Goal: Task Accomplishment & Management: Use online tool/utility

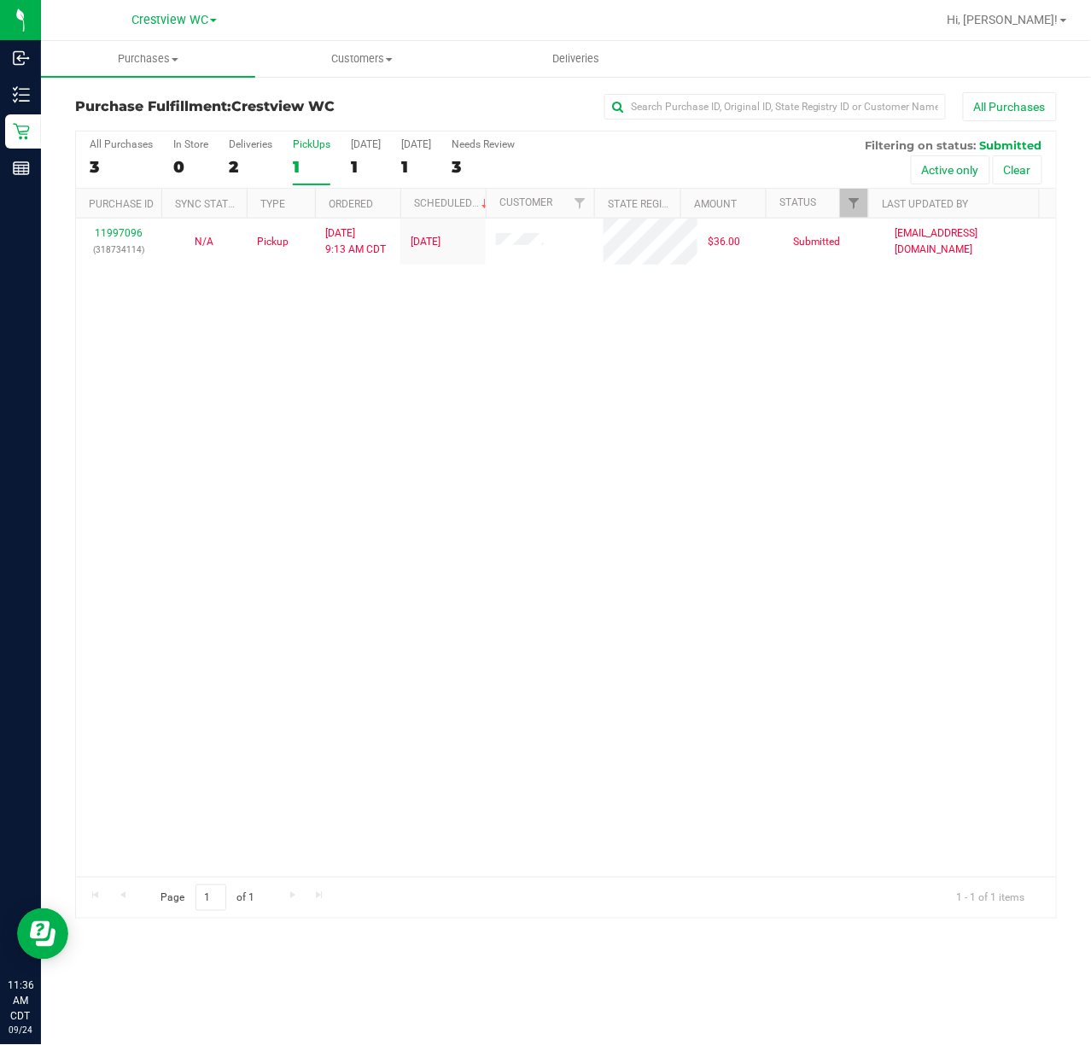
click at [164, 416] on div "11997096 (318734114) N/A Pickup [DATE] 9:13 AM CDT 9/24/2025 $36.00 Submitted […" at bounding box center [566, 547] width 980 height 658
click at [717, 503] on div "11997096 (318734114) N/A Pickup [DATE] 9:13 AM CDT 9/24/2025 $36.00 Submitted […" at bounding box center [566, 547] width 980 height 658
click at [328, 147] on div "PickUps" at bounding box center [312, 144] width 38 height 12
click at [0, 0] on input "PickUps 1" at bounding box center [0, 0] width 0 height 0
click at [580, 567] on div "11997096 (318734114) N/A Pickup [DATE] 9:13 AM CDT 9/24/2025 $36.00 Submitted […" at bounding box center [566, 547] width 980 height 658
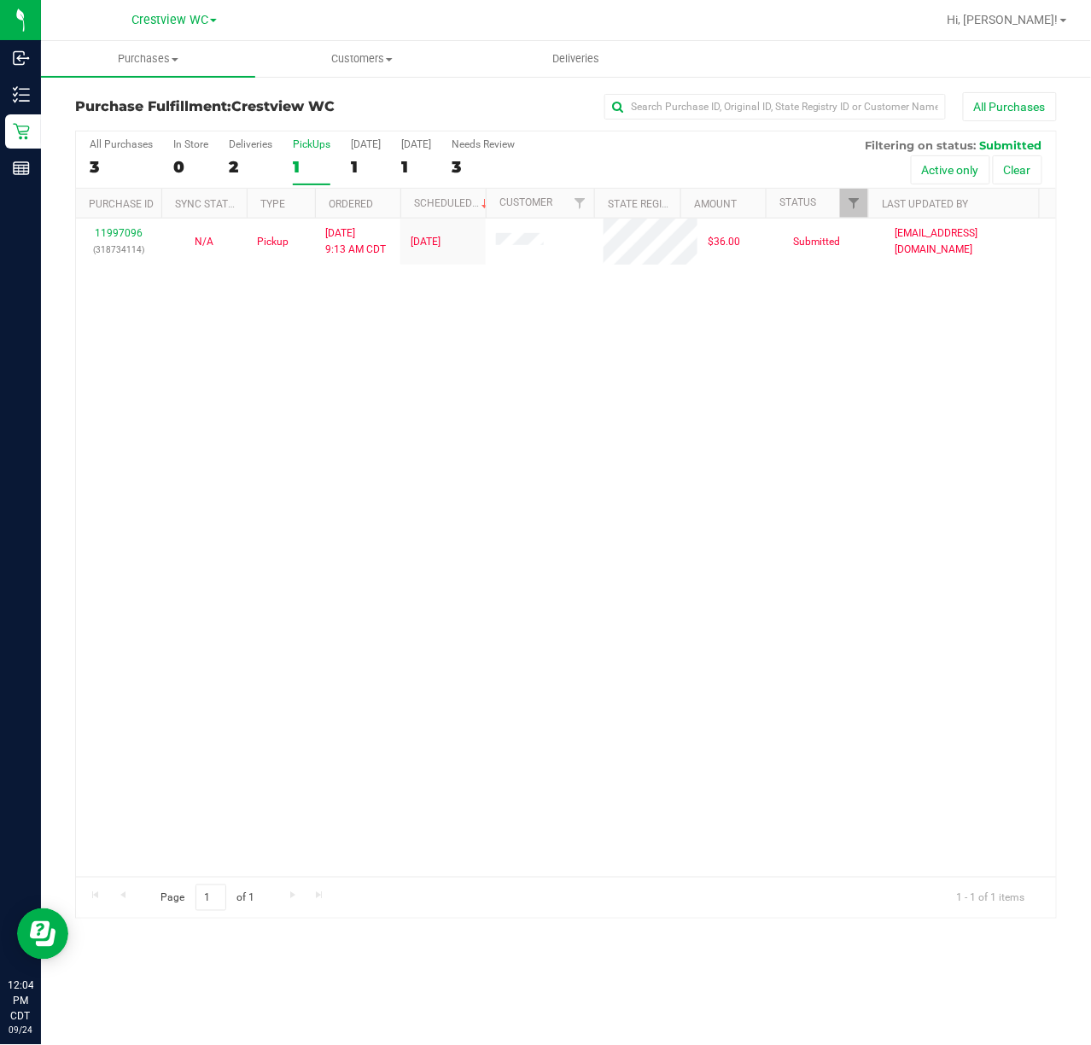
click at [307, 141] on div "PickUps" at bounding box center [312, 144] width 38 height 12
click at [0, 0] on input "PickUps 1" at bounding box center [0, 0] width 0 height 0
click at [329, 150] on div "PickUps" at bounding box center [312, 144] width 38 height 12
click at [0, 0] on input "PickUps 1" at bounding box center [0, 0] width 0 height 0
click at [848, 191] on link "Filter" at bounding box center [854, 203] width 28 height 29
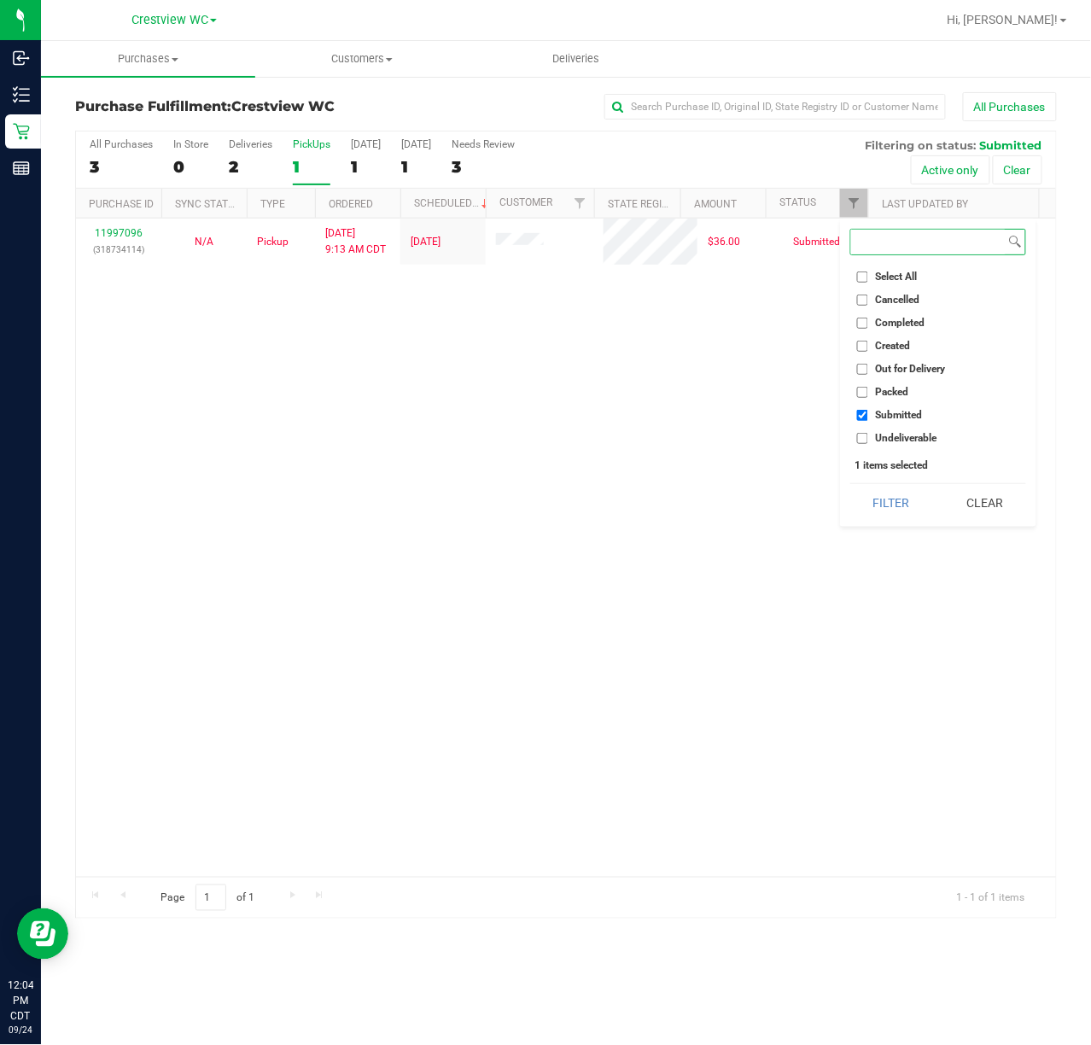
click at [850, 484] on button "Filter" at bounding box center [891, 503] width 82 height 38
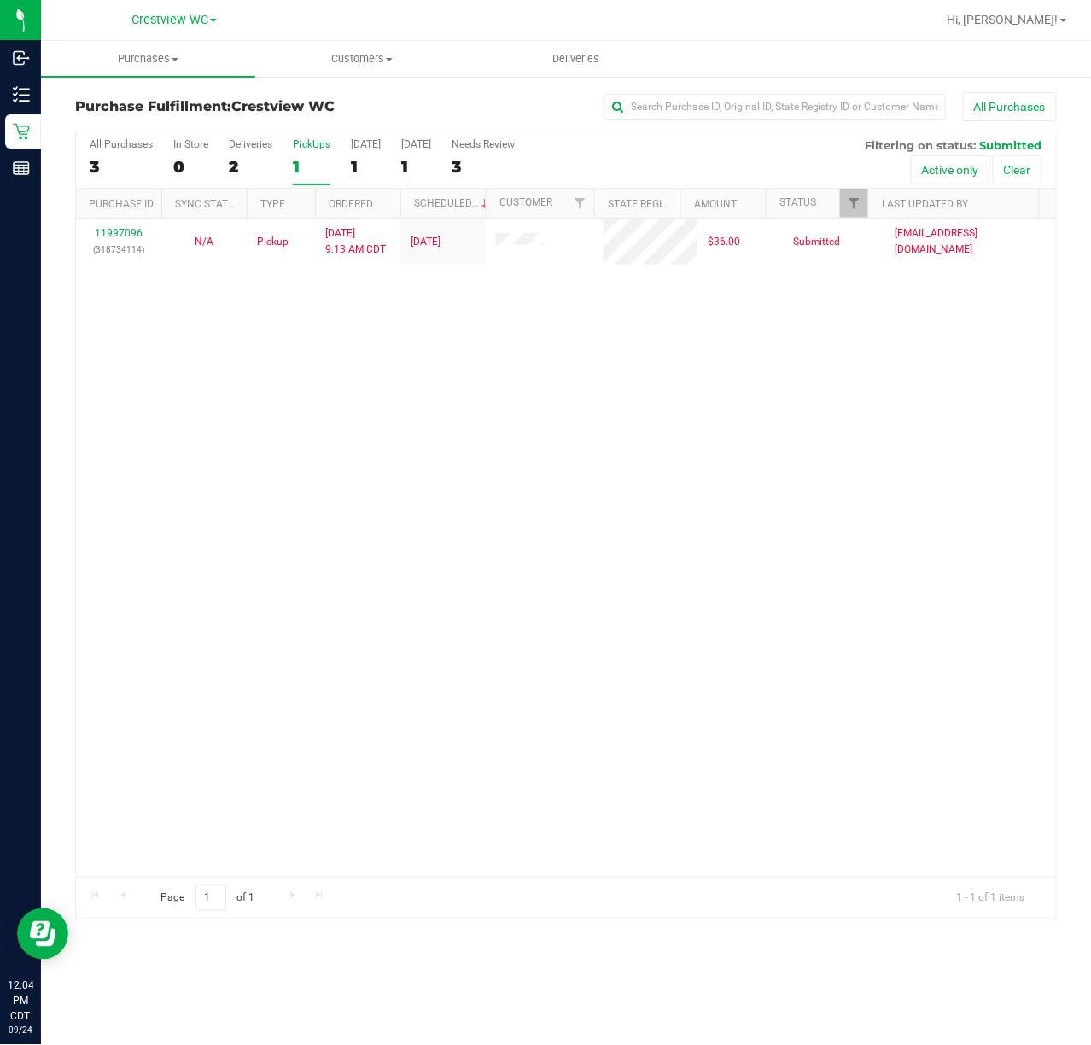
drag, startPoint x: 591, startPoint y: 389, endPoint x: 560, endPoint y: 379, distance: 32.4
click at [591, 389] on div "11997096 (318734114) N/A Pickup 9/24/2025 9:13 AM CDT 9/24/2025 $36.00 Submitte…" at bounding box center [566, 547] width 980 height 658
click at [318, 137] on div "All Purchases 3 In Store 0 Deliveries 2 PickUps 1 Today 1 Tomorrow 1 Needs Revi…" at bounding box center [566, 138] width 980 height 14
click at [298, 149] on div "PickUps" at bounding box center [312, 144] width 38 height 12
click at [0, 0] on input "PickUps 1" at bounding box center [0, 0] width 0 height 0
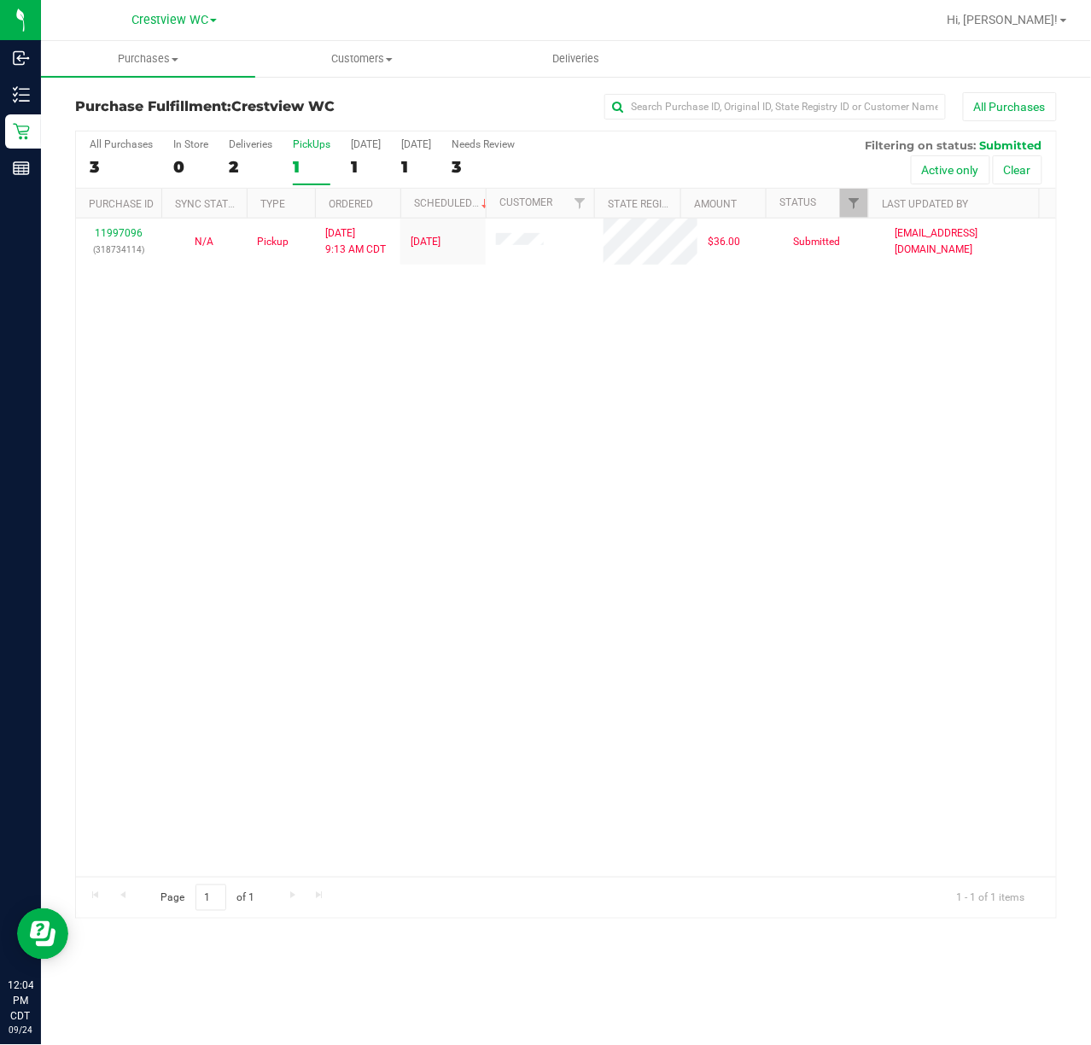
checkbox input "true"
click at [860, 198] on span "Filter" at bounding box center [854, 203] width 14 height 14
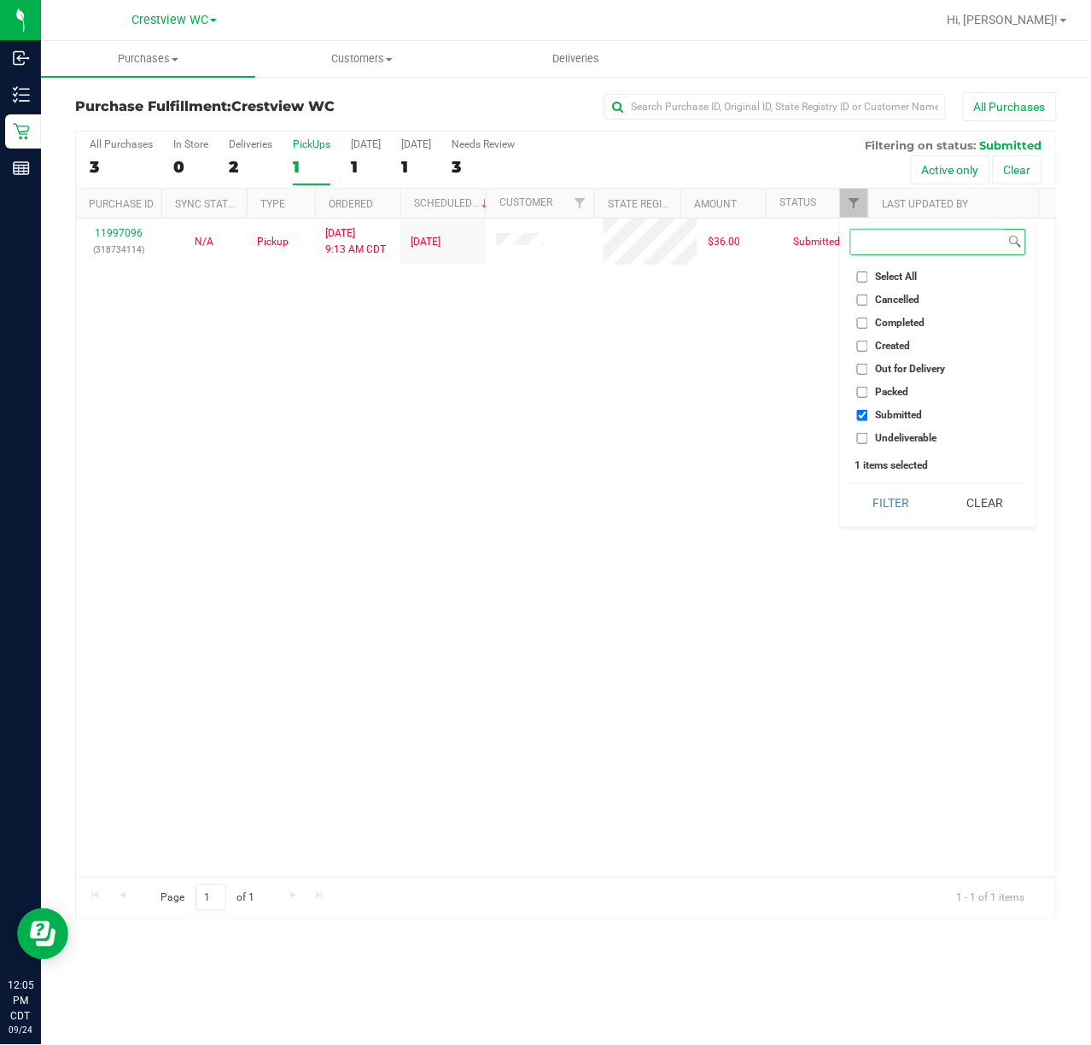
click at [850, 484] on button "Filter" at bounding box center [891, 503] width 82 height 38
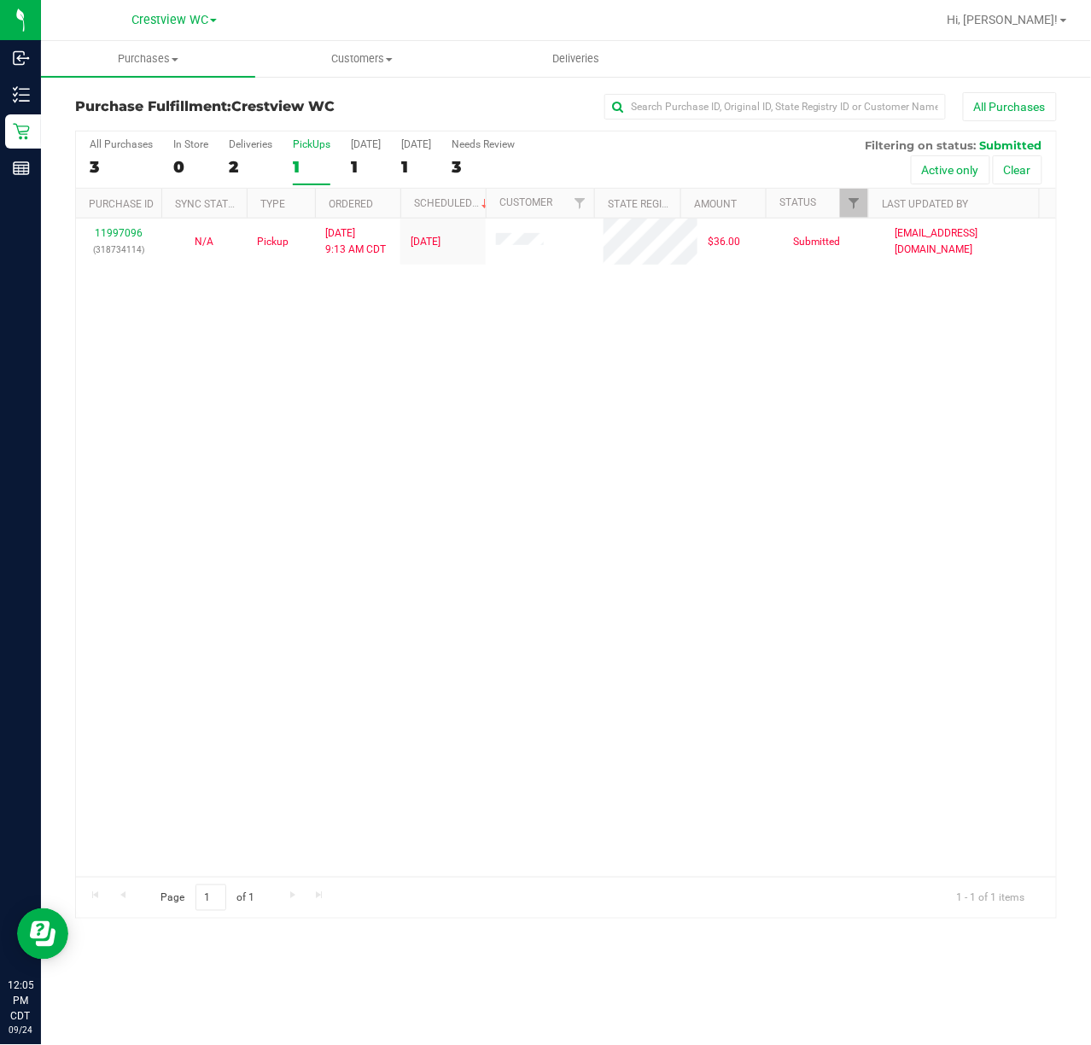
click at [579, 278] on div "11997096 (318734114) N/A Pickup 9/24/2025 9:13 AM CDT 9/24/2025 $36.00 Submitte…" at bounding box center [566, 547] width 980 height 658
click at [766, 353] on div "11997096 (318734114) N/A Pickup 9/24/2025 9:13 AM CDT 9/24/2025 $36.00 Submitte…" at bounding box center [566, 547] width 980 height 658
click at [504, 372] on div "11997096 (318734114) N/A Pickup 9/24/2025 9:13 AM CDT 9/24/2025 $36.00 Submitte…" at bounding box center [566, 547] width 980 height 658
click at [534, 398] on div "11997096 (318734114) N/A Pickup 9/24/2025 9:13 AM CDT 9/24/2025 $36.00 Submitte…" at bounding box center [566, 547] width 980 height 658
click at [321, 148] on div "PickUps" at bounding box center [312, 144] width 38 height 12
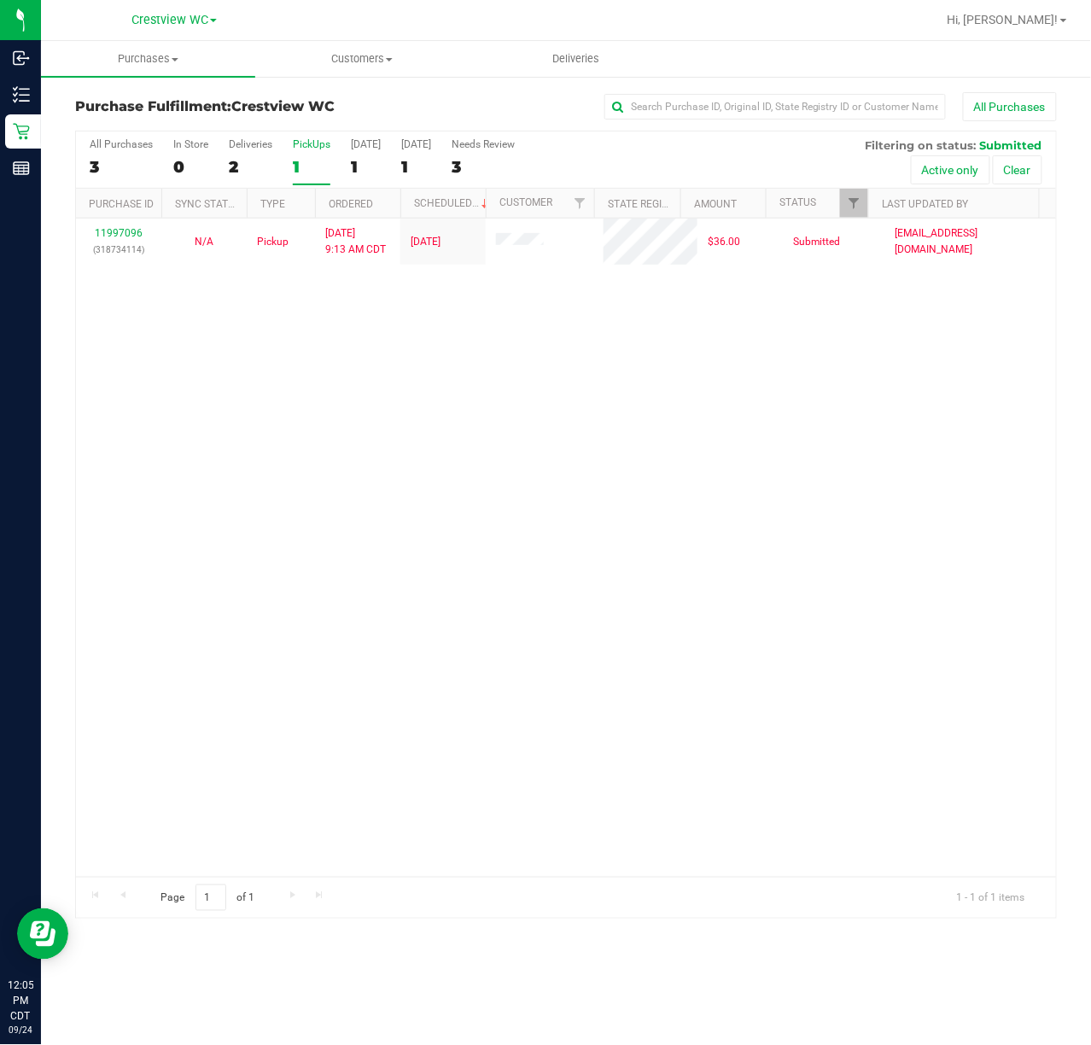
click at [0, 0] on input "PickUps 1" at bounding box center [0, 0] width 0 height 0
drag, startPoint x: 387, startPoint y: 415, endPoint x: 447, endPoint y: 287, distance: 141.3
click at [406, 411] on div "11997096 (318734114) N/A Pickup 9/24/2025 9:13 AM CDT 9/24/2025 $36.00 Submitte…" at bounding box center [566, 547] width 980 height 658
click at [321, 148] on div "PickUps" at bounding box center [312, 144] width 38 height 12
click at [0, 0] on input "PickUps 1" at bounding box center [0, 0] width 0 height 0
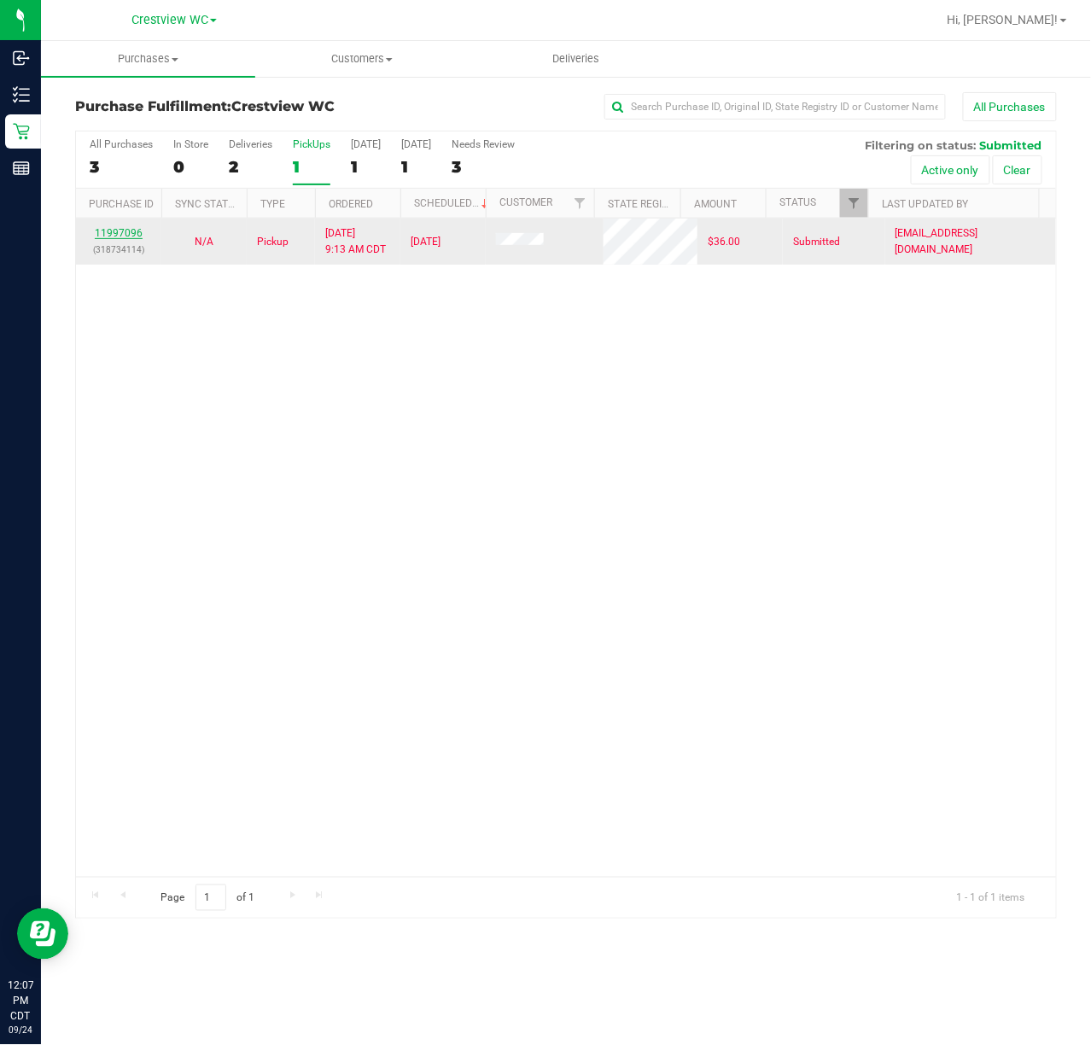
click at [121, 236] on link "11997096" at bounding box center [119, 233] width 48 height 12
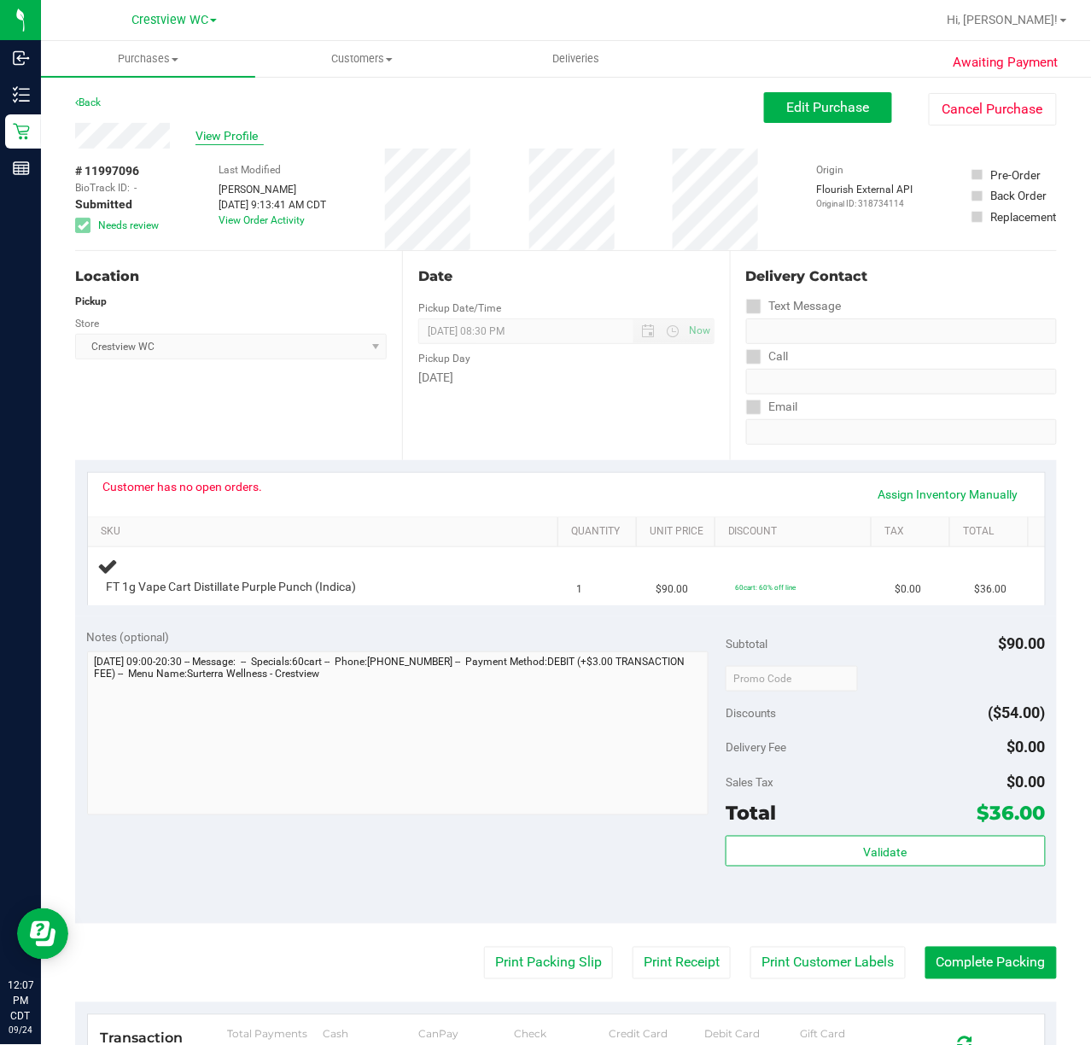
click at [239, 141] on span "View Profile" at bounding box center [229, 136] width 68 height 18
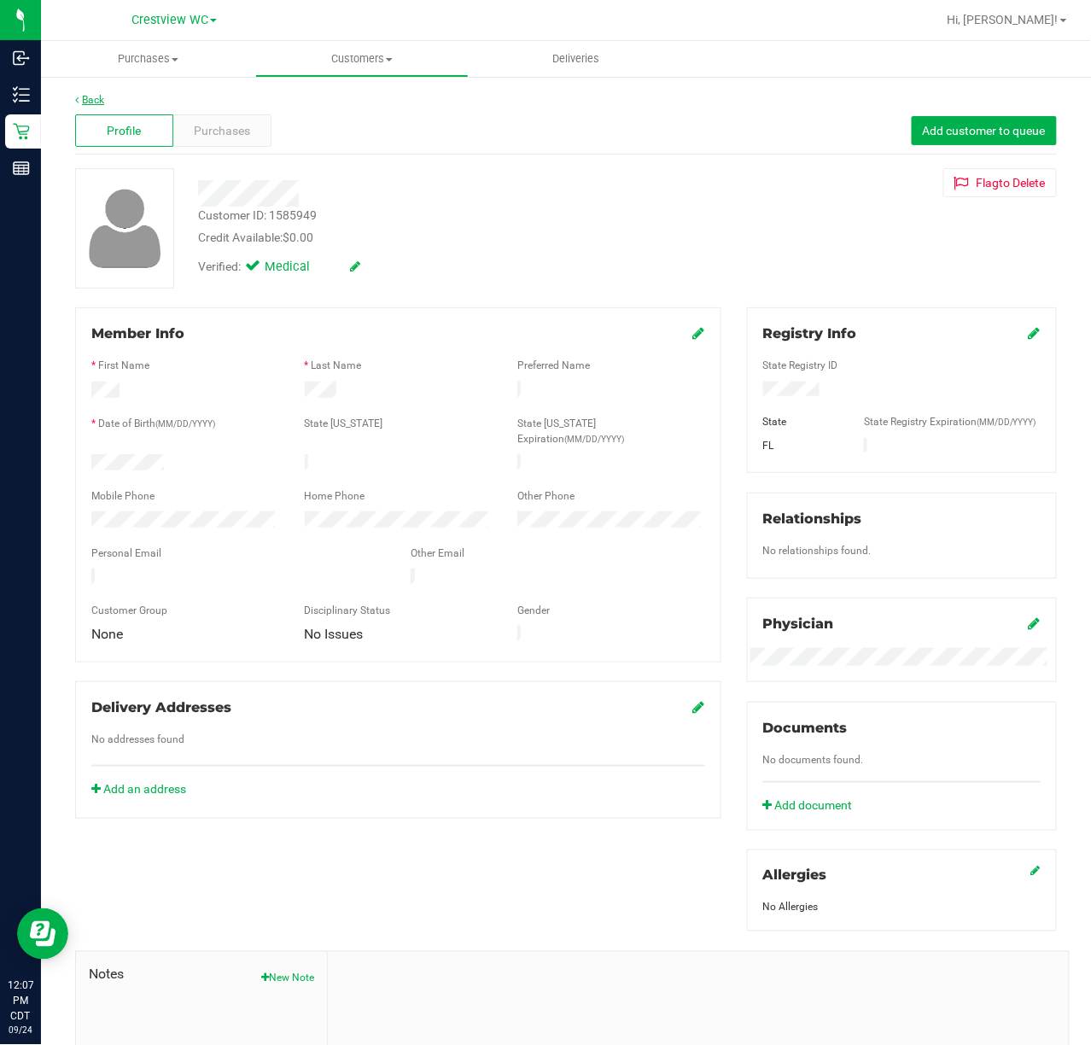
click at [103, 100] on link "Back" at bounding box center [89, 100] width 29 height 12
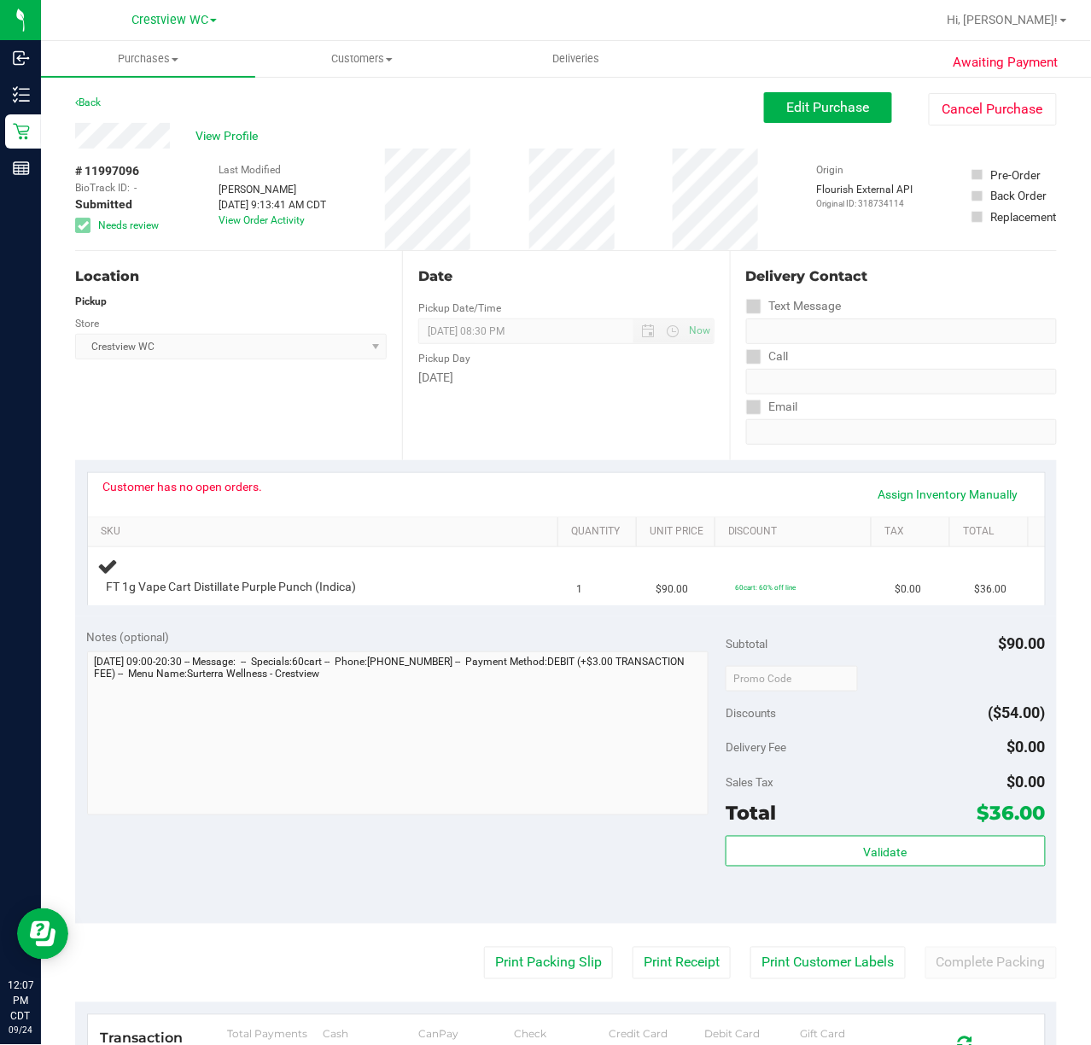
click at [101, 100] on div "Back" at bounding box center [88, 102] width 26 height 20
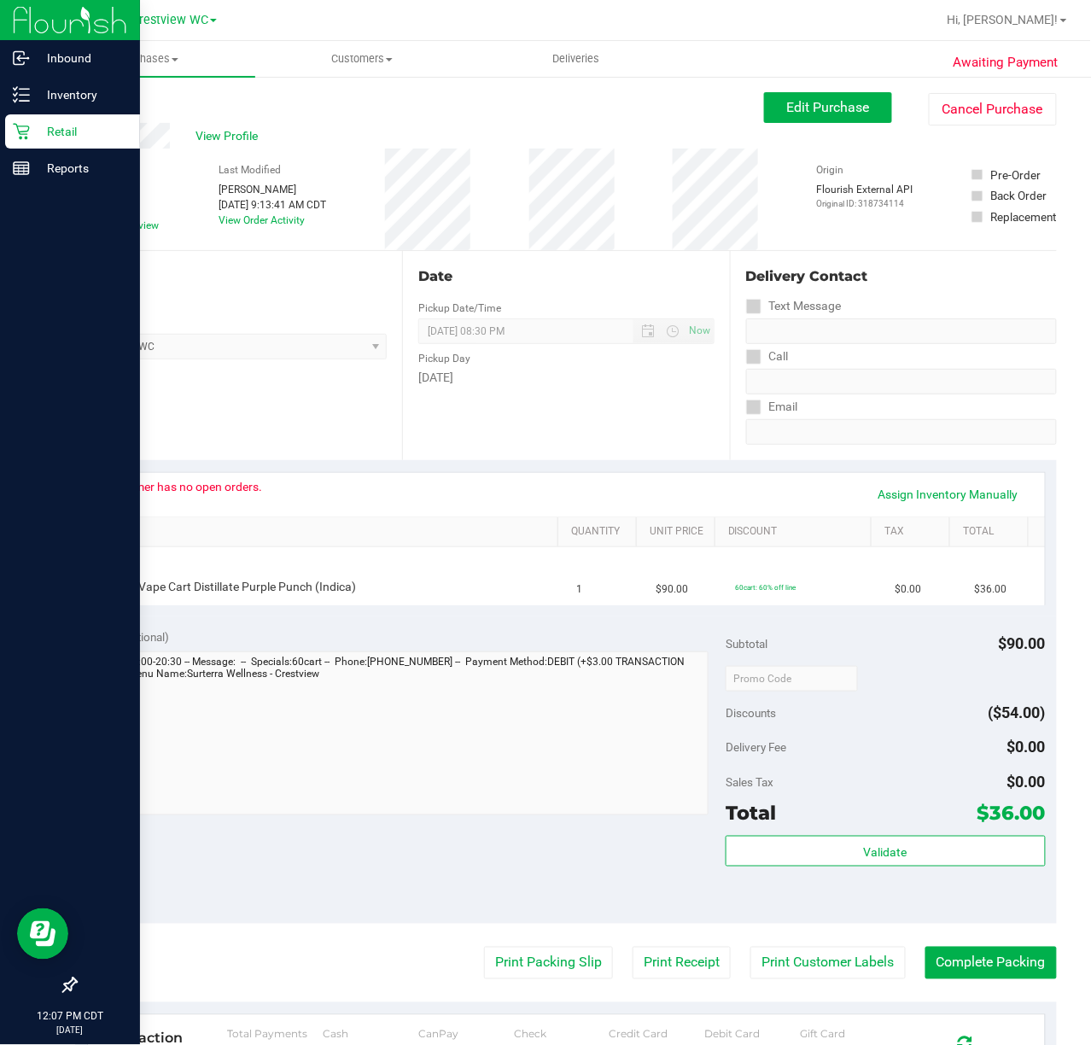
click at [59, 131] on p "Retail" at bounding box center [81, 131] width 102 height 20
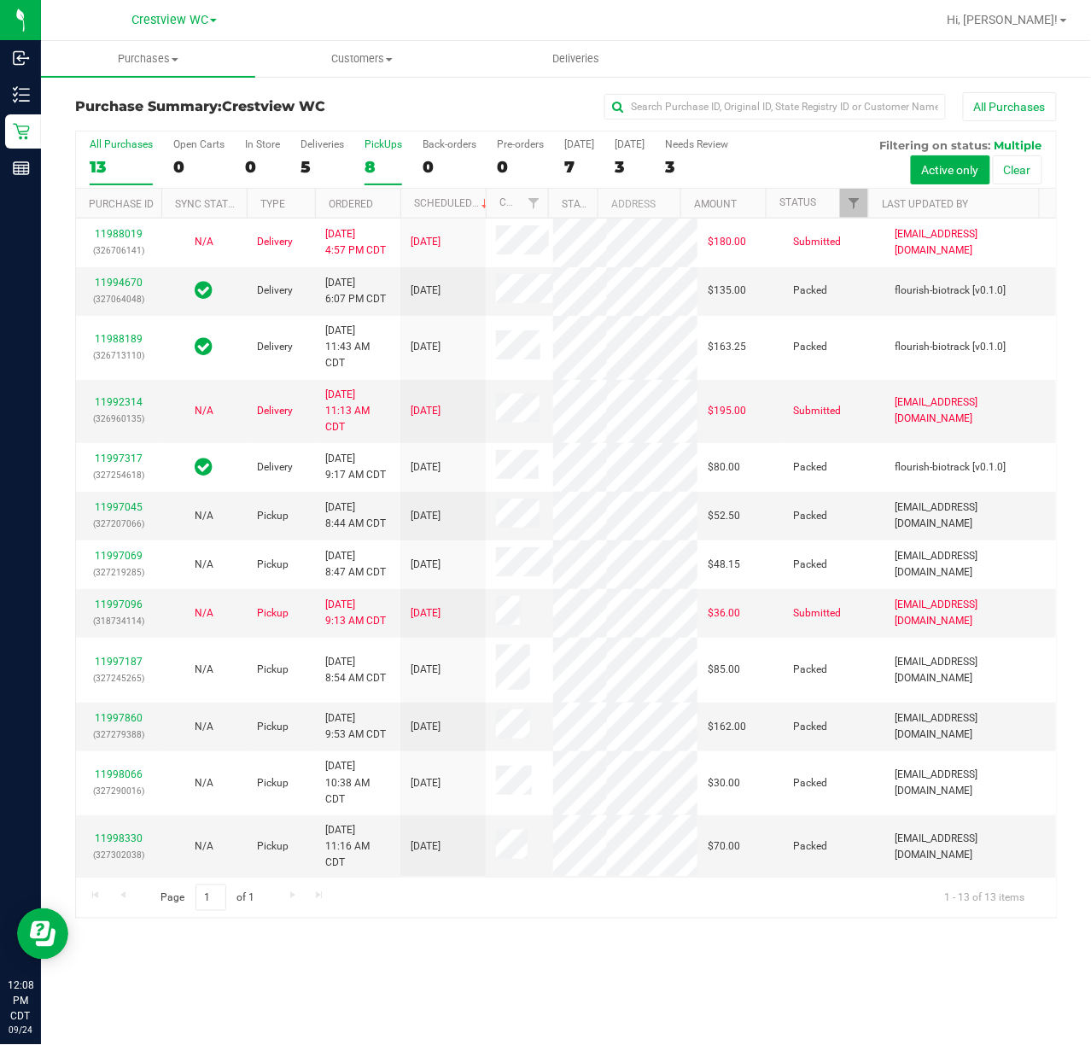
click at [394, 149] on div "PickUps" at bounding box center [383, 144] width 38 height 12
click at [0, 0] on input "PickUps 8" at bounding box center [0, 0] width 0 height 0
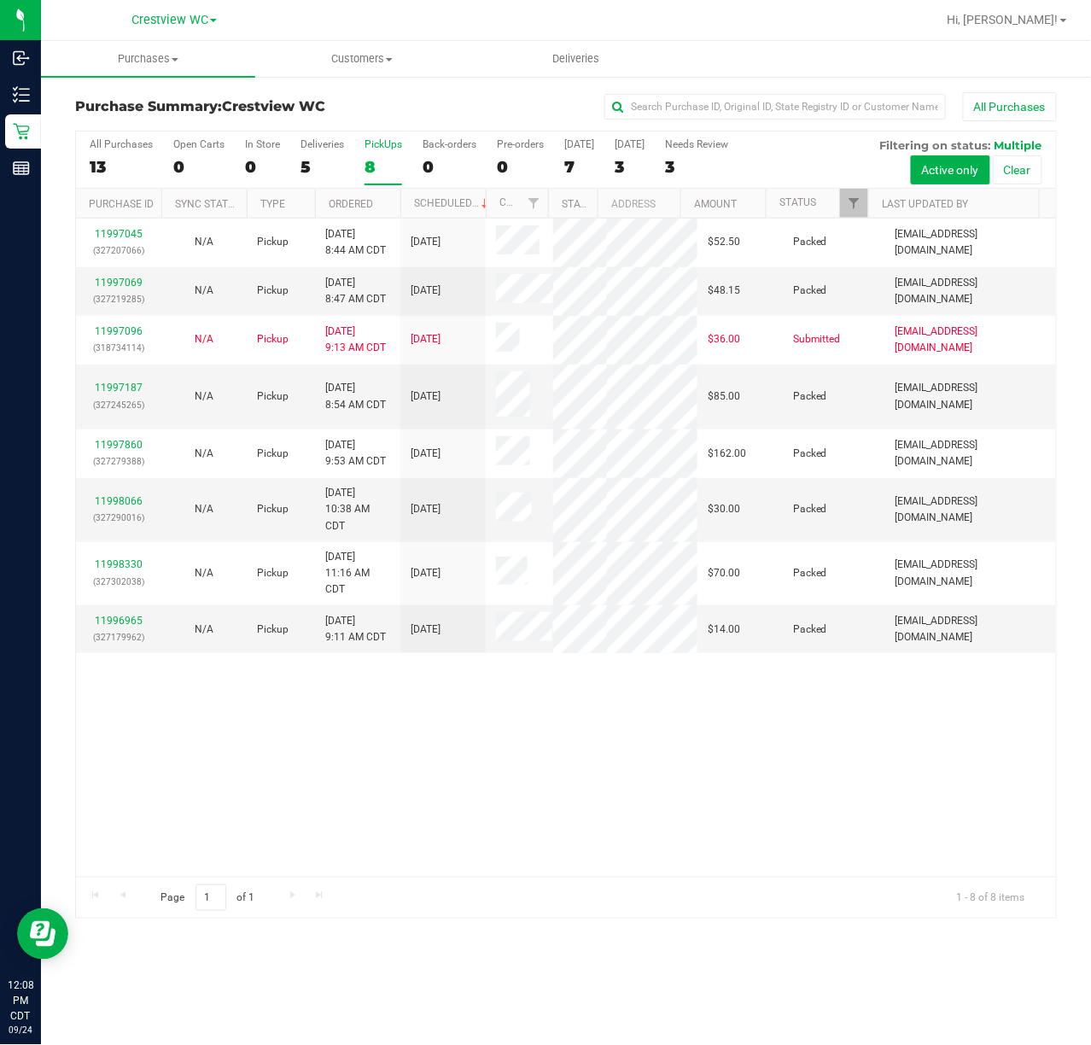
click at [393, 149] on div "PickUps" at bounding box center [383, 144] width 38 height 12
click at [0, 0] on input "PickUps 8" at bounding box center [0, 0] width 0 height 0
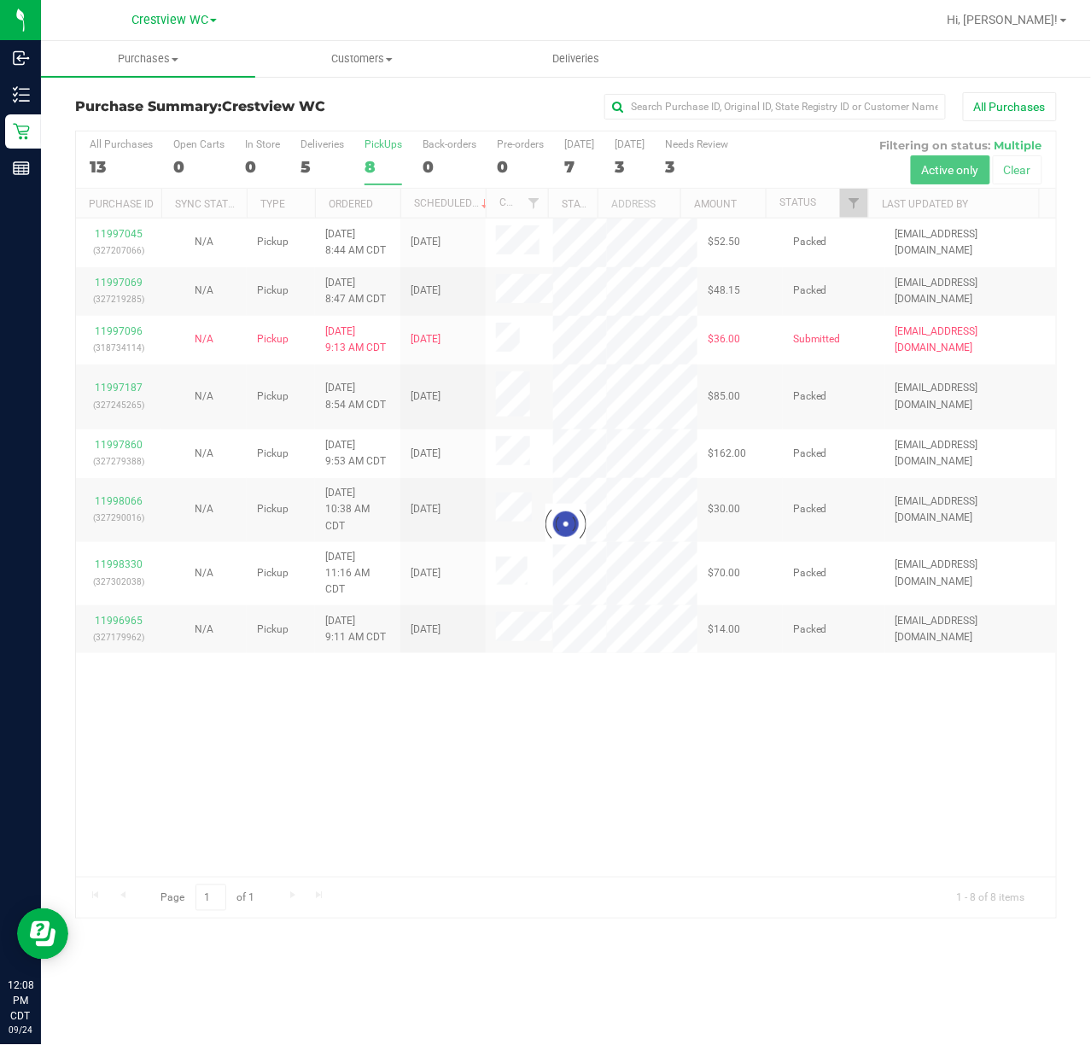
click at [852, 207] on div at bounding box center [566, 524] width 980 height 786
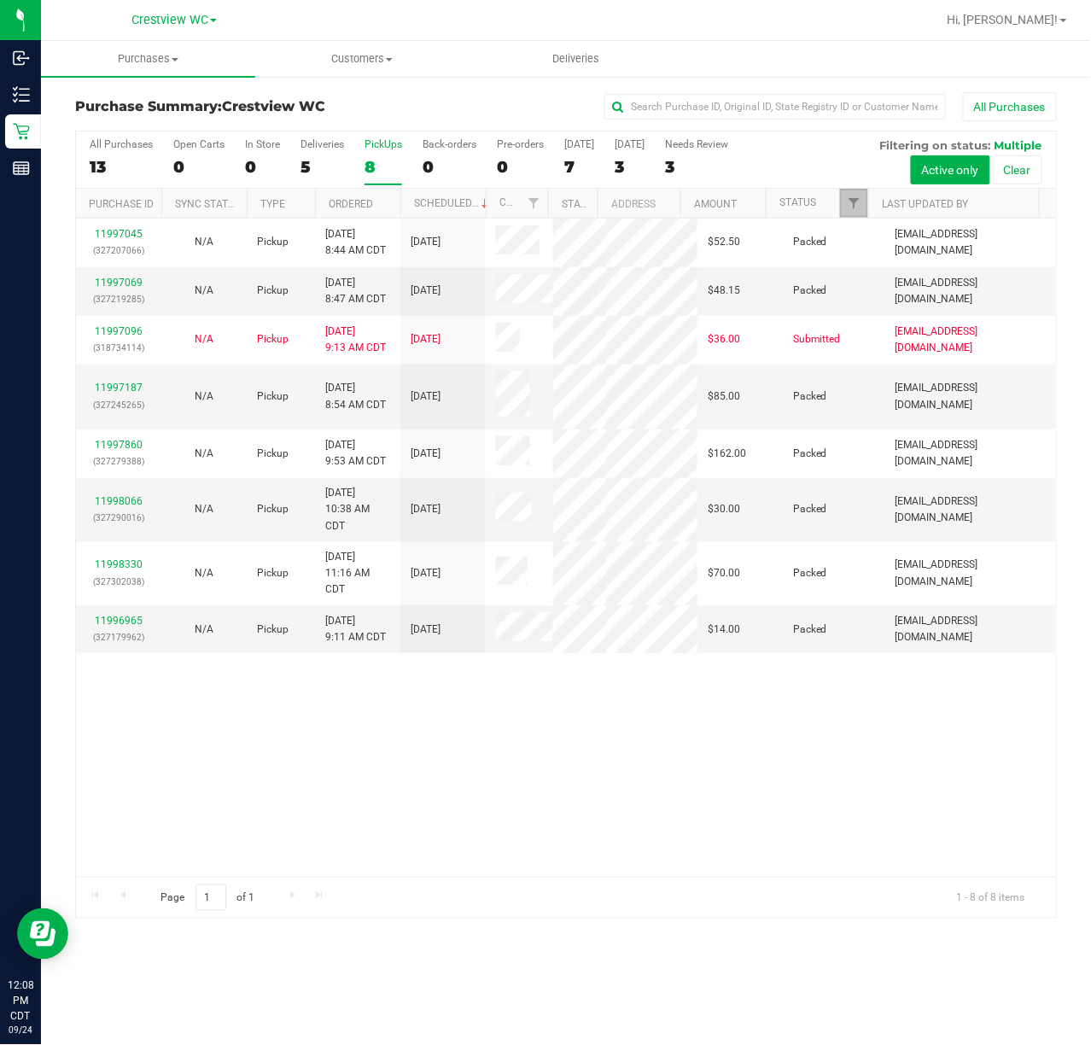
click at [852, 207] on span "Filter" at bounding box center [854, 203] width 14 height 14
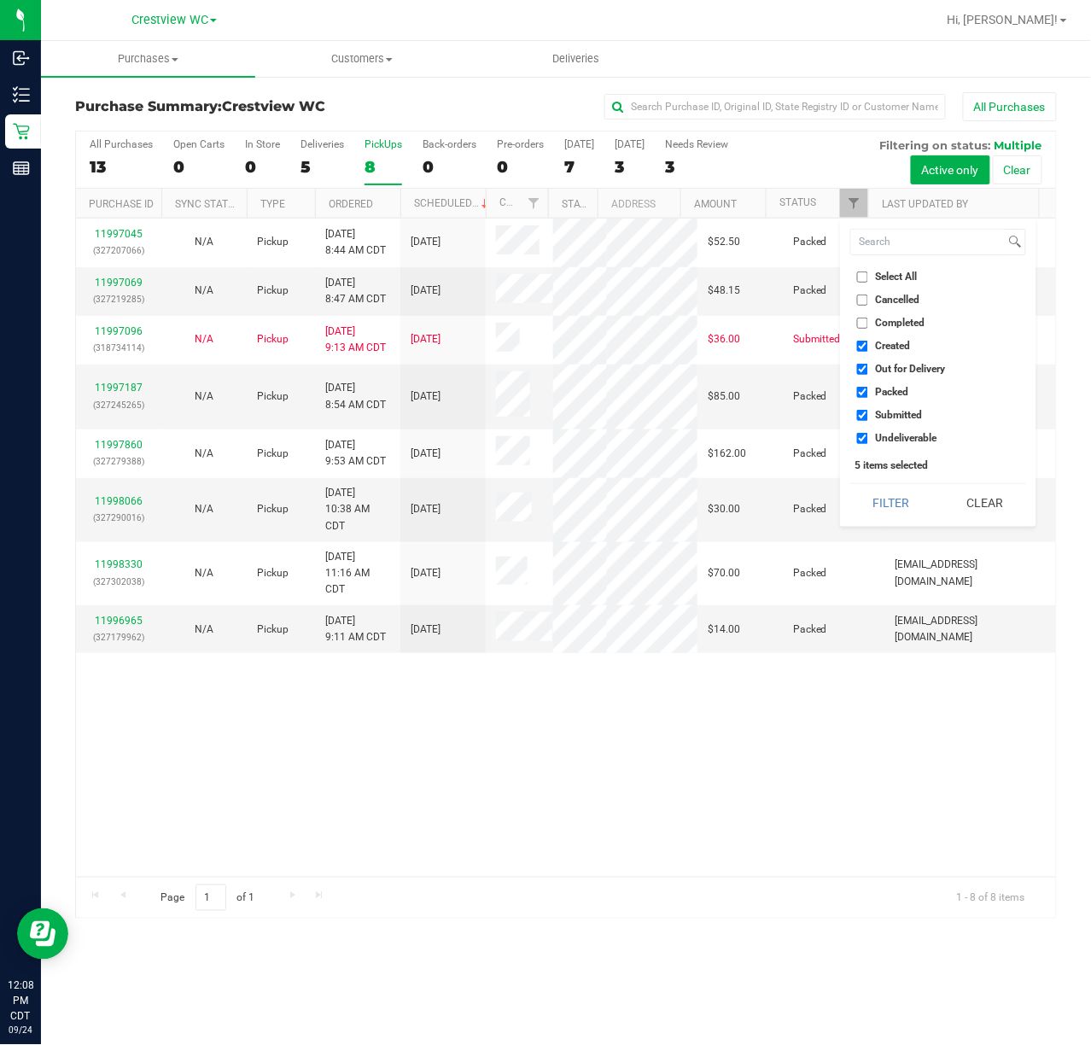
click at [861, 277] on input "Select All" at bounding box center [862, 276] width 11 height 11
checkbox input "true"
click at [861, 277] on input "Select All" at bounding box center [862, 276] width 11 height 11
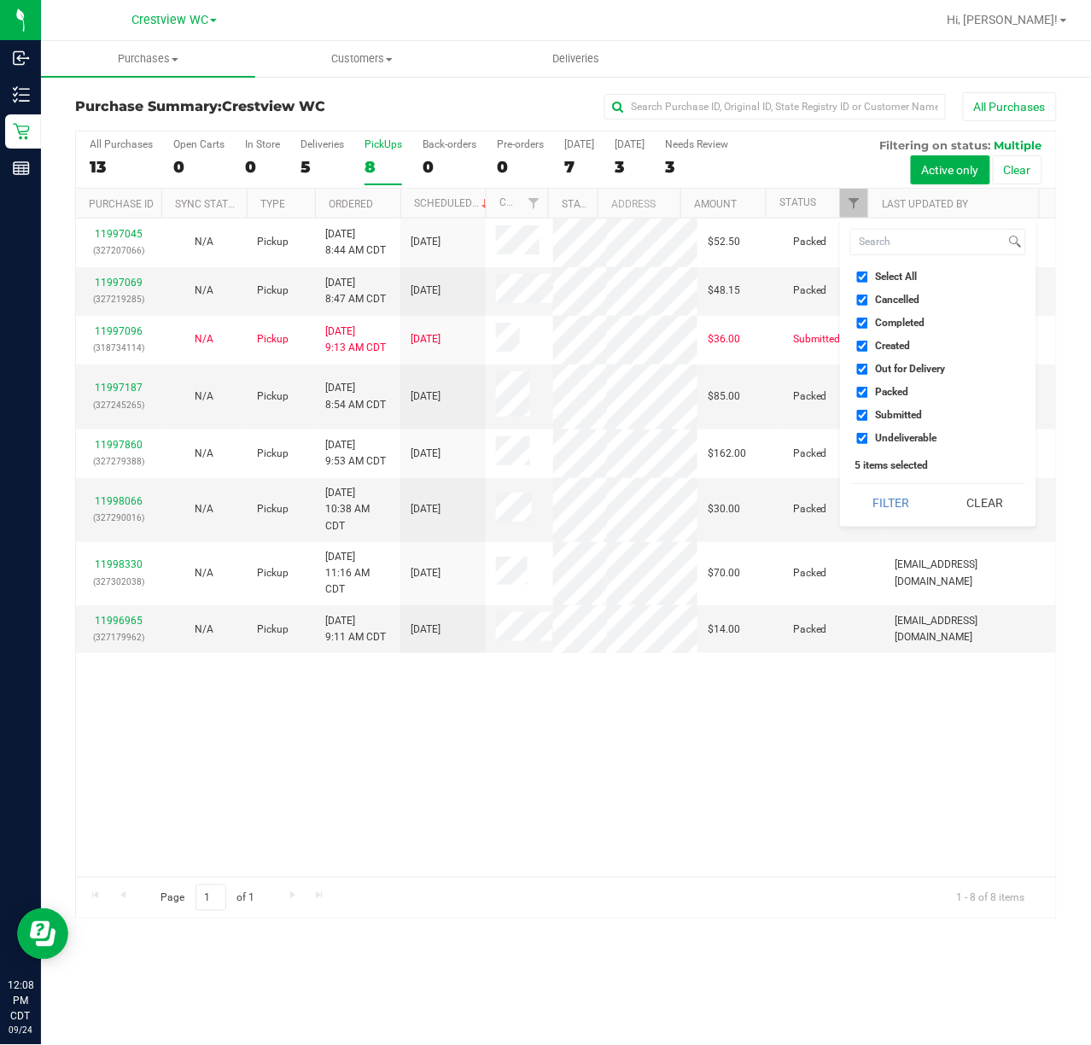
checkbox input "false"
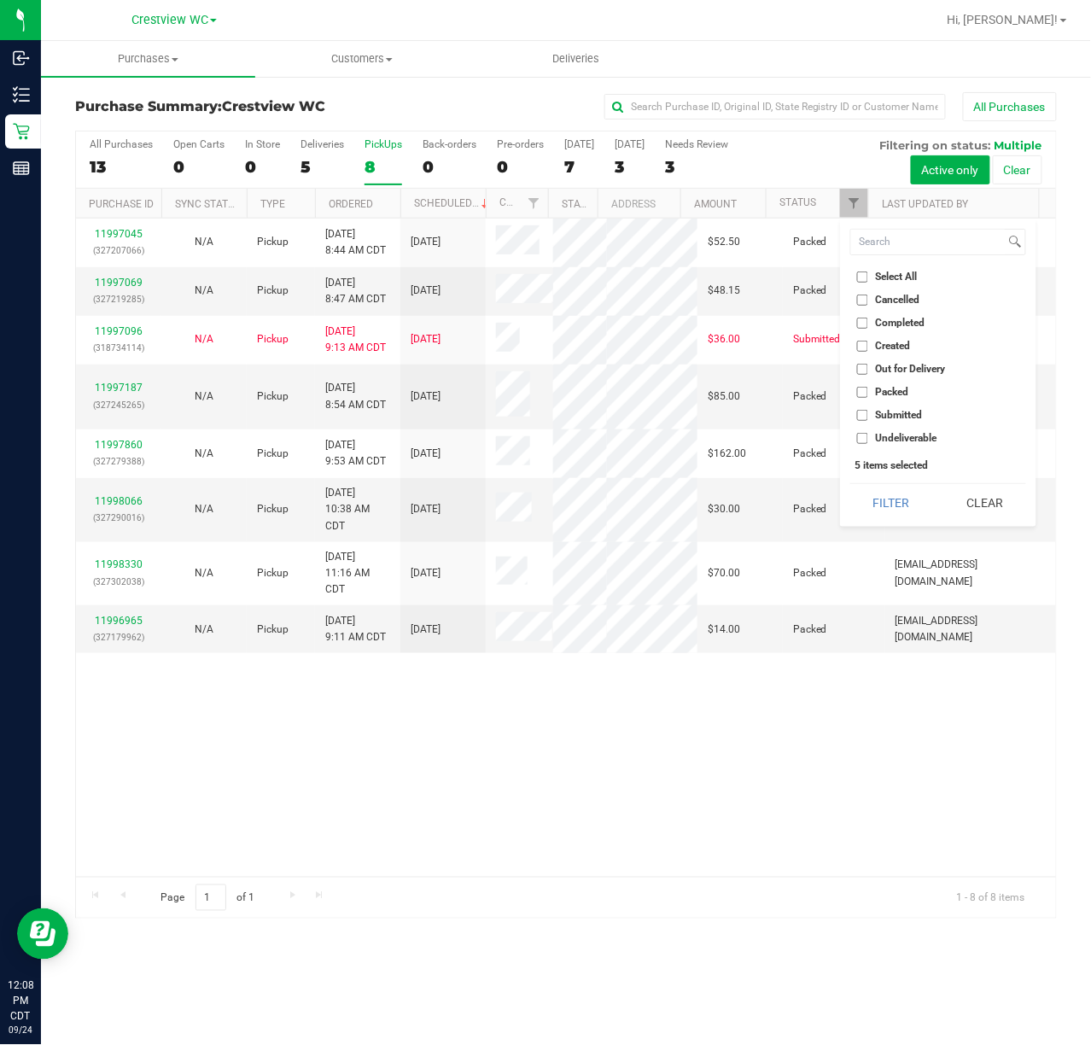
checkbox input "false"
click at [865, 414] on input "Submitted" at bounding box center [862, 415] width 11 height 11
checkbox input "true"
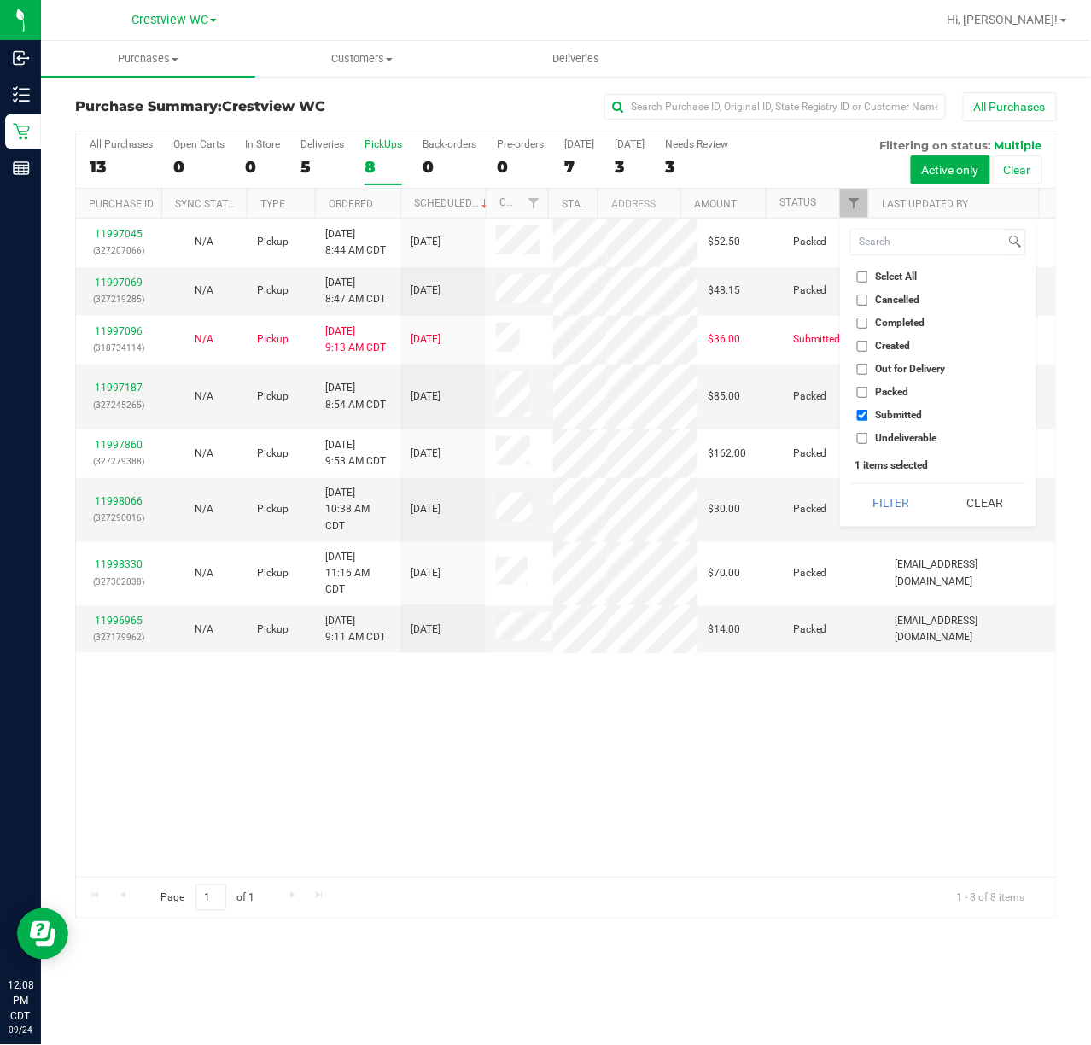
click at [850, 484] on button "Filter" at bounding box center [891, 503] width 82 height 38
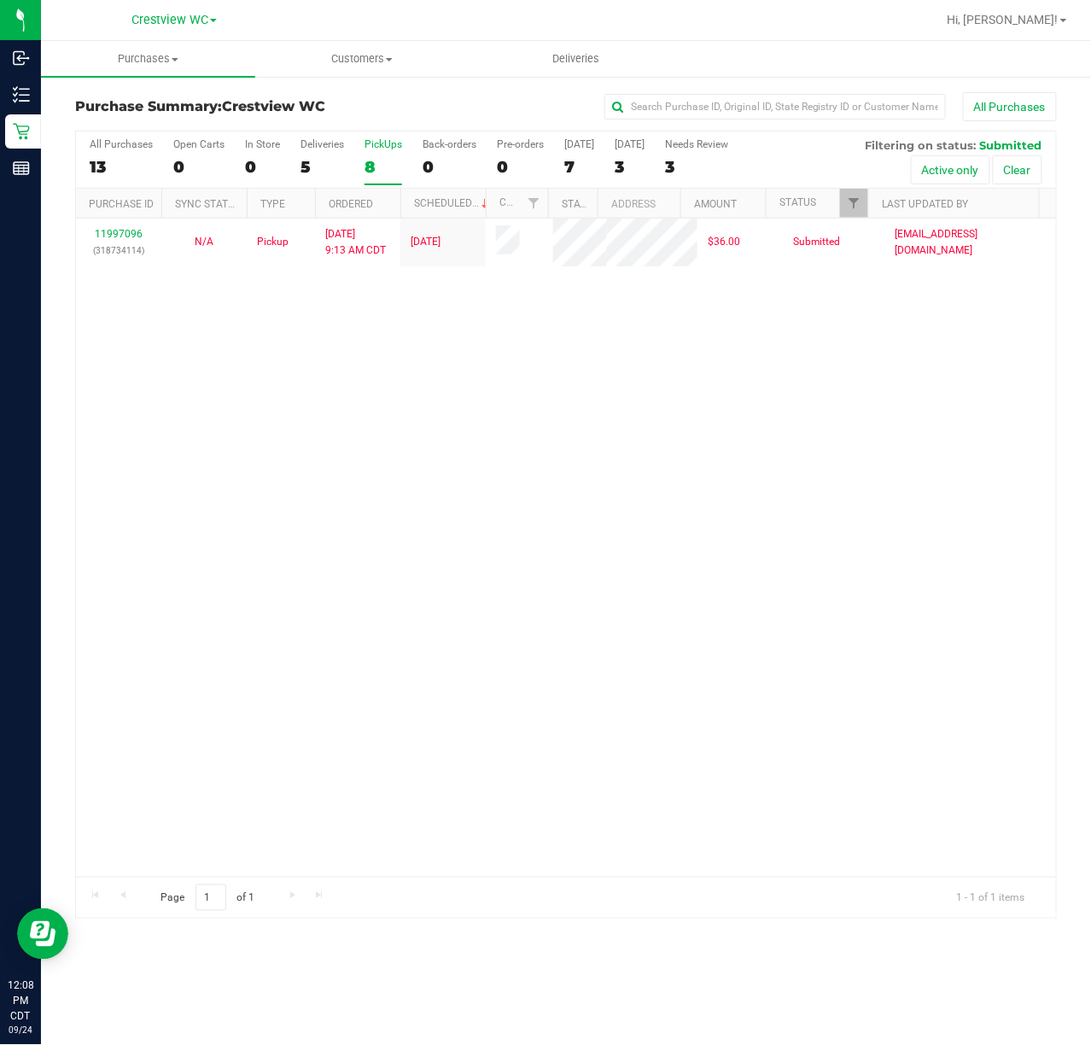
click at [625, 417] on div "11997096 (318734114) N/A Pickup 9/24/2025 9:13 AM CDT 9/24/2025 $36.00 Submitte…" at bounding box center [566, 547] width 980 height 658
click at [578, 414] on div "11997096 (318734114) N/A Pickup 9/24/2025 9:13 AM CDT 9/24/2025 $36.00 Submitte…" at bounding box center [566, 547] width 980 height 658
click at [383, 143] on div "PickUps" at bounding box center [383, 144] width 38 height 12
click at [0, 0] on input "PickUps 1" at bounding box center [0, 0] width 0 height 0
click at [514, 659] on div "11997096 (318734114) N/A Pickup 9/24/2025 9:13 AM CDT 9/24/2025 $36.00 Submitte…" at bounding box center [566, 547] width 980 height 658
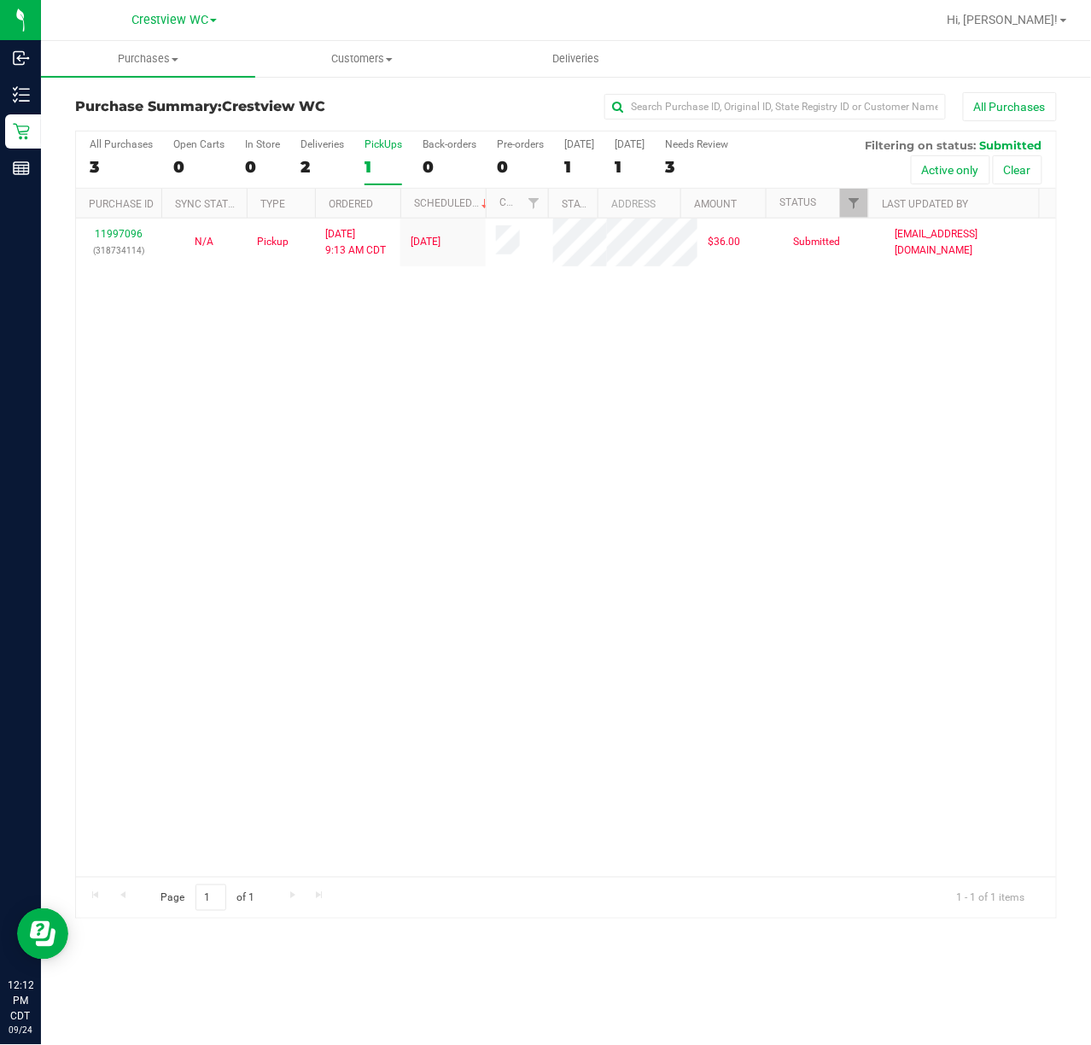
click at [507, 548] on div "11997096 (318734114) N/A Pickup 9/24/2025 9:13 AM CDT 9/24/2025 $36.00 Submitte…" at bounding box center [566, 547] width 980 height 658
click at [410, 538] on div "11997096 (318734114) N/A Pickup 9/24/2025 9:13 AM CDT 9/24/2025 $36.00 Submitte…" at bounding box center [566, 547] width 980 height 658
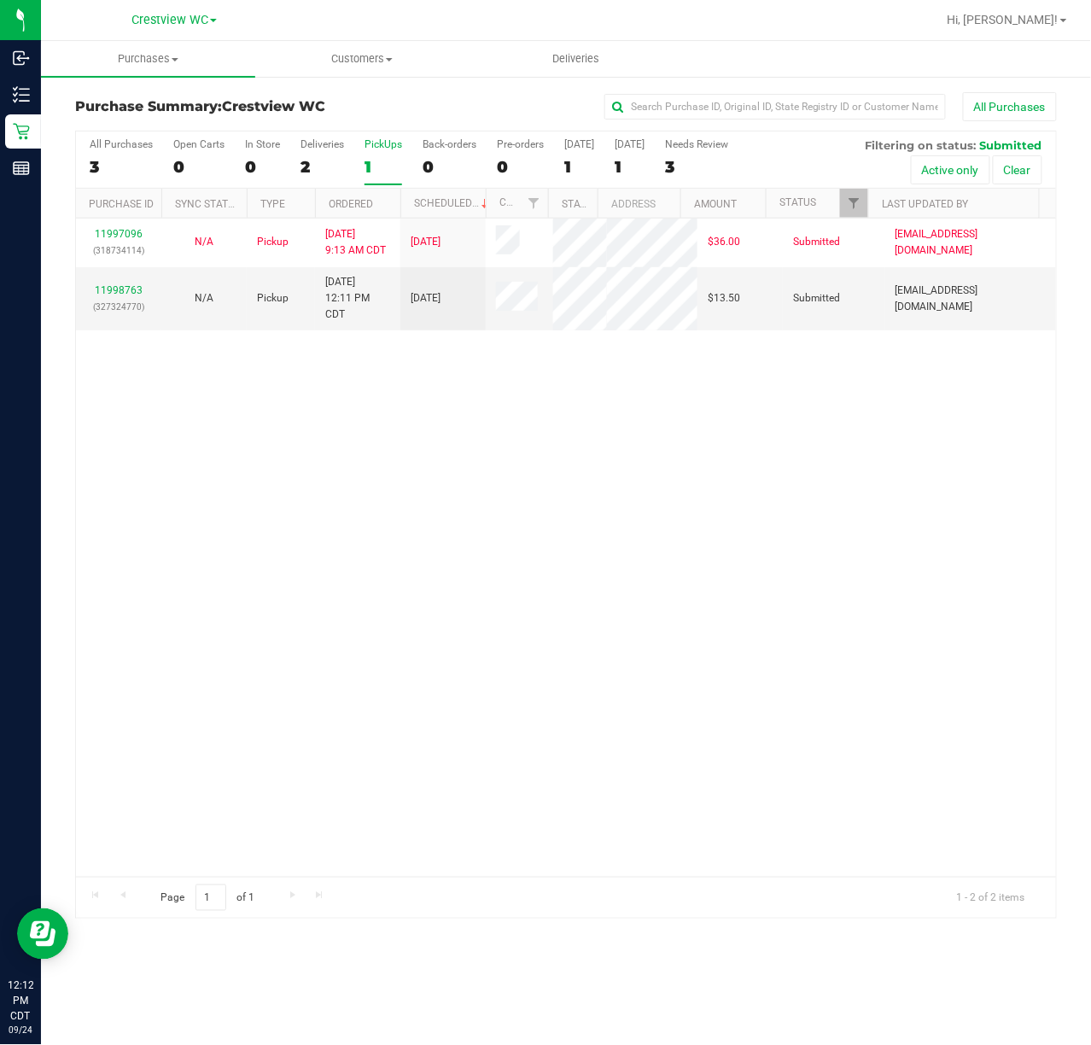
click at [553, 458] on div "11997096 (318734114) N/A Pickup 9/24/2025 9:13 AM CDT 9/24/2025 $36.00 Submitte…" at bounding box center [566, 547] width 980 height 658
click at [131, 288] on link "11998763" at bounding box center [119, 290] width 48 height 12
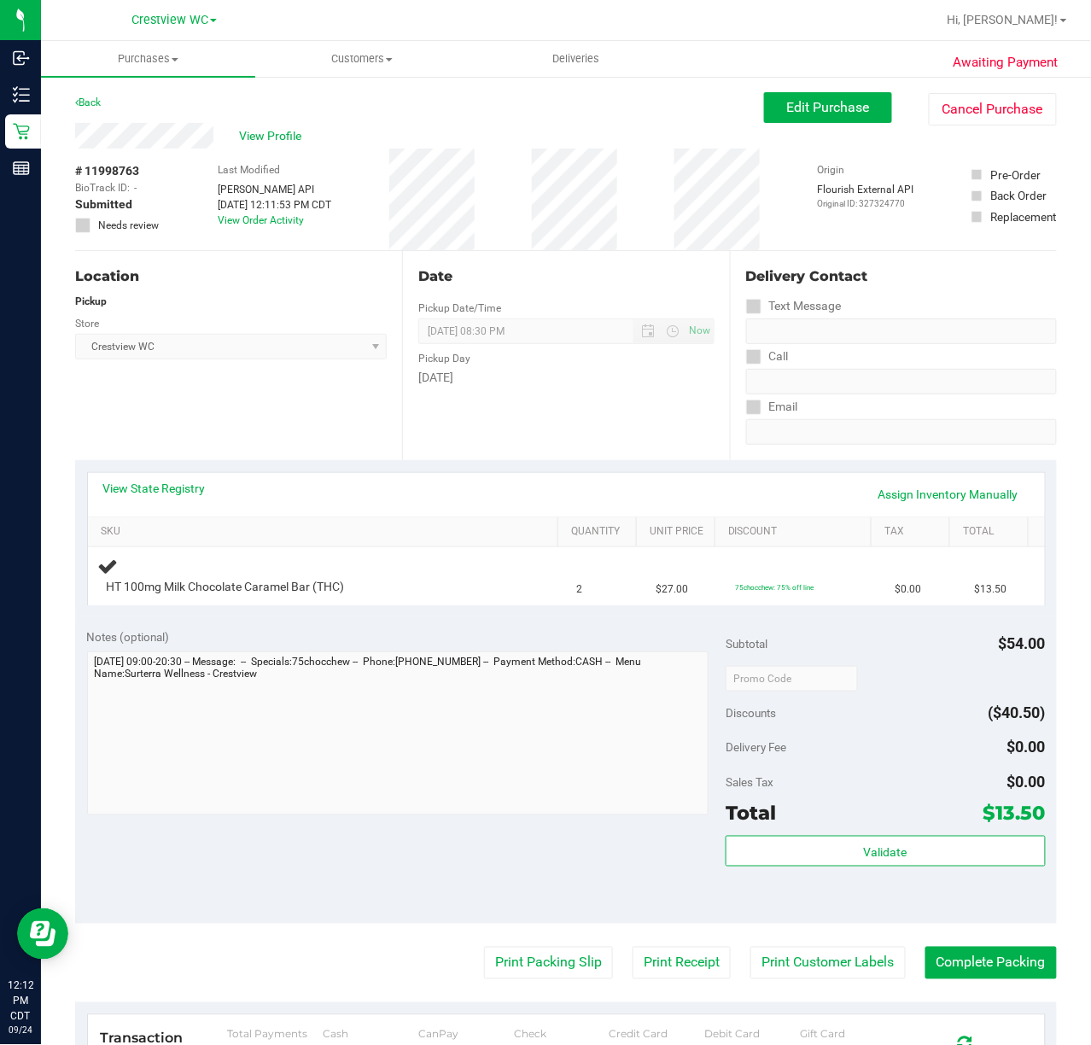
click at [251, 393] on div "Location Pickup Store Crestview WC Select Store Bonita Springs WC Boynton Beach…" at bounding box center [238, 355] width 327 height 209
click at [251, 390] on div "Location Pickup Store Crestview WC Select Store Bonita Springs WC Boynton Beach…" at bounding box center [238, 355] width 327 height 209
click at [106, 393] on div "Location Pickup Store Crestview WC Select Store Bonita Springs WC Boynton Beach…" at bounding box center [238, 355] width 327 height 209
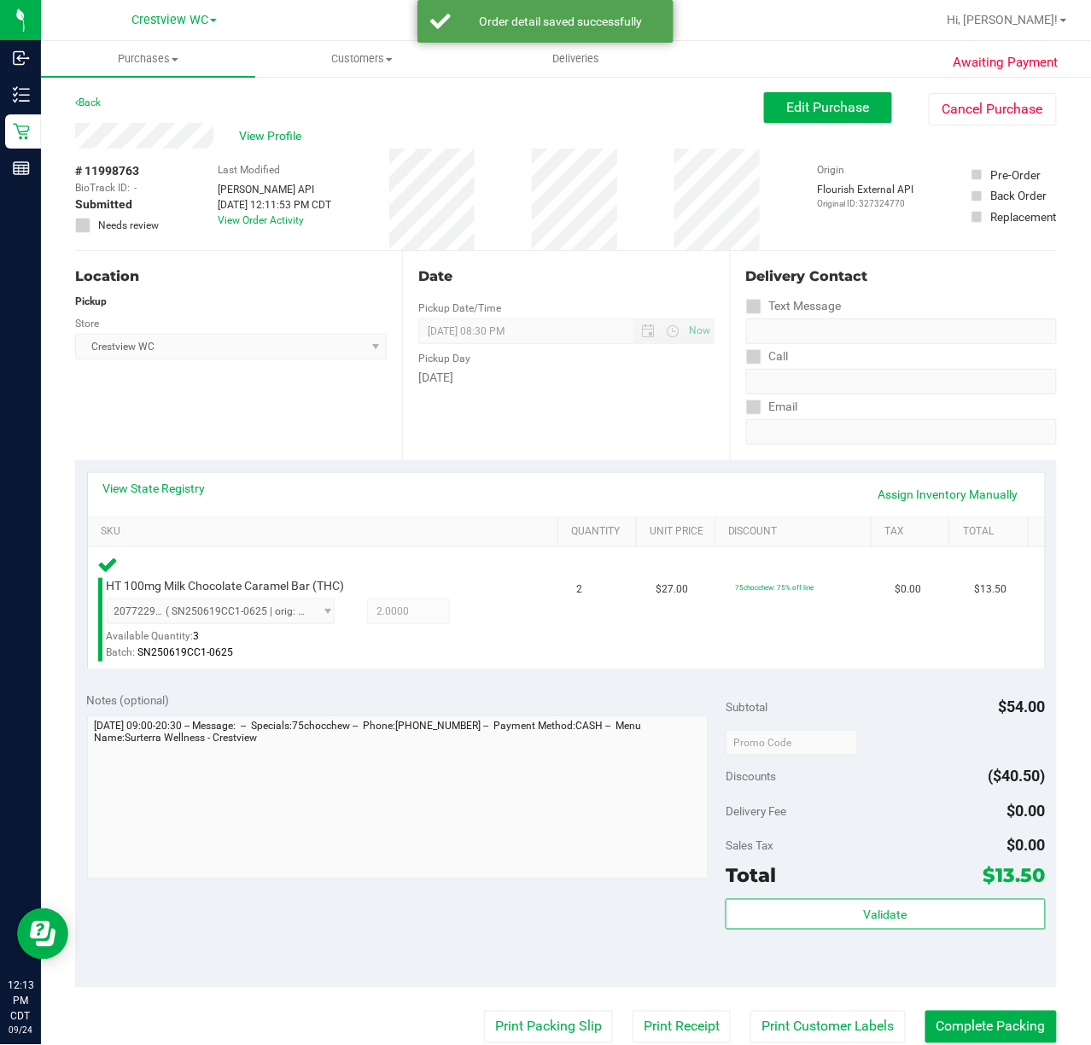
click at [223, 411] on div "Location Pickup Store Crestview WC Select Store Bonita Springs WC Boynton Beach…" at bounding box center [238, 355] width 327 height 209
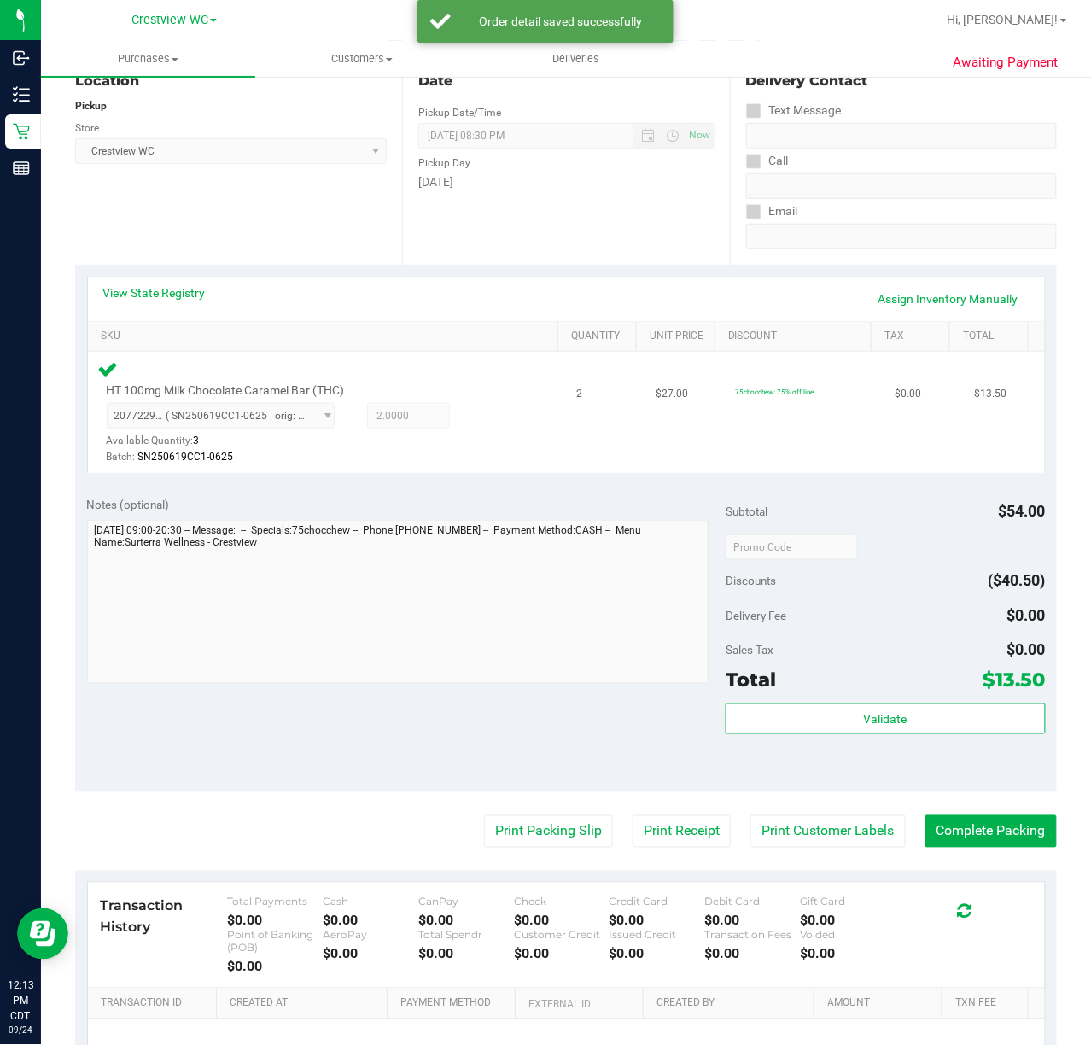
scroll to position [387, 0]
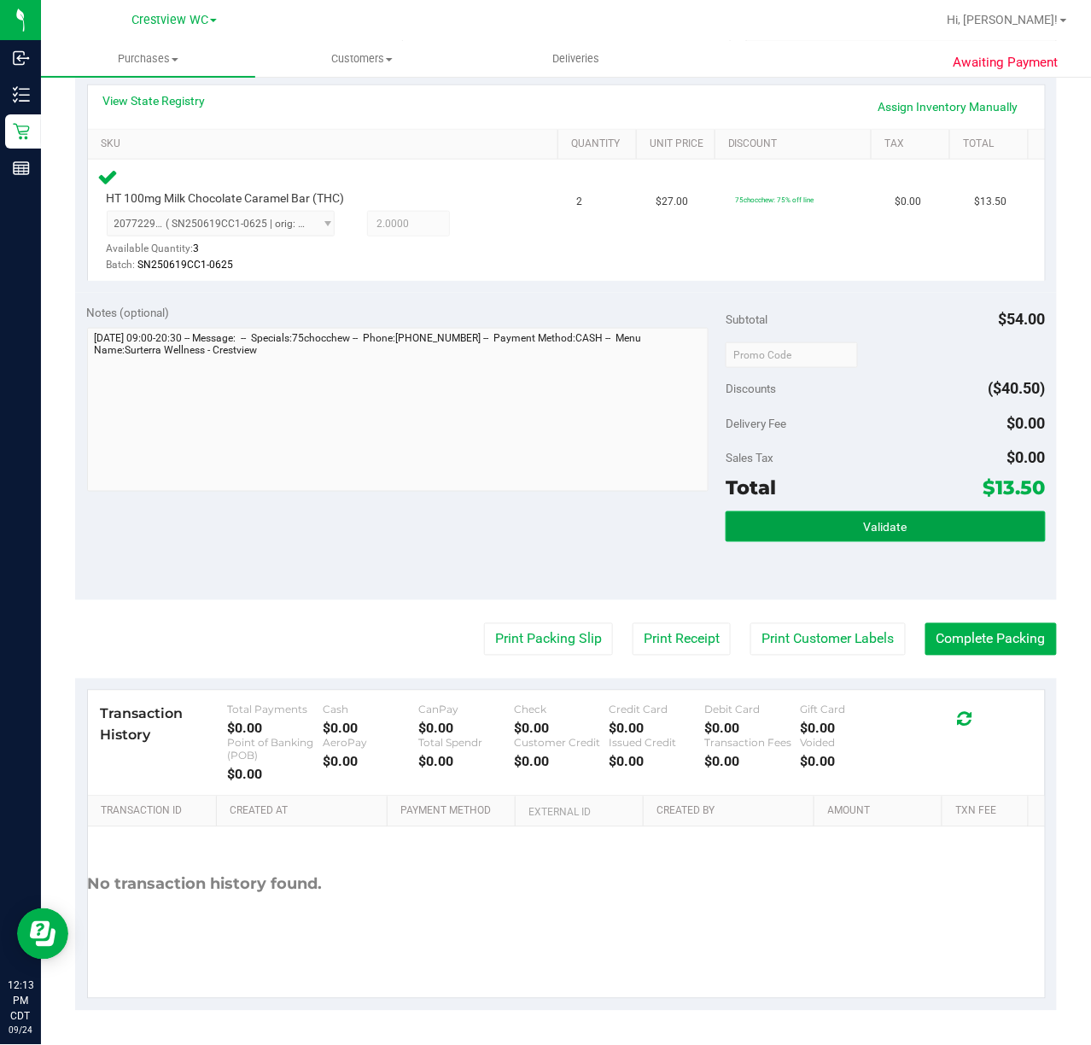
click at [919, 527] on button "Validate" at bounding box center [884, 526] width 319 height 31
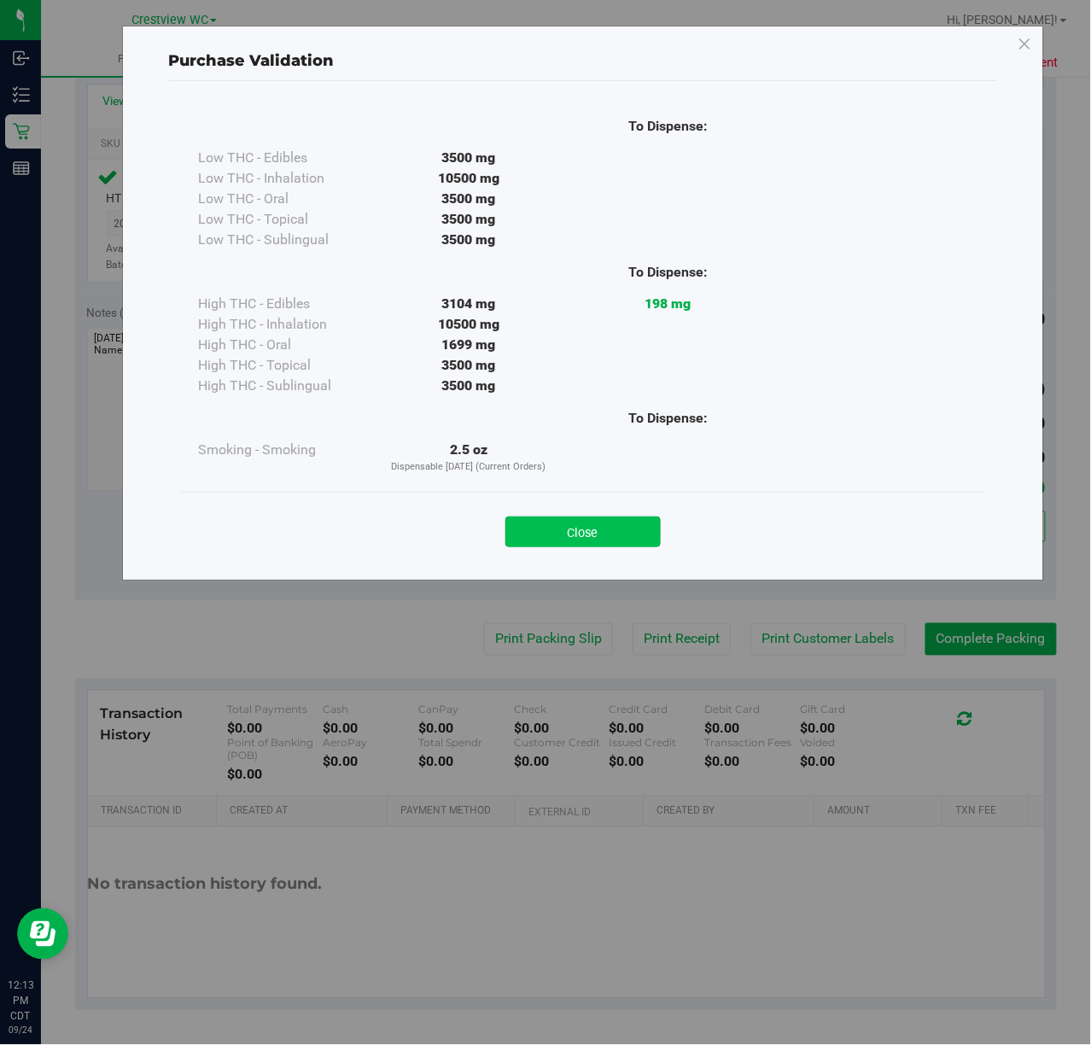
click at [619, 527] on button "Close" at bounding box center [582, 531] width 155 height 31
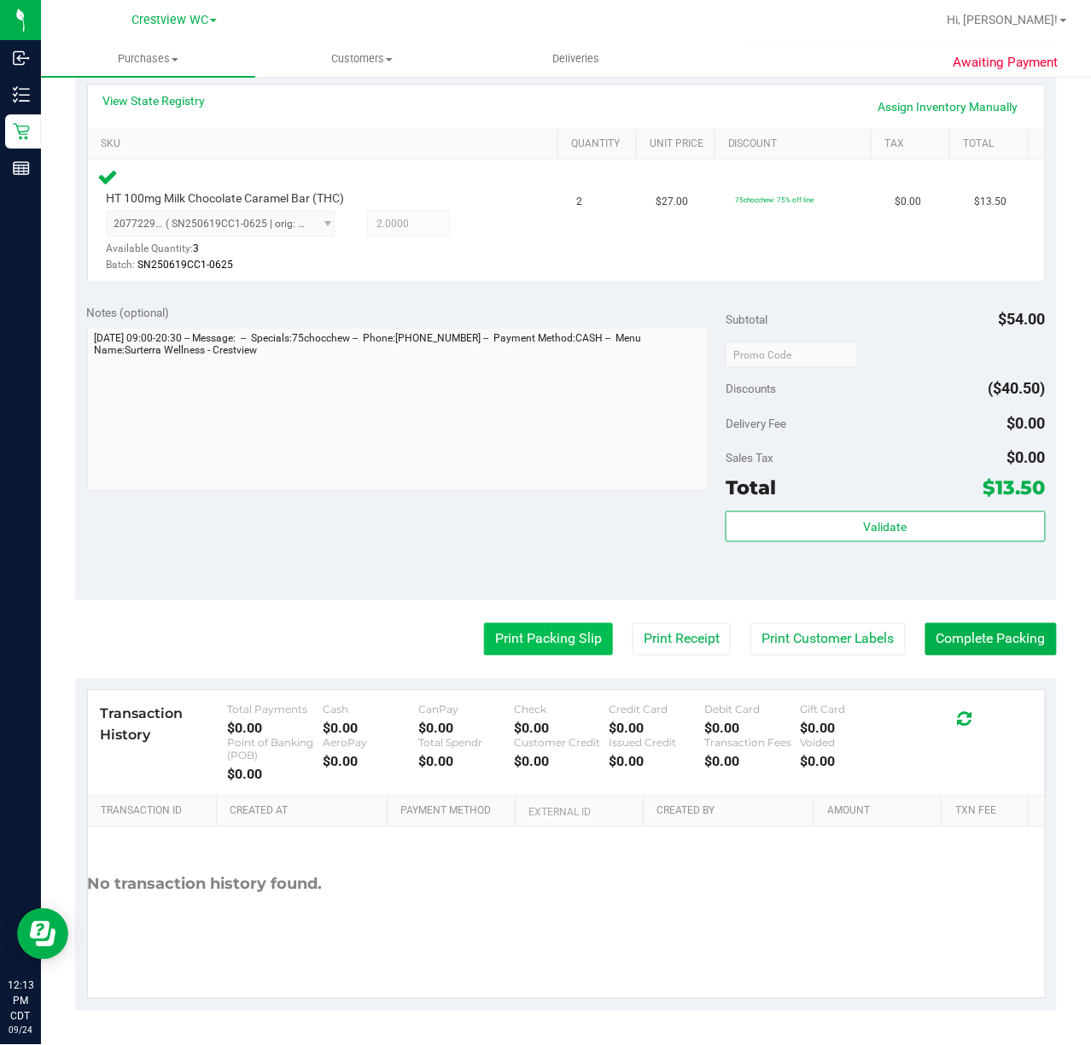
click at [564, 647] on button "Print Packing Slip" at bounding box center [548, 639] width 129 height 32
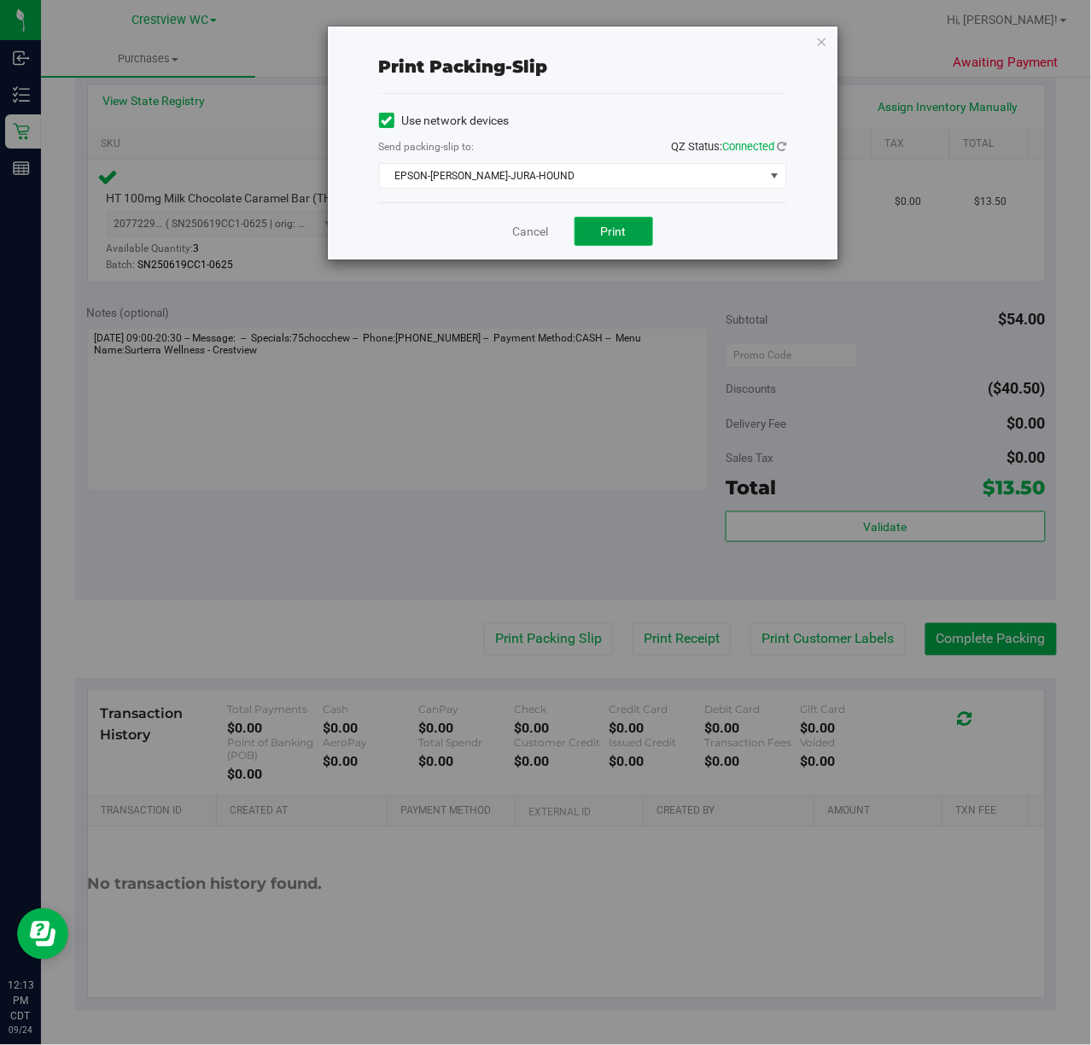
click at [614, 225] on span "Print" at bounding box center [614, 231] width 26 height 14
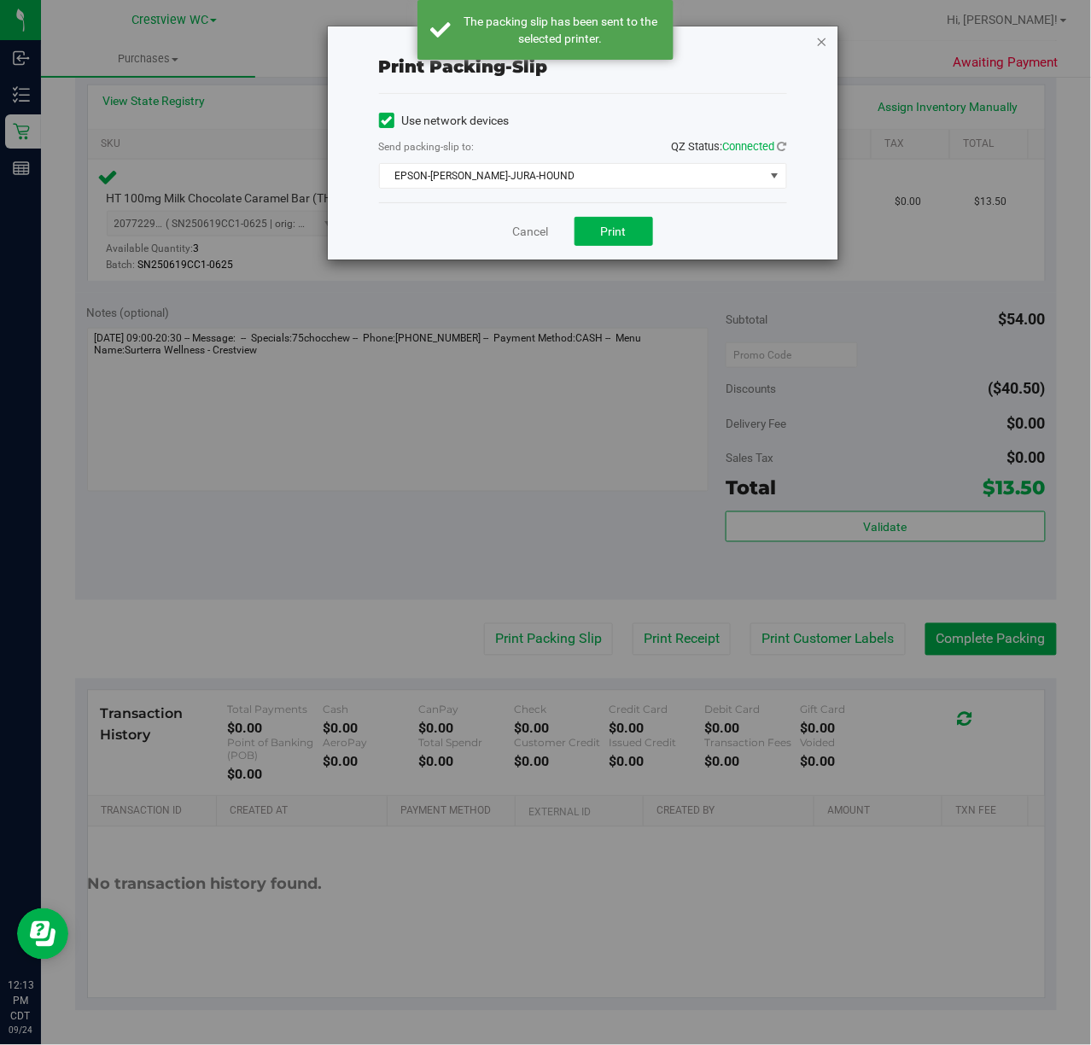
click at [824, 45] on icon "button" at bounding box center [822, 41] width 12 height 20
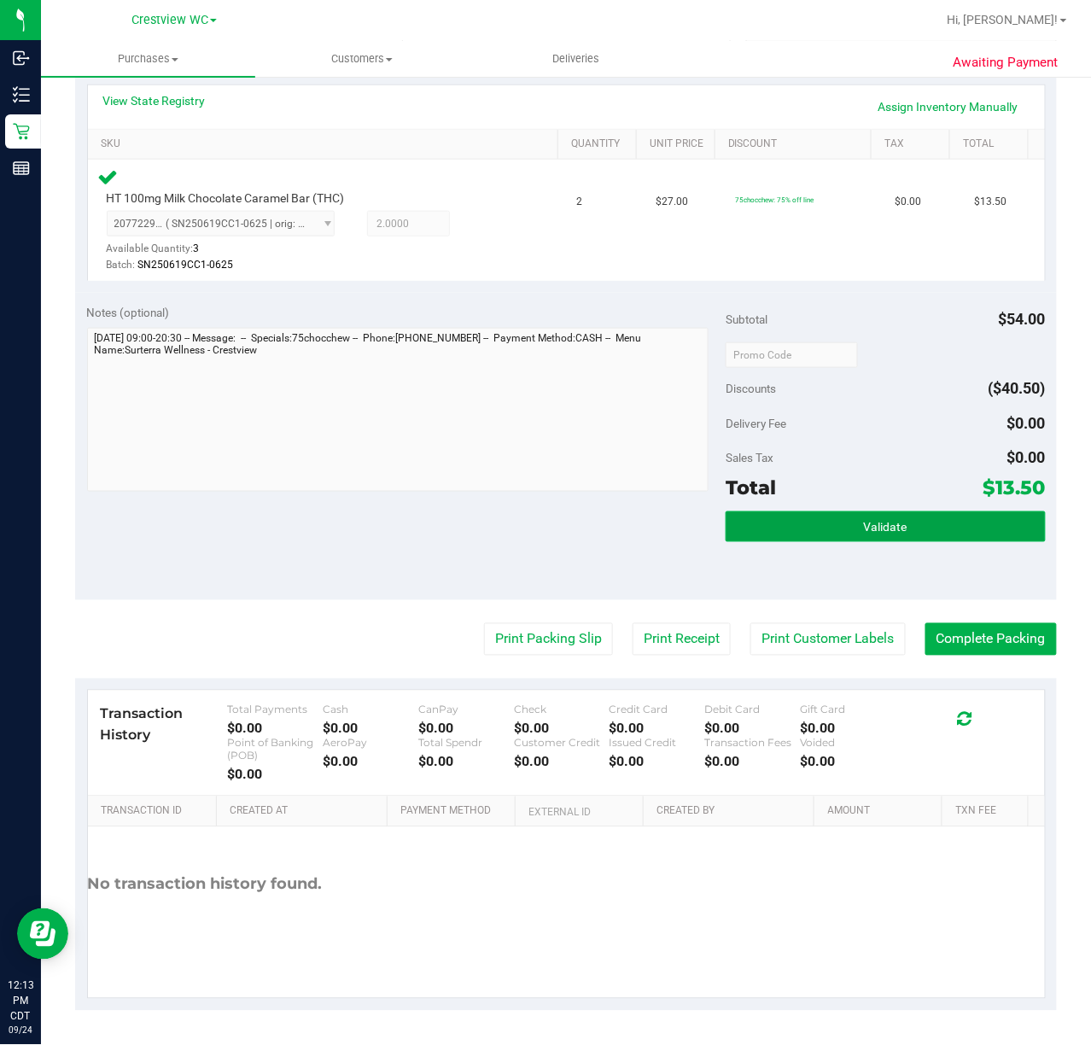
click at [858, 516] on button "Validate" at bounding box center [884, 526] width 319 height 31
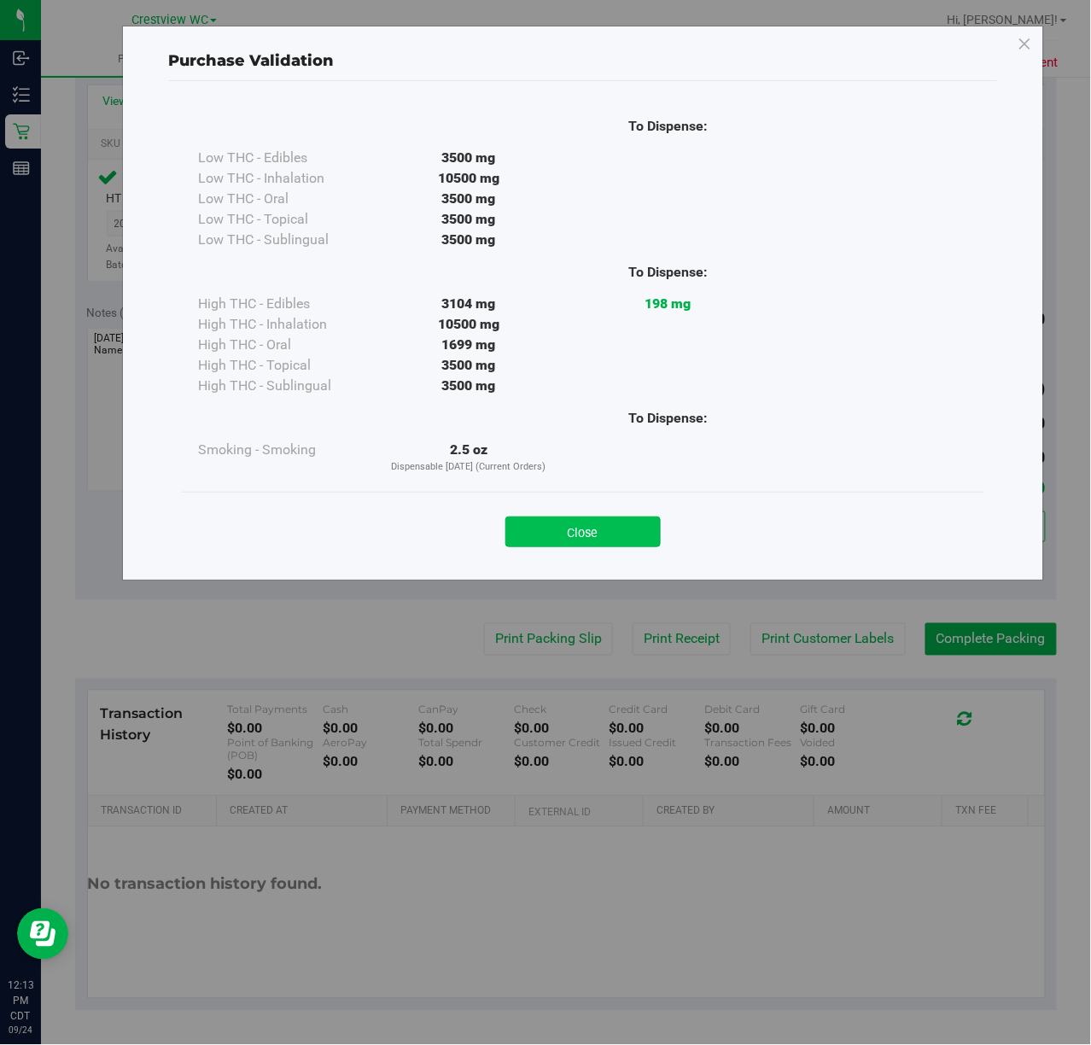
click at [595, 529] on button "Close" at bounding box center [582, 531] width 155 height 31
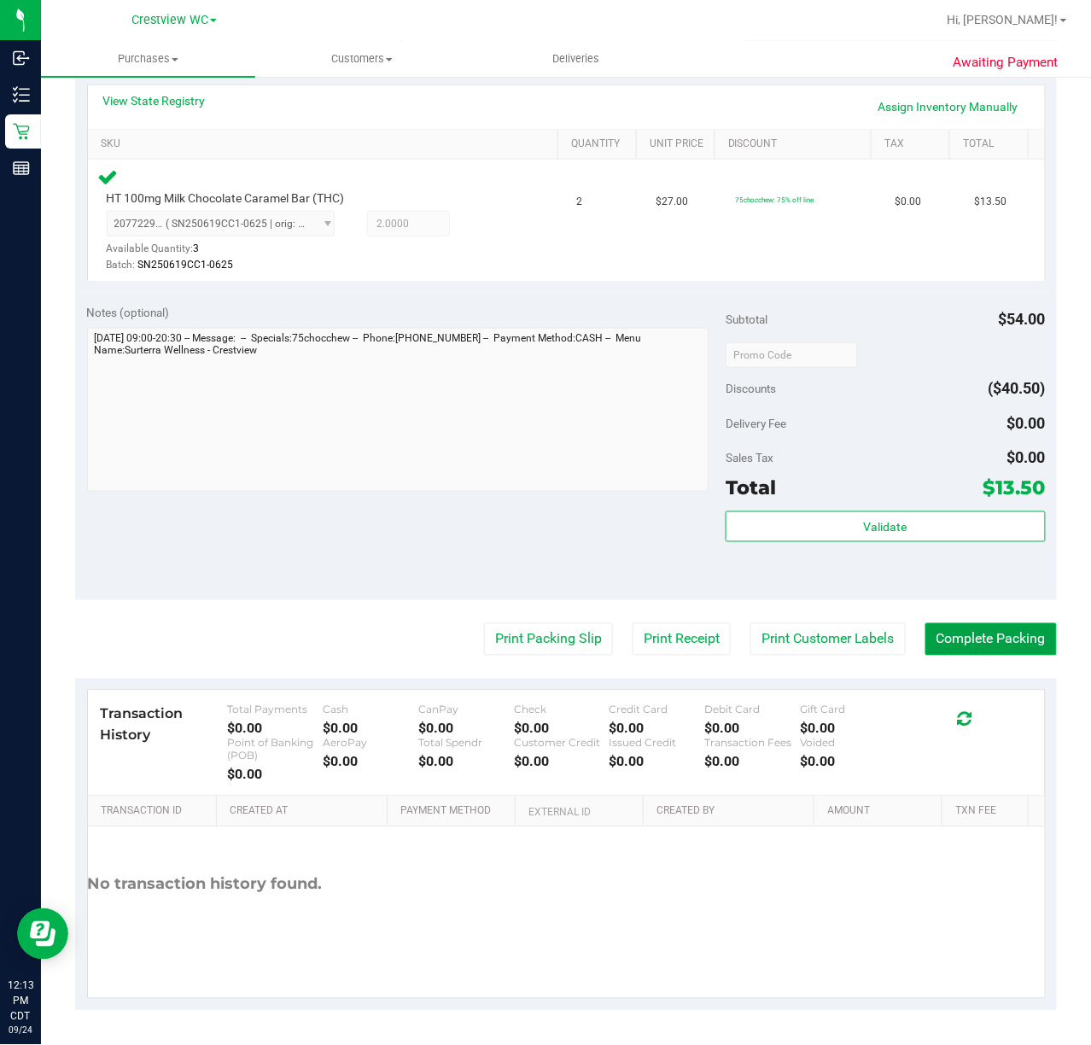
click at [946, 637] on button "Complete Packing" at bounding box center [990, 639] width 131 height 32
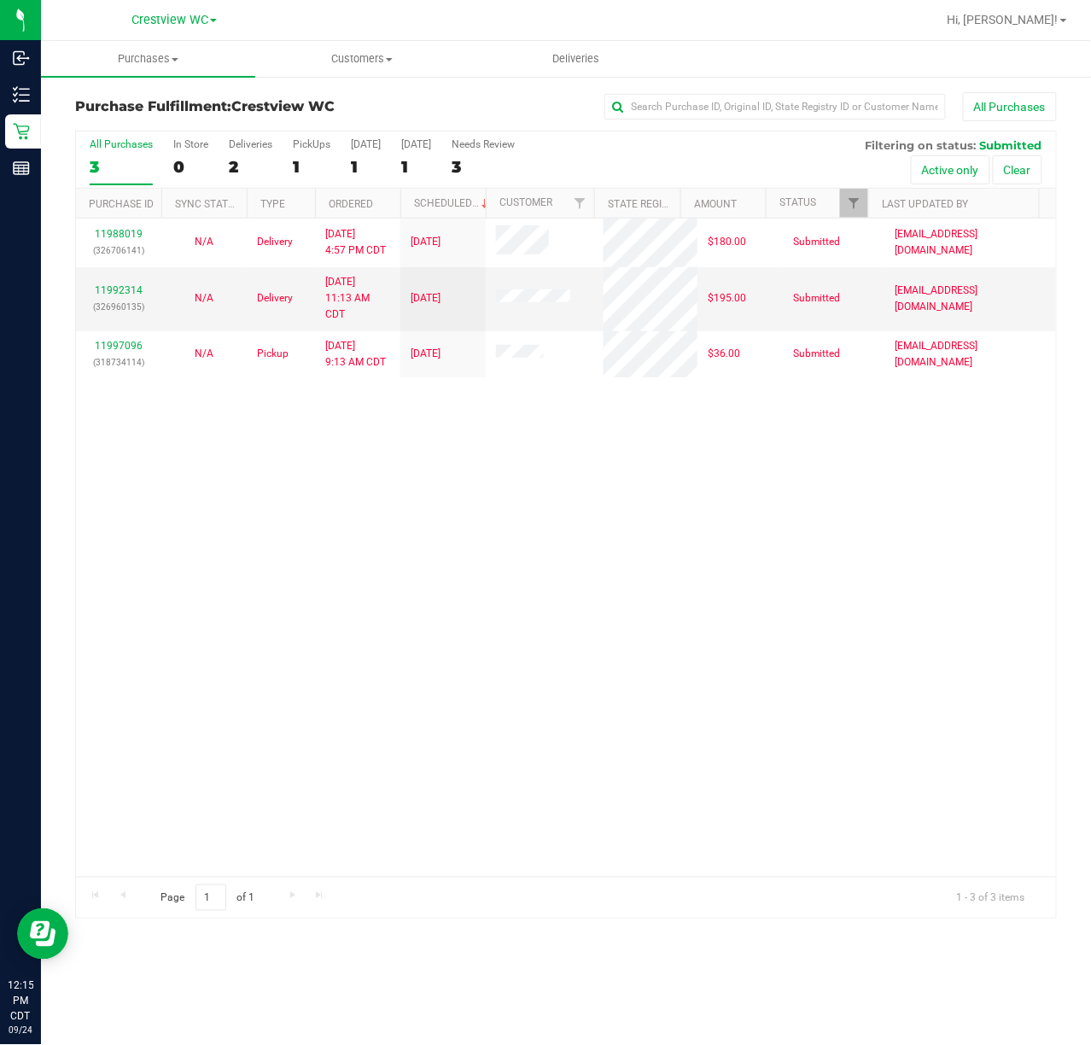
click at [523, 596] on div "11988019 (326706141) N/A Delivery 9/22/2025 4:57 PM CDT 9/26/2025 $180.00 Submi…" at bounding box center [566, 547] width 980 height 658
click at [301, 143] on div "PickUps" at bounding box center [312, 144] width 38 height 12
click at [0, 0] on input "PickUps 1" at bounding box center [0, 0] width 0 height 0
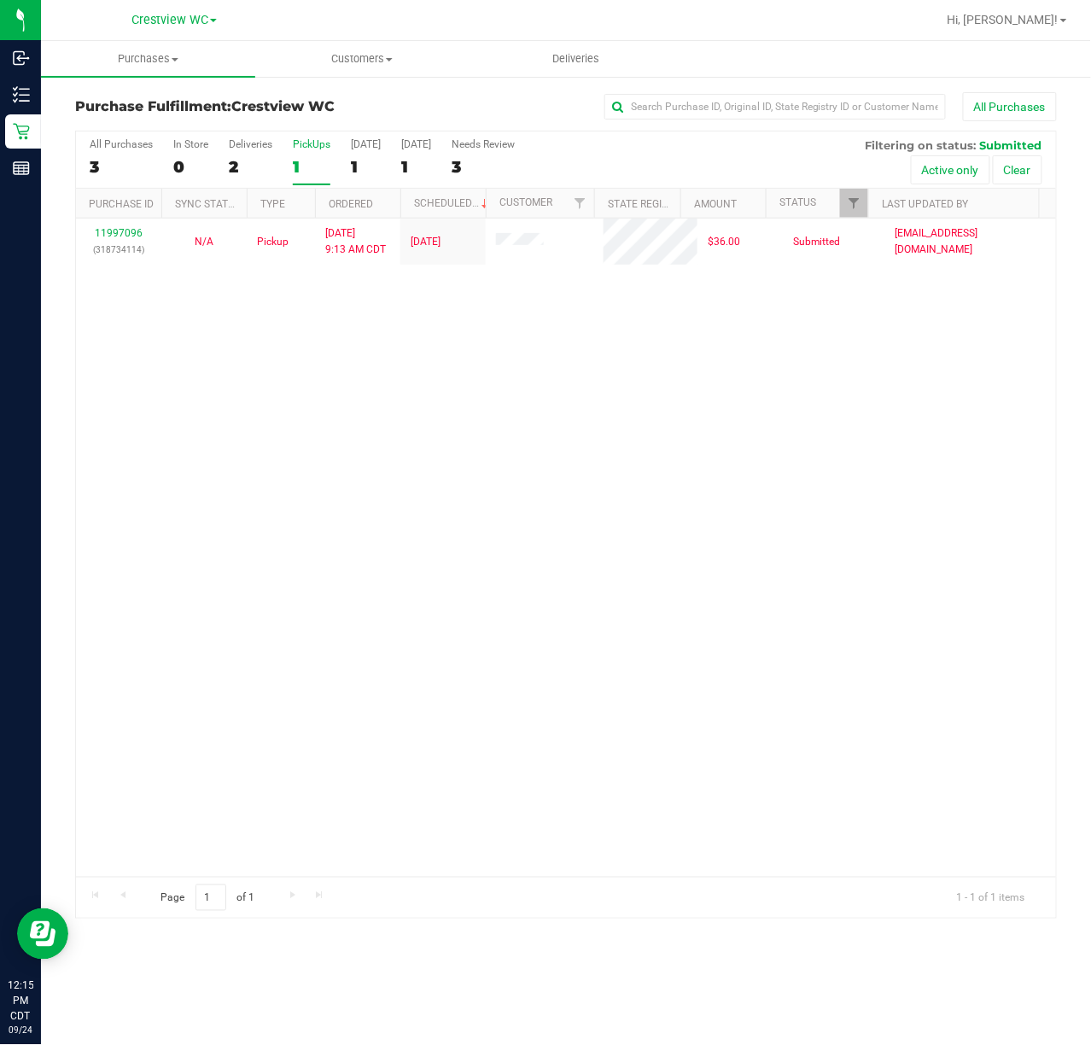
click at [636, 430] on div "11997096 (318734114) N/A Pickup 9/24/2025 9:13 AM CDT 9/24/2025 $36.00 Submitte…" at bounding box center [566, 547] width 980 height 658
click at [441, 655] on div "11997096 (318734114) N/A Pickup 9/24/2025 9:13 AM CDT 9/24/2025 $36.00 Submitte…" at bounding box center [566, 547] width 980 height 658
click at [410, 473] on div "11997096 (318734114) N/A Pickup 9/24/2025 9:13 AM CDT 9/24/2025 $36.00 Submitte…" at bounding box center [566, 547] width 980 height 658
click at [406, 446] on div "11997096 (318734114) N/A Pickup 9/24/2025 9:13 AM CDT 9/24/2025 $36.00 Submitte…" at bounding box center [566, 547] width 980 height 658
click at [498, 463] on div "11997096 (318734114) N/A Pickup 9/24/2025 9:13 AM CDT 9/24/2025 $36.00 Submitte…" at bounding box center [566, 547] width 980 height 658
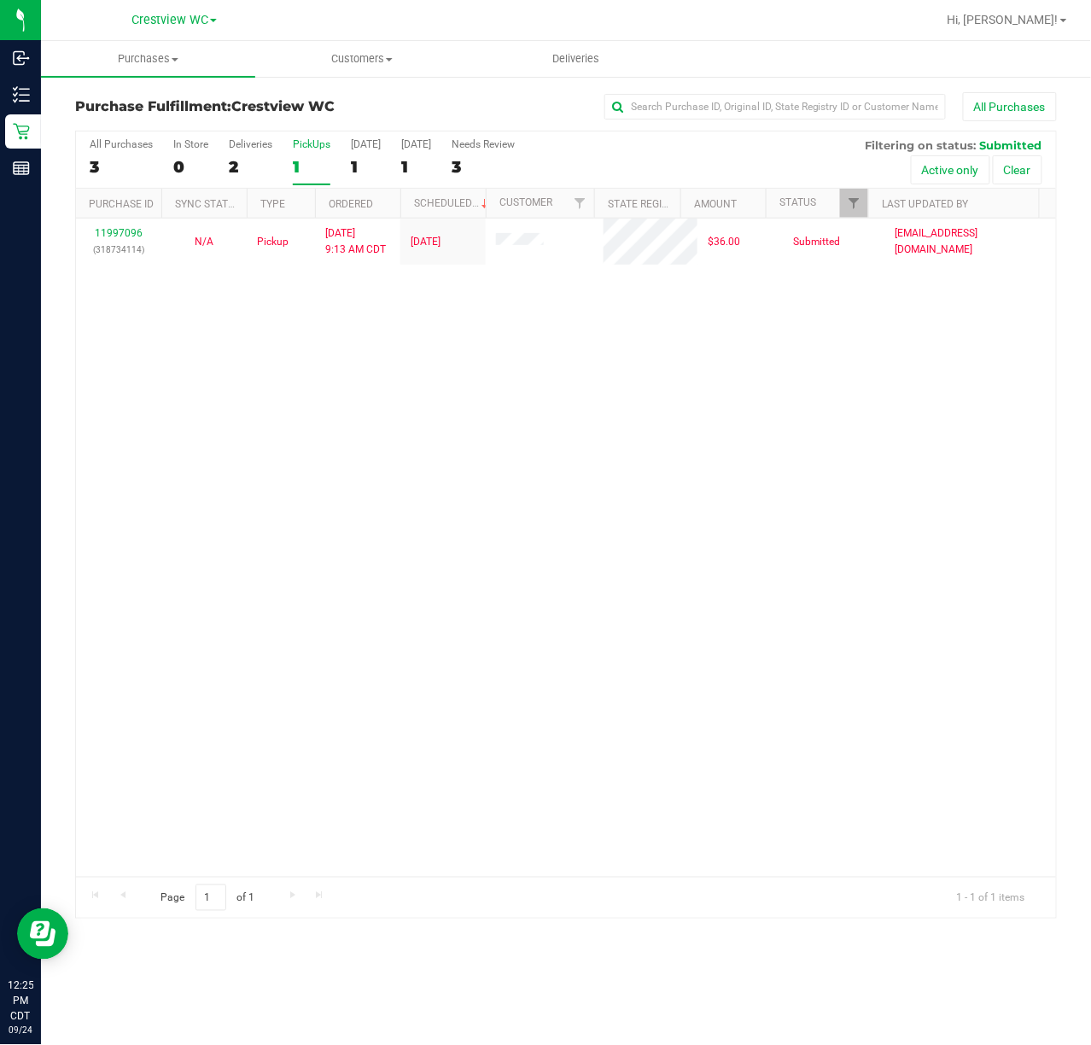
click at [217, 444] on div "11997096 (318734114) N/A Pickup 9/24/2025 9:13 AM CDT 9/24/2025 $36.00 Submitte…" at bounding box center [566, 547] width 980 height 658
click at [527, 524] on div "11997096 (318734114) N/A Pickup 9/24/2025 9:13 AM CDT 9/24/2025 $36.00 Submitte…" at bounding box center [566, 547] width 980 height 658
click at [390, 441] on div "11997096 (318734114) N/A Pickup 9/24/2025 9:13 AM CDT 9/24/2025 $36.00 Submitte…" at bounding box center [566, 547] width 980 height 658
click at [517, 684] on div "11997096 (318734114) N/A Pickup 9/24/2025 9:13 AM CDT 9/24/2025 $36.00 Submitte…" at bounding box center [566, 547] width 980 height 658
click at [500, 357] on div "11997096 (318734114) N/A Pickup 9/24/2025 9:13 AM CDT 9/24/2025 $36.00 Submitte…" at bounding box center [566, 547] width 980 height 658
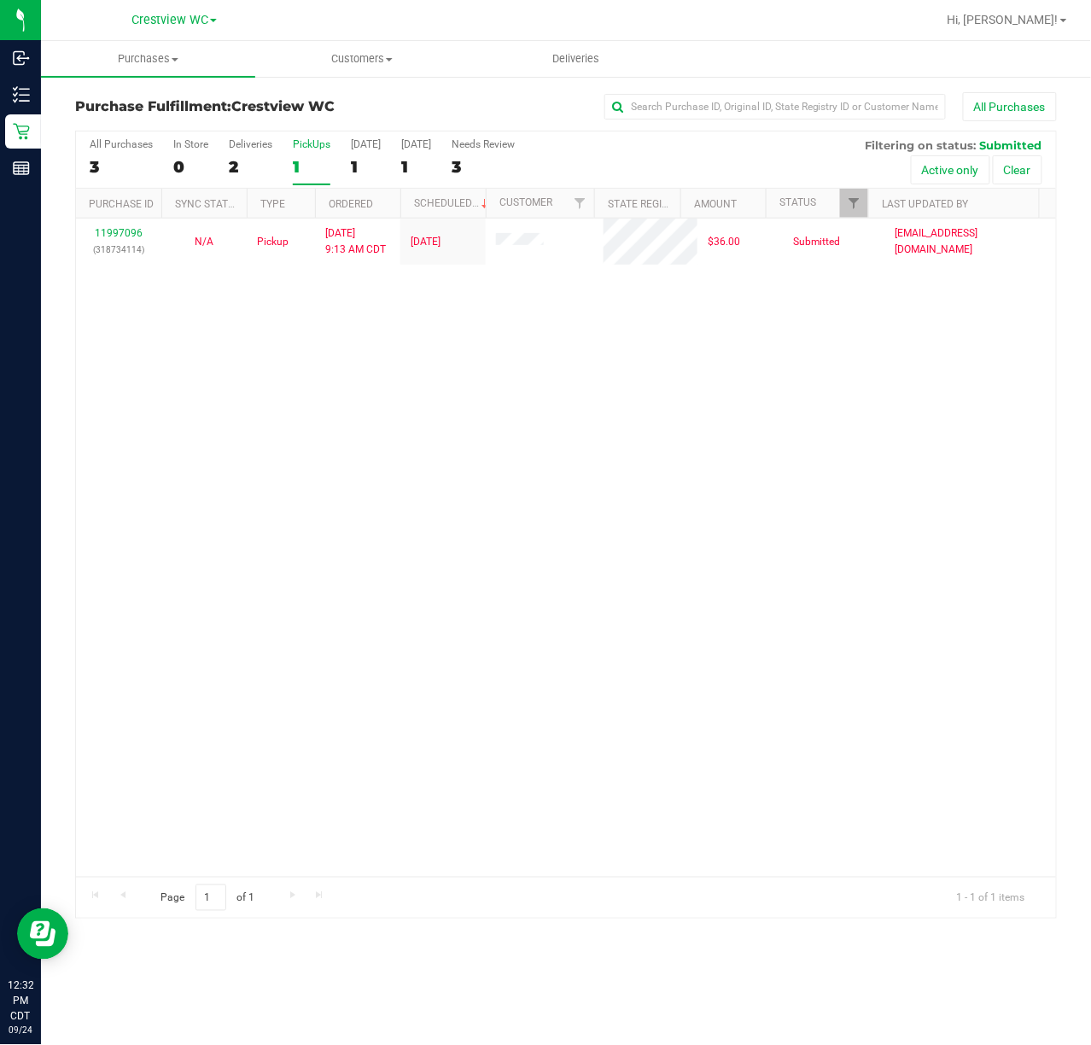
click at [321, 142] on div "PickUps" at bounding box center [312, 144] width 38 height 12
click at [0, 0] on input "PickUps 1" at bounding box center [0, 0] width 0 height 0
click at [301, 142] on div "PickUps" at bounding box center [312, 144] width 38 height 12
click at [0, 0] on input "PickUps 1" at bounding box center [0, 0] width 0 height 0
click at [233, 142] on div "Deliveries" at bounding box center [251, 144] width 44 height 12
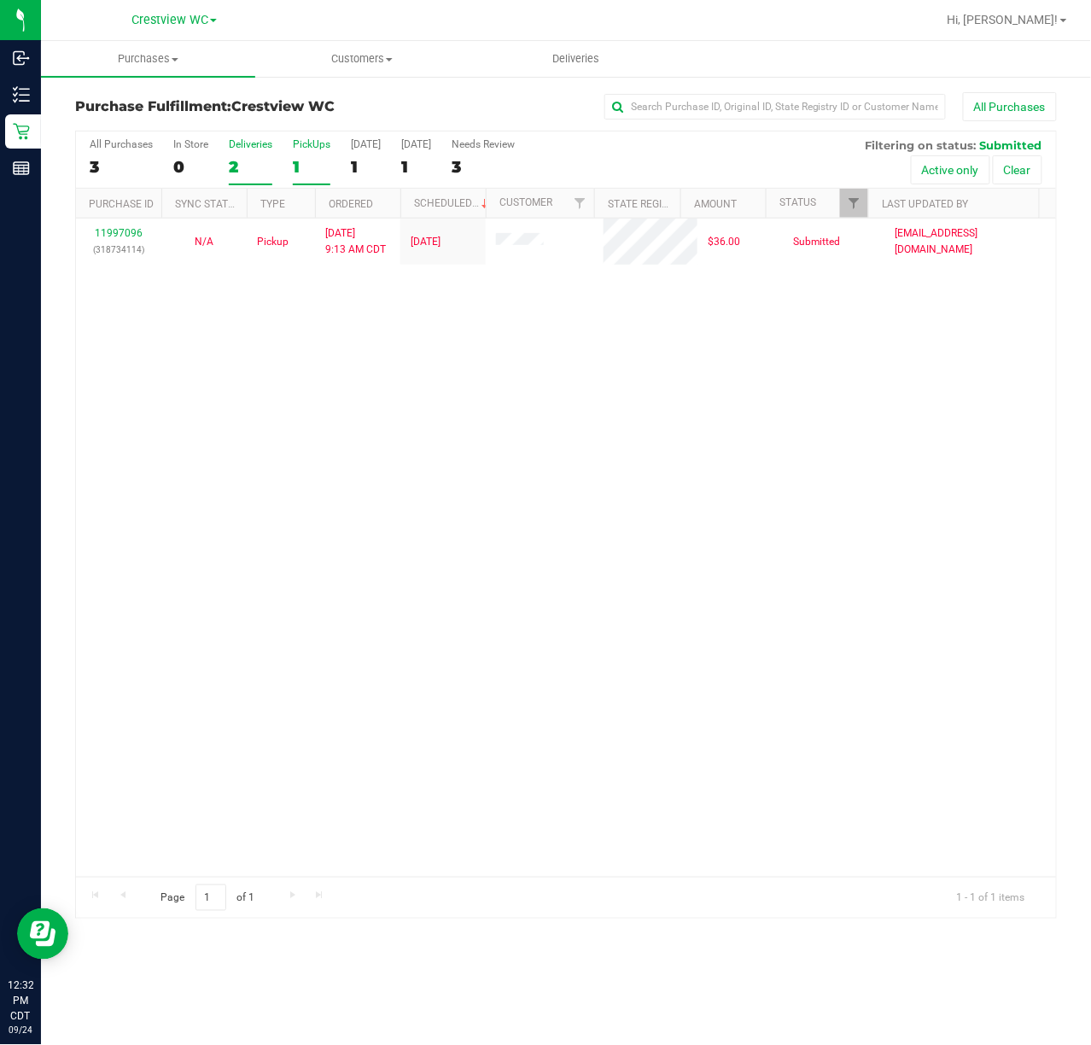
click at [0, 0] on input "Deliveries 2" at bounding box center [0, 0] width 0 height 0
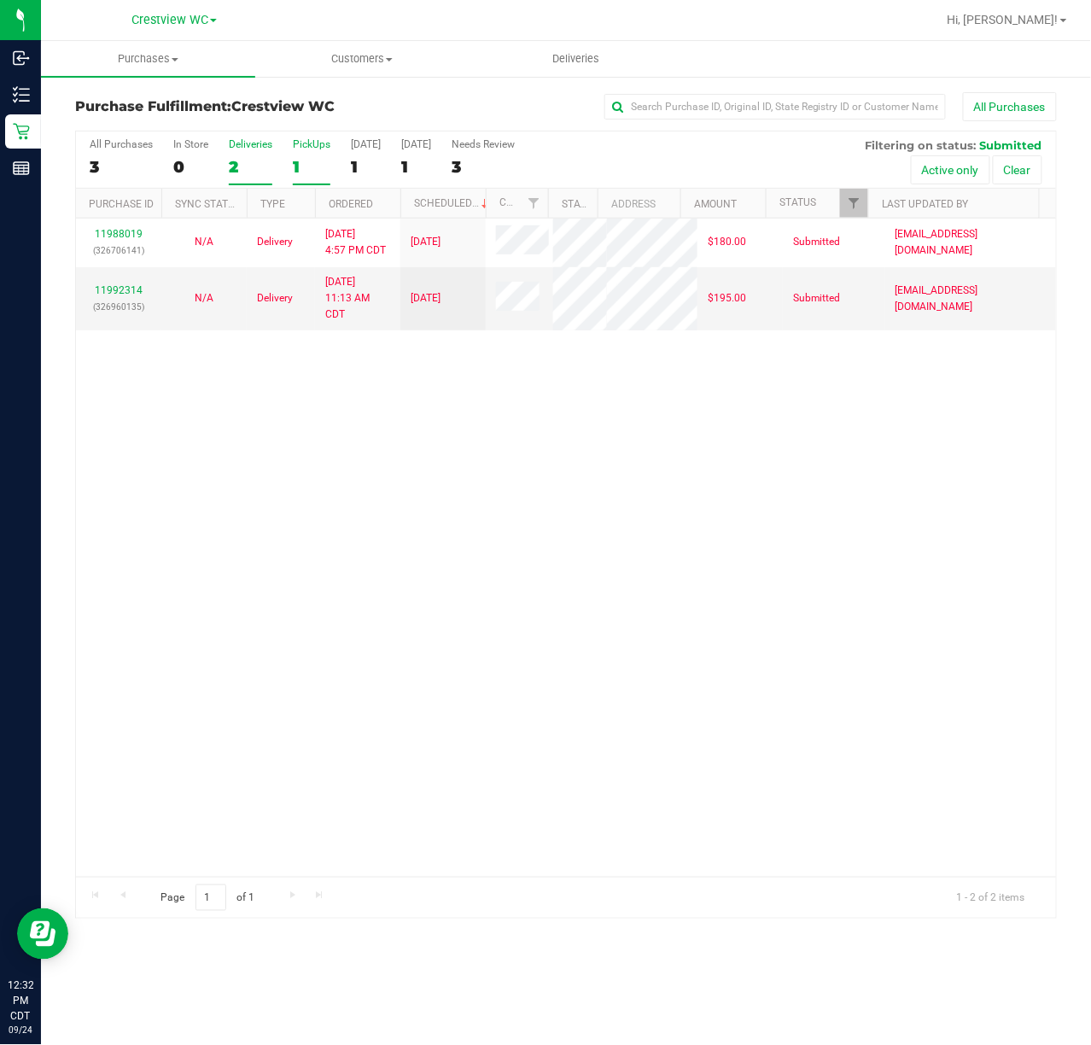
click at [304, 143] on div "PickUps" at bounding box center [312, 144] width 38 height 12
click at [0, 0] on input "PickUps 1" at bounding box center [0, 0] width 0 height 0
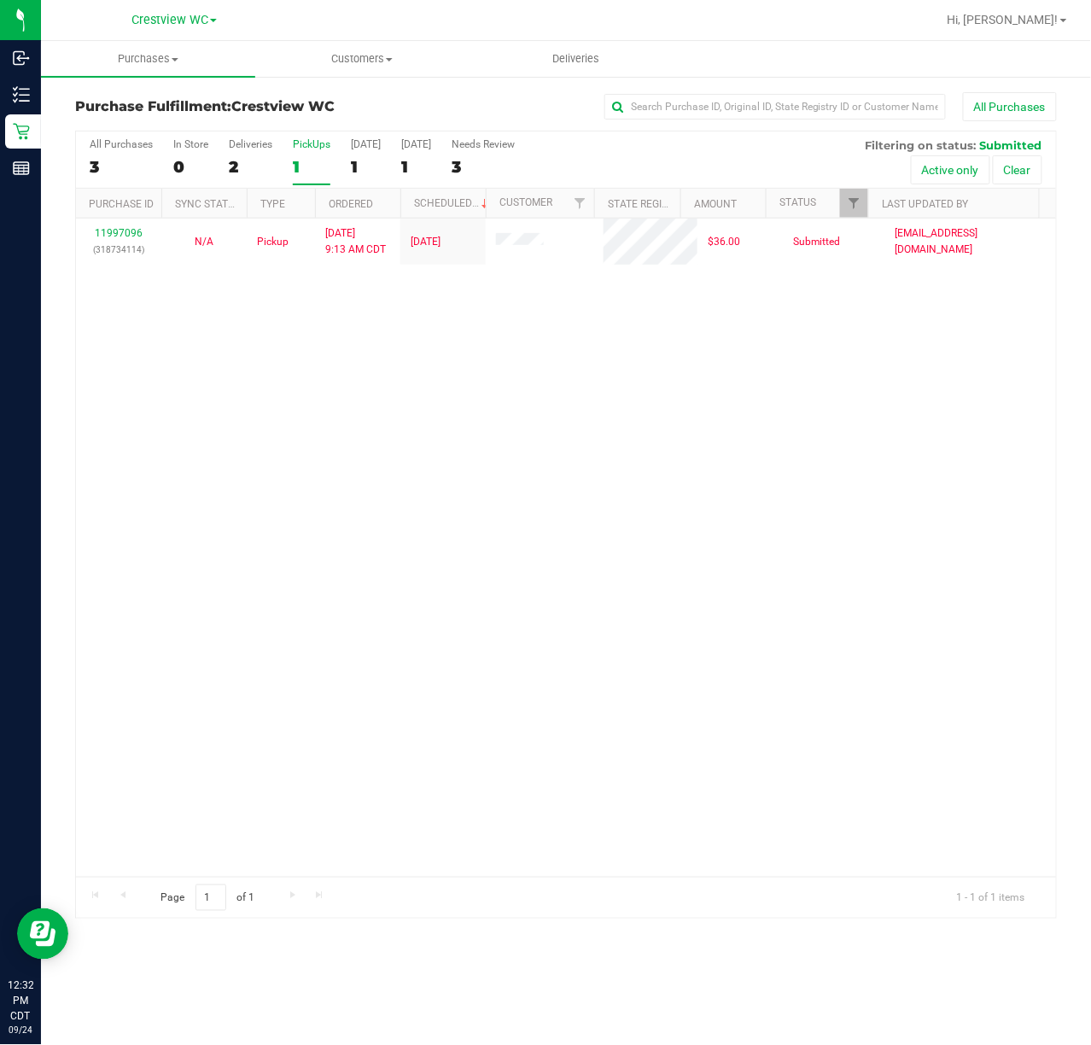
click at [469, 306] on div "11997096 (318734114) N/A Pickup 9/24/2025 9:13 AM CDT 9/24/2025 $36.00 Submitte…" at bounding box center [566, 547] width 980 height 658
click at [676, 326] on div "11997096 (318734114) N/A Pickup 9/24/2025 9:13 AM CDT 9/24/2025 $36.00 Submitte…" at bounding box center [566, 547] width 980 height 658
click at [492, 579] on div "11997096 (318734114) N/A Pickup 9/24/2025 9:13 AM CDT 9/24/2025 $36.00 Submitte…" at bounding box center [566, 547] width 980 height 658
click at [411, 721] on div "11997096 (318734114) N/A Pickup 9/24/2025 9:13 AM CDT 9/24/2025 $36.00 Submitte…" at bounding box center [566, 547] width 980 height 658
click at [667, 666] on div "11997096 (318734114) N/A Pickup 9/24/2025 9:13 AM CDT 9/24/2025 $36.00 Submitte…" at bounding box center [566, 547] width 980 height 658
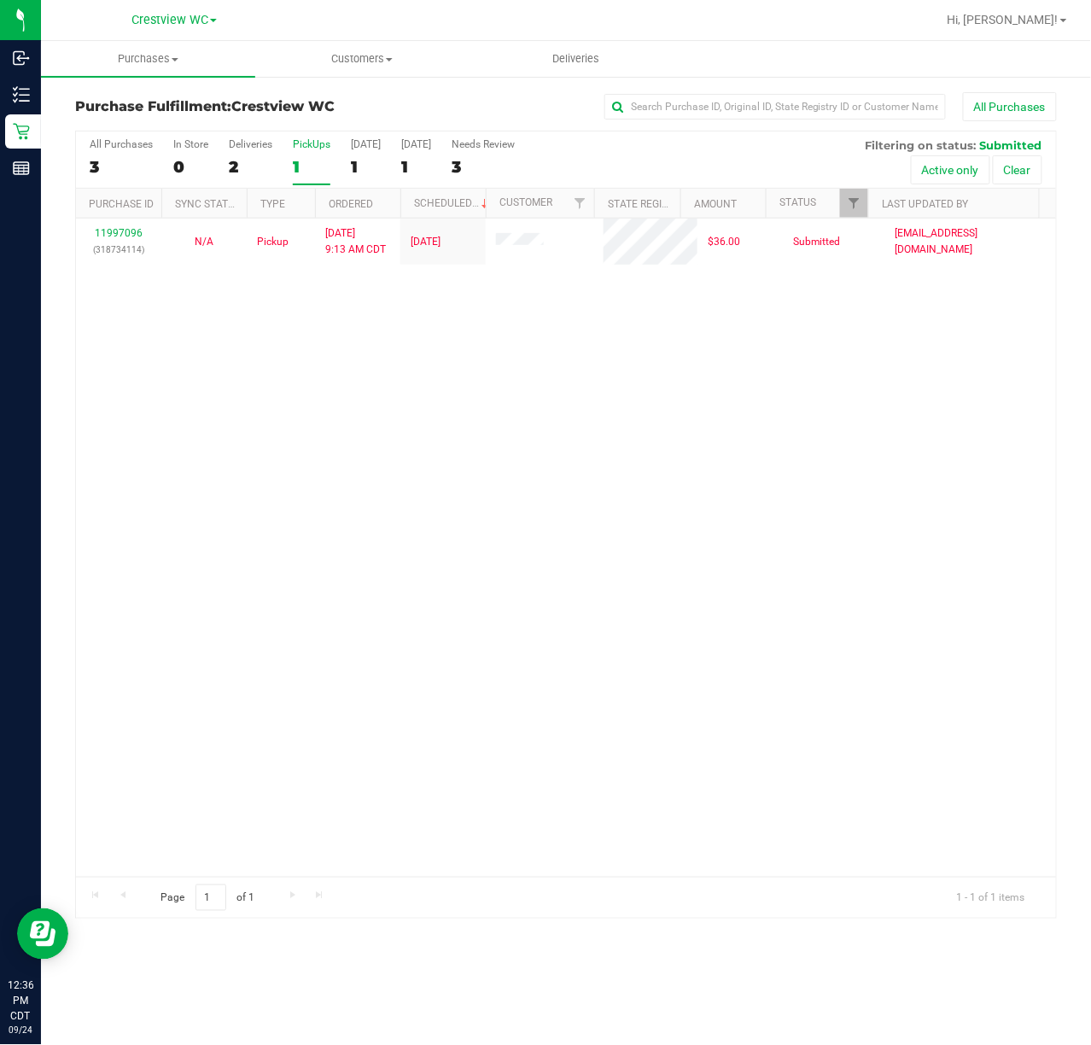
click at [587, 517] on div "11997096 (318734114) N/A Pickup 9/24/2025 9:13 AM CDT 9/24/2025 $36.00 Submitte…" at bounding box center [566, 547] width 980 height 658
click at [611, 556] on div "11997096 (318734114) N/A Pickup 9/24/2025 9:13 AM CDT 9/24/2025 $36.00 Submitte…" at bounding box center [566, 547] width 980 height 658
click at [233, 413] on div "11997096 (318734114) N/A Pickup 9/24/2025 9:13 AM CDT 9/24/2025 $36.00 Submitte…" at bounding box center [566, 547] width 980 height 658
click at [227, 373] on div "11997096 (318734114) N/A Pickup 9/24/2025 9:13 AM CDT 9/24/2025 $36.00 Submitte…" at bounding box center [566, 547] width 980 height 658
click at [367, 499] on div "11997096 (318734114) N/A Pickup 9/24/2025 9:13 AM CDT 9/24/2025 $36.00 Submitte…" at bounding box center [566, 547] width 980 height 658
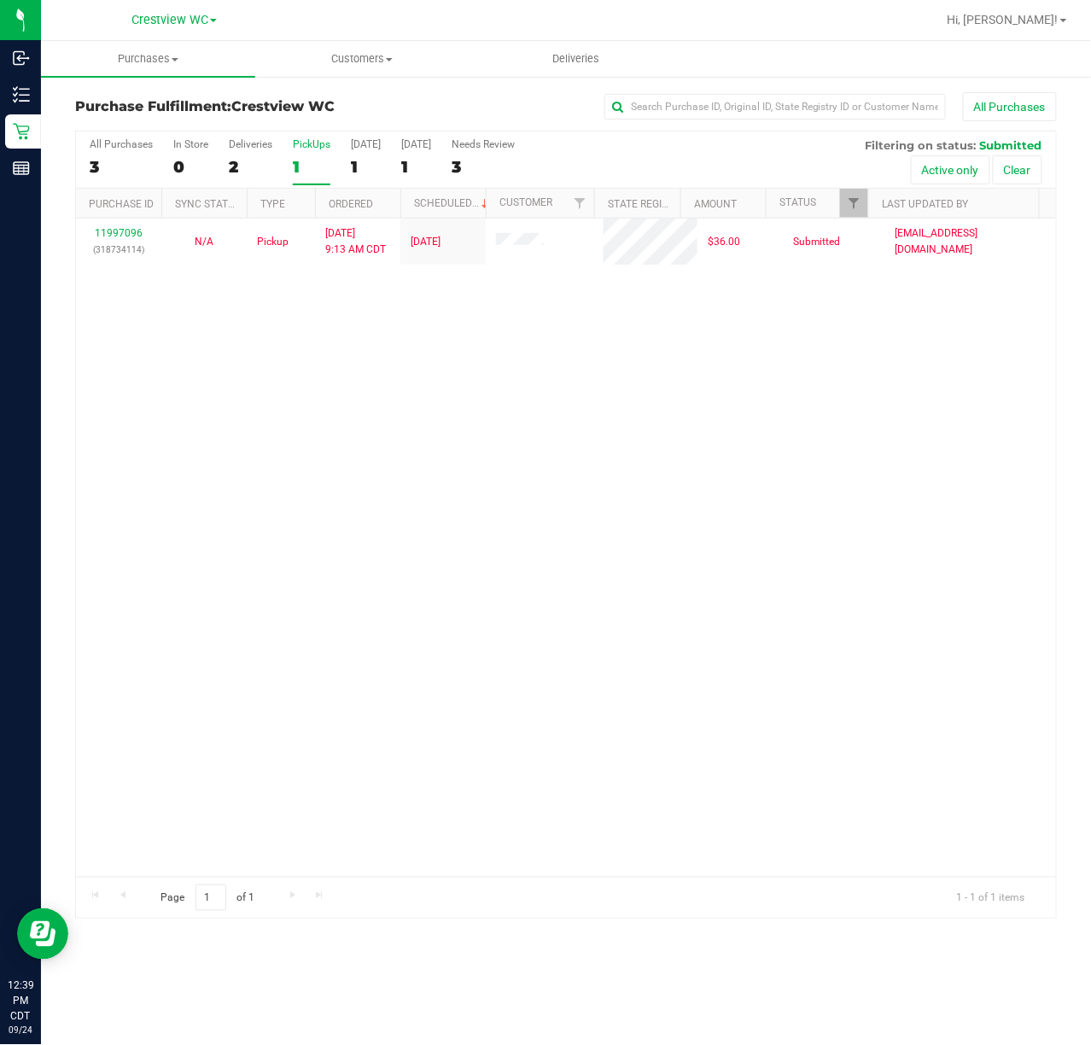
click at [703, 536] on div "11997096 (318734114) N/A Pickup 9/24/2025 9:13 AM CDT 9/24/2025 $36.00 Submitte…" at bounding box center [566, 547] width 980 height 658
click at [389, 591] on div "11997096 (318734114) N/A Pickup 9/24/2025 9:13 AM CDT 9/24/2025 $36.00 Submitte…" at bounding box center [566, 547] width 980 height 658
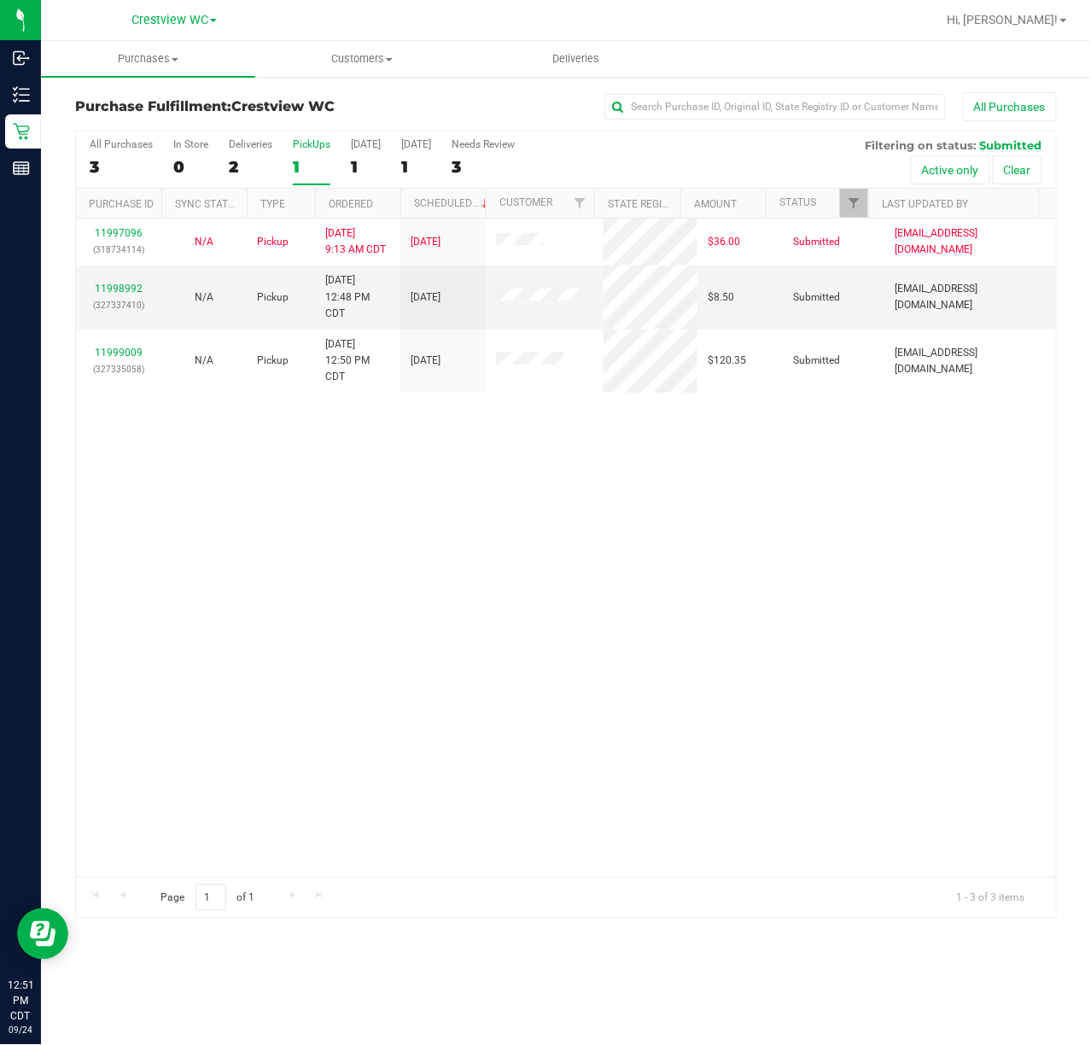
click at [398, 574] on div "11997096 (318734114) N/A Pickup 9/24/2025 9:13 AM CDT 9/24/2025 $36.00 Submitte…" at bounding box center [566, 547] width 980 height 658
click at [560, 667] on div "11997096 (318734114) N/A Pickup 9/24/2025 9:13 AM CDT 9/24/2025 $36.00 Submitte…" at bounding box center [566, 547] width 980 height 658
click at [425, 582] on div "11997096 (318734114) N/A Pickup 9/24/2025 9:13 AM CDT 9/24/2025 $36.00 Submitte…" at bounding box center [566, 547] width 980 height 658
click at [316, 140] on div "PickUps" at bounding box center [312, 144] width 38 height 12
click at [0, 0] on input "PickUps 1" at bounding box center [0, 0] width 0 height 0
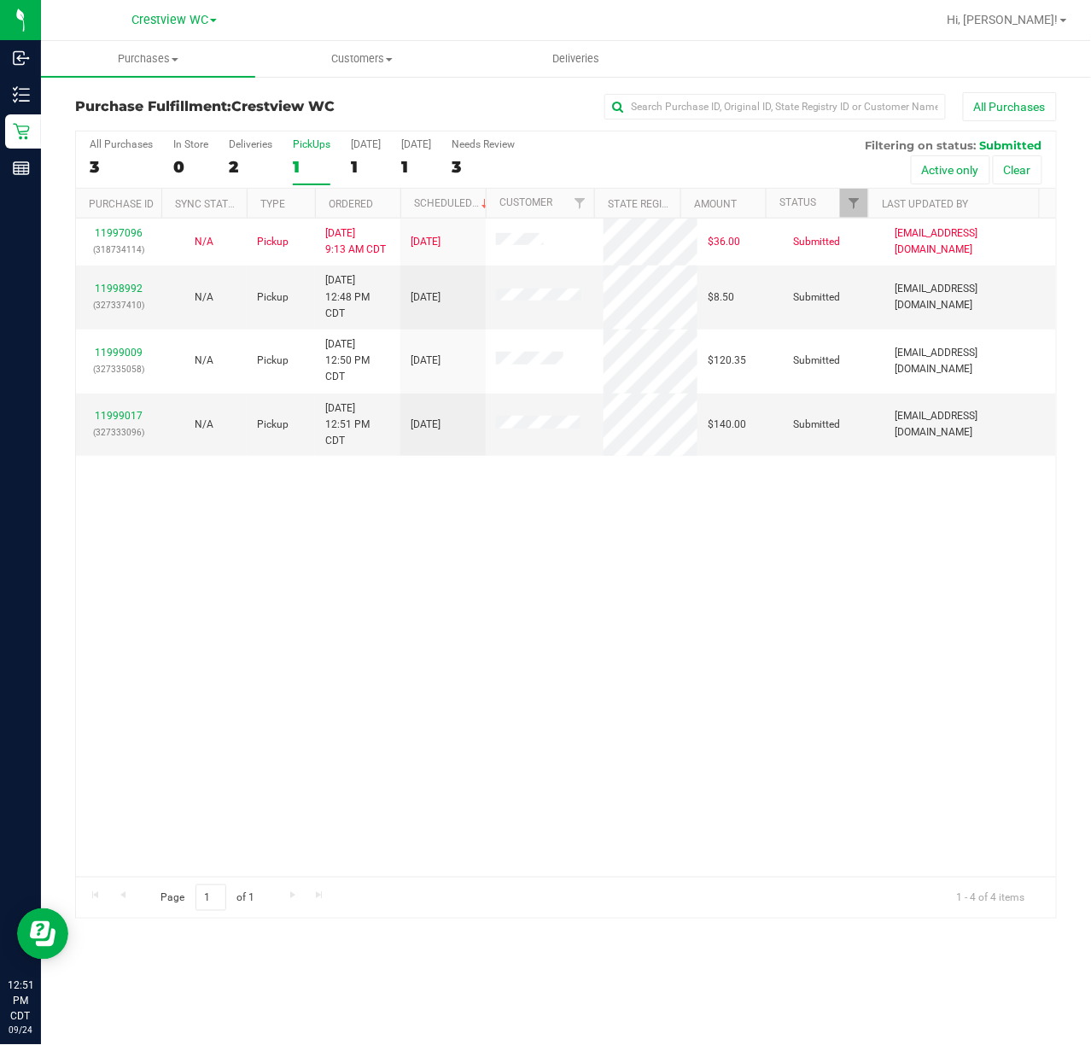
drag, startPoint x: 626, startPoint y: 744, endPoint x: 632, endPoint y: 697, distance: 47.4
click at [629, 732] on div "11997096 (318734114) N/A Pickup 9/24/2025 9:13 AM CDT 9/24/2025 $36.00 Submitte…" at bounding box center [566, 547] width 980 height 658
click at [108, 283] on link "11998992" at bounding box center [119, 288] width 48 height 12
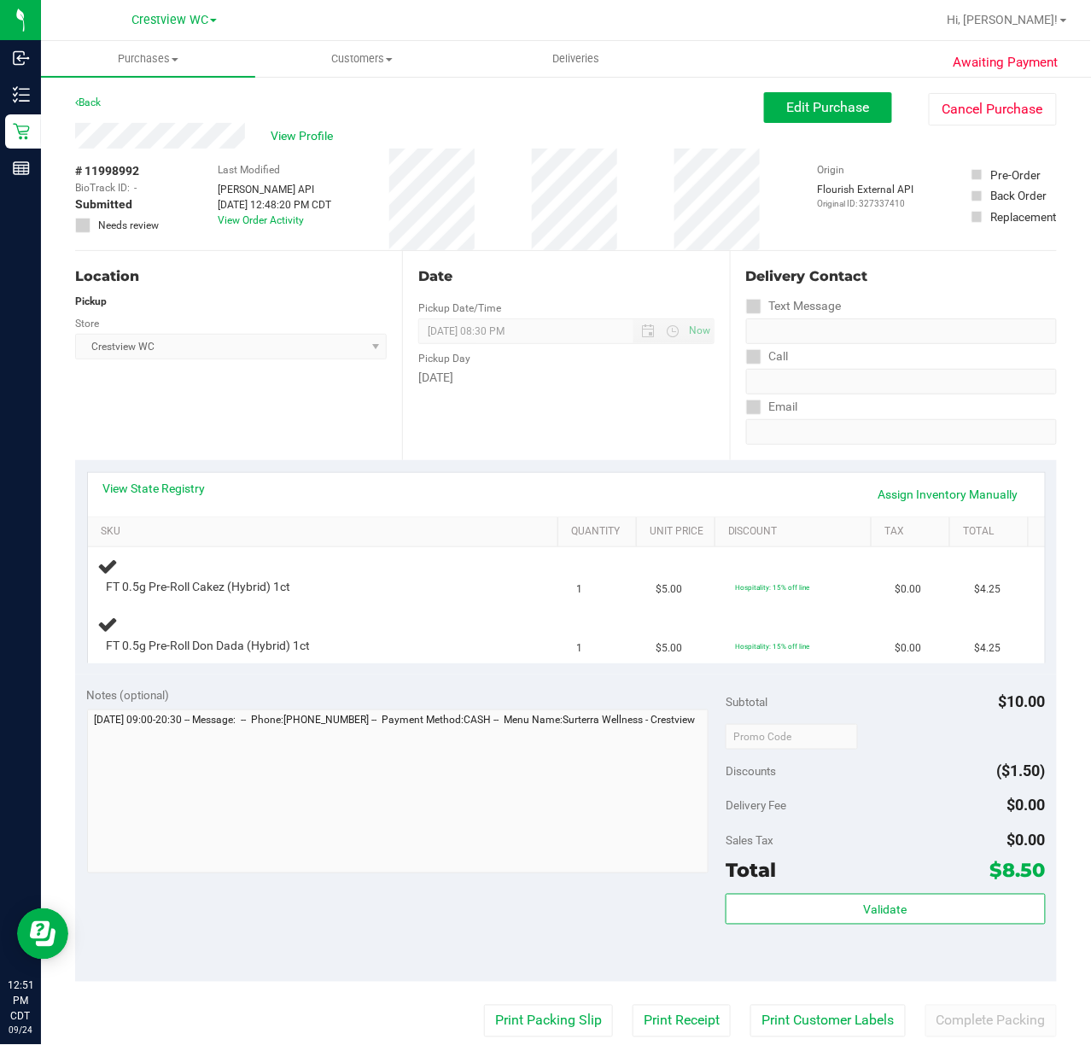
click at [236, 405] on div "Location Pickup Store Crestview WC Select Store Bonita Springs WC Boynton Beach…" at bounding box center [238, 355] width 327 height 209
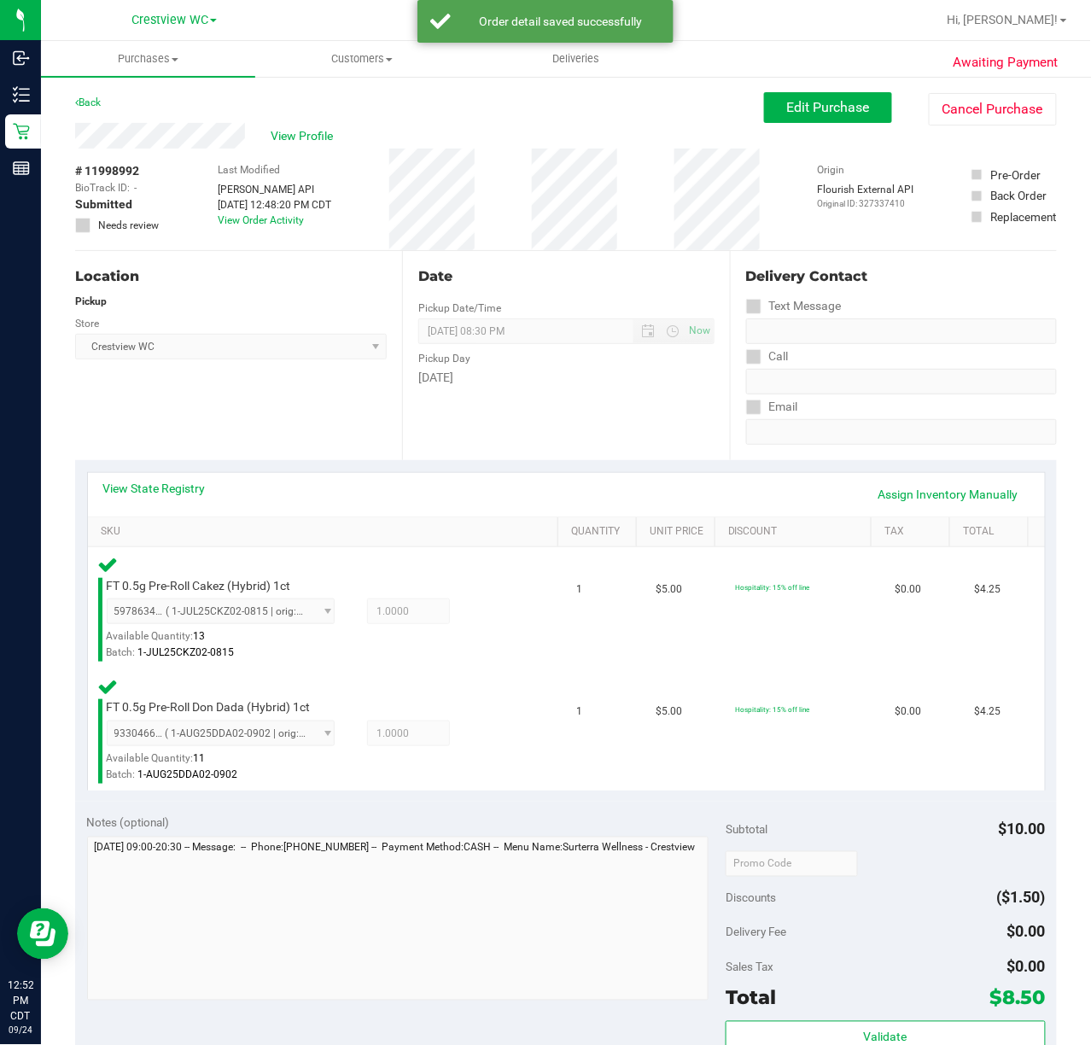
click at [298, 428] on div "Location Pickup Store Crestview WC Select Store Bonita Springs WC Boynton Beach…" at bounding box center [238, 355] width 327 height 209
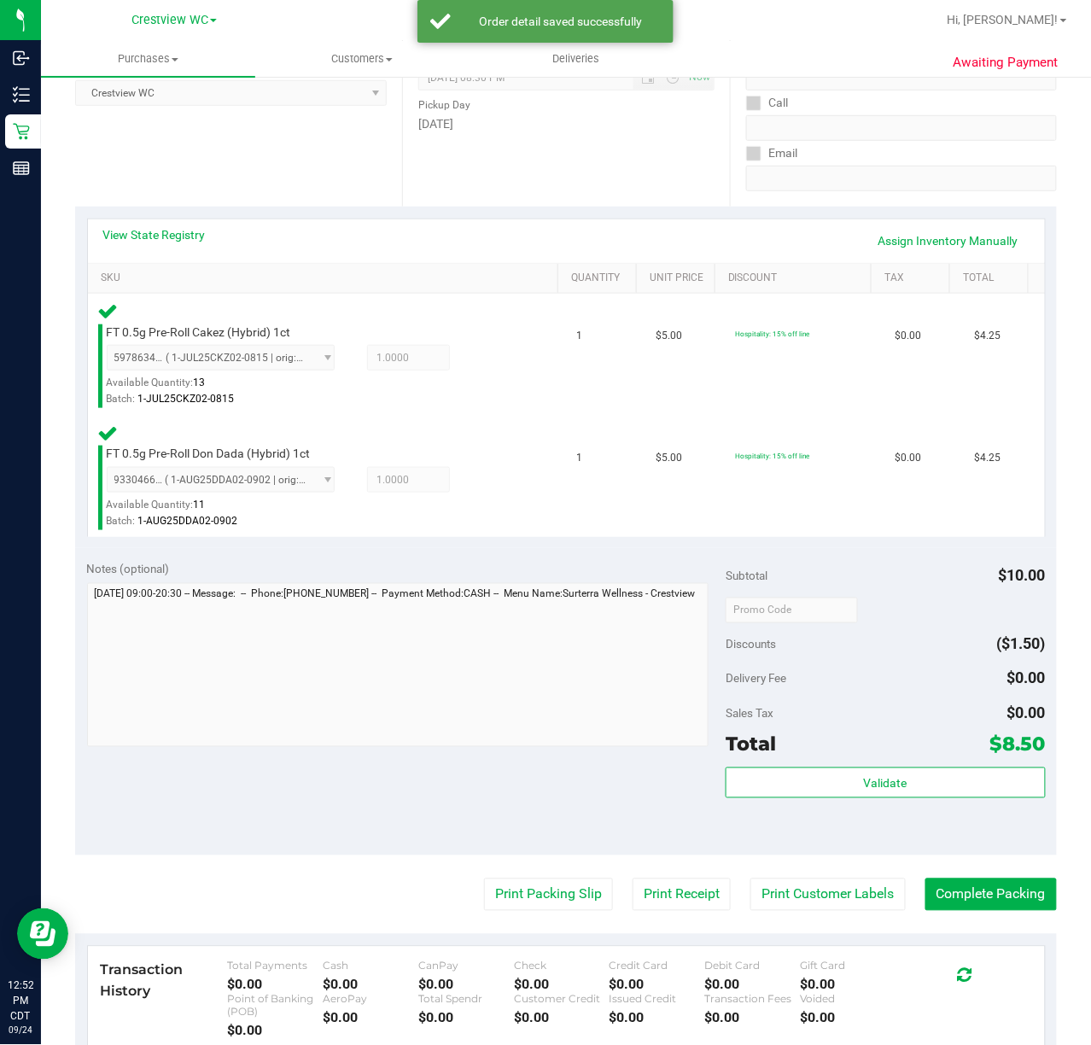
scroll to position [399, 0]
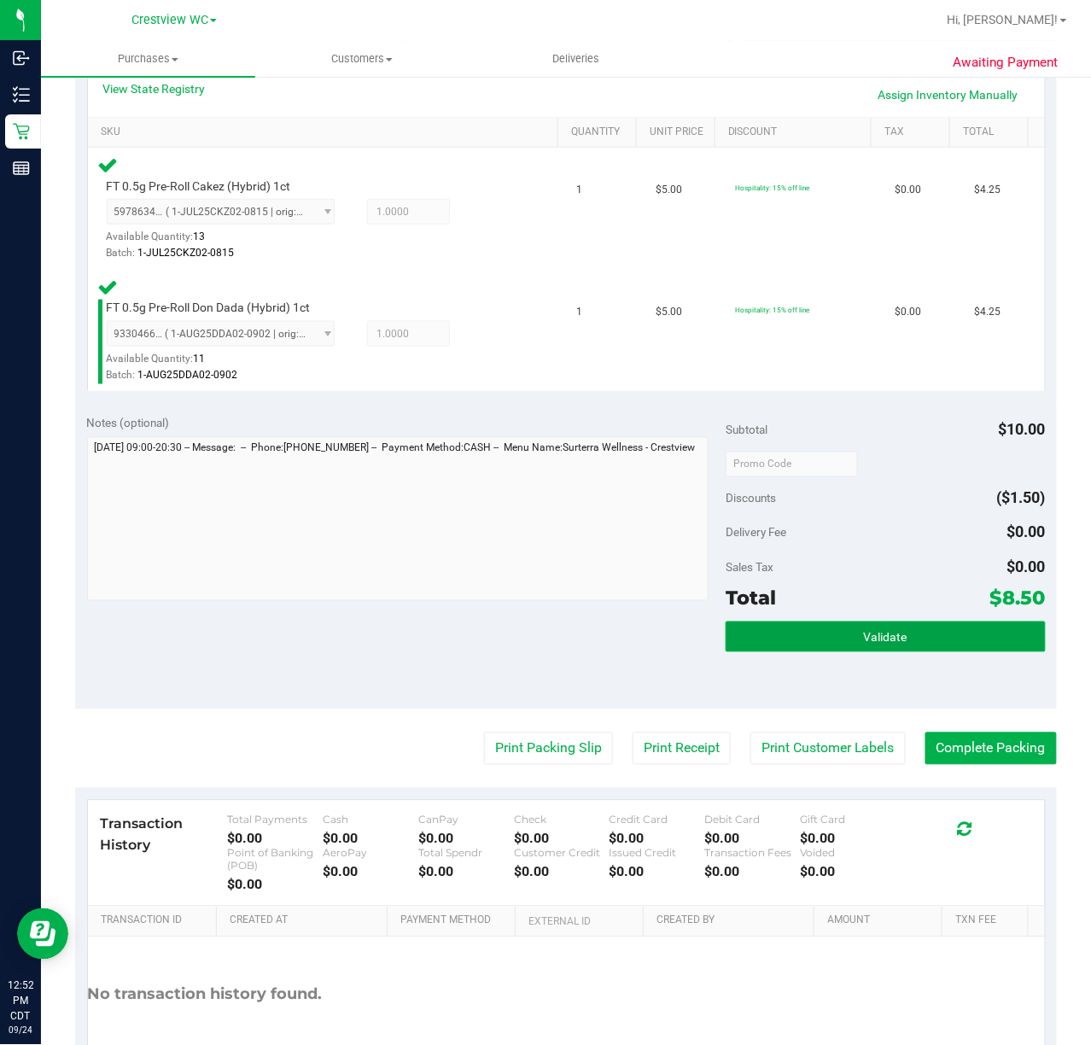
click at [875, 639] on span "Validate" at bounding box center [886, 638] width 44 height 14
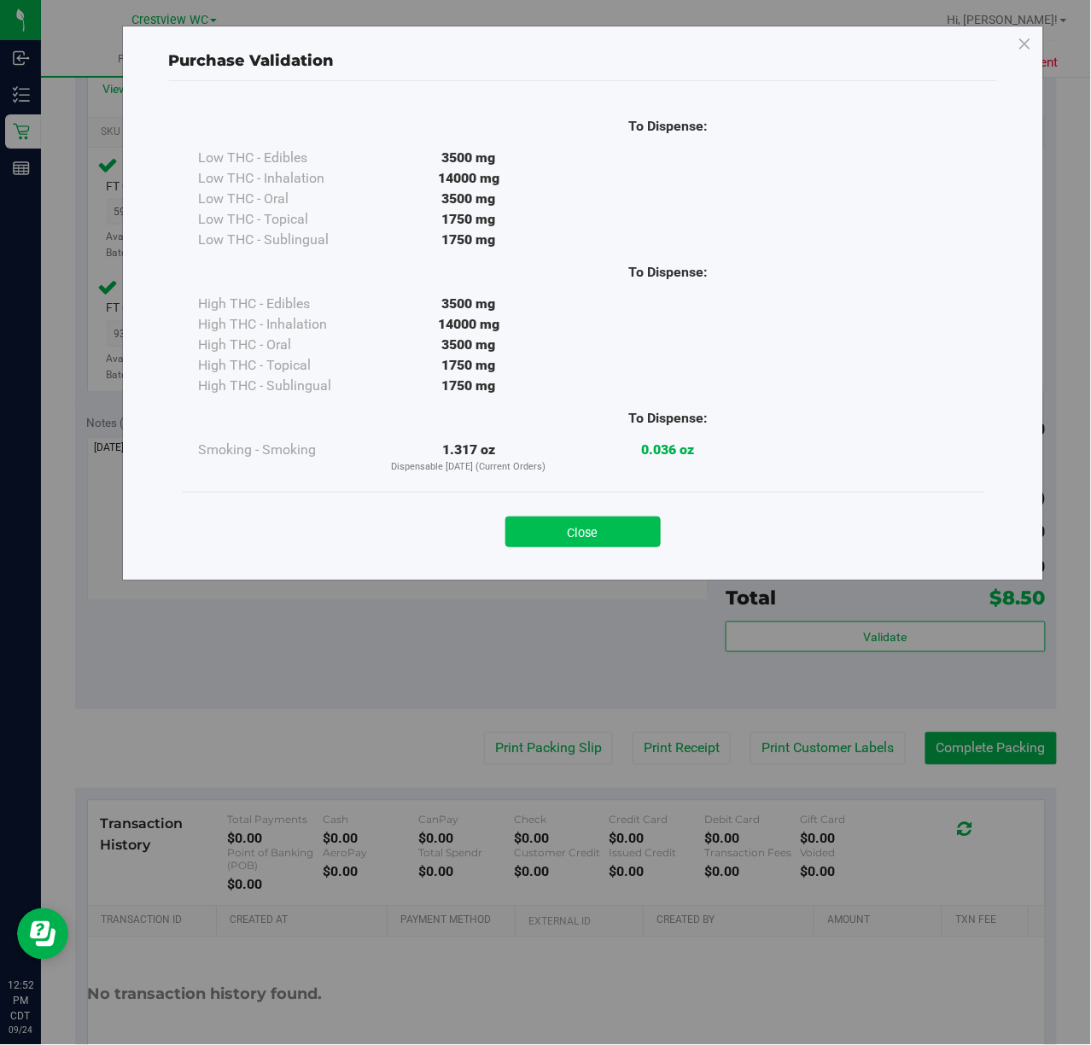
click at [587, 536] on button "Close" at bounding box center [582, 531] width 155 height 31
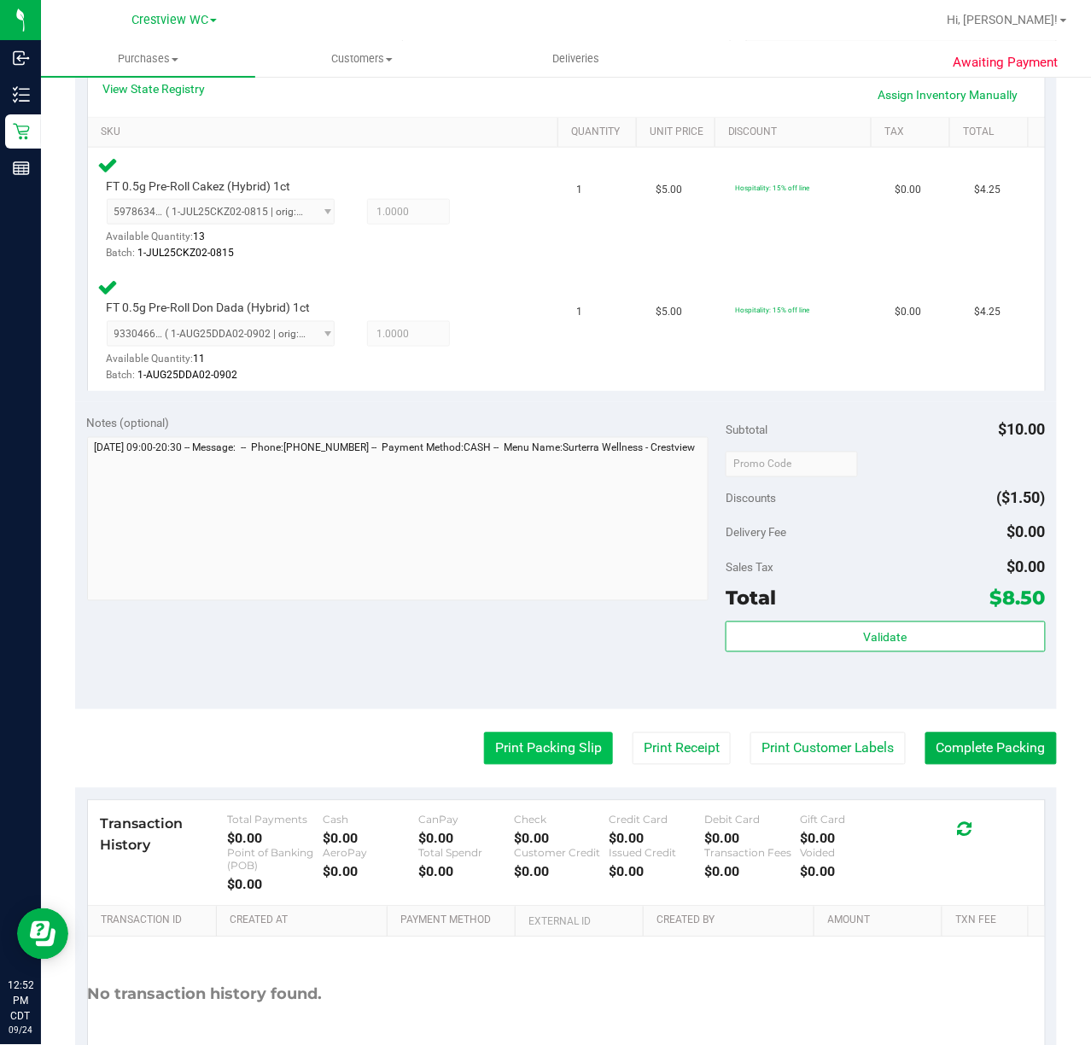
click at [543, 752] on button "Print Packing Slip" at bounding box center [548, 748] width 129 height 32
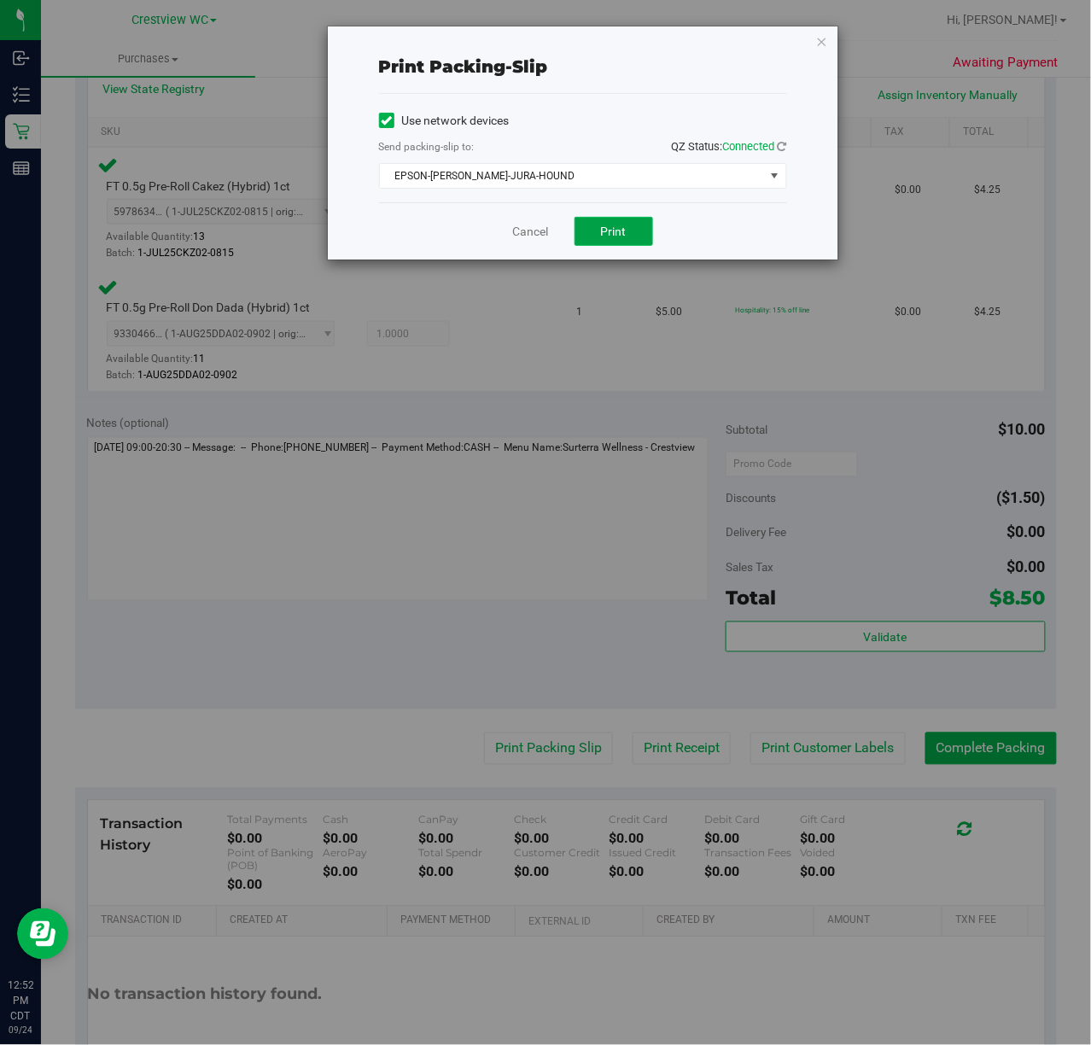
click at [603, 232] on span "Print" at bounding box center [614, 231] width 26 height 14
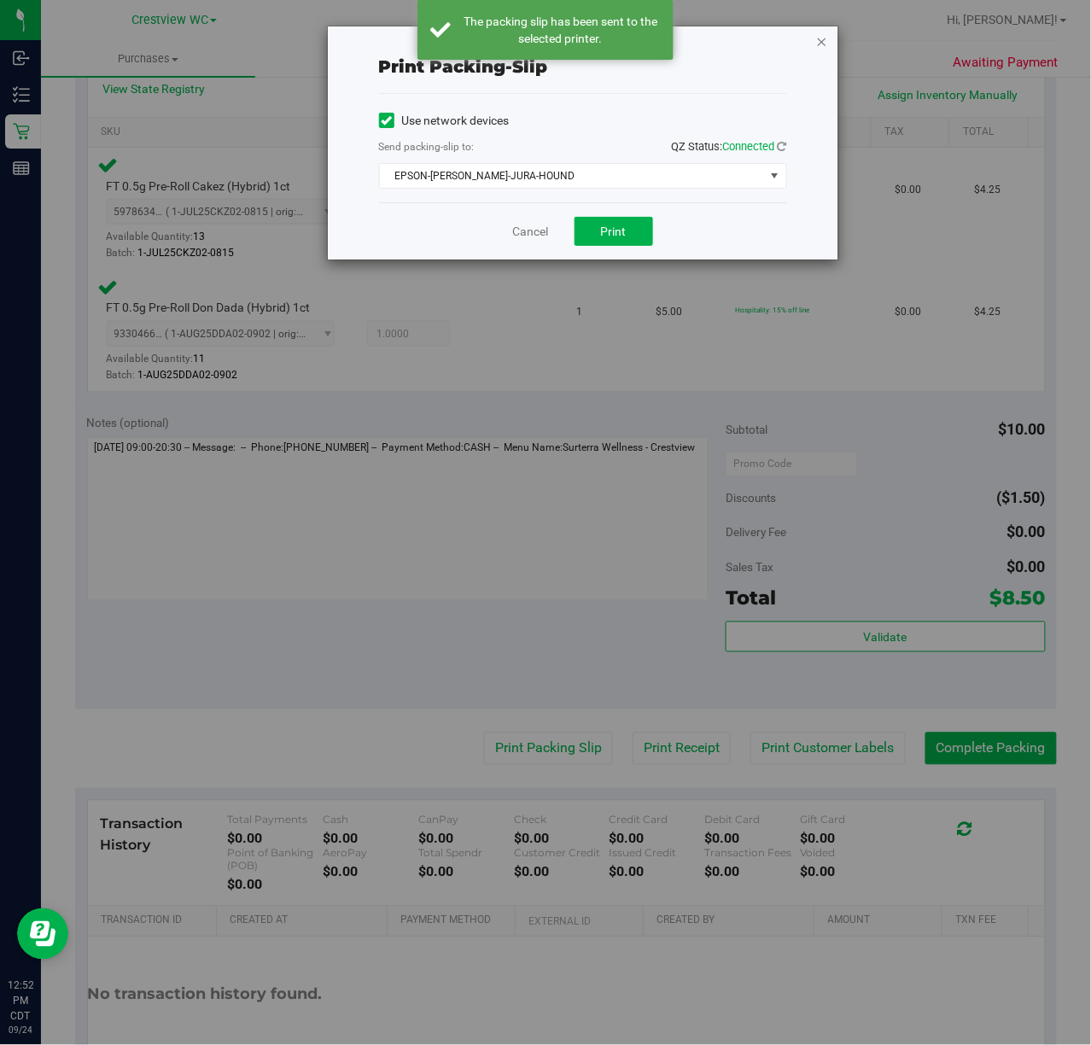
click at [821, 38] on icon "button" at bounding box center [822, 41] width 12 height 20
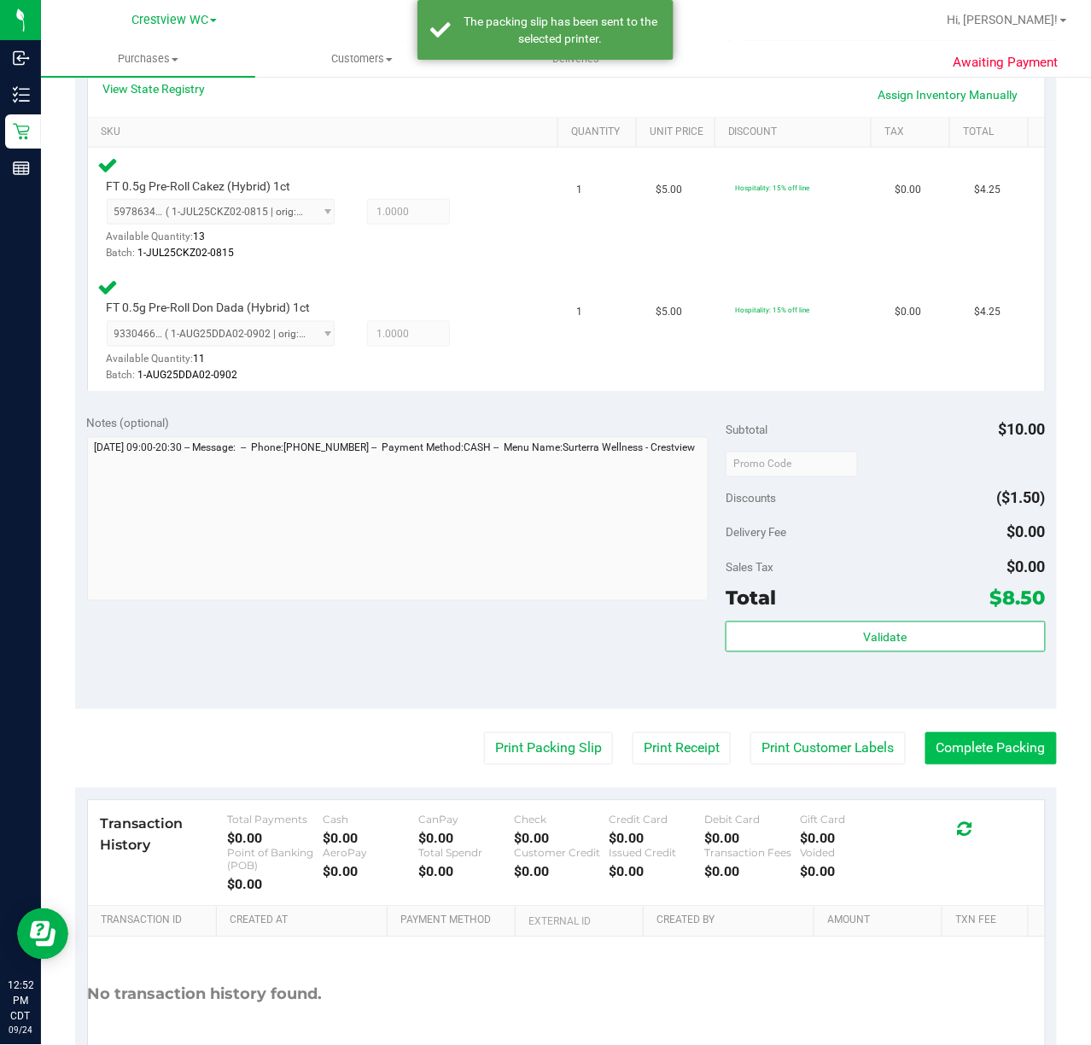
click at [1011, 748] on button "Complete Packing" at bounding box center [990, 748] width 131 height 32
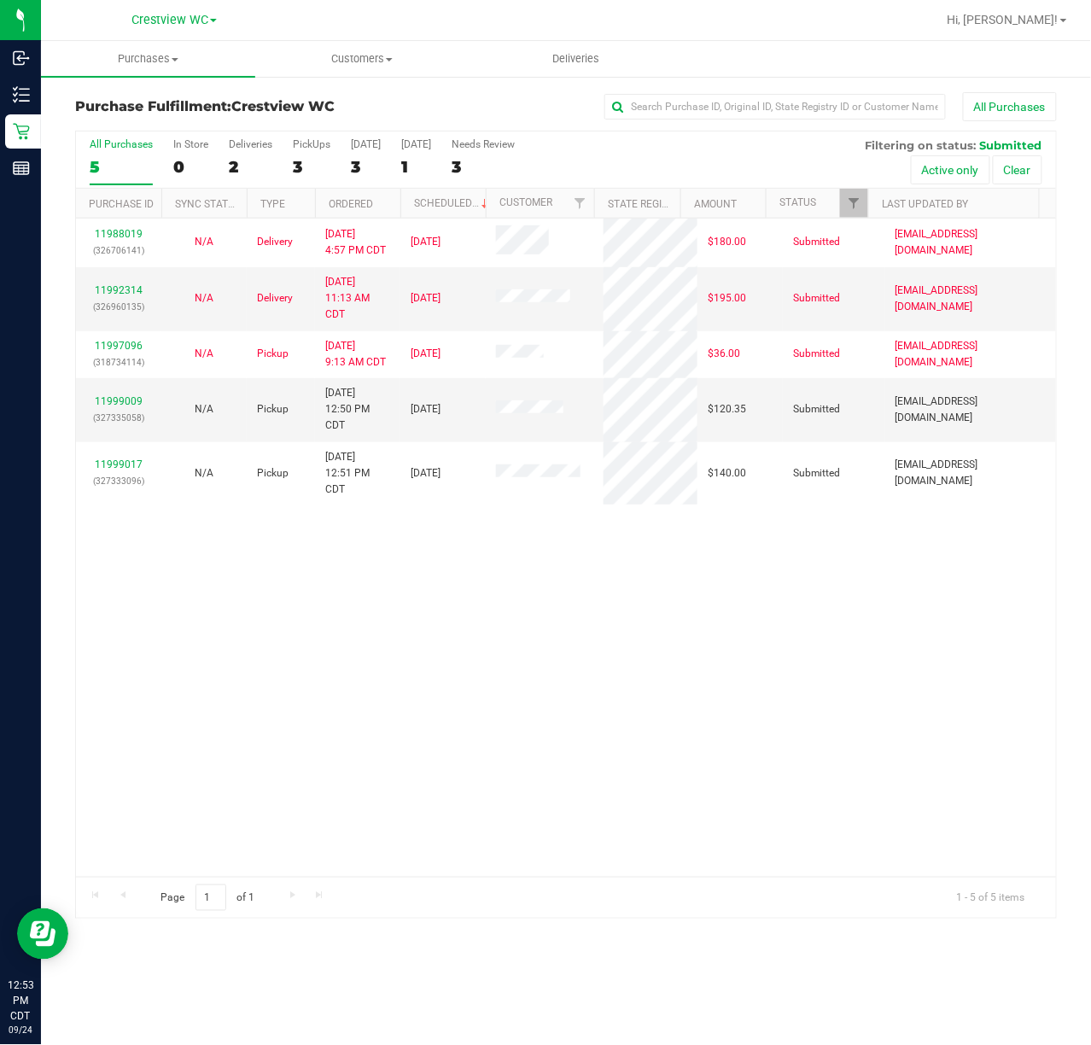
click at [510, 698] on div "11988019 (326706141) N/A Delivery 9/22/2025 4:57 PM CDT 9/26/2025 $180.00 Submi…" at bounding box center [566, 547] width 980 height 658
click at [302, 149] on div "PickUps" at bounding box center [312, 144] width 38 height 12
click at [0, 0] on input "PickUps 3" at bounding box center [0, 0] width 0 height 0
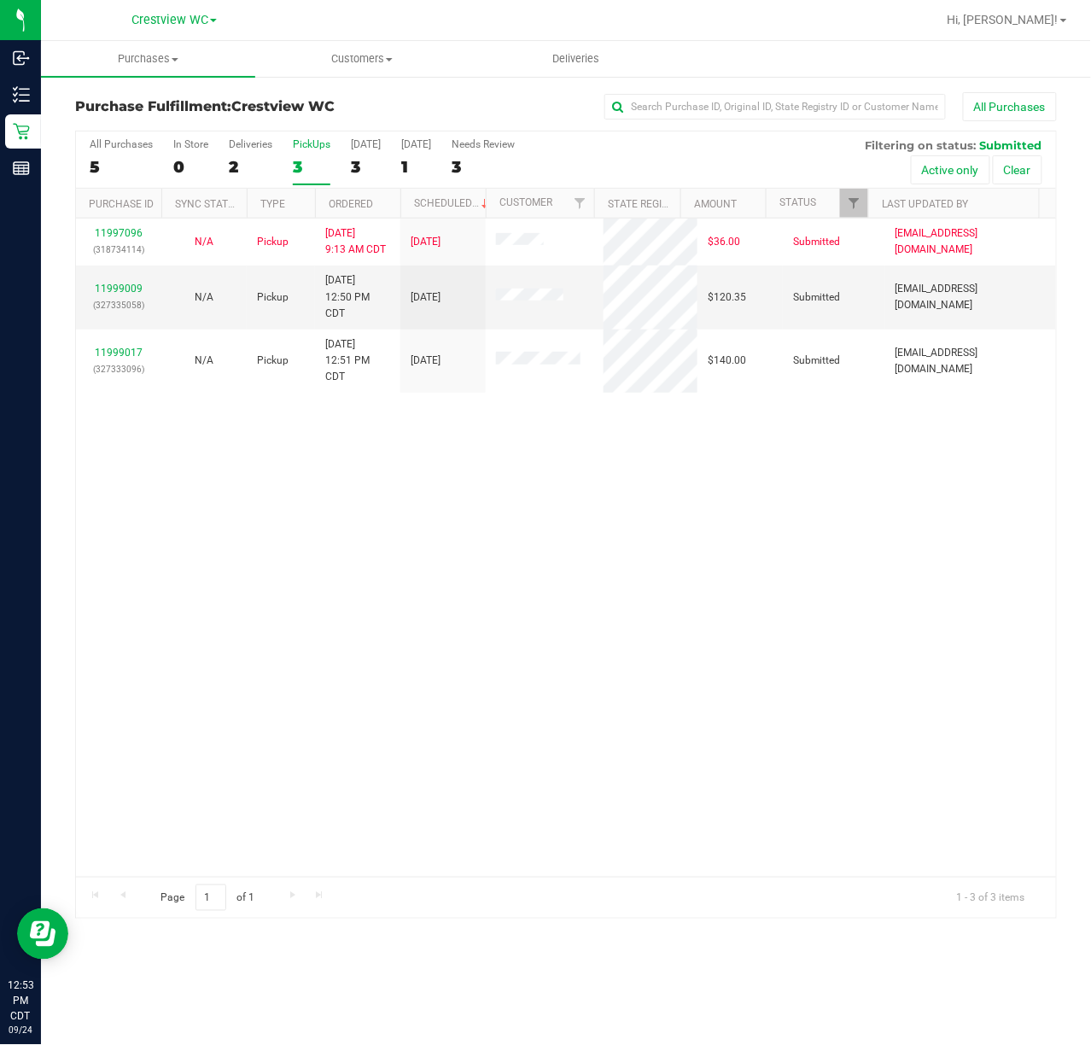
click at [638, 543] on div "11997096 (318734114) N/A Pickup 9/24/2025 9:13 AM CDT 9/24/2025 $36.00 Submitte…" at bounding box center [566, 547] width 980 height 658
click at [137, 284] on link "11999009" at bounding box center [119, 288] width 48 height 12
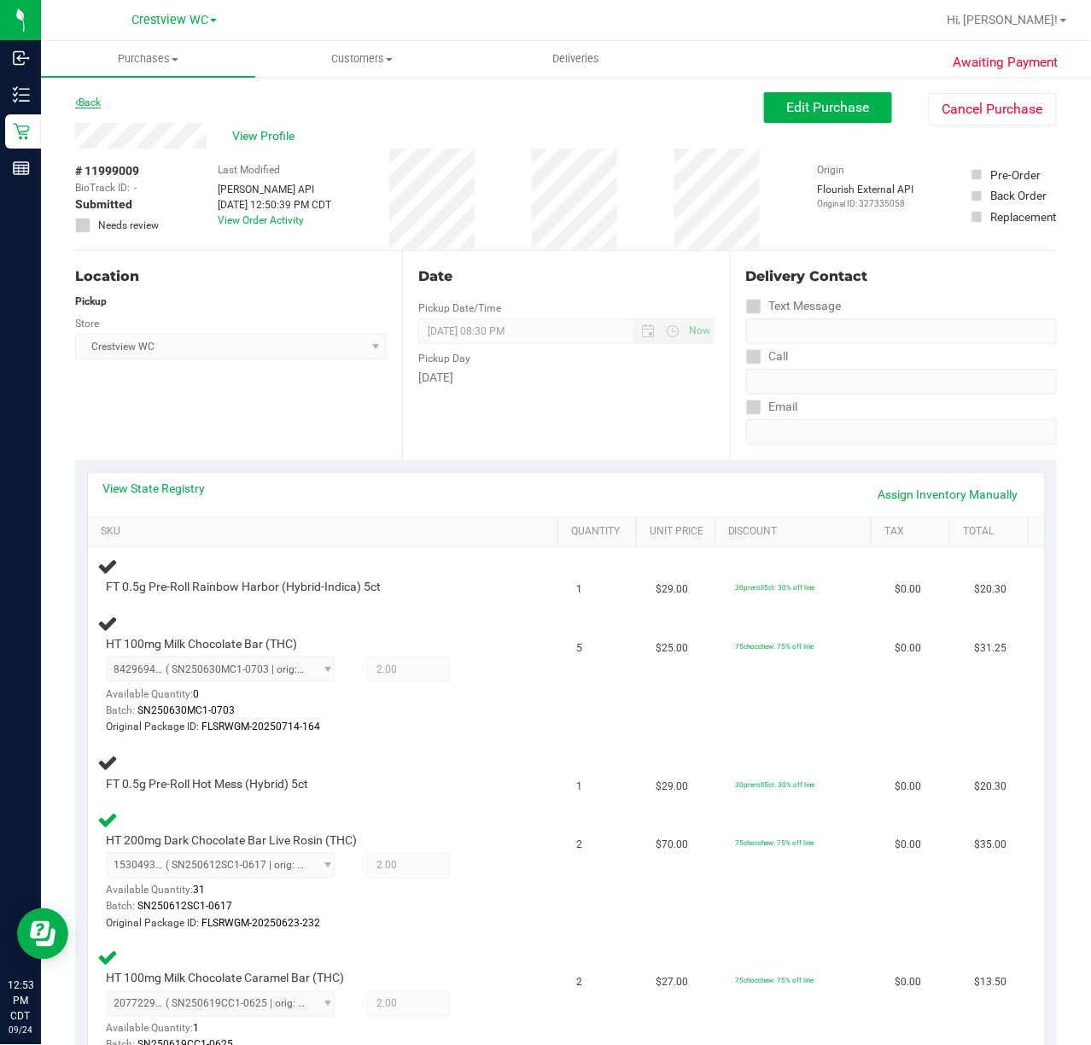
click at [84, 99] on link "Back" at bounding box center [88, 102] width 26 height 12
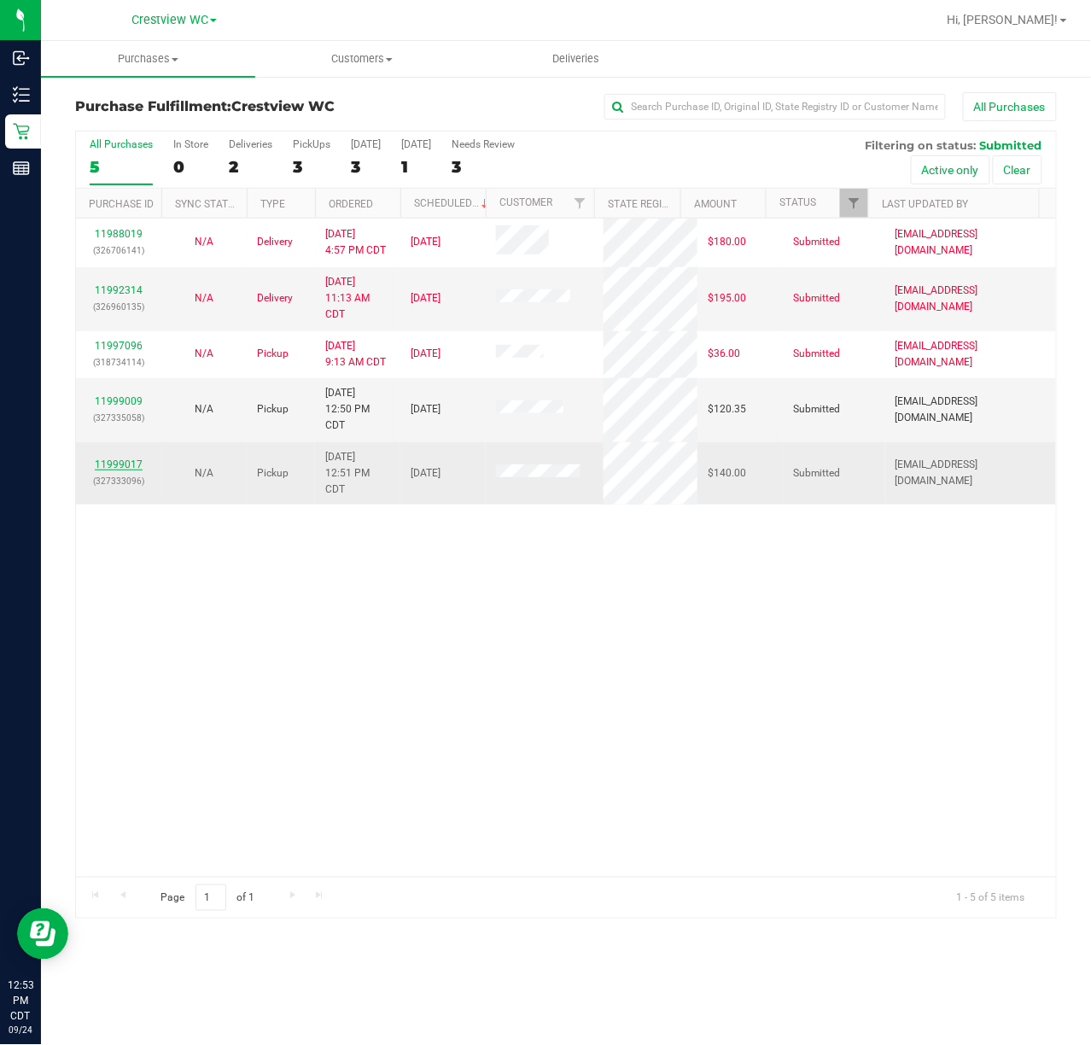
click at [128, 462] on link "11999017" at bounding box center [119, 464] width 48 height 12
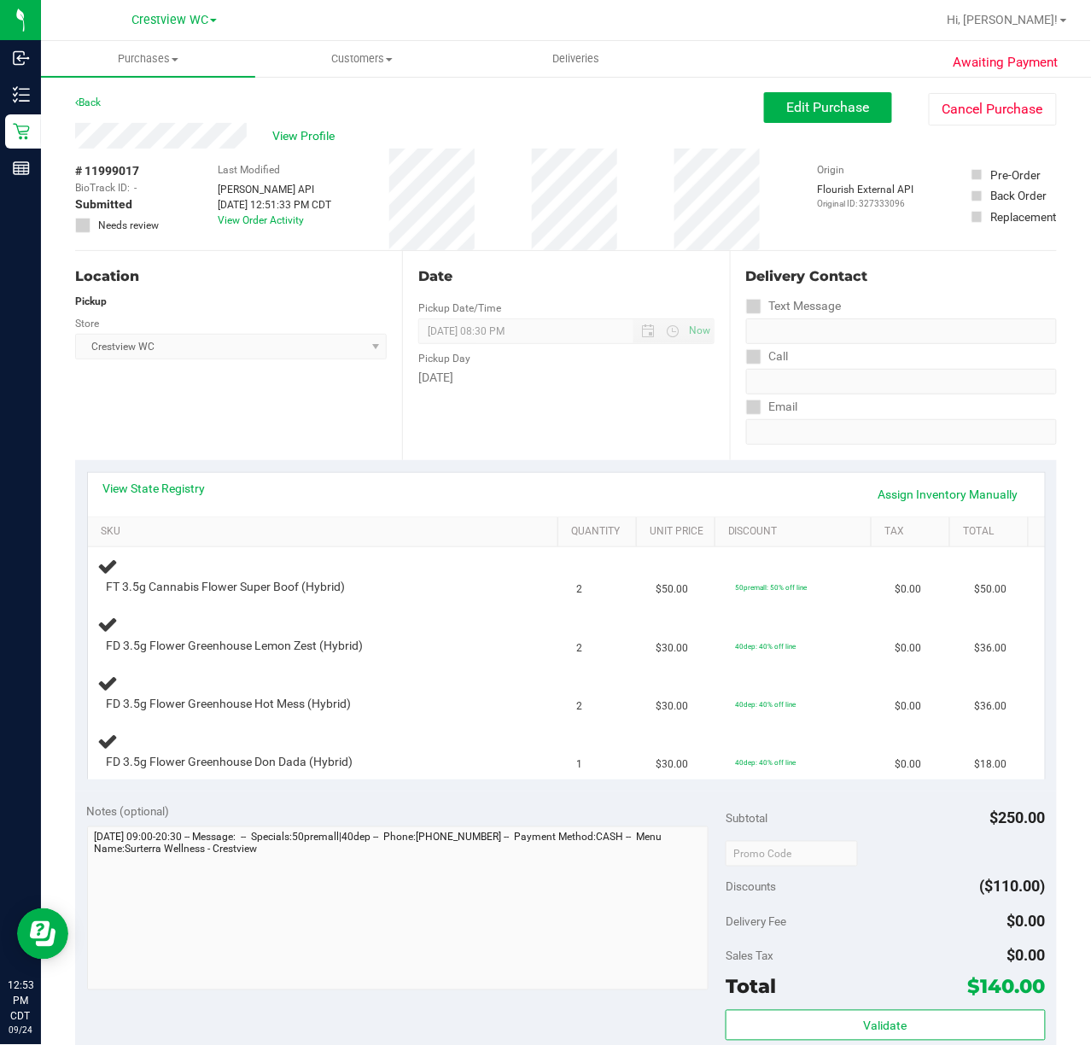
click at [219, 411] on div "Location Pickup Store Crestview WC Select Store Bonita Springs WC Boynton Beach…" at bounding box center [238, 355] width 327 height 209
click at [329, 417] on div "Location Pickup Store Crestview WC Select Store Bonita Springs WC Boynton Beach…" at bounding box center [238, 355] width 327 height 209
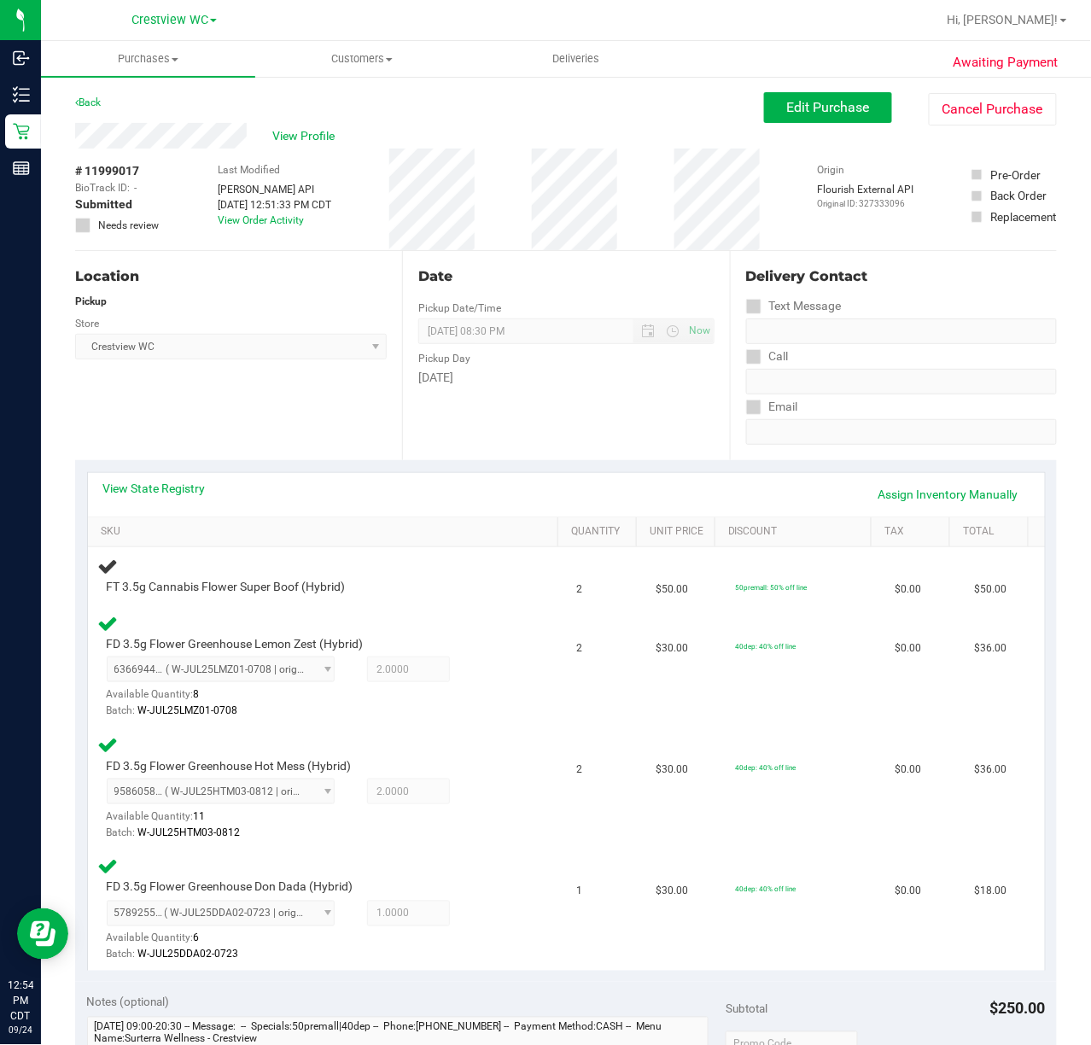
click at [299, 415] on div "Location Pickup Store Crestview WC Select Store Bonita Springs WC Boynton Beach…" at bounding box center [238, 355] width 327 height 209
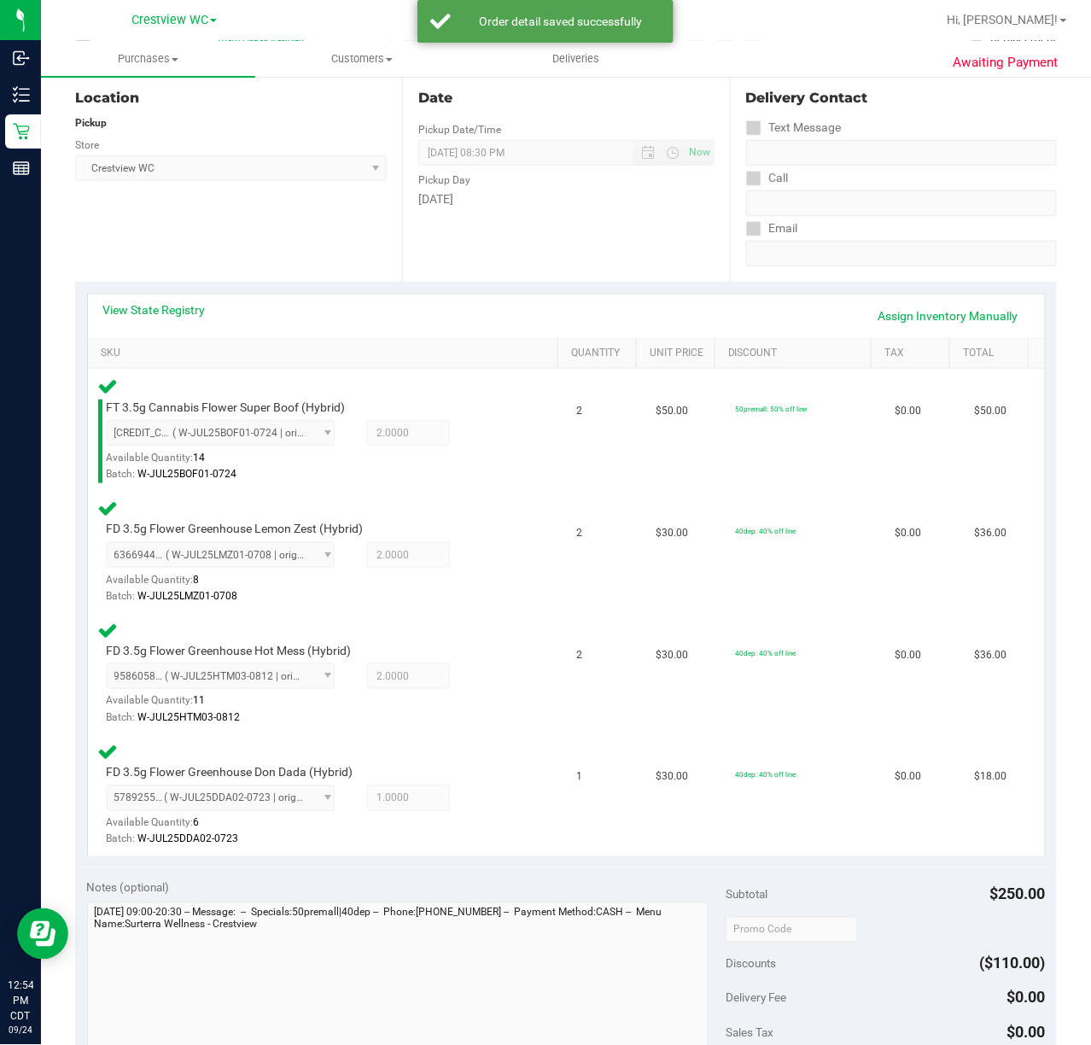
scroll to position [234, 0]
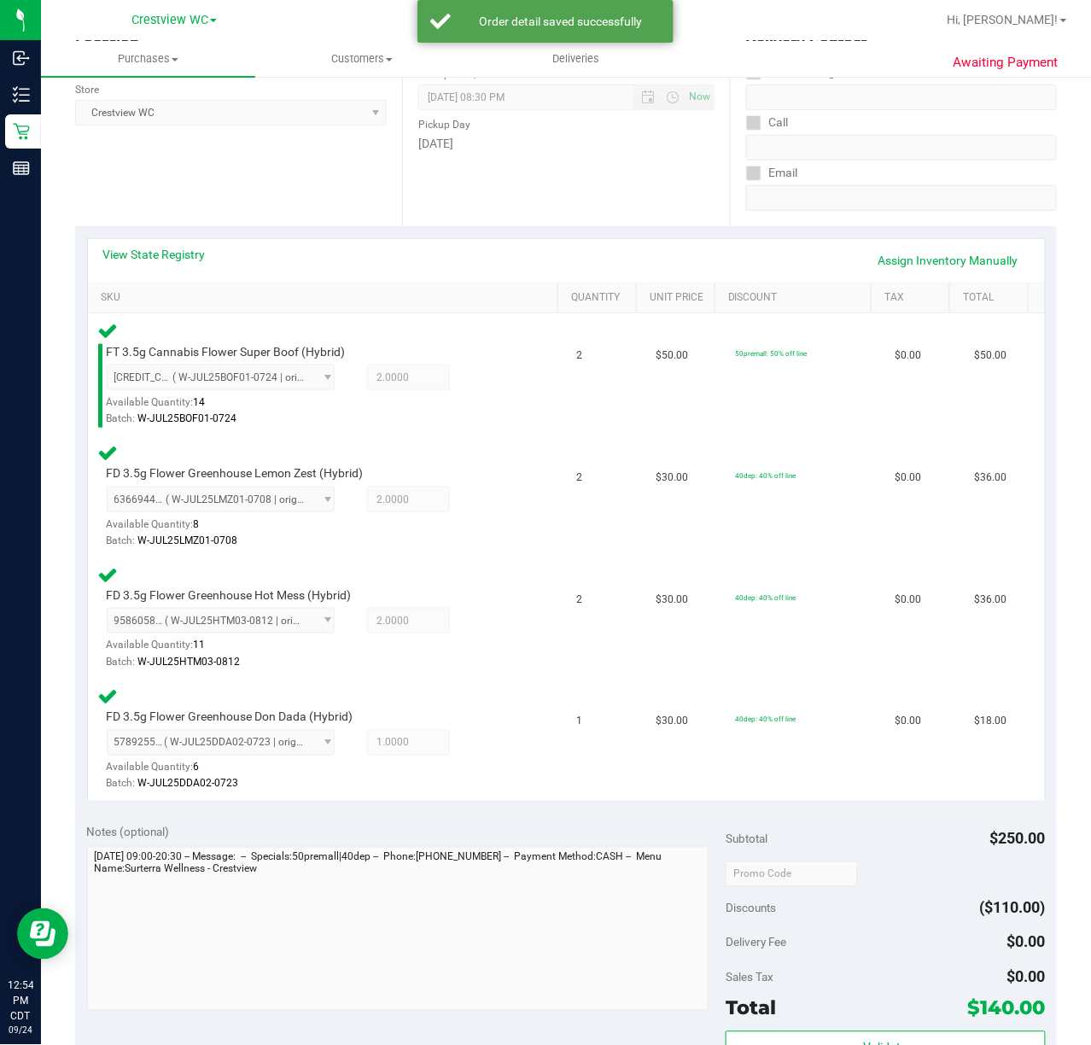
click at [322, 160] on div "Location Pickup Store Crestview WC Select Store Bonita Springs WC Boynton Beach…" at bounding box center [238, 121] width 327 height 209
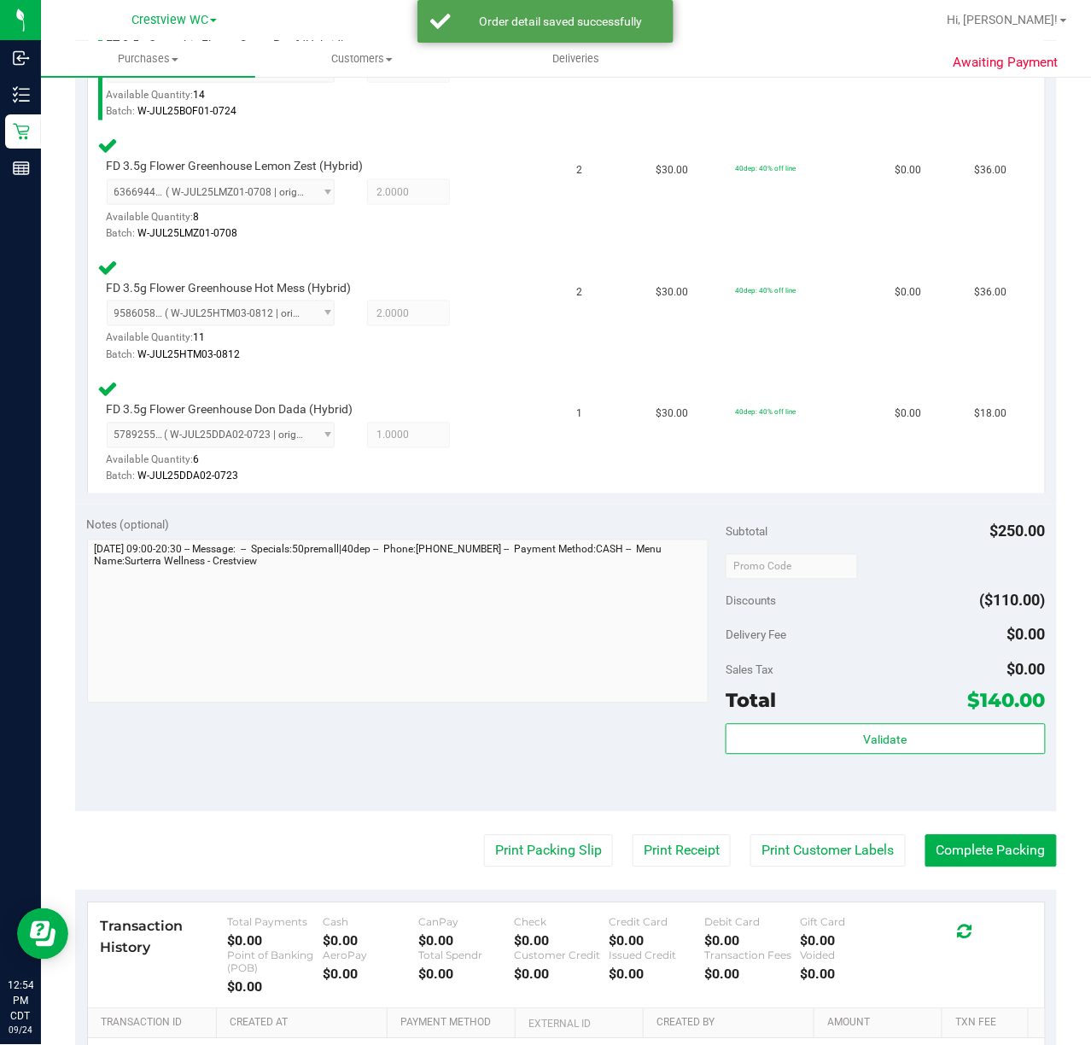
scroll to position [543, 0]
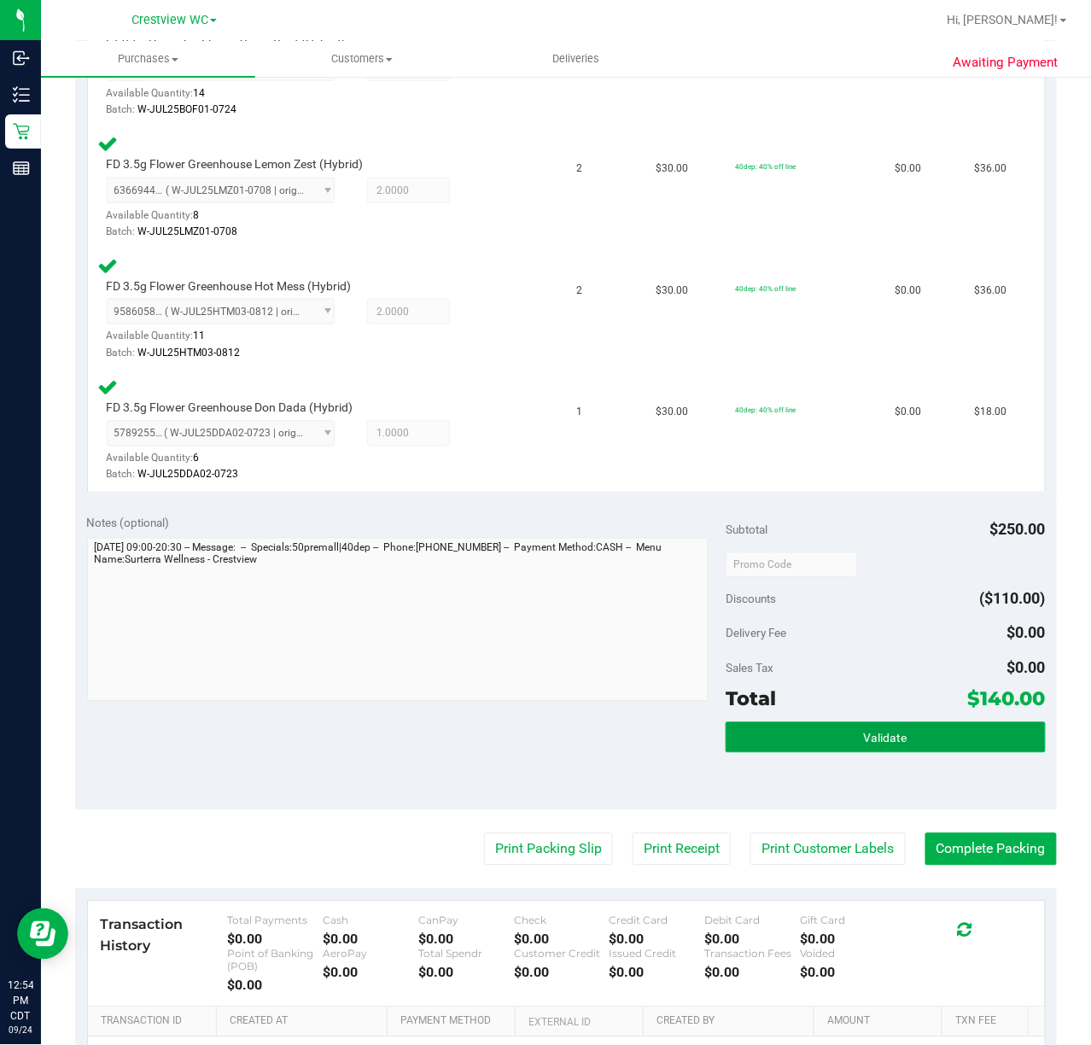
click at [864, 734] on span "Validate" at bounding box center [886, 738] width 44 height 14
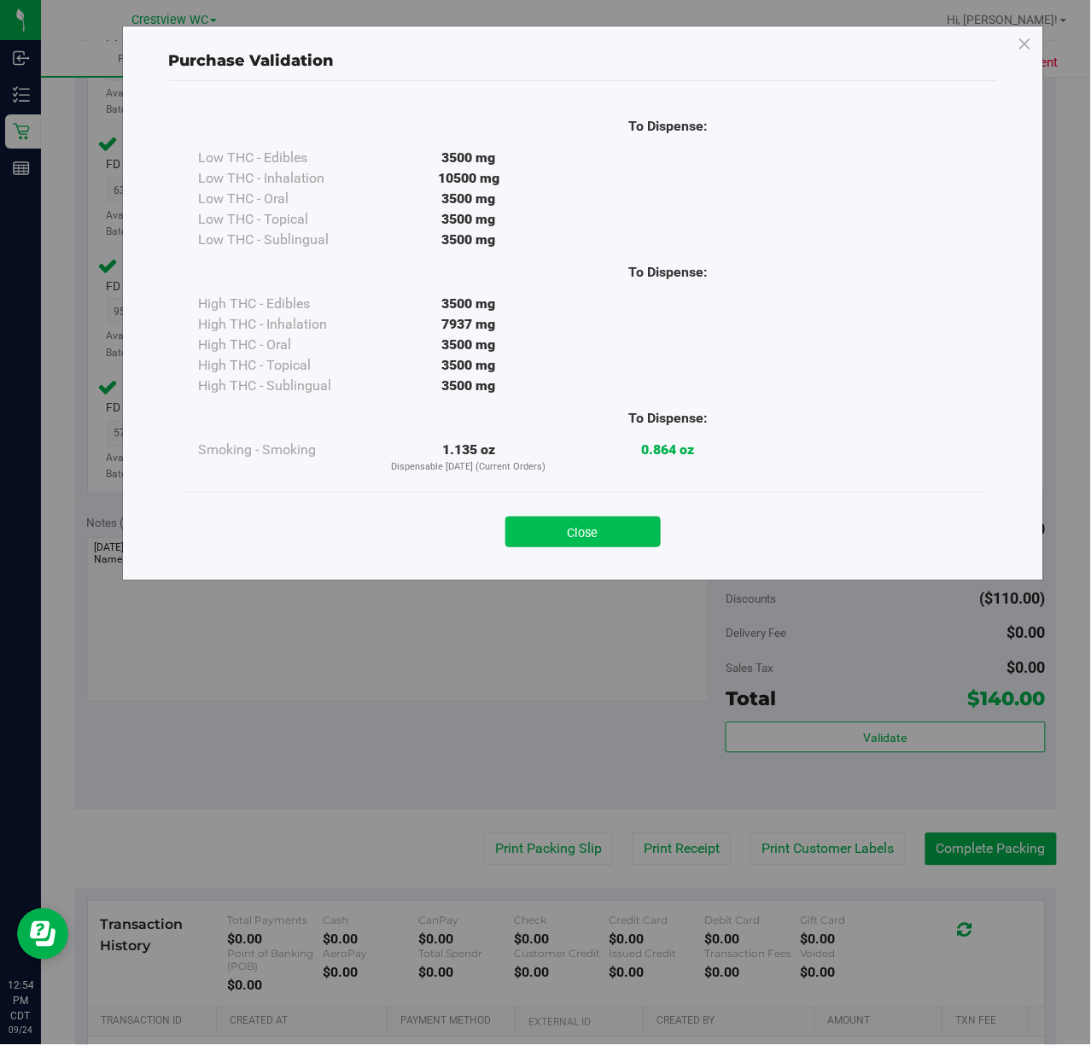
click at [601, 524] on button "Close" at bounding box center [582, 531] width 155 height 31
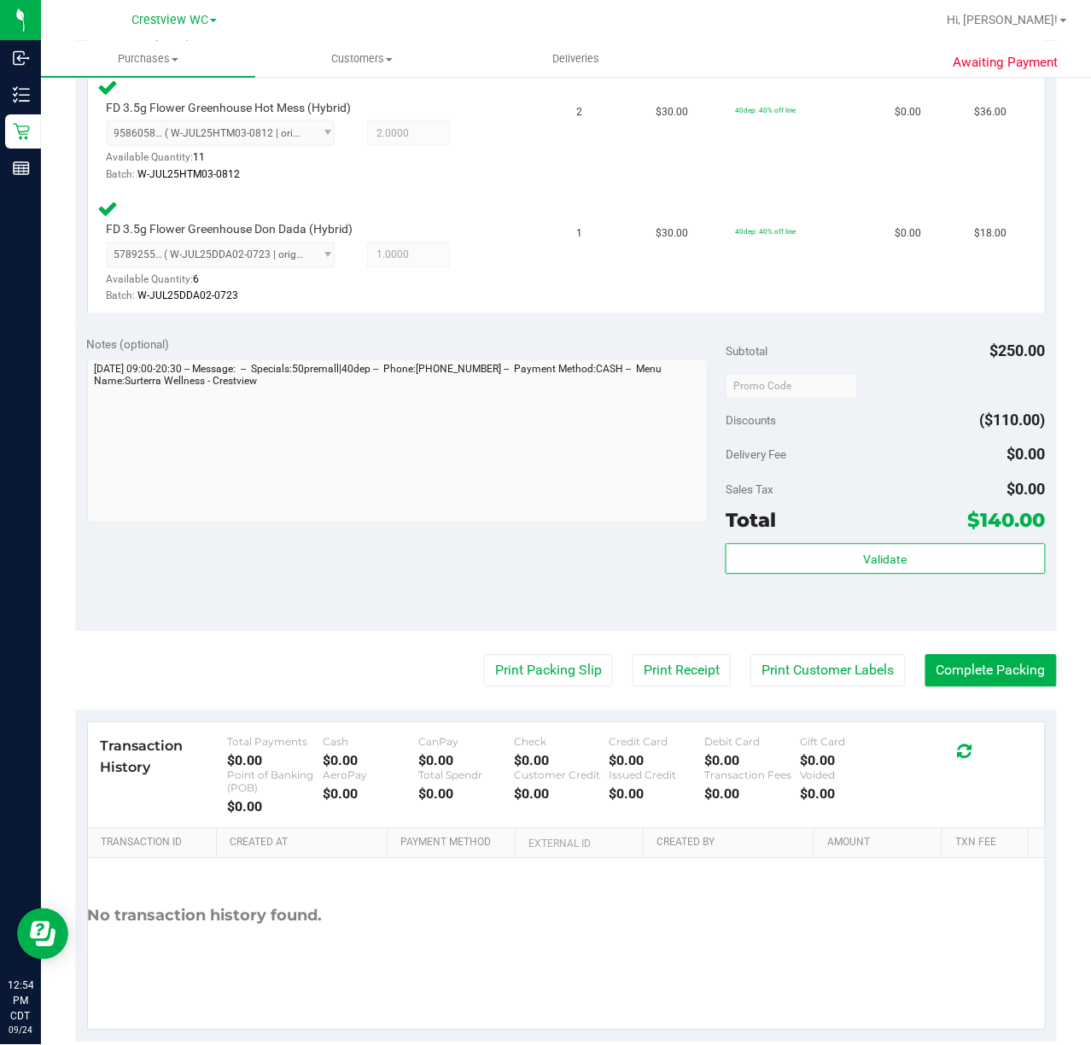
scroll to position [731, 0]
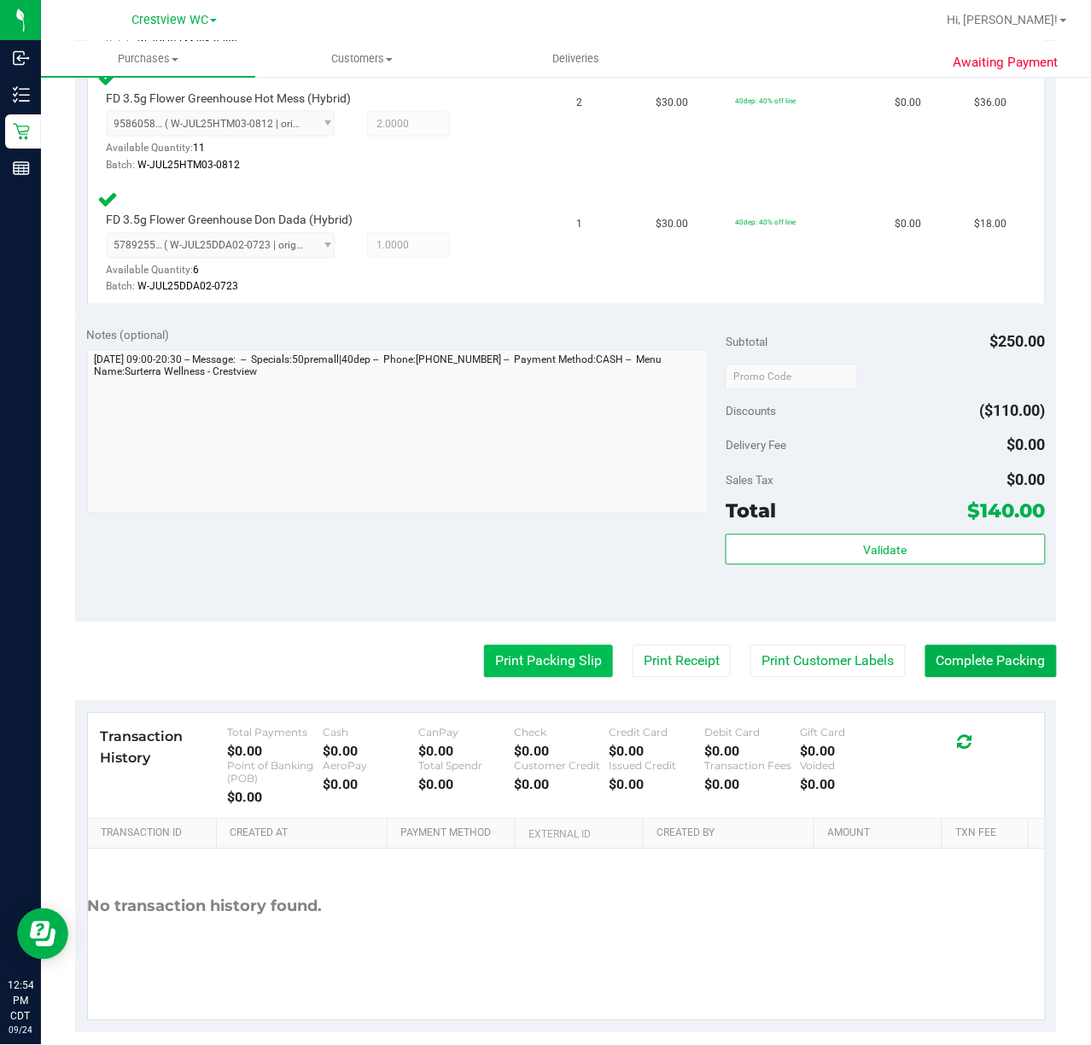
click at [539, 667] on button "Print Packing Slip" at bounding box center [548, 661] width 129 height 32
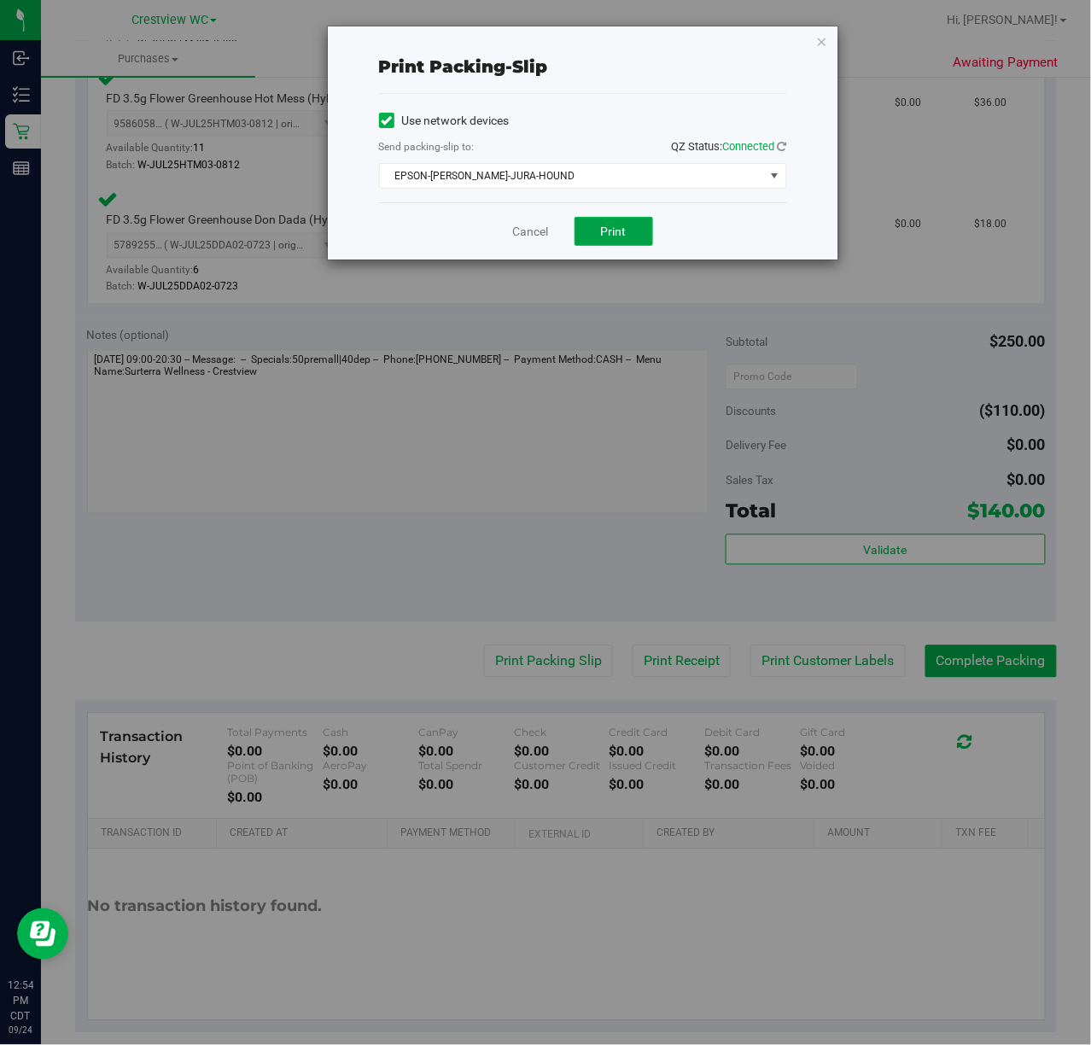
click at [621, 233] on span "Print" at bounding box center [614, 231] width 26 height 14
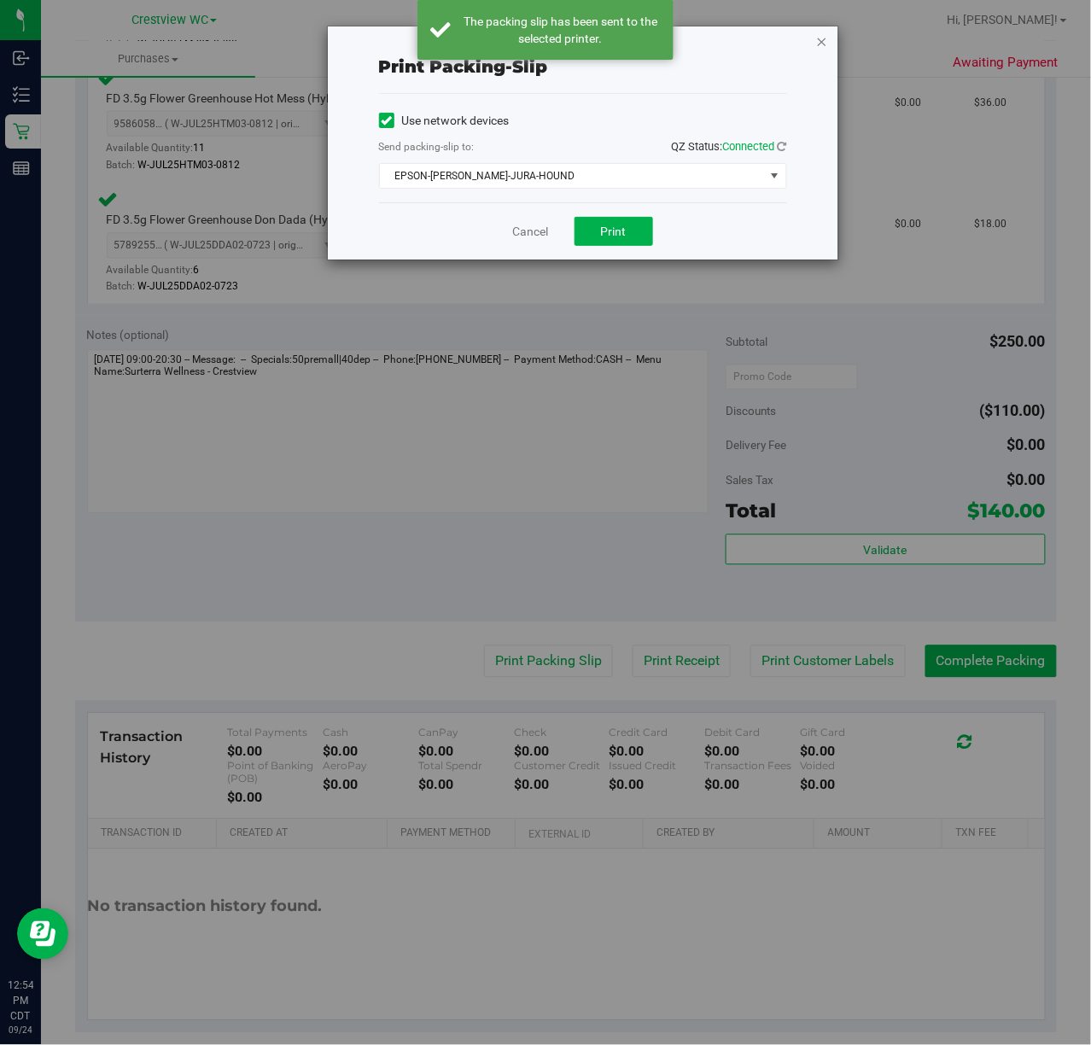
click at [824, 39] on icon "button" at bounding box center [822, 41] width 12 height 20
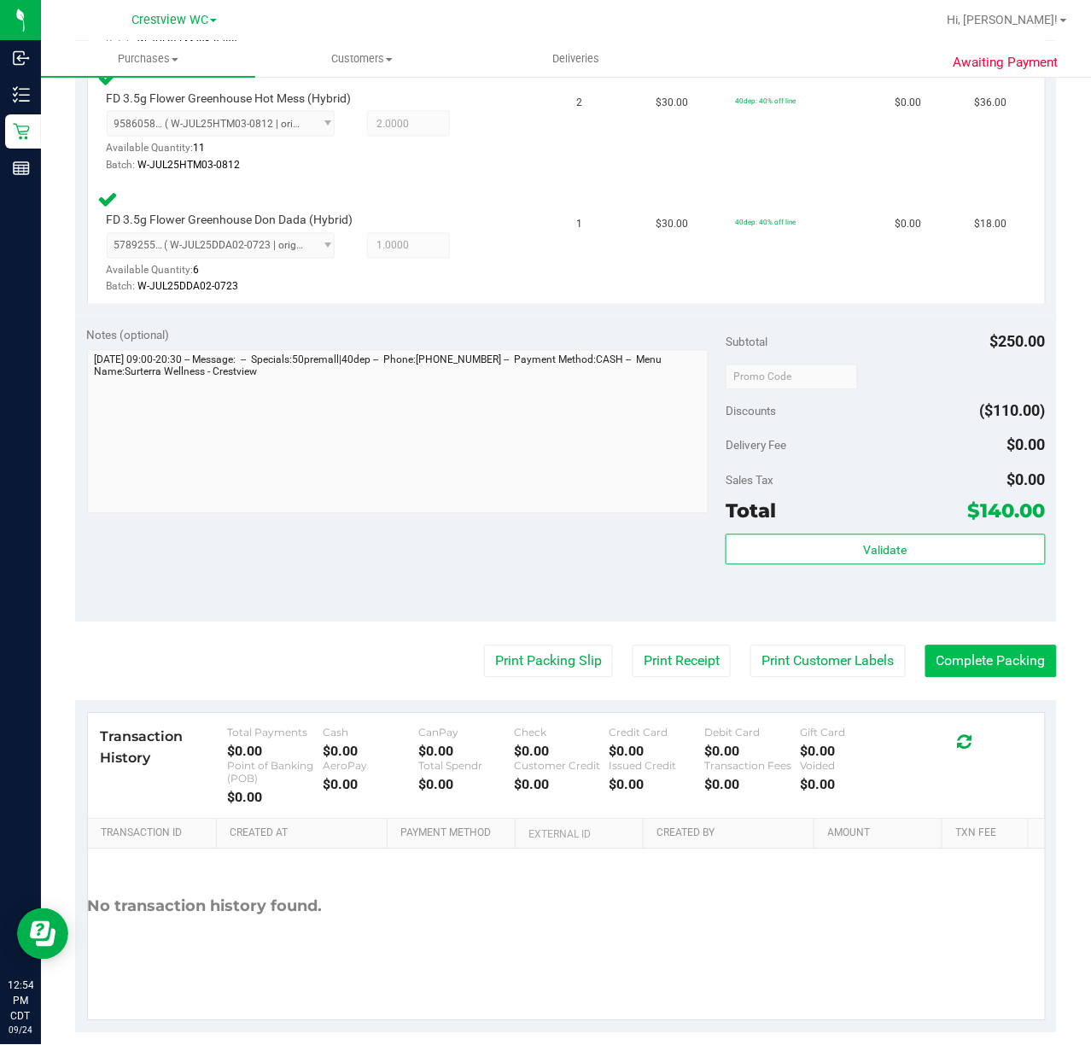
click at [998, 662] on button "Complete Packing" at bounding box center [990, 661] width 131 height 32
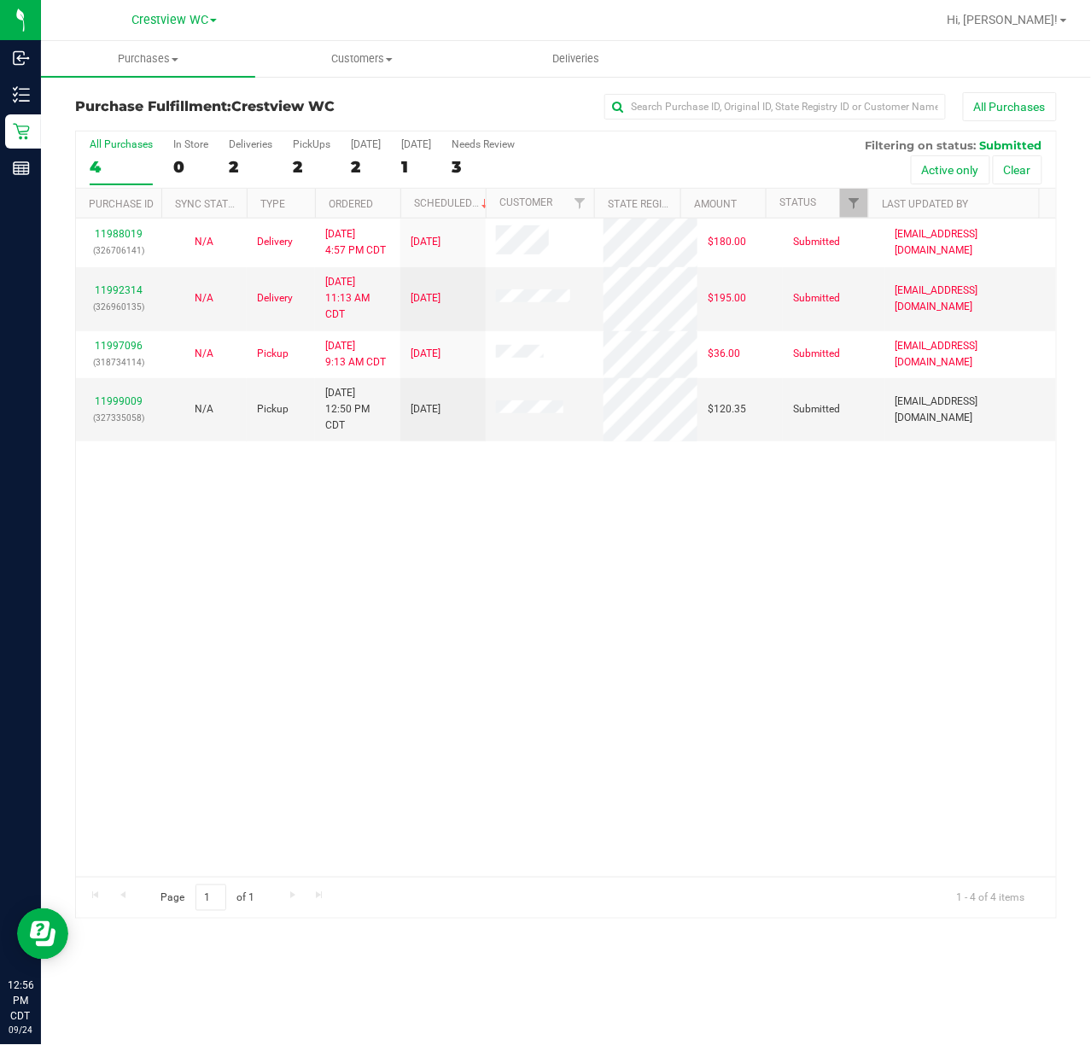
click at [408, 613] on div "11988019 (326706141) N/A Delivery 9/22/2025 4:57 PM CDT 9/26/2025 $180.00 Submi…" at bounding box center [566, 547] width 980 height 658
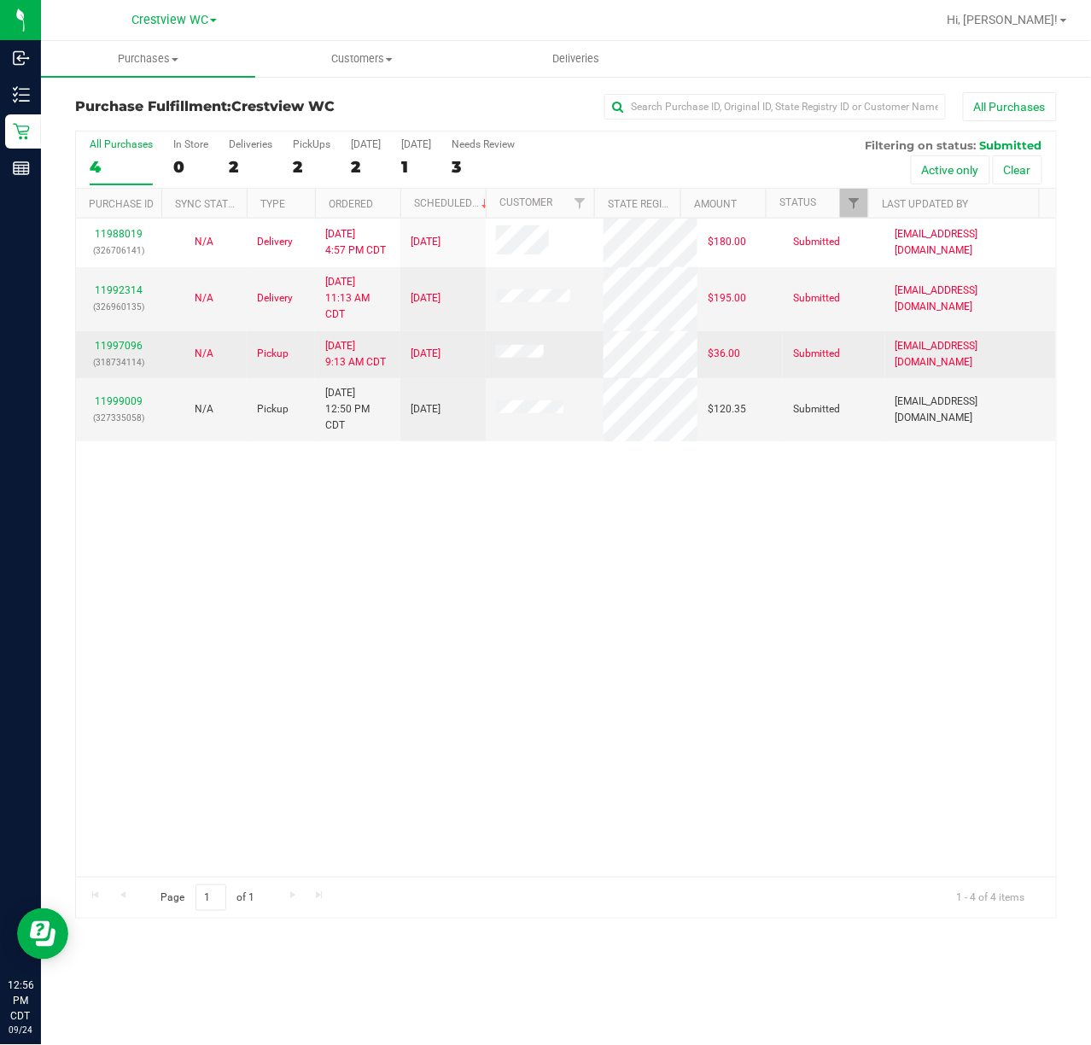
drag, startPoint x: 844, startPoint y: 652, endPoint x: 533, endPoint y: 365, distance: 423.4
click at [844, 649] on div "11988019 (326706141) N/A Delivery 9/22/2025 4:57 PM CDT 9/26/2025 $180.00 Submi…" at bounding box center [566, 547] width 980 height 658
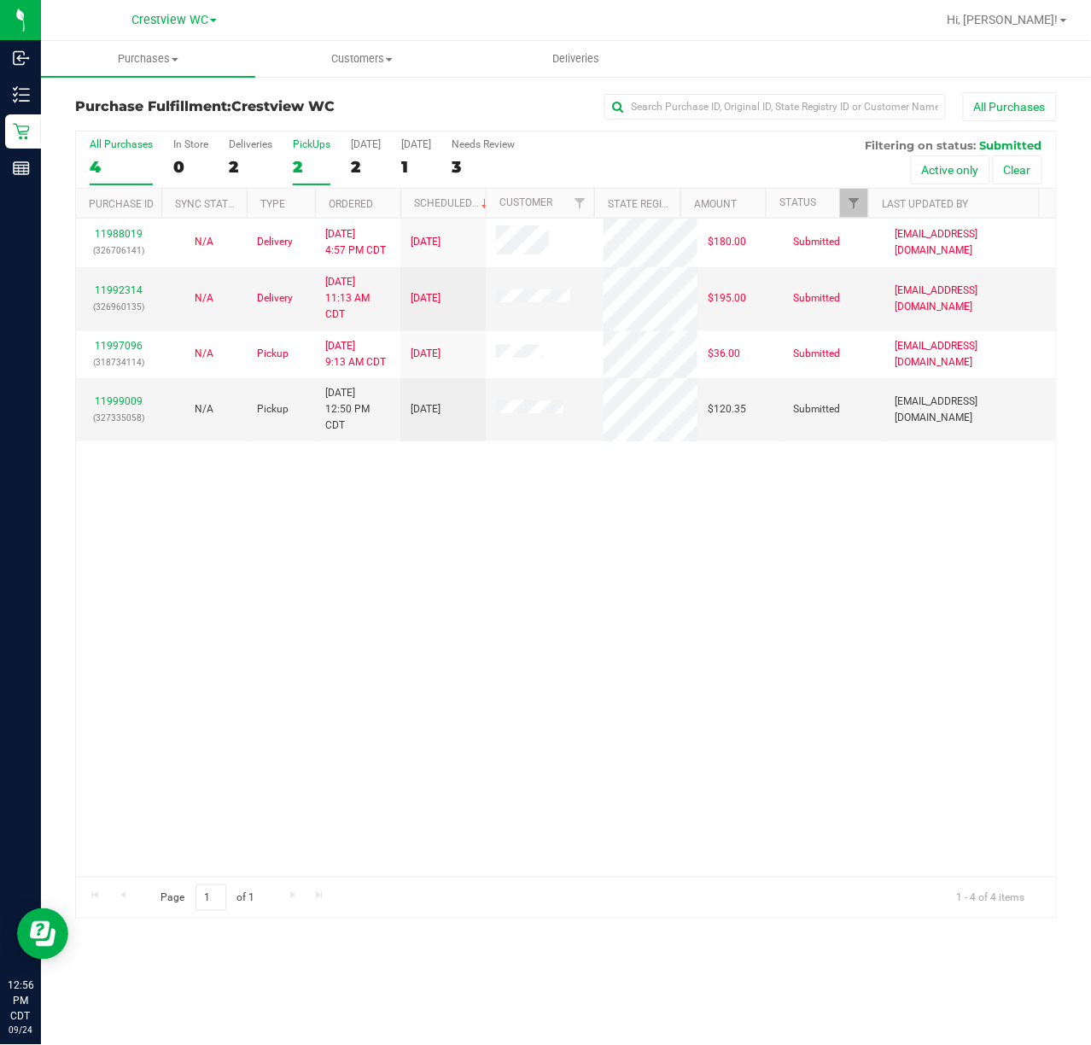
click at [318, 143] on div "PickUps" at bounding box center [312, 144] width 38 height 12
click at [0, 0] on input "PickUps 2" at bounding box center [0, 0] width 0 height 0
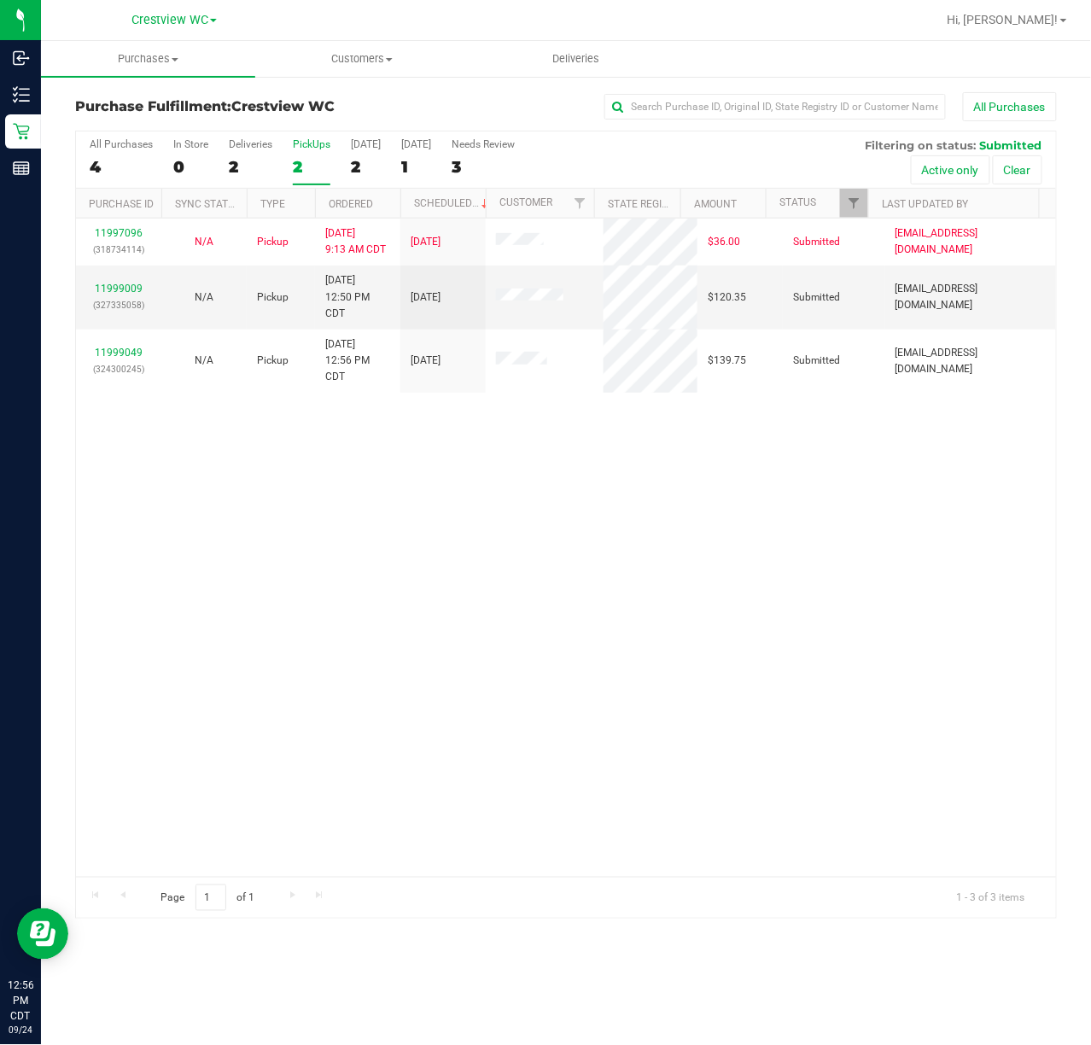
click at [625, 456] on div "11997096 (318734114) N/A Pickup 9/24/2025 9:13 AM CDT 9/24/2025 $36.00 Submitte…" at bounding box center [566, 547] width 980 height 658
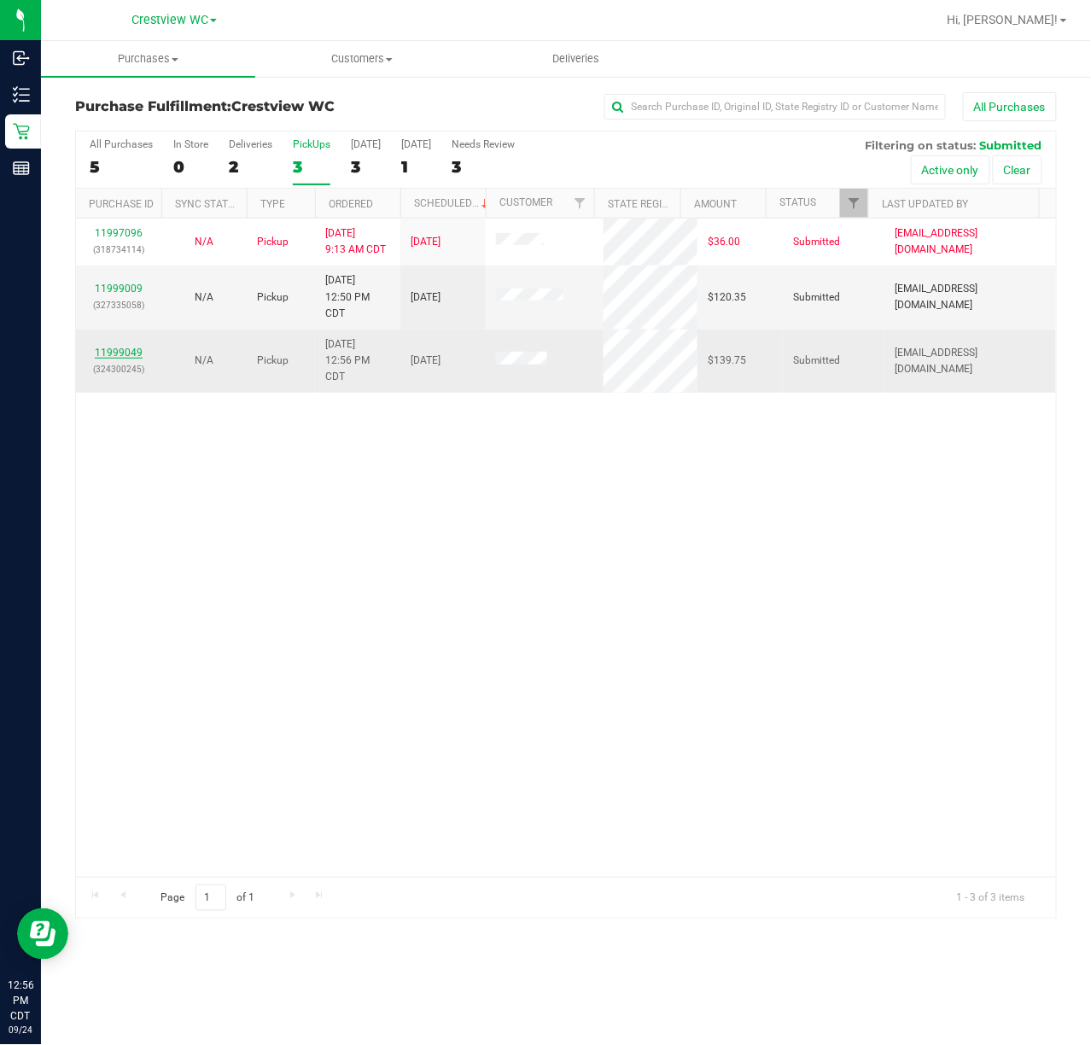
click at [140, 352] on link "11999049" at bounding box center [119, 353] width 48 height 12
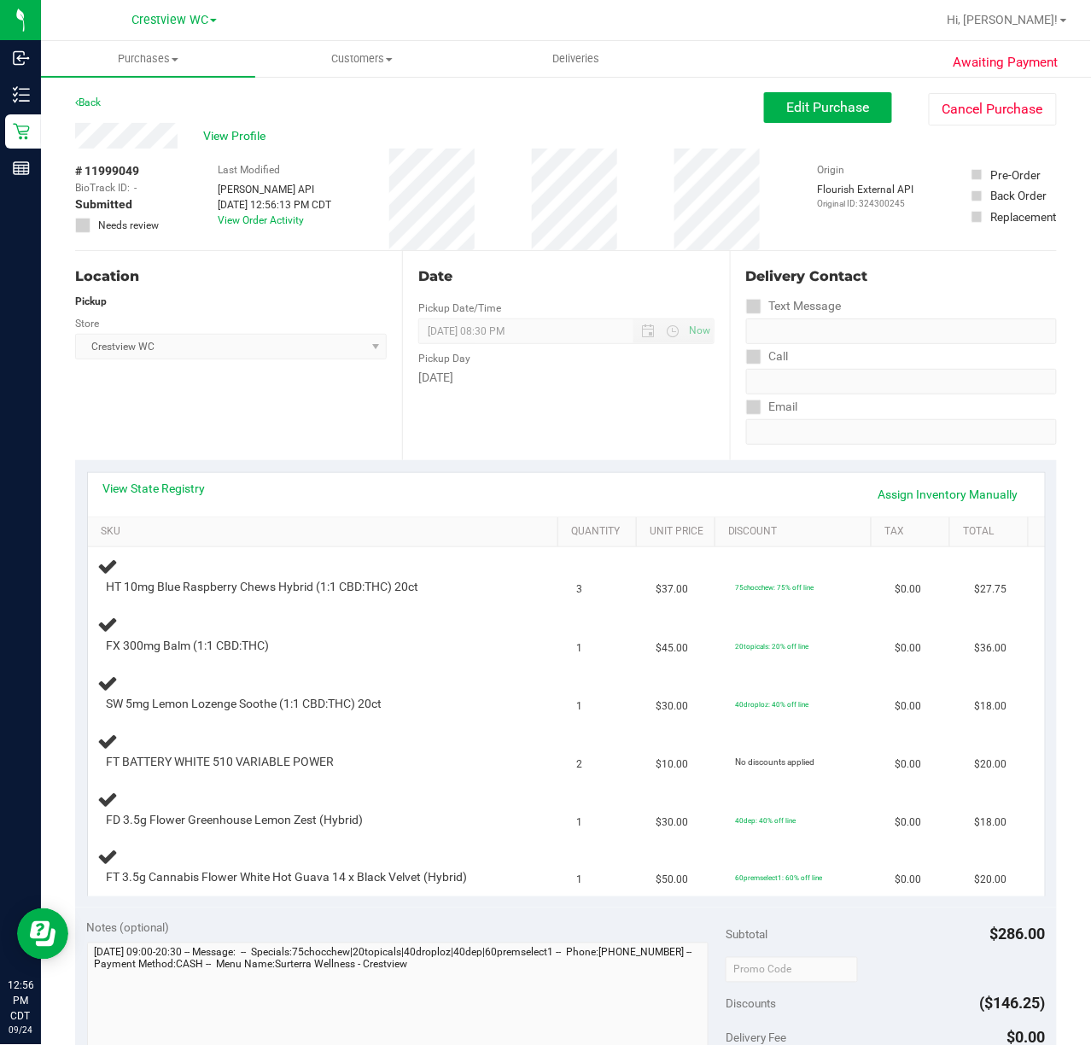
click at [213, 414] on div "Location Pickup Store Crestview WC Select Store Bonita Springs WC Boynton Beach…" at bounding box center [238, 355] width 327 height 209
click at [254, 401] on div "Location Pickup Store Crestview WC Select Store Bonita Springs WC Boynton Beach…" at bounding box center [238, 355] width 327 height 209
click at [500, 729] on td "FT BATTERY WHITE 510 VARIABLE POWER" at bounding box center [327, 751] width 479 height 58
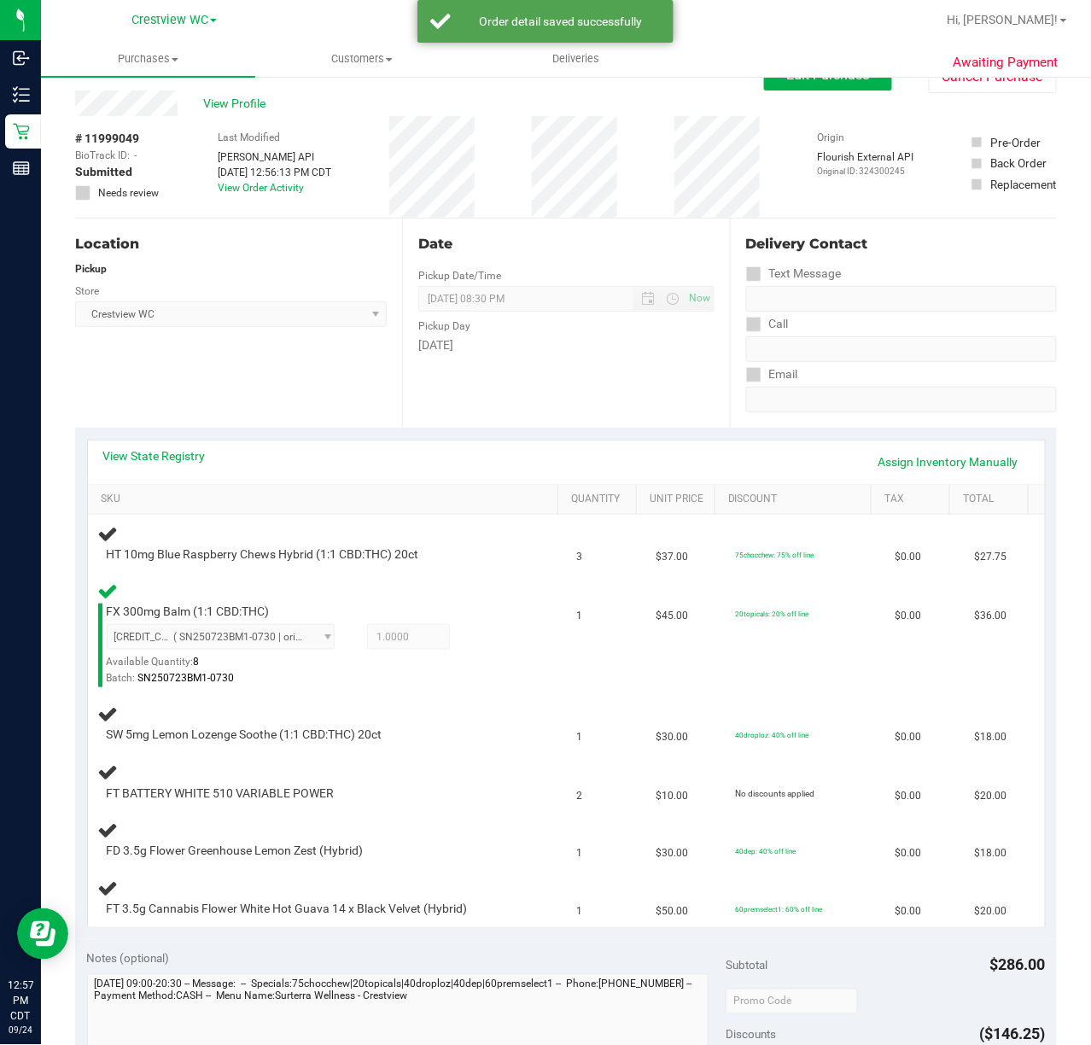
scroll to position [35, 0]
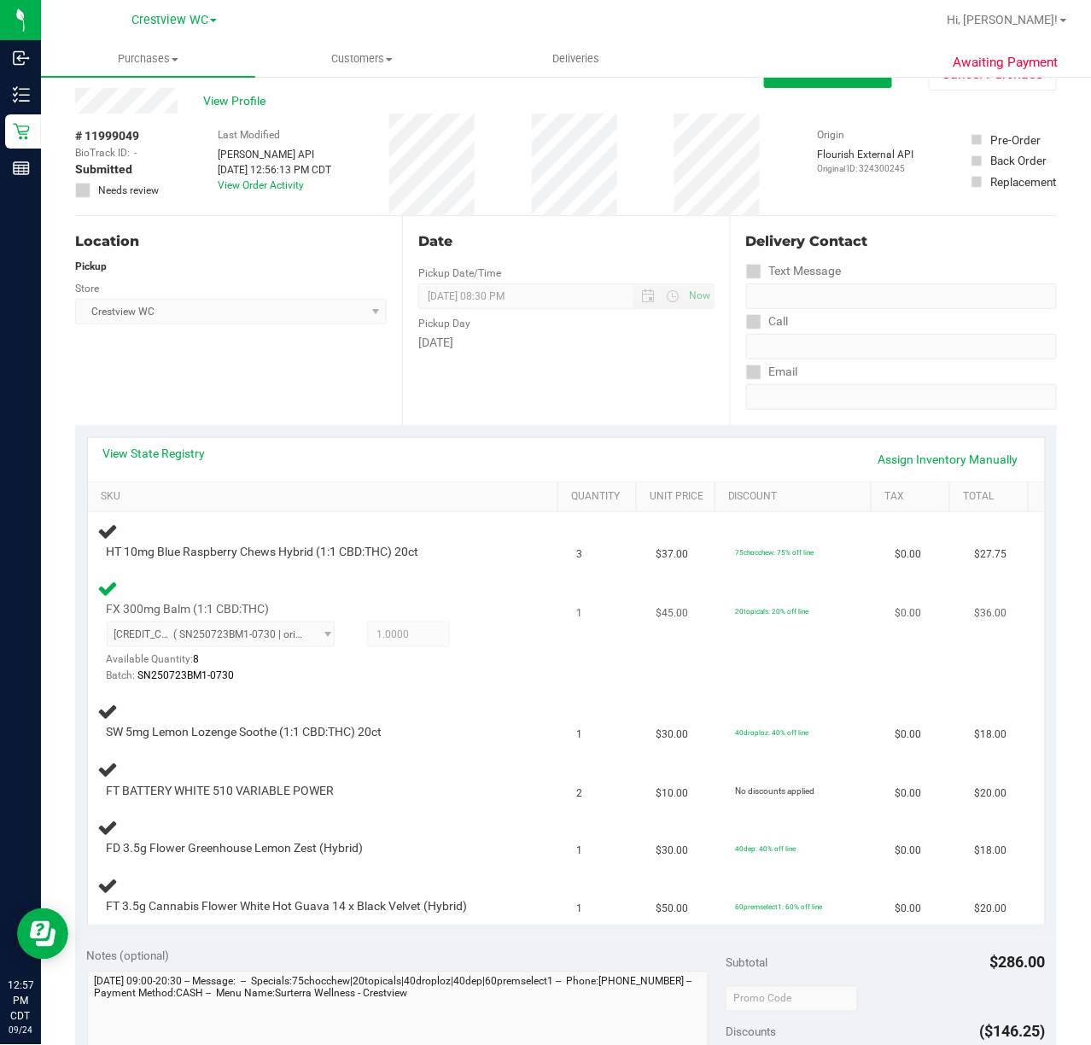
click at [482, 649] on div "8123586409048975 ( SN250723BM1-0730 | orig: FLSRWGM-20250806-065 ) 812358640904…" at bounding box center [313, 652] width 412 height 62
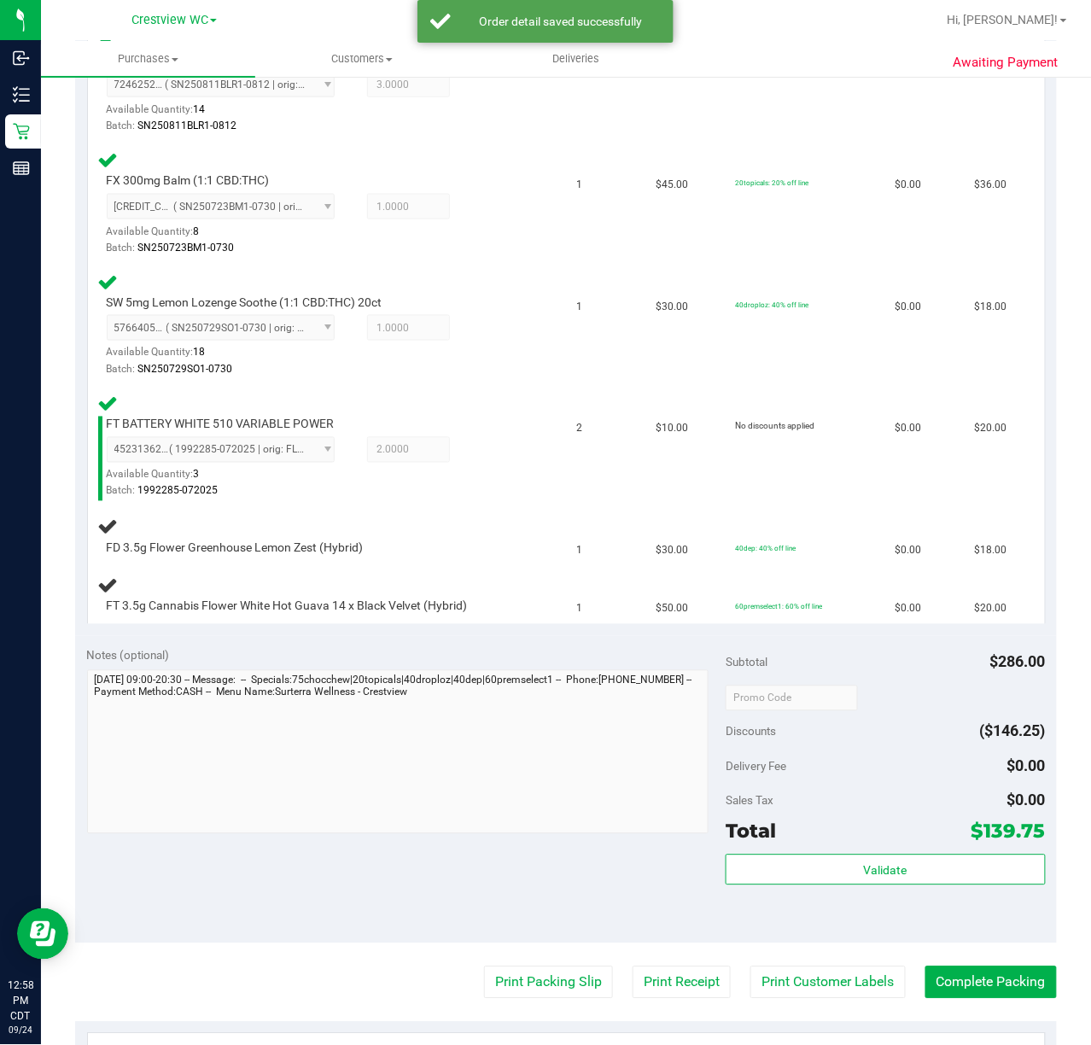
scroll to position [541, 0]
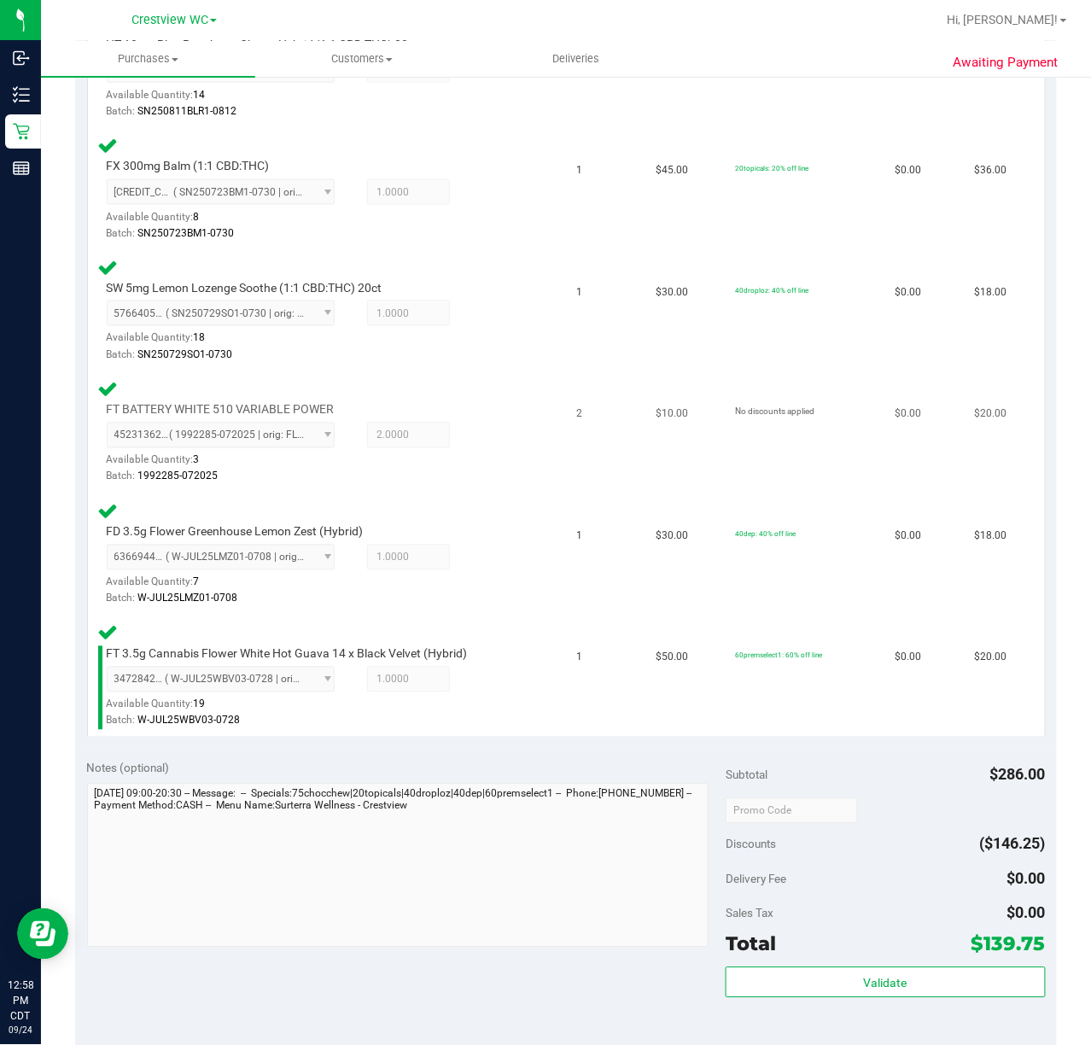
click at [452, 459] on div "4523136232778576 ( 1992285-072025 | orig: FLSRWTS-20250910-008 ) 45231362327785…" at bounding box center [313, 453] width 412 height 62
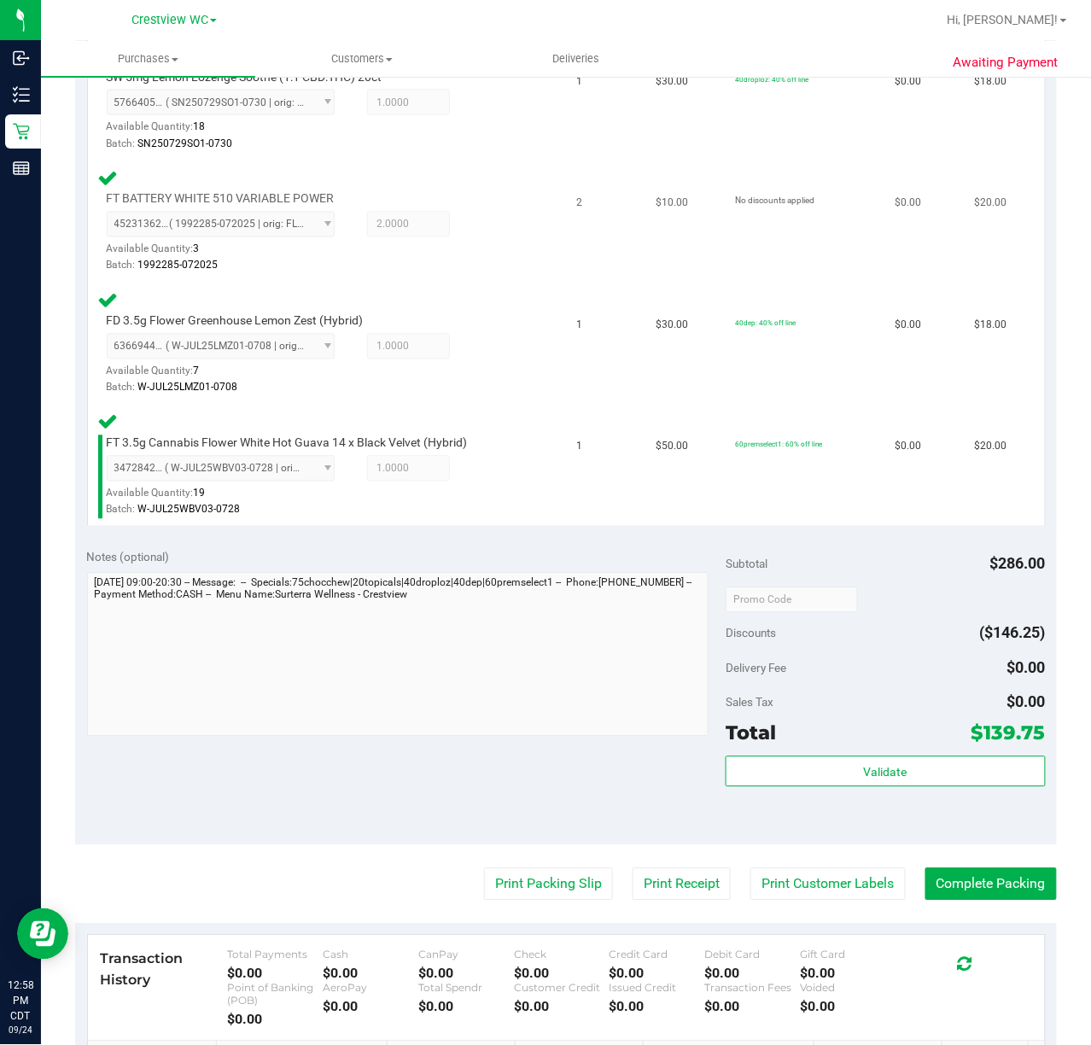
scroll to position [755, 0]
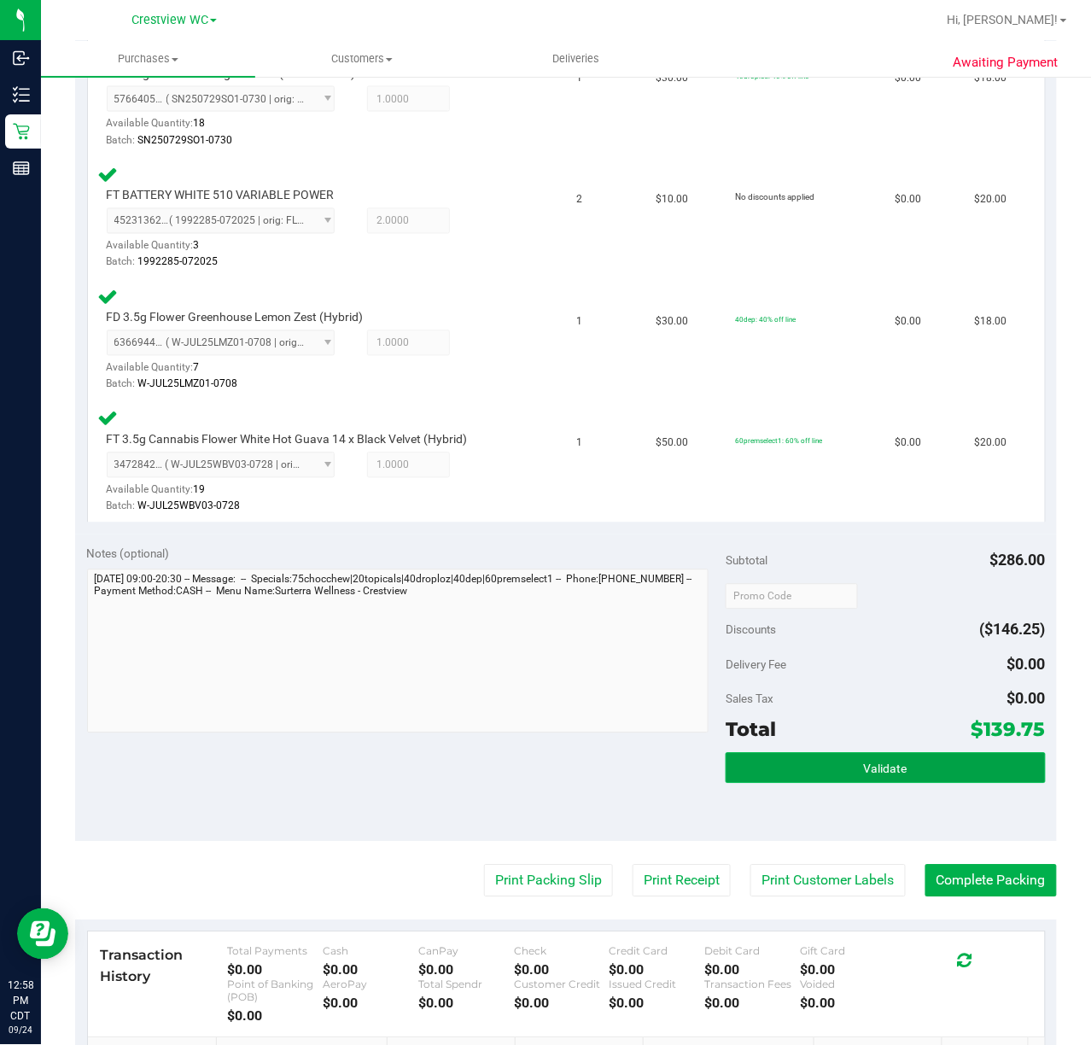
click at [867, 765] on span "Validate" at bounding box center [886, 769] width 44 height 14
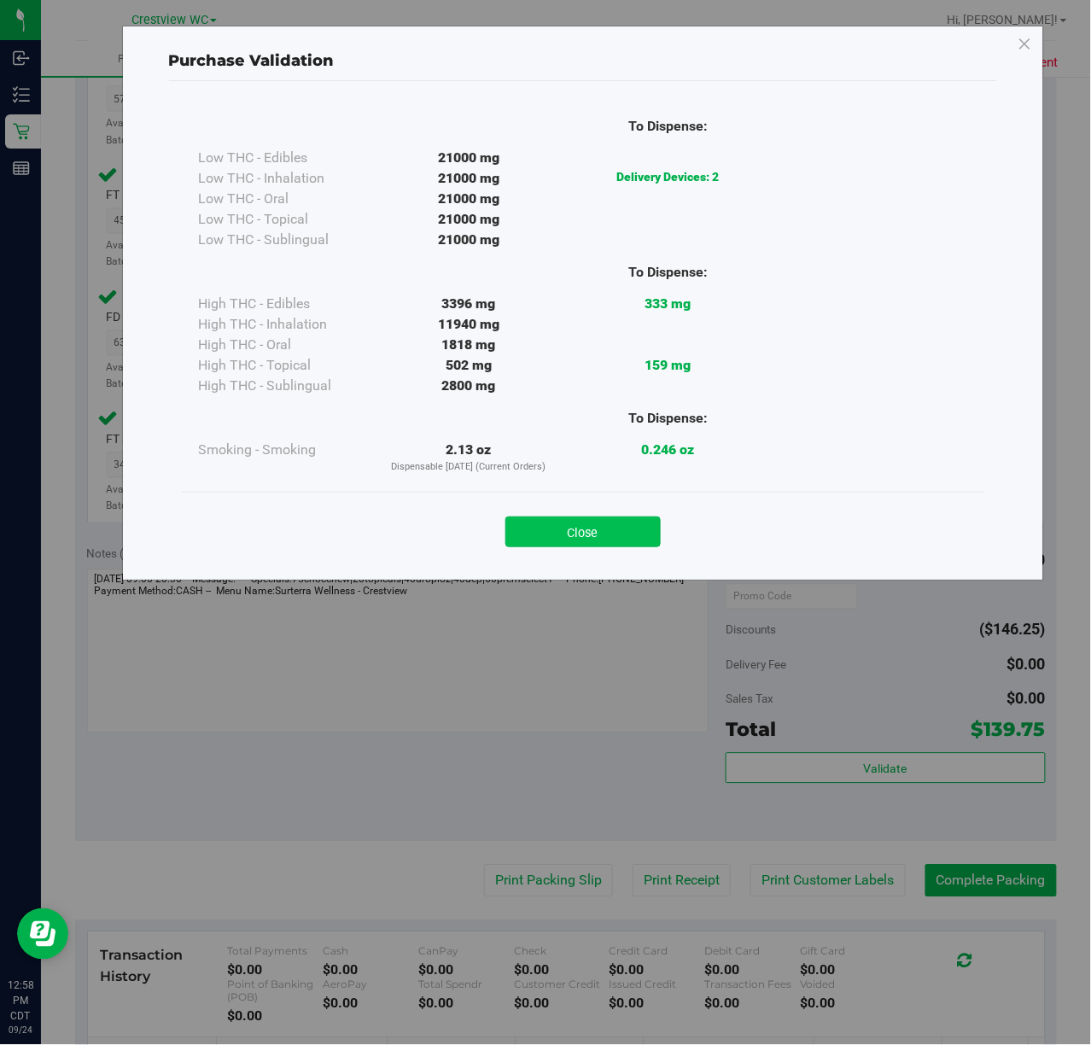
click at [596, 543] on button "Close" at bounding box center [582, 531] width 155 height 31
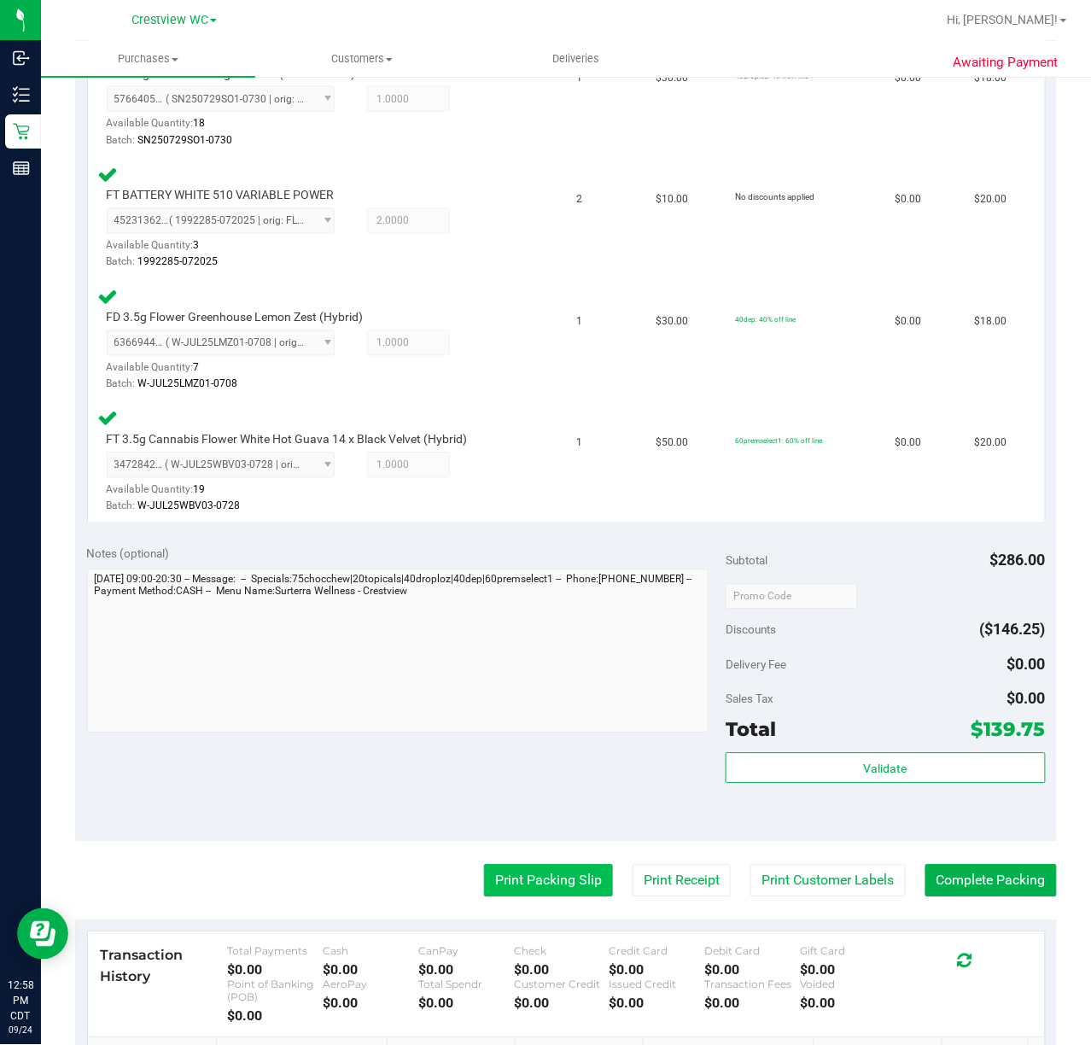
click at [540, 871] on button "Print Packing Slip" at bounding box center [548, 881] width 129 height 32
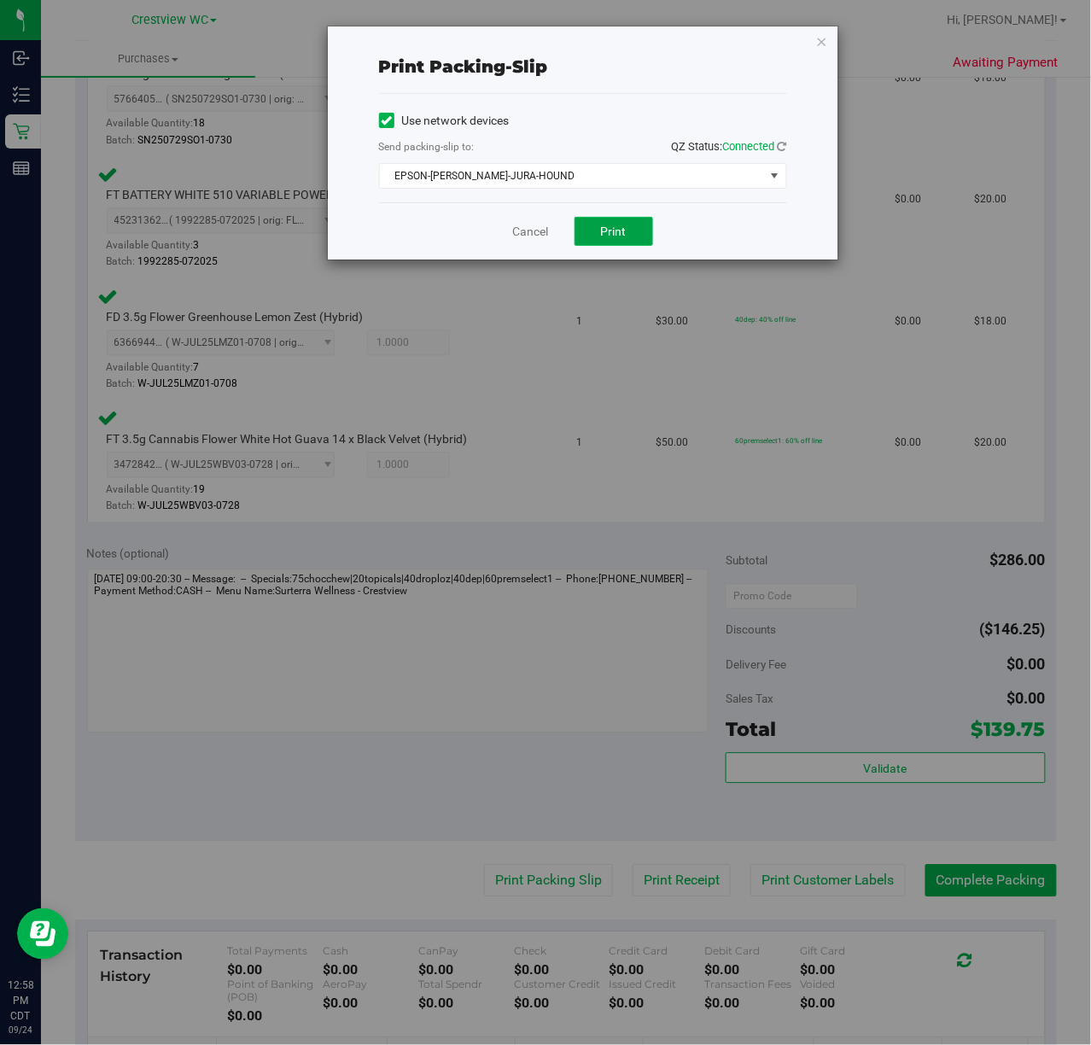
click at [625, 238] on span "Print" at bounding box center [614, 231] width 26 height 14
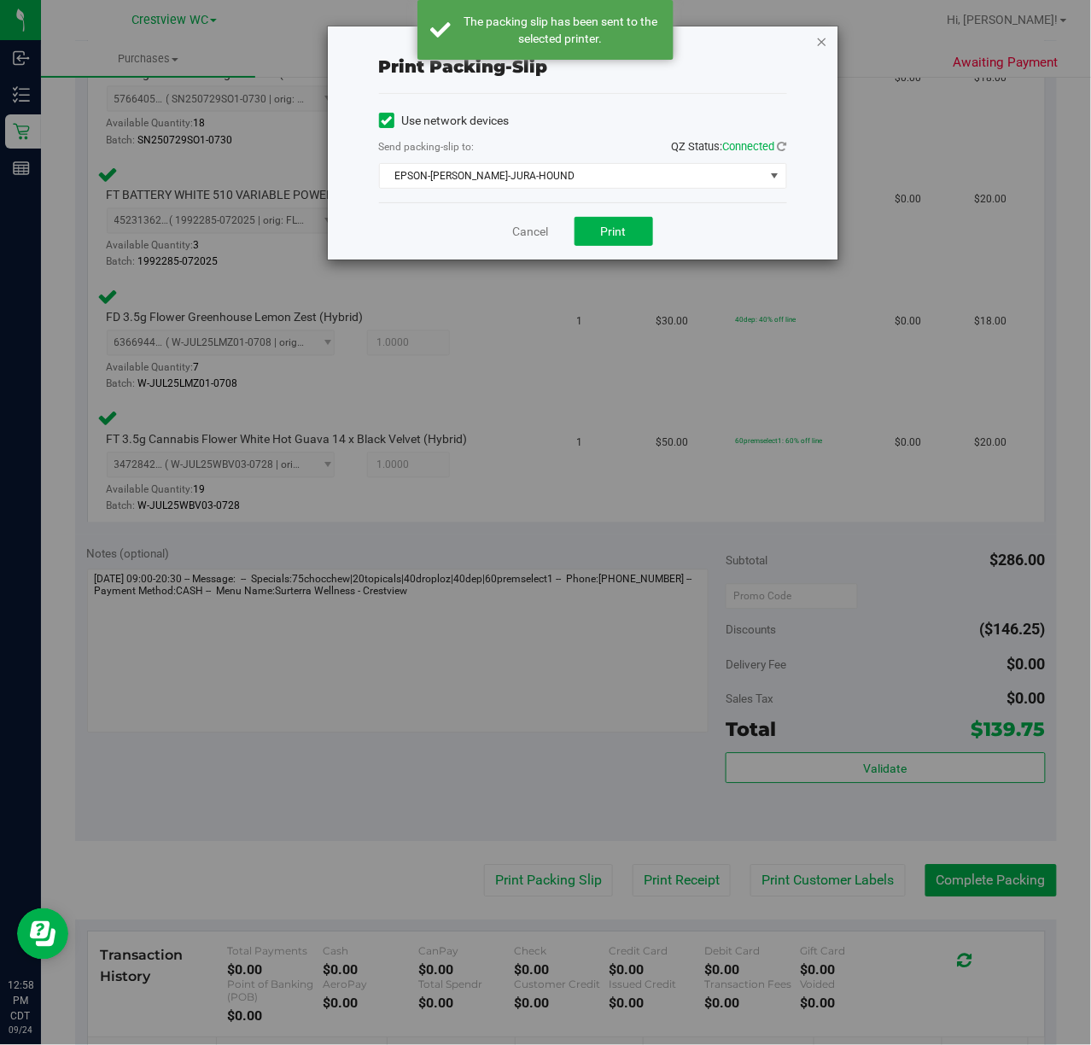
click at [821, 39] on icon "button" at bounding box center [822, 41] width 12 height 20
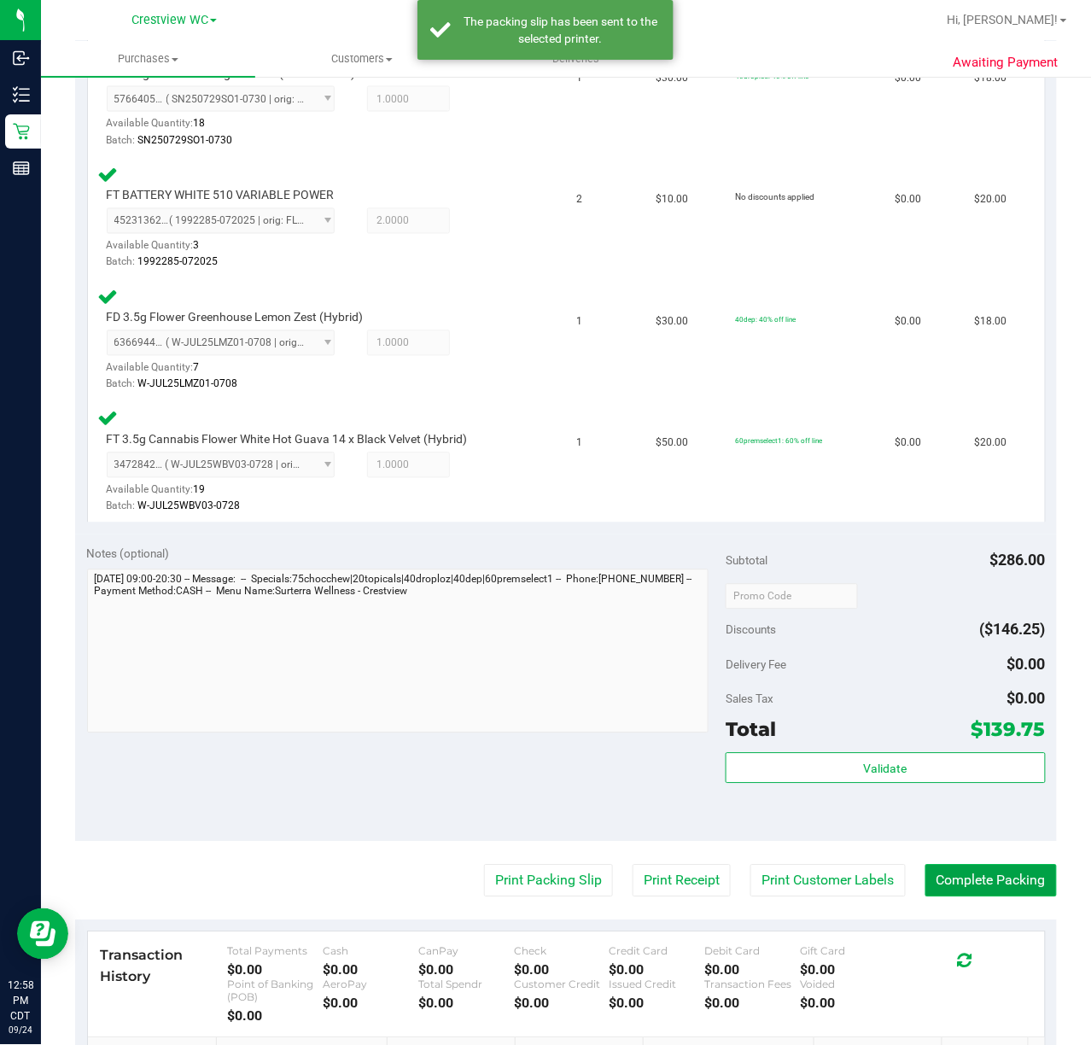
click at [1022, 892] on button "Complete Packing" at bounding box center [990, 881] width 131 height 32
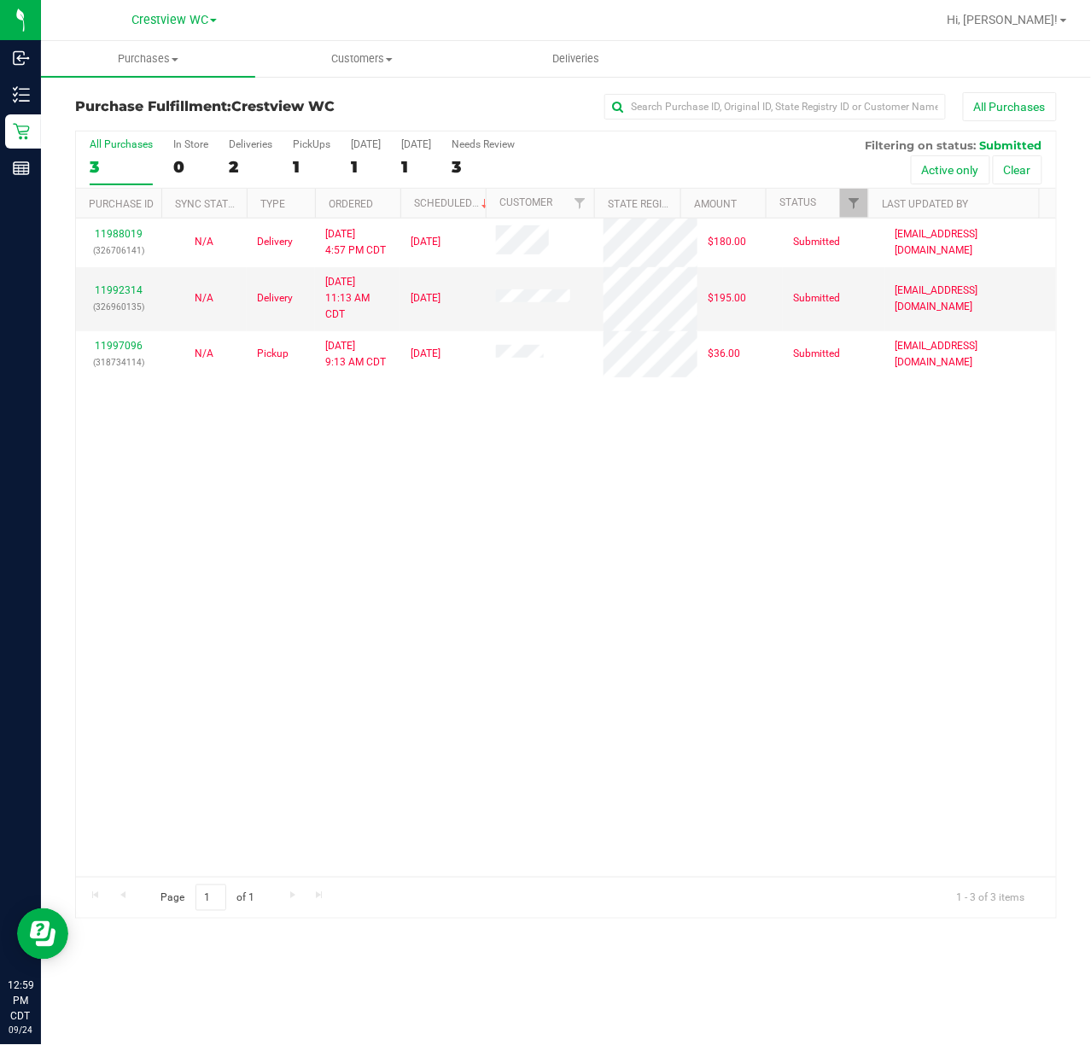
drag, startPoint x: 454, startPoint y: 489, endPoint x: 461, endPoint y: 442, distance: 47.4
click at [455, 489] on div "11988019 (326706141) N/A Delivery 9/22/2025 4:57 PM CDT 9/26/2025 $180.00 Submi…" at bounding box center [566, 547] width 980 height 658
click at [321, 144] on div "PickUps" at bounding box center [312, 144] width 38 height 12
click at [0, 0] on input "PickUps 1" at bounding box center [0, 0] width 0 height 0
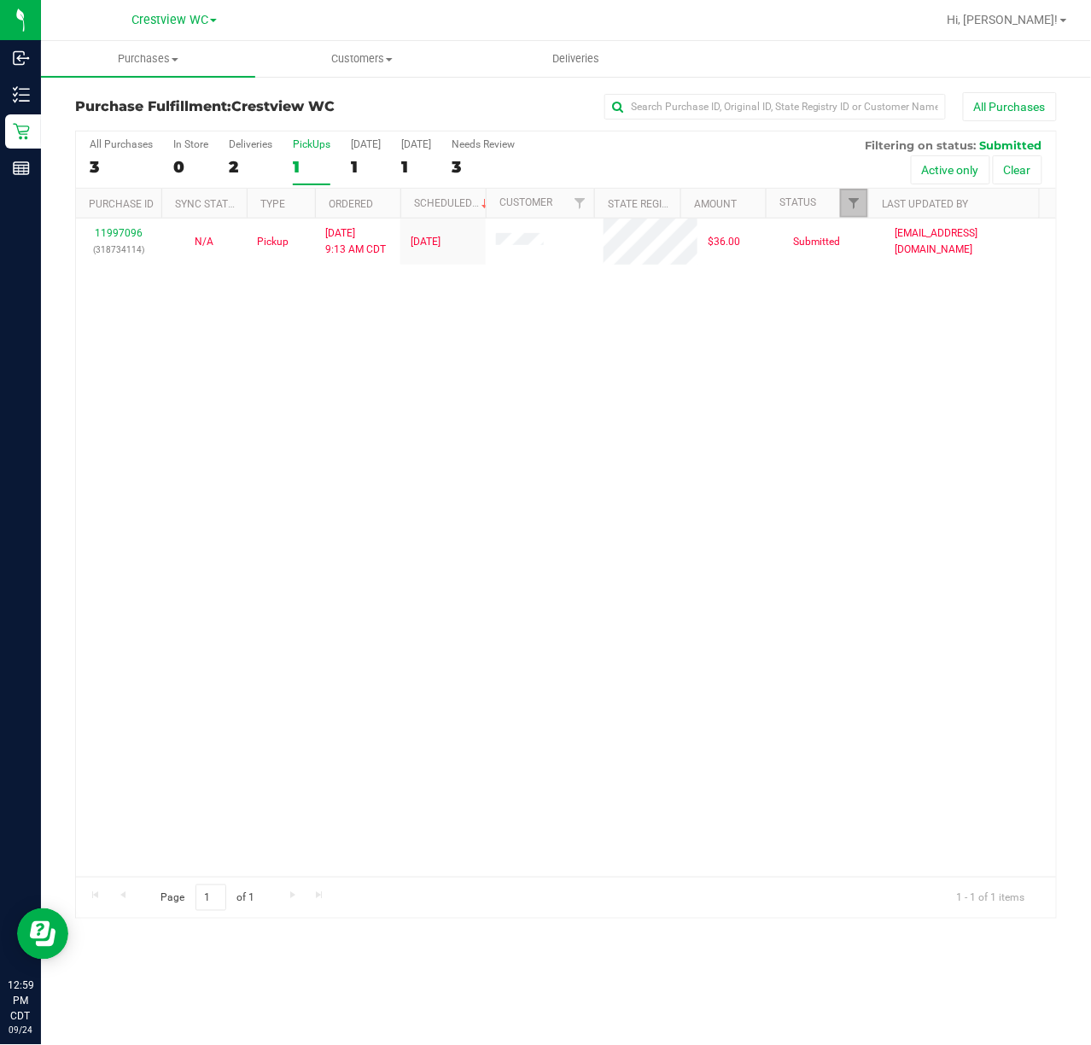
click at [844, 200] on link "Filter" at bounding box center [854, 203] width 28 height 29
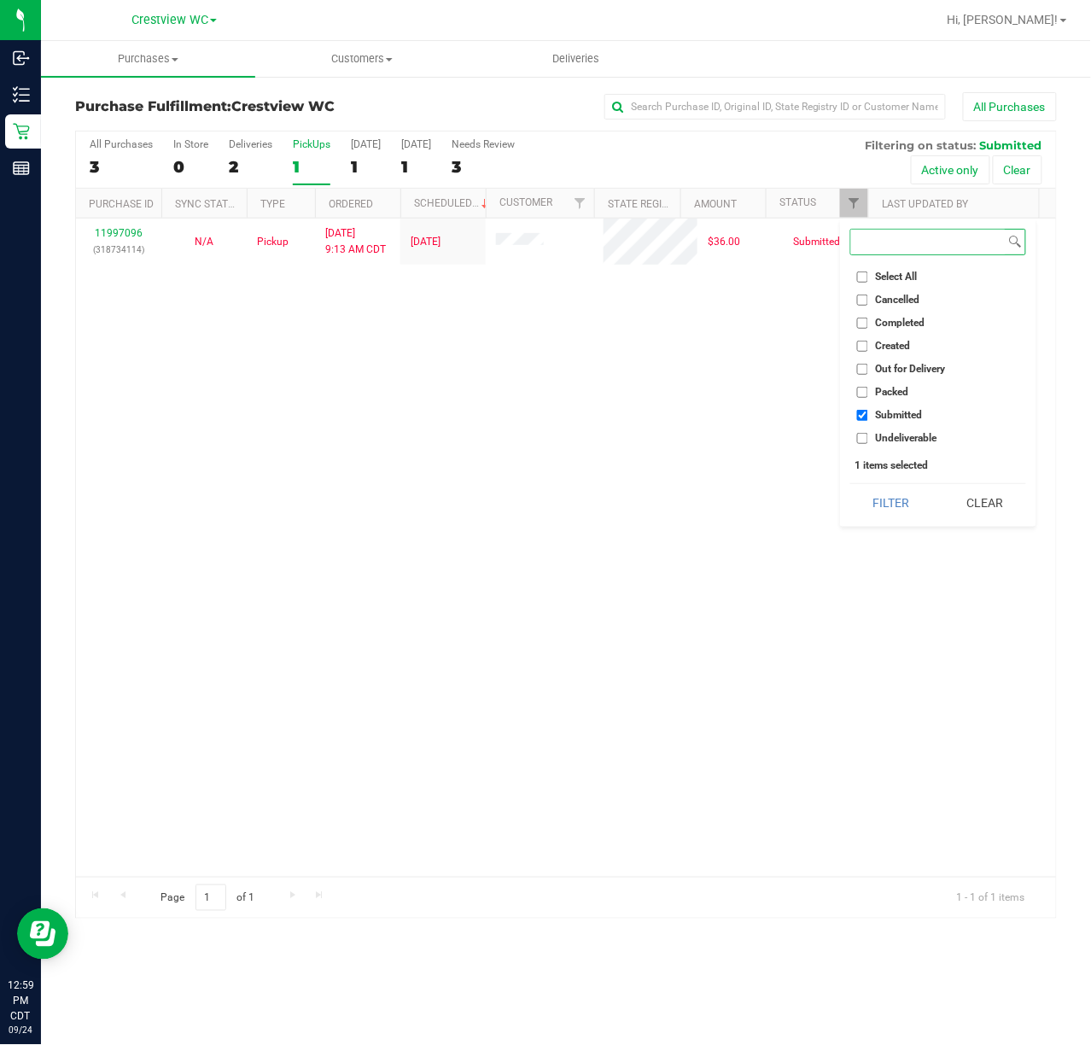
click at [850, 484] on button "Filter" at bounding box center [891, 503] width 82 height 38
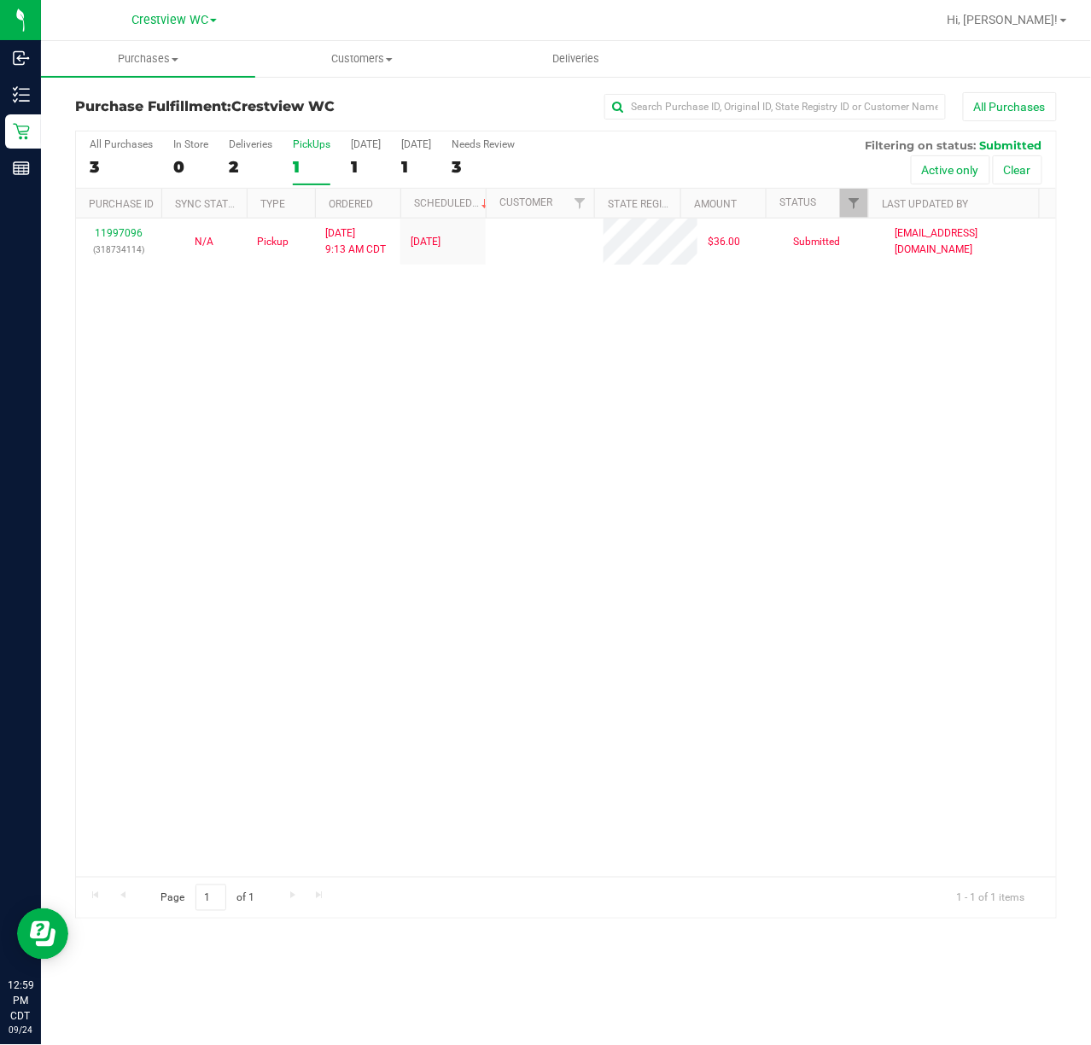
click at [677, 452] on div "11997096 (318734114) N/A Pickup 9/24/2025 9:13 AM CDT 9/24/2025 $36.00 Submitte…" at bounding box center [566, 547] width 980 height 658
click at [311, 437] on div "11997096 (318734114) N/A Pickup 9/24/2025 9:13 AM CDT 9/24/2025 $36.00 Submitte…" at bounding box center [566, 547] width 980 height 658
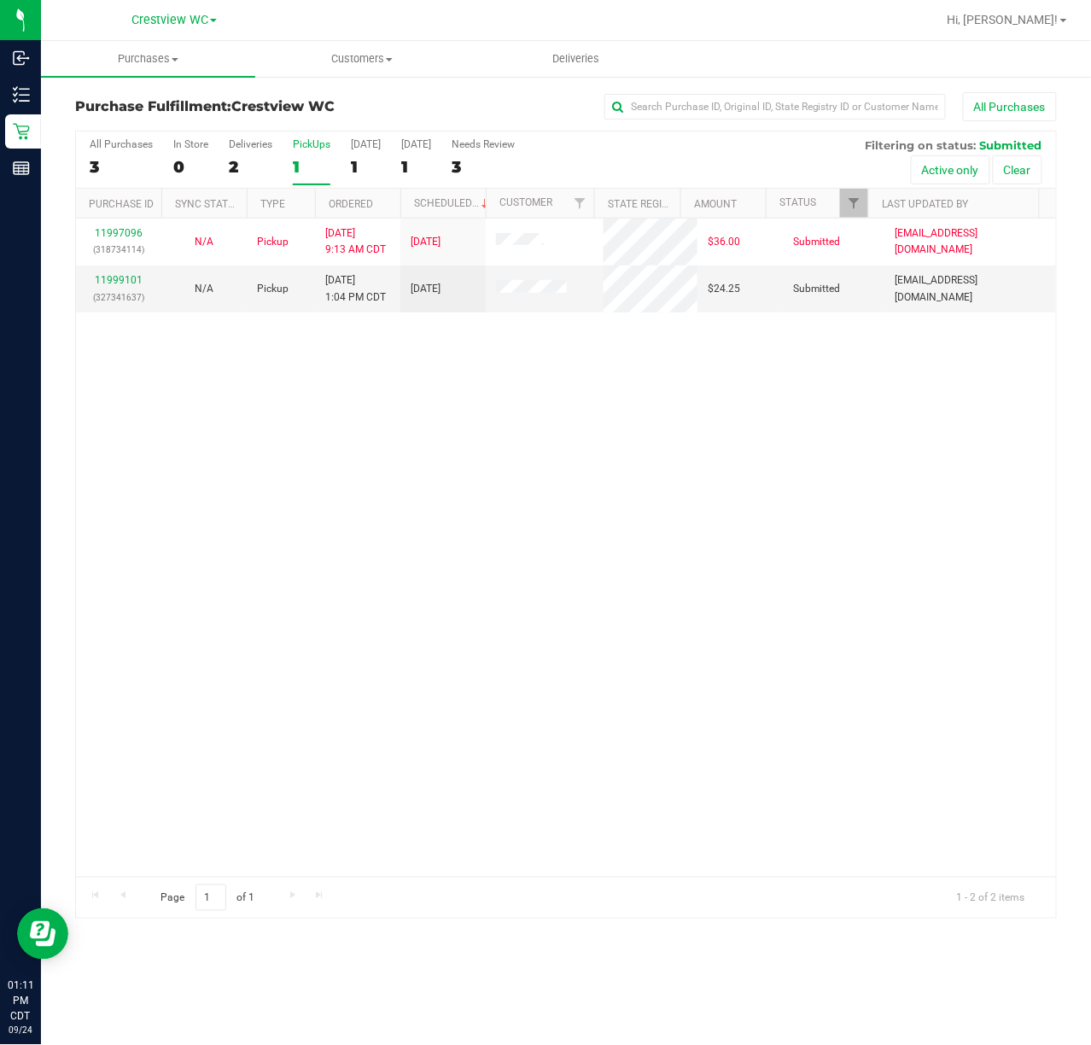
click at [755, 548] on div "11997096 (318734114) N/A Pickup 9/24/2025 9:13 AM CDT 9/24/2025 $36.00 Submitte…" at bounding box center [566, 547] width 980 height 658
click at [120, 277] on link "11999101" at bounding box center [119, 280] width 48 height 12
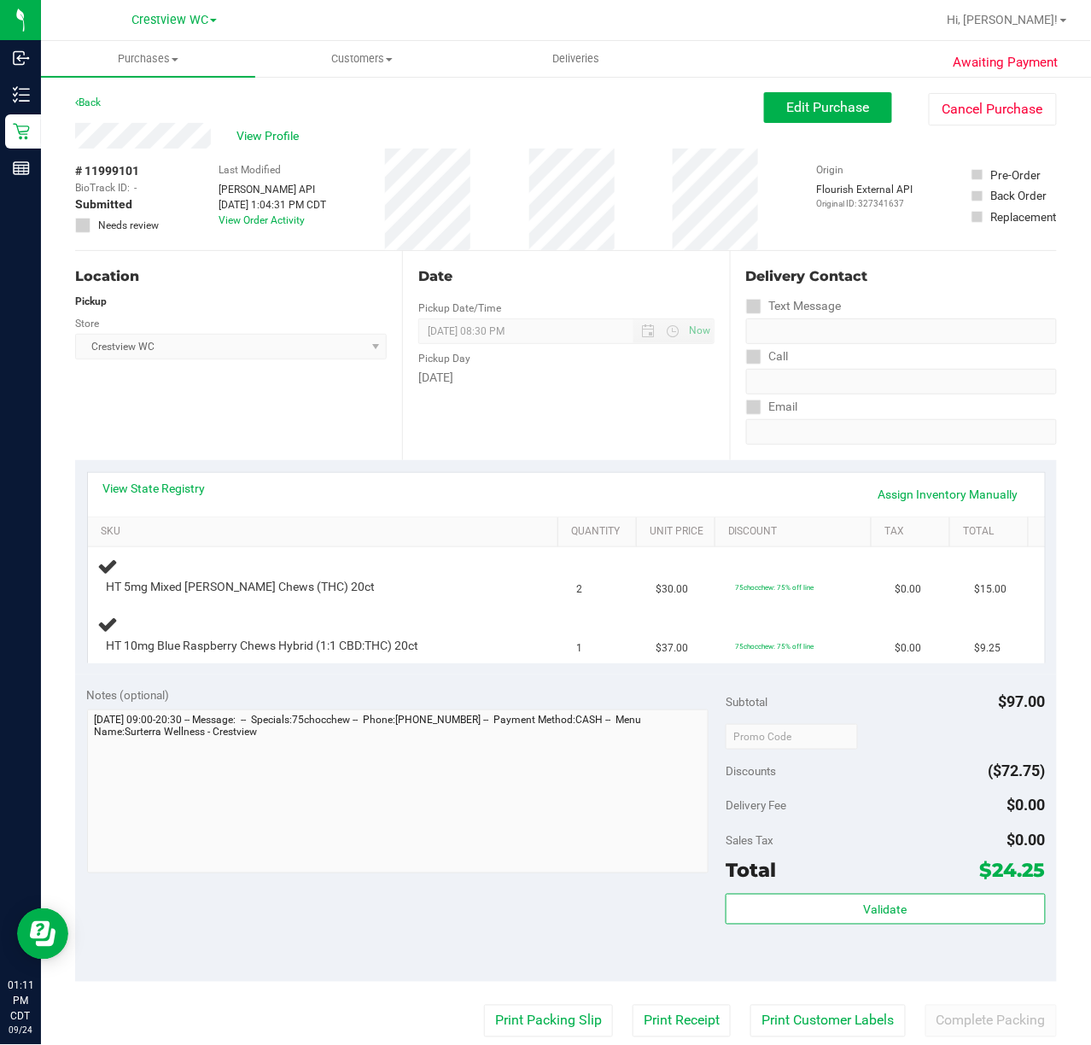
click at [254, 407] on div "Location Pickup Store Crestview WC Select Store Bonita Springs WC Boynton Beach…" at bounding box center [238, 355] width 327 height 209
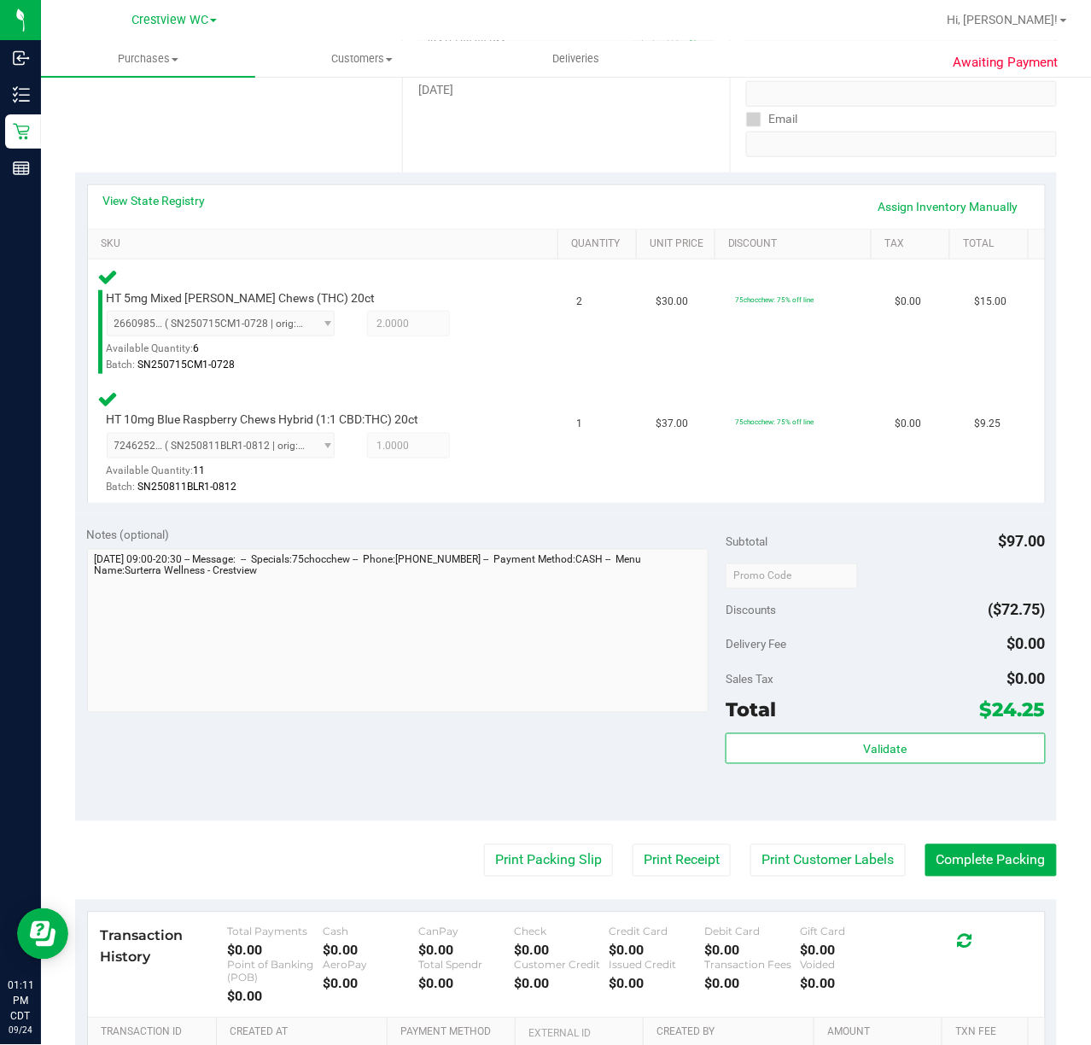
scroll to position [357, 0]
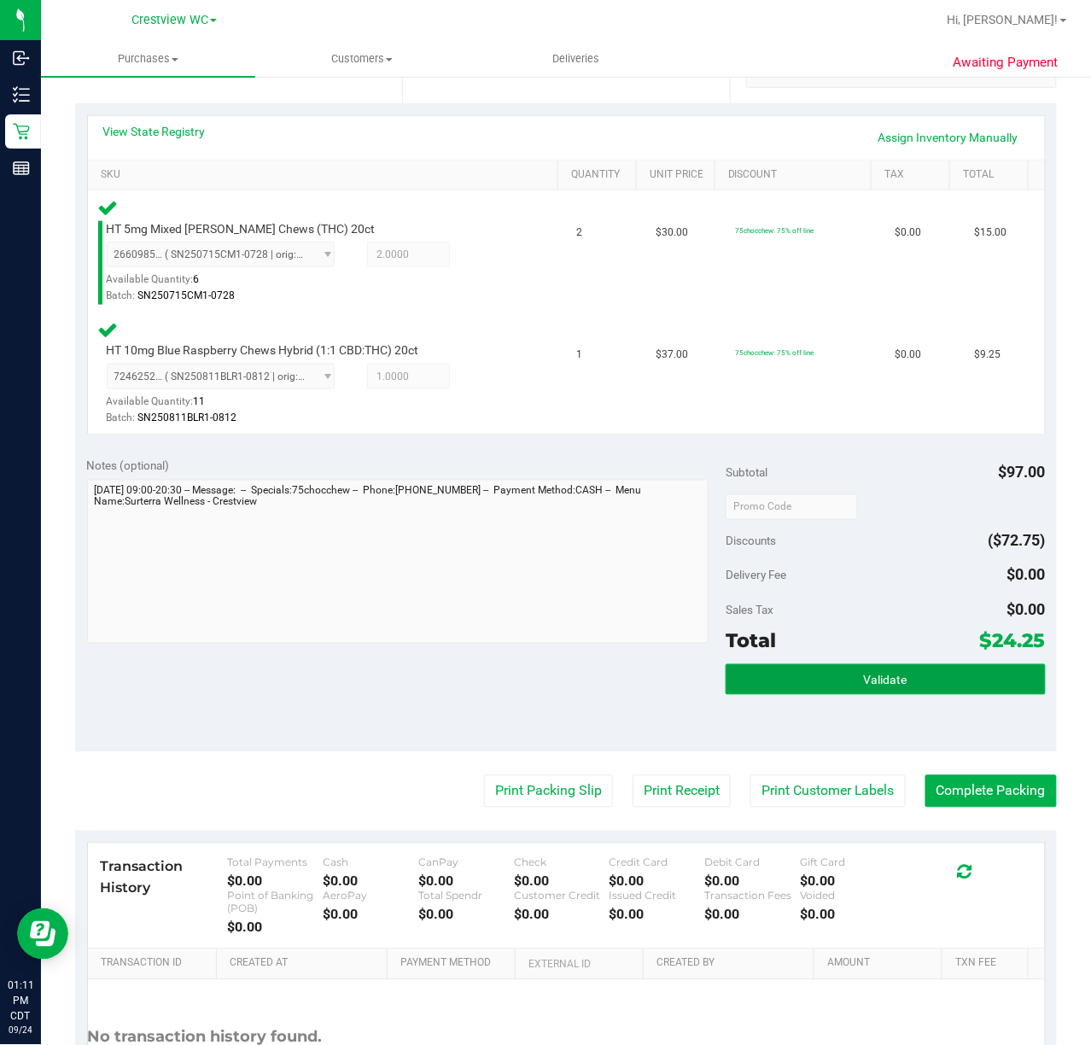
click at [868, 684] on span "Validate" at bounding box center [886, 680] width 44 height 14
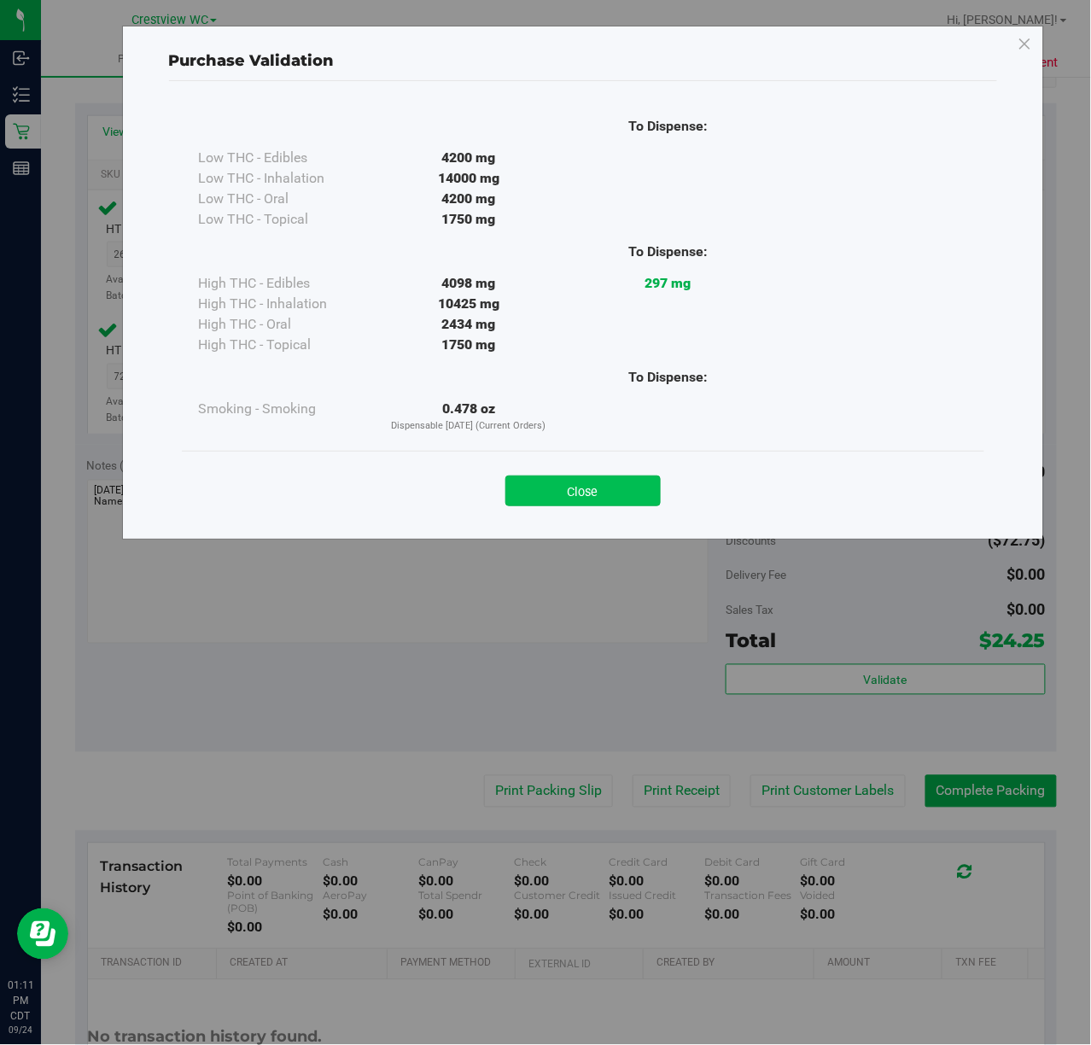
click at [596, 492] on button "Close" at bounding box center [582, 490] width 155 height 31
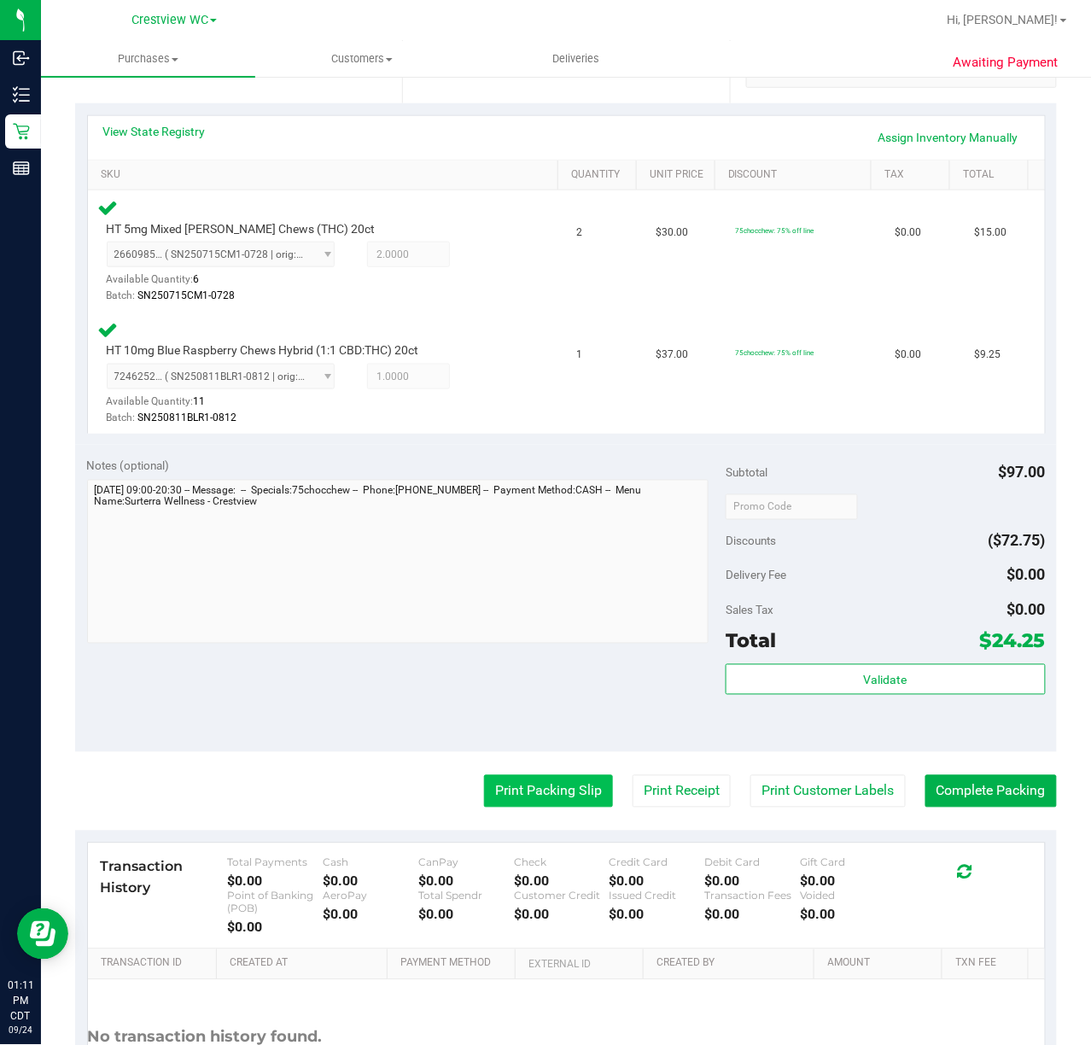
click at [522, 785] on button "Print Packing Slip" at bounding box center [548, 791] width 129 height 32
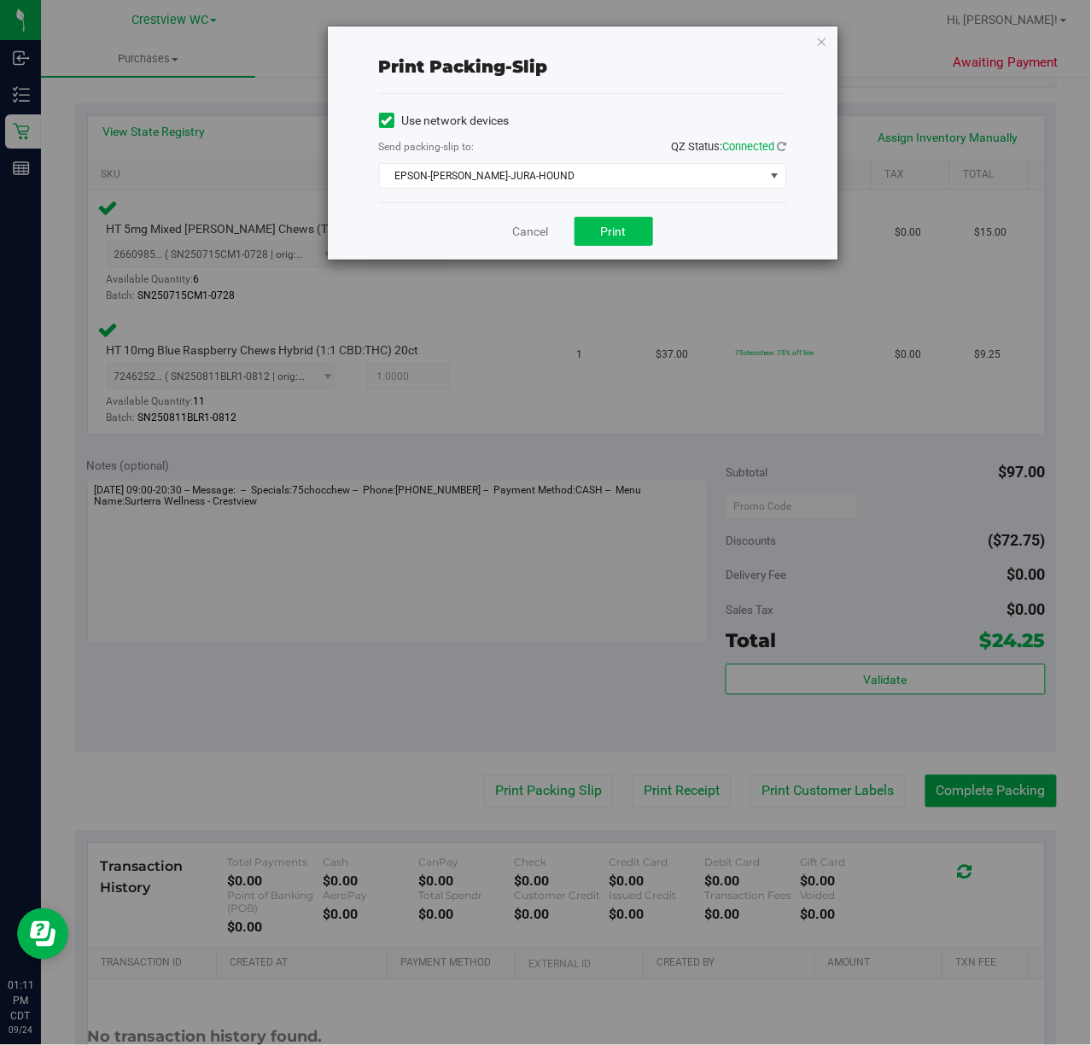
click at [602, 246] on button "Print" at bounding box center [613, 231] width 79 height 29
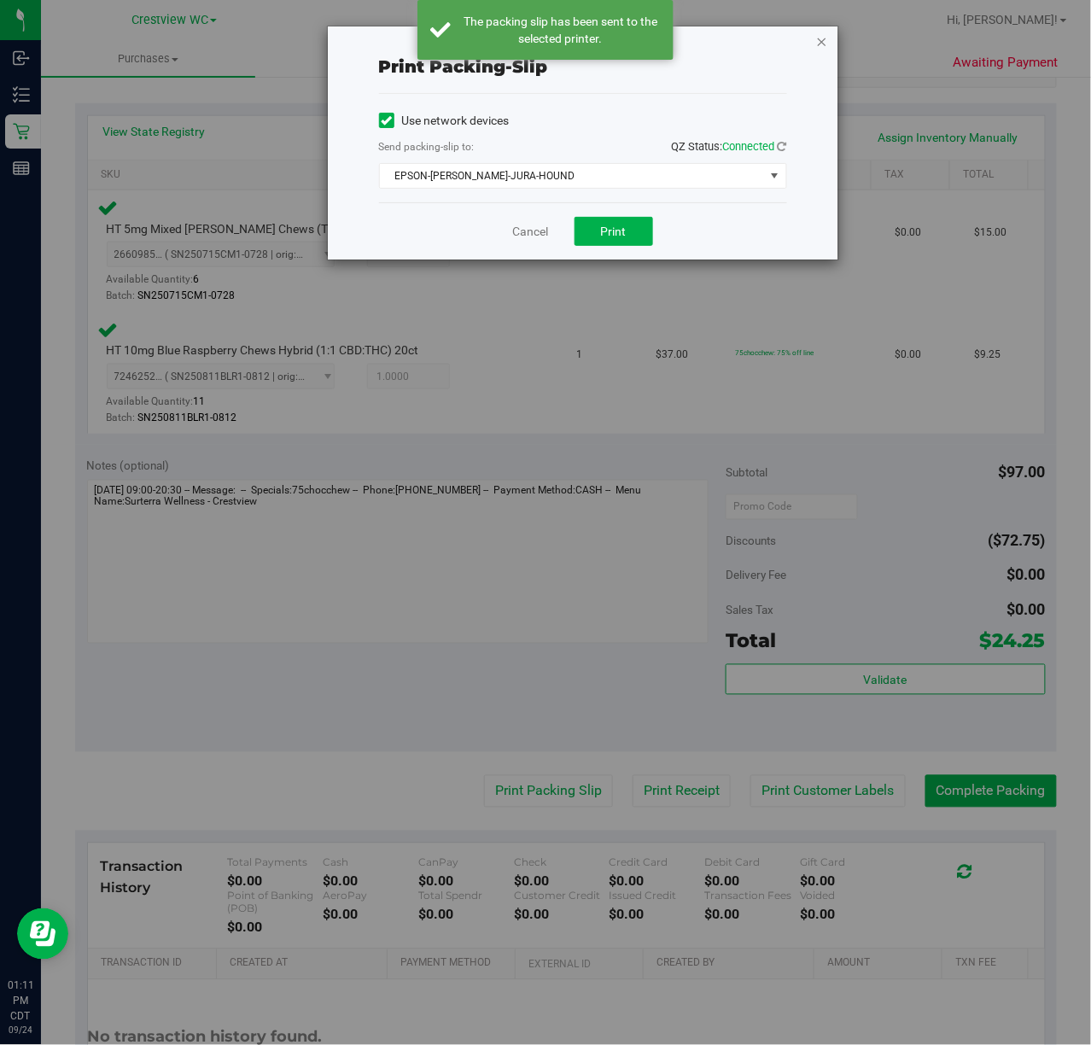
click at [826, 38] on icon "button" at bounding box center [822, 41] width 12 height 20
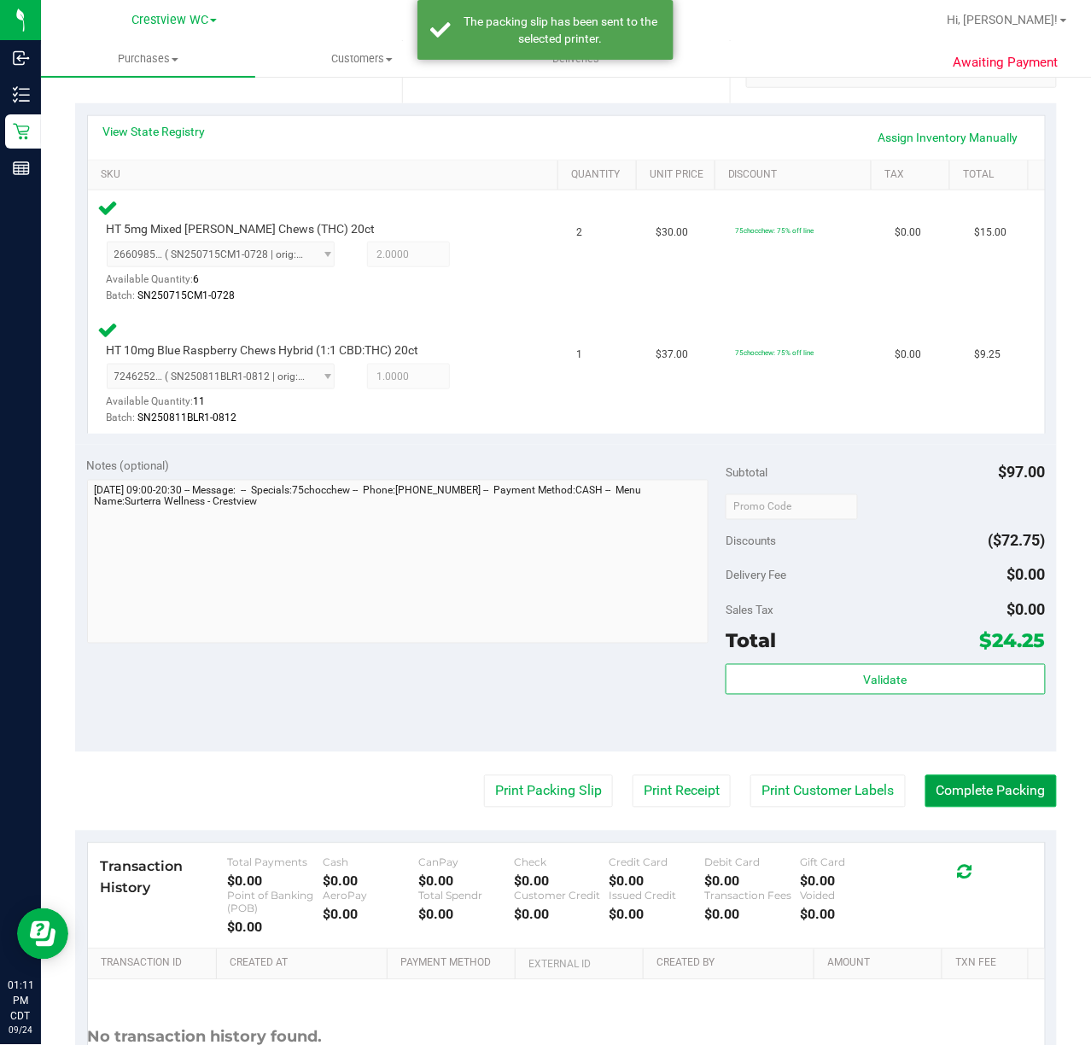
click at [968, 799] on button "Complete Packing" at bounding box center [990, 791] width 131 height 32
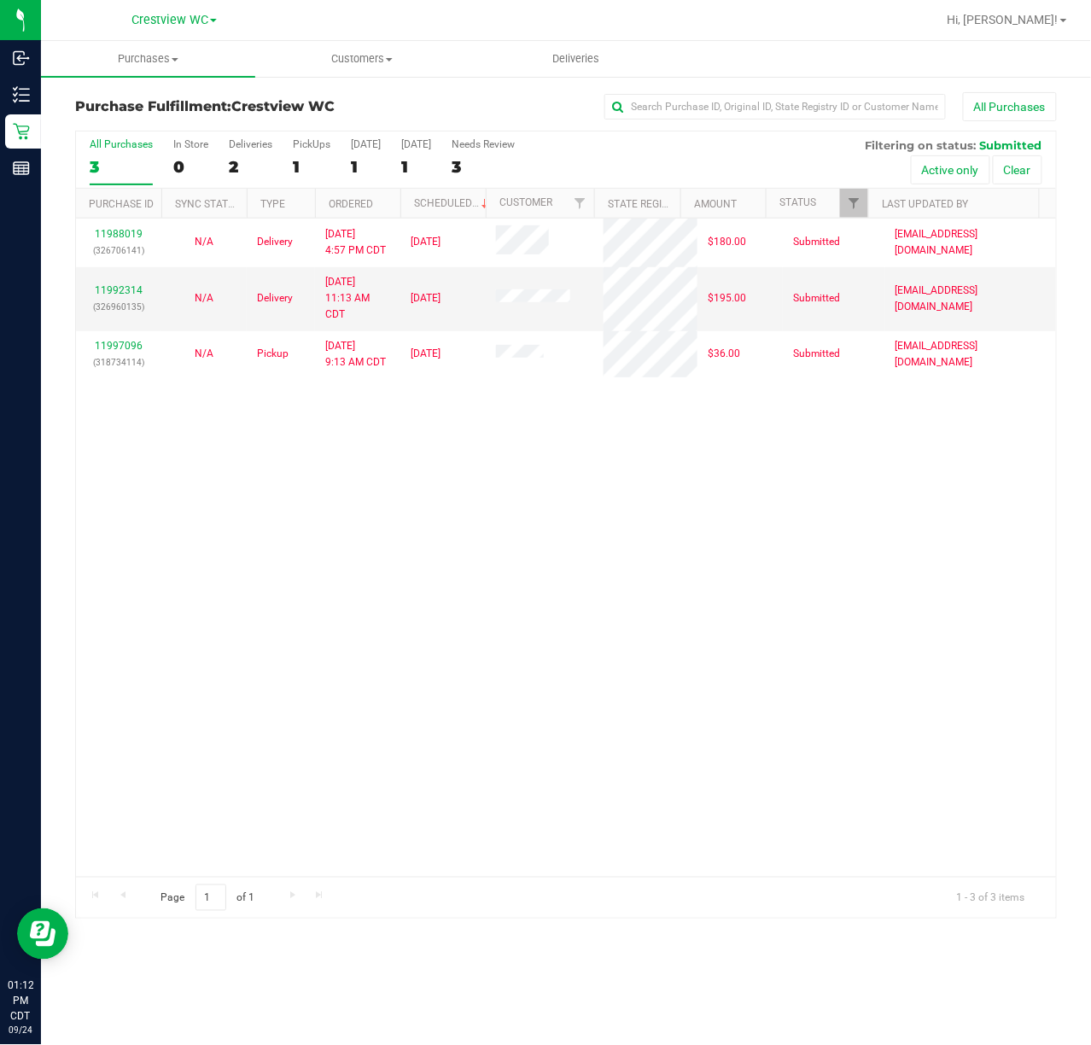
click at [294, 449] on div "11988019 (326706141) N/A Delivery 9/22/2025 4:57 PM CDT 9/26/2025 $180.00 Submi…" at bounding box center [566, 547] width 980 height 658
click at [451, 551] on div "11988019 (326706141) N/A Delivery 9/22/2025 4:57 PM CDT 9/26/2025 $180.00 Submi…" at bounding box center [566, 547] width 980 height 658
click at [481, 497] on div "11988019 (326706141) N/A Delivery 9/22/2025 4:57 PM CDT 9/26/2025 $180.00 Submi…" at bounding box center [566, 547] width 980 height 658
click at [264, 517] on div "11988019 (326706141) N/A Delivery 9/22/2025 4:57 PM CDT 9/26/2025 $180.00 Submi…" at bounding box center [566, 547] width 980 height 658
click at [387, 568] on div "11988019 (326706141) N/A Delivery 9/22/2025 4:57 PM CDT 9/26/2025 $180.00 Submi…" at bounding box center [566, 547] width 980 height 658
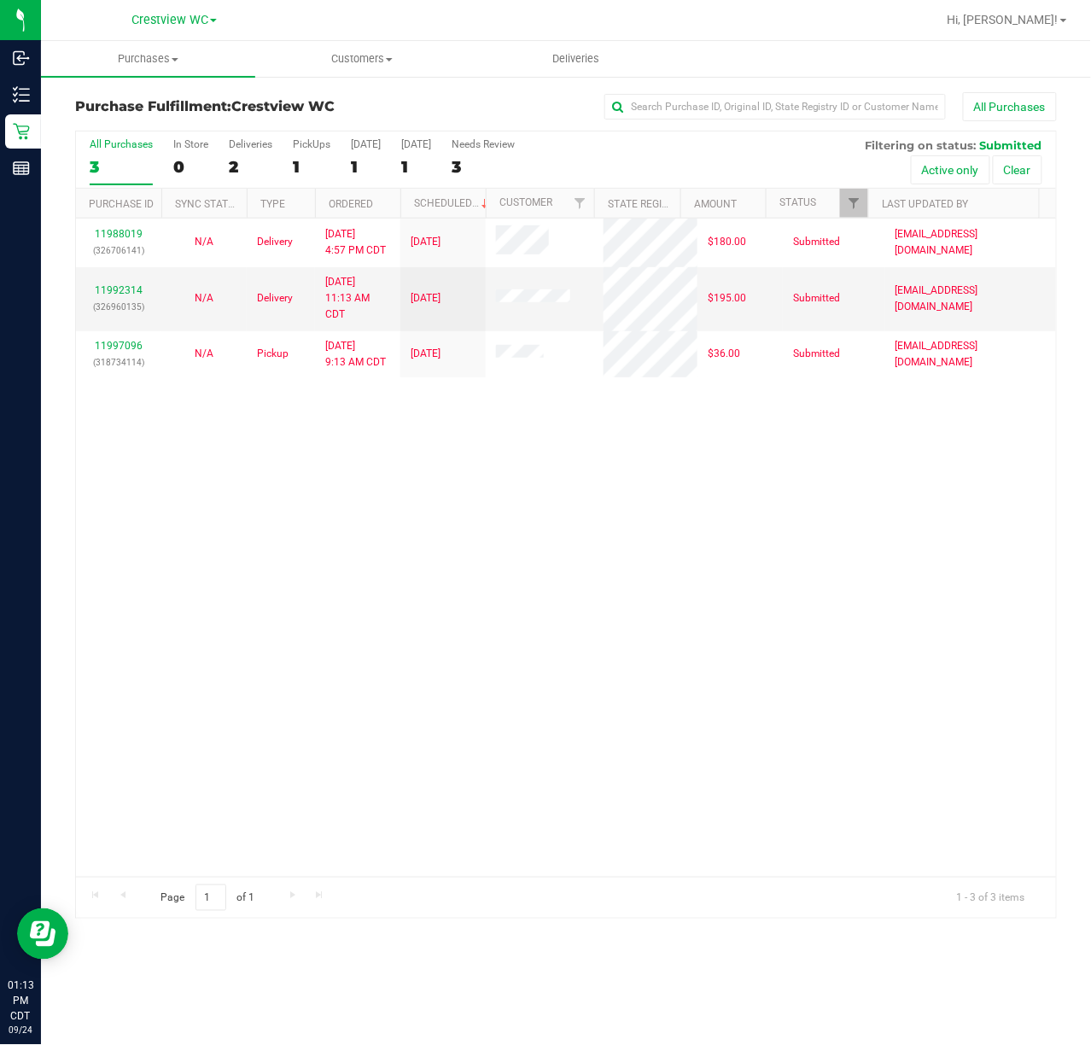
click at [369, 567] on div "11988019 (326706141) N/A Delivery 9/22/2025 4:57 PM CDT 9/26/2025 $180.00 Submi…" at bounding box center [566, 547] width 980 height 658
click at [475, 574] on div "11988019 (326706141) N/A Delivery 9/22/2025 4:57 PM CDT 9/26/2025 $180.00 Submi…" at bounding box center [566, 547] width 980 height 658
click at [558, 561] on div "11988019 (326706141) N/A Delivery 9/22/2025 4:57 PM CDT 9/26/2025 $180.00 Submi…" at bounding box center [566, 547] width 980 height 658
click at [300, 142] on div "PickUps" at bounding box center [312, 144] width 38 height 12
click at [0, 0] on input "PickUps 1" at bounding box center [0, 0] width 0 height 0
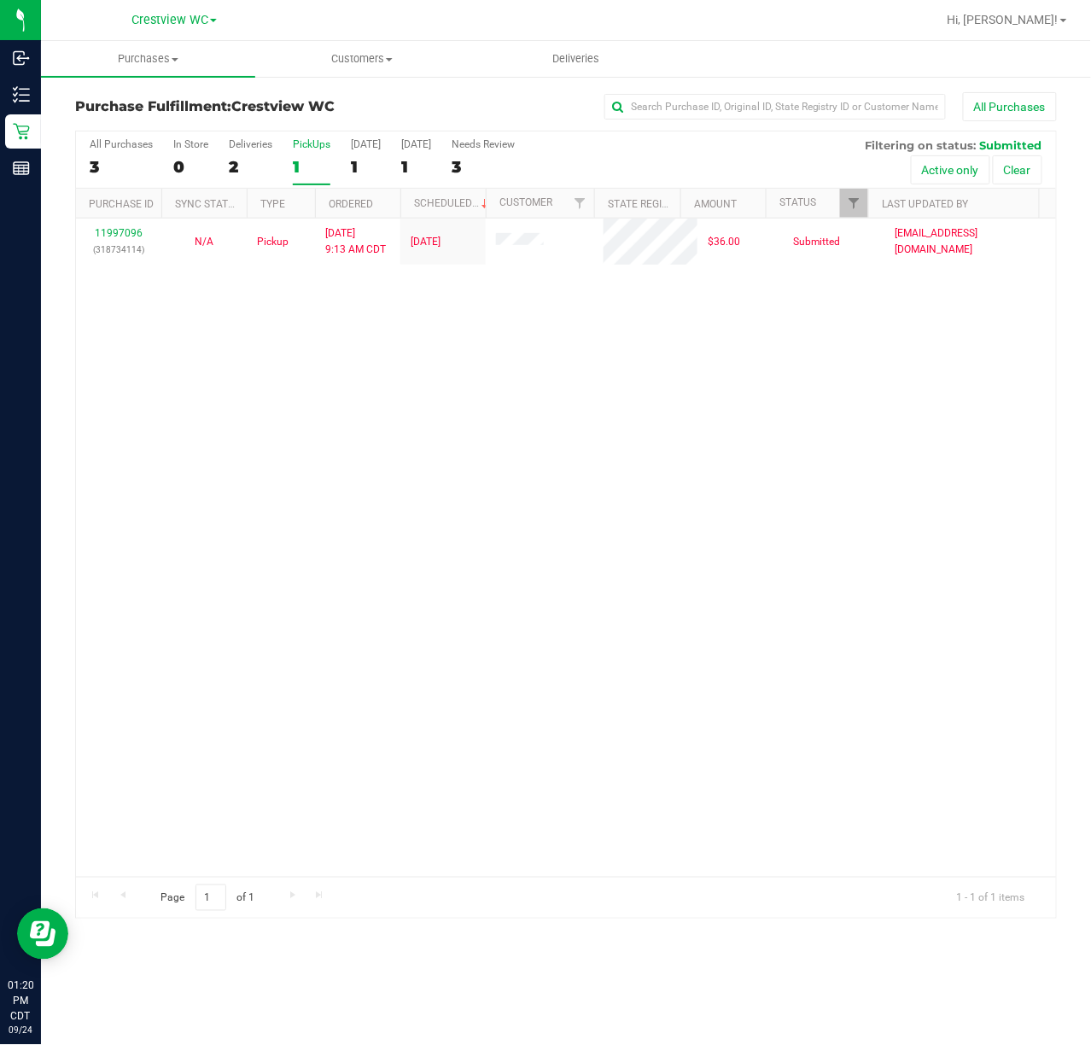
click at [818, 527] on div "11997096 (318734114) N/A Pickup 9/24/2025 9:13 AM CDT 9/24/2025 $36.00 Submitte…" at bounding box center [566, 547] width 980 height 658
click at [333, 635] on div "11997096 (318734114) N/A Pickup 9/24/2025 9:13 AM CDT 9/24/2025 $36.00 Submitte…" at bounding box center [566, 547] width 980 height 658
click at [451, 442] on div "11997096 (318734114) N/A Pickup 9/24/2025 9:13 AM CDT 9/24/2025 $36.00 Submitte…" at bounding box center [566, 547] width 980 height 658
click at [432, 510] on div "11997096 (318734114) N/A Pickup 9/24/2025 9:13 AM CDT 9/24/2025 $36.00 Submitte…" at bounding box center [566, 547] width 980 height 658
click at [418, 541] on div "11997096 (318734114) N/A Pickup 9/24/2025 9:13 AM CDT 9/24/2025 $36.00 Submitte…" at bounding box center [566, 547] width 980 height 658
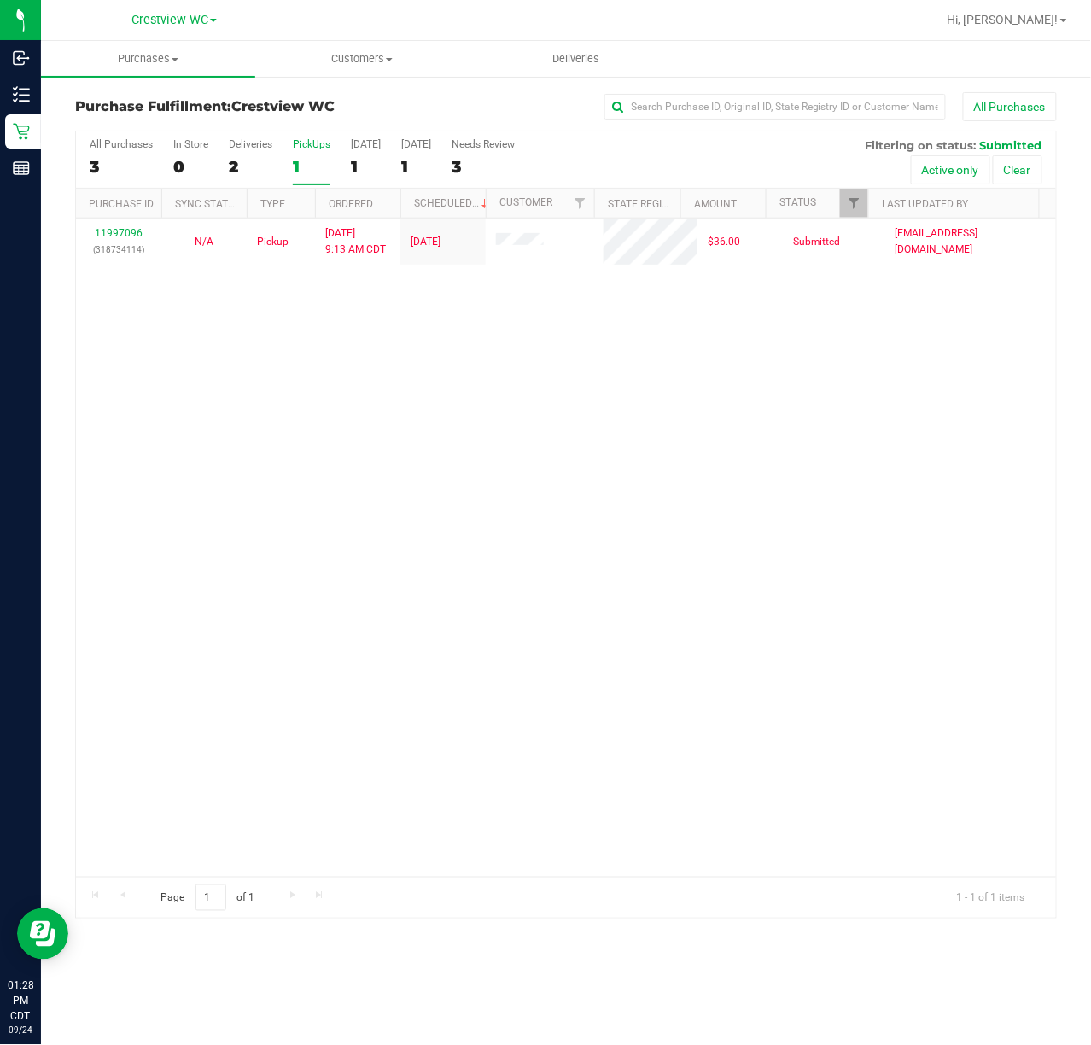
click at [321, 144] on div "PickUps" at bounding box center [312, 144] width 38 height 12
click at [0, 0] on input "PickUps 1" at bounding box center [0, 0] width 0 height 0
click at [440, 437] on div "11997096 (318734114) N/A Pickup 9/24/2025 9:13 AM CDT 9/24/2025 $36.00 Submitte…" at bounding box center [566, 547] width 980 height 658
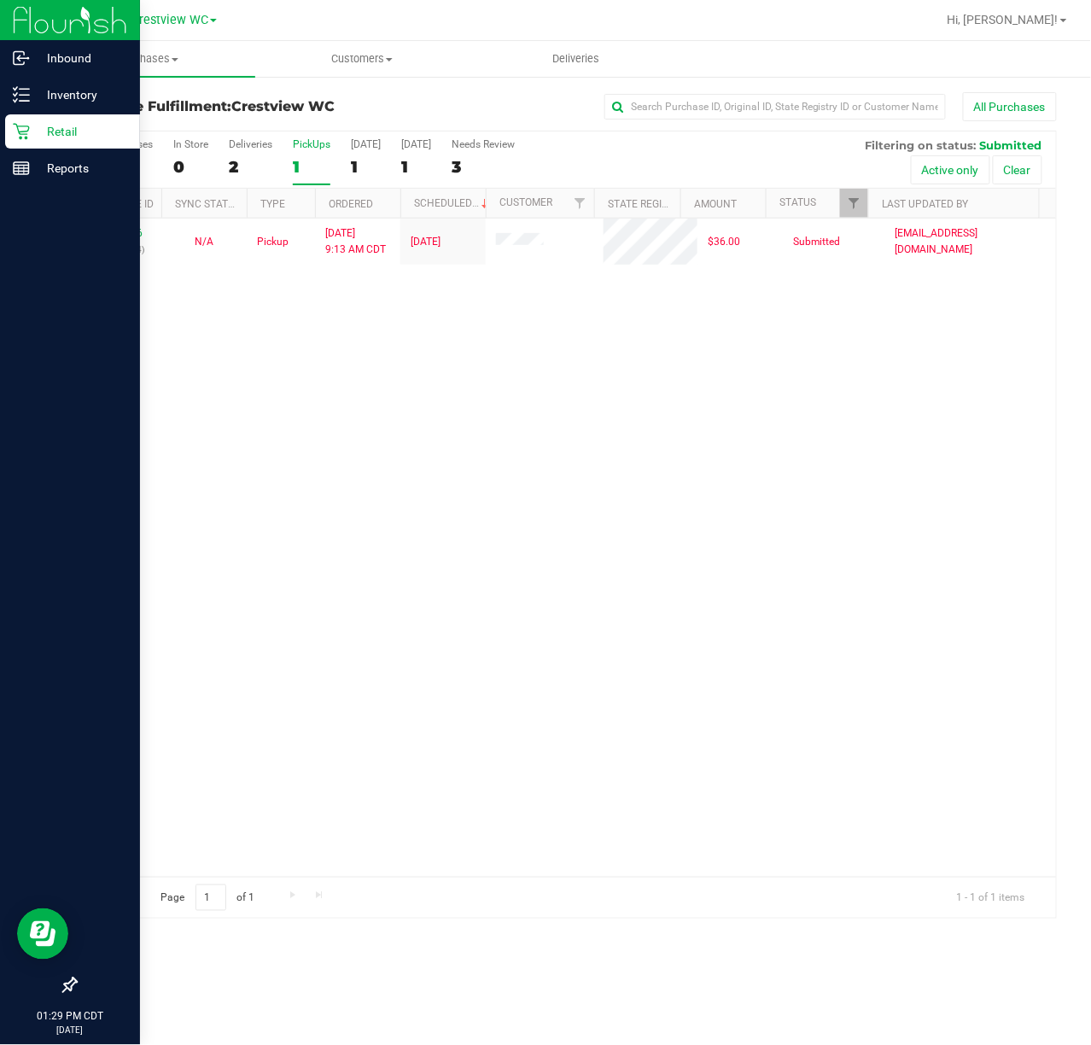
click at [290, 381] on div "11997096 (318734114) N/A Pickup 9/24/2025 9:13 AM CDT 9/24/2025 $36.00 Submitte…" at bounding box center [566, 547] width 980 height 658
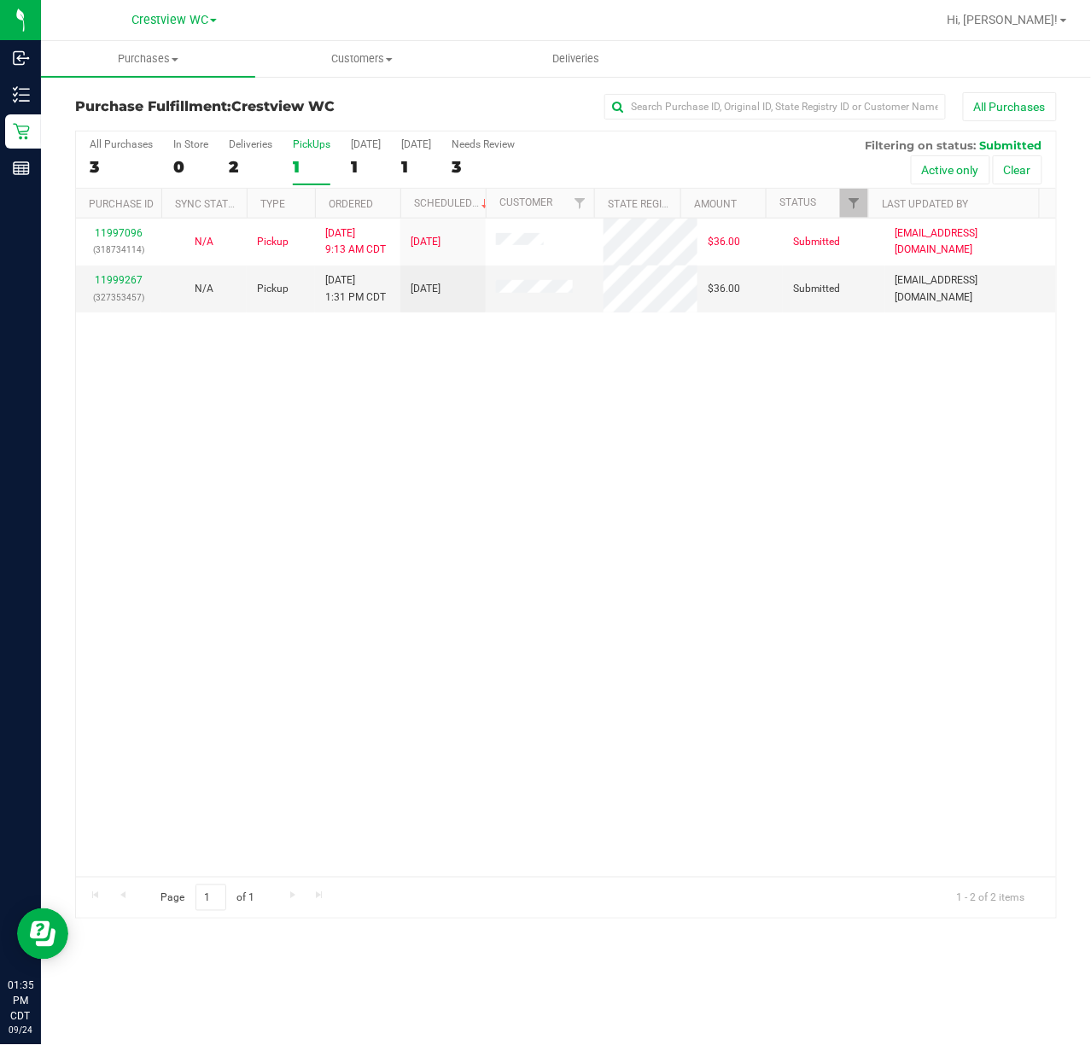
click at [614, 522] on div "11997096 (318734114) N/A Pickup 9/24/2025 9:13 AM CDT 9/24/2025 $36.00 Submitte…" at bounding box center [566, 547] width 980 height 658
drag, startPoint x: 701, startPoint y: 486, endPoint x: 676, endPoint y: 469, distance: 29.6
click at [700, 485] on div "11997096 (318734114) N/A Pickup 9/24/2025 9:13 AM CDT 9/24/2025 $36.00 Submitte…" at bounding box center [566, 547] width 980 height 658
click at [418, 465] on div "11997096 (318734114) N/A Pickup 9/24/2025 9:13 AM CDT 9/24/2025 $36.00 Submitte…" at bounding box center [566, 547] width 980 height 658
click at [435, 462] on div "11997096 (318734114) N/A Pickup 9/24/2025 9:13 AM CDT 9/24/2025 $36.00 Submitte…" at bounding box center [566, 547] width 980 height 658
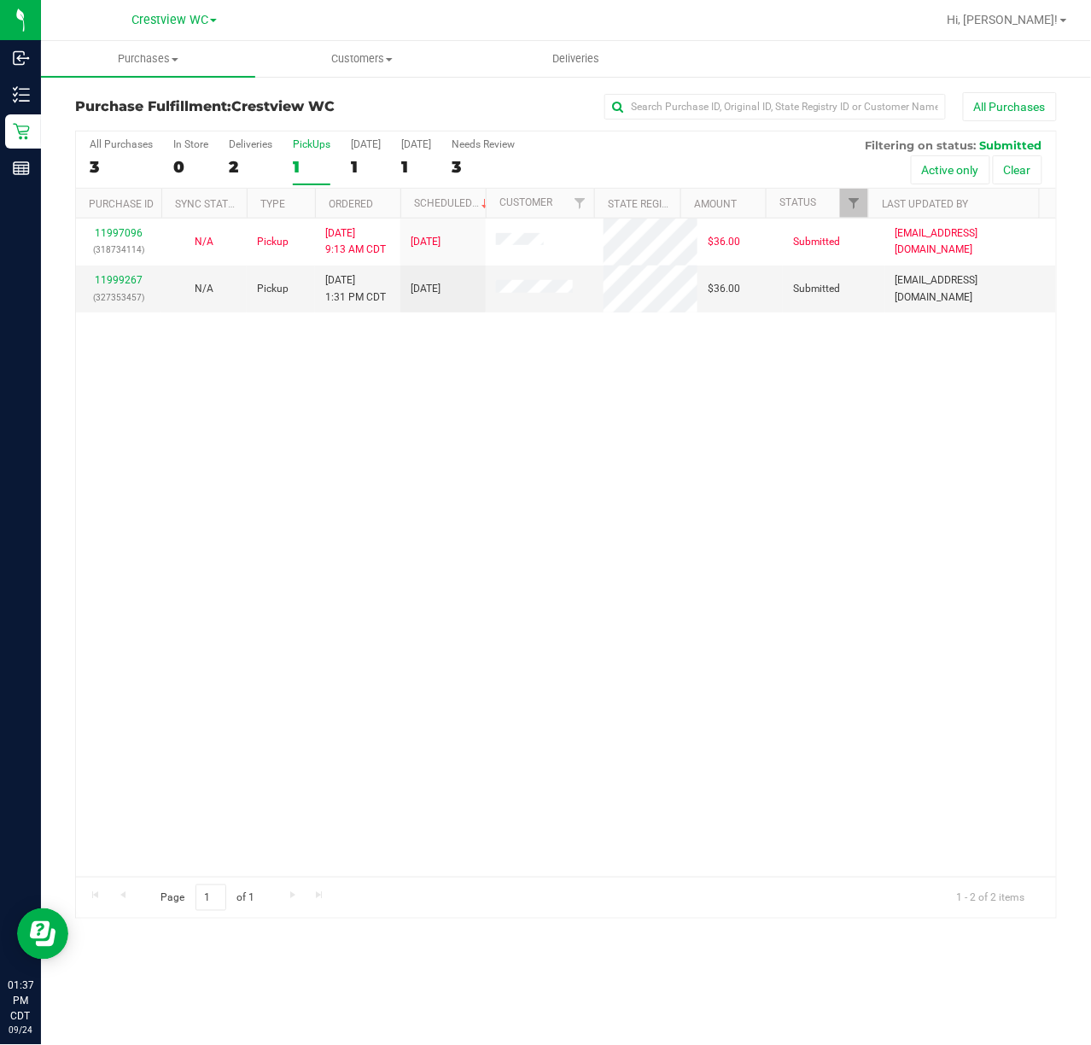
click at [277, 495] on div "11997096 (318734114) N/A Pickup 9/24/2025 9:13 AM CDT 9/24/2025 $36.00 Submitte…" at bounding box center [566, 547] width 980 height 658
click at [466, 445] on div "11997096 (318734114) N/A Pickup 9/24/2025 9:13 AM CDT 9/24/2025 $36.00 Submitte…" at bounding box center [566, 547] width 980 height 658
click at [285, 539] on div "11997096 (318734114) N/A Pickup 9/24/2025 9:13 AM CDT 9/24/2025 $36.00 Submitte…" at bounding box center [566, 547] width 980 height 658
click at [584, 469] on div "11997096 (318734114) N/A Pickup 9/24/2025 9:13 AM CDT 9/24/2025 $36.00 Submitte…" at bounding box center [566, 547] width 980 height 658
click at [437, 621] on div "11997096 (318734114) N/A Pickup 9/24/2025 9:13 AM CDT 9/24/2025 $36.00 Submitte…" at bounding box center [566, 547] width 980 height 658
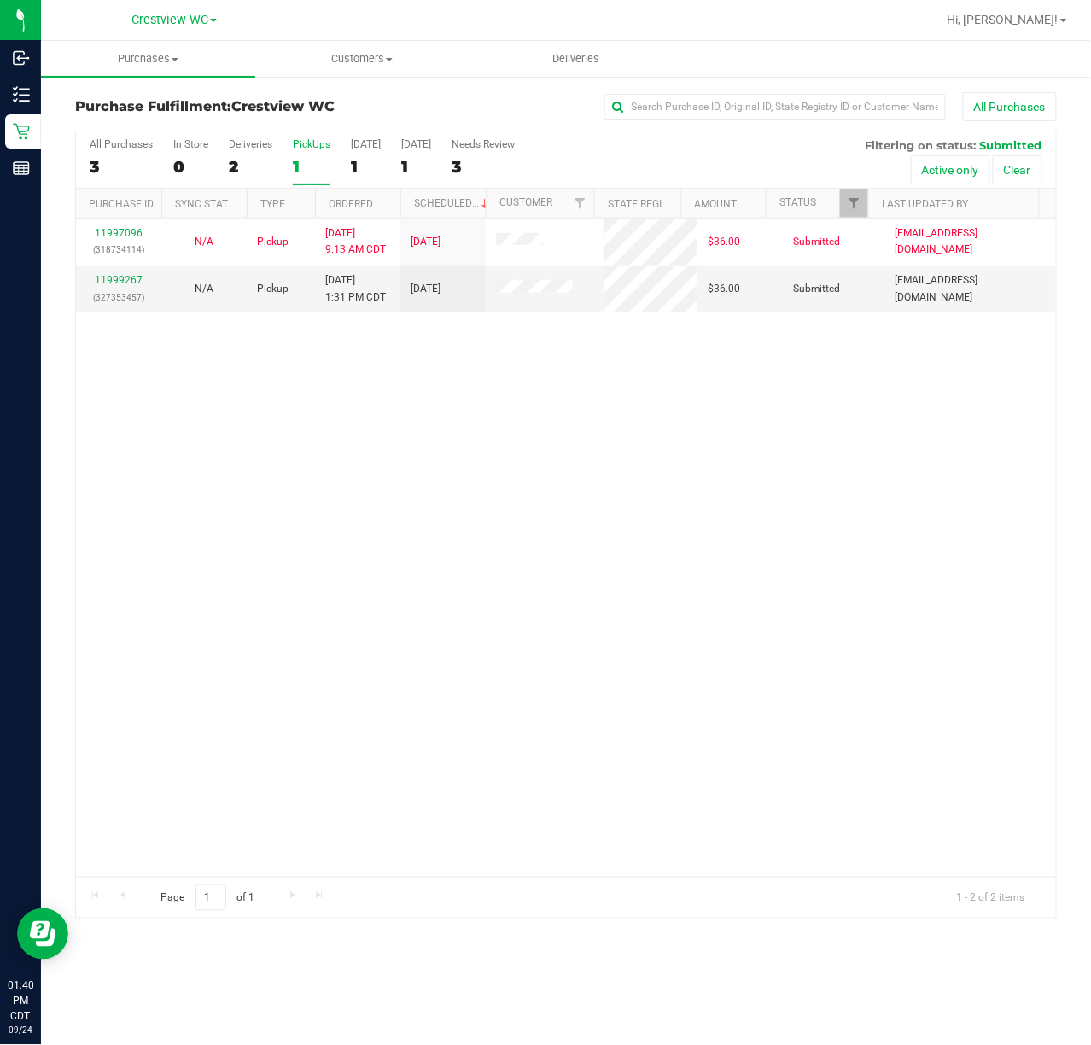
click at [440, 509] on div "11997096 (318734114) N/A Pickup 9/24/2025 9:13 AM CDT 9/24/2025 $36.00 Submitte…" at bounding box center [566, 547] width 980 height 658
click at [448, 545] on div "11997096 (318734114) N/A Pickup 9/24/2025 9:13 AM CDT 9/24/2025 $36.00 Submitte…" at bounding box center [566, 547] width 980 height 658
click at [111, 277] on link "11999267" at bounding box center [119, 280] width 48 height 12
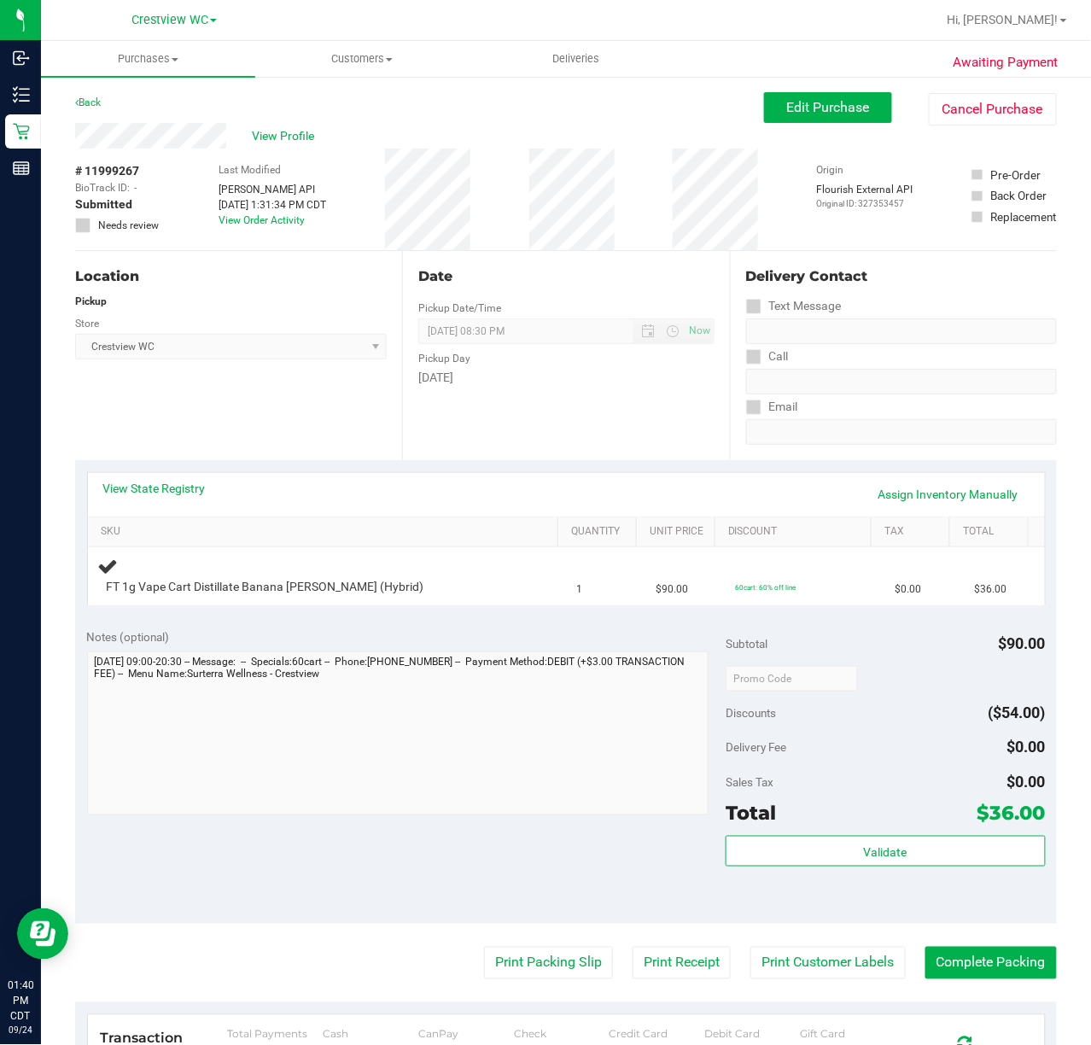
click at [260, 411] on div "Location Pickup Store Crestview WC Select Store Bonita Springs WC Boynton Beach…" at bounding box center [238, 355] width 327 height 209
click at [297, 394] on div "Location Pickup Store Crestview WC Select Store Bonita Springs WC Boynton Beach…" at bounding box center [238, 355] width 327 height 209
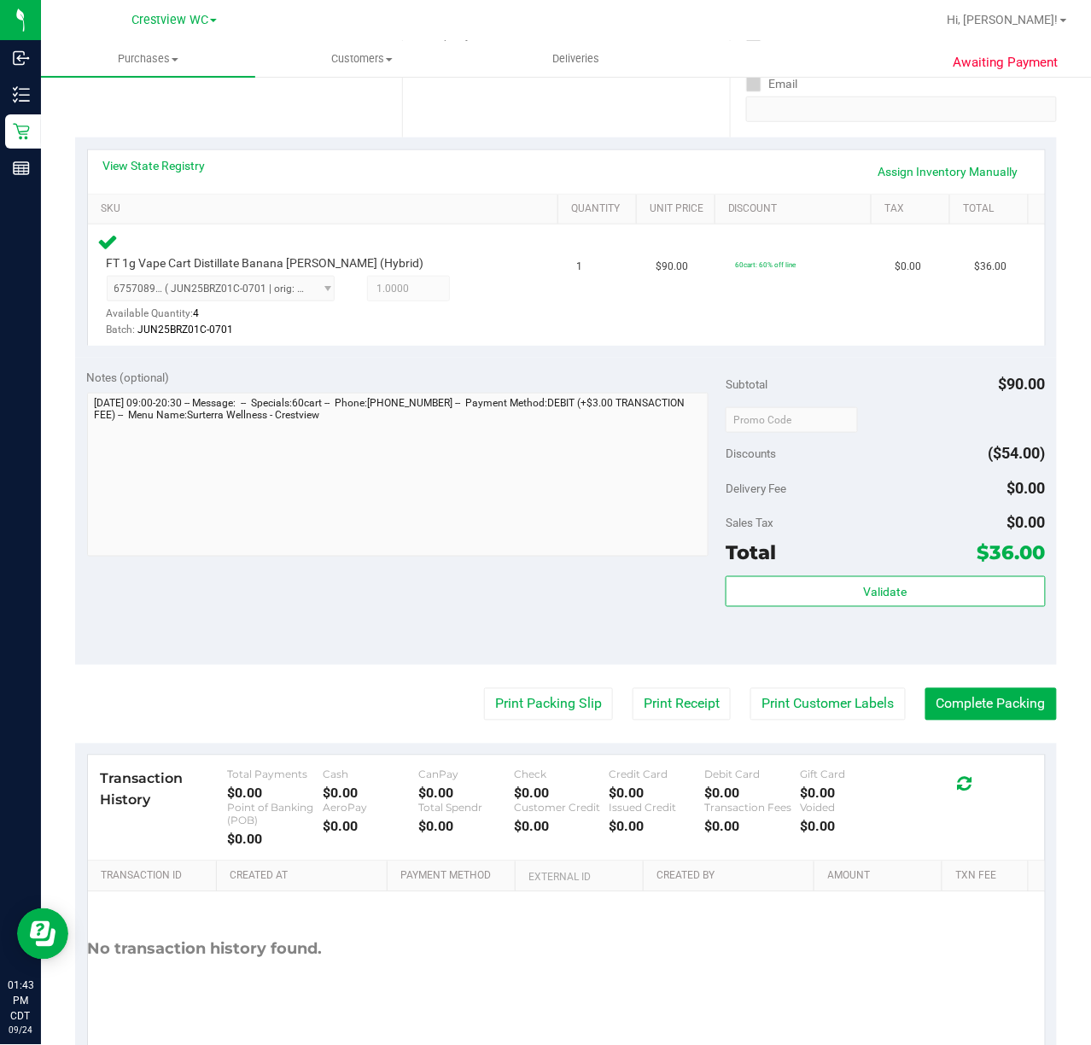
scroll to position [373, 0]
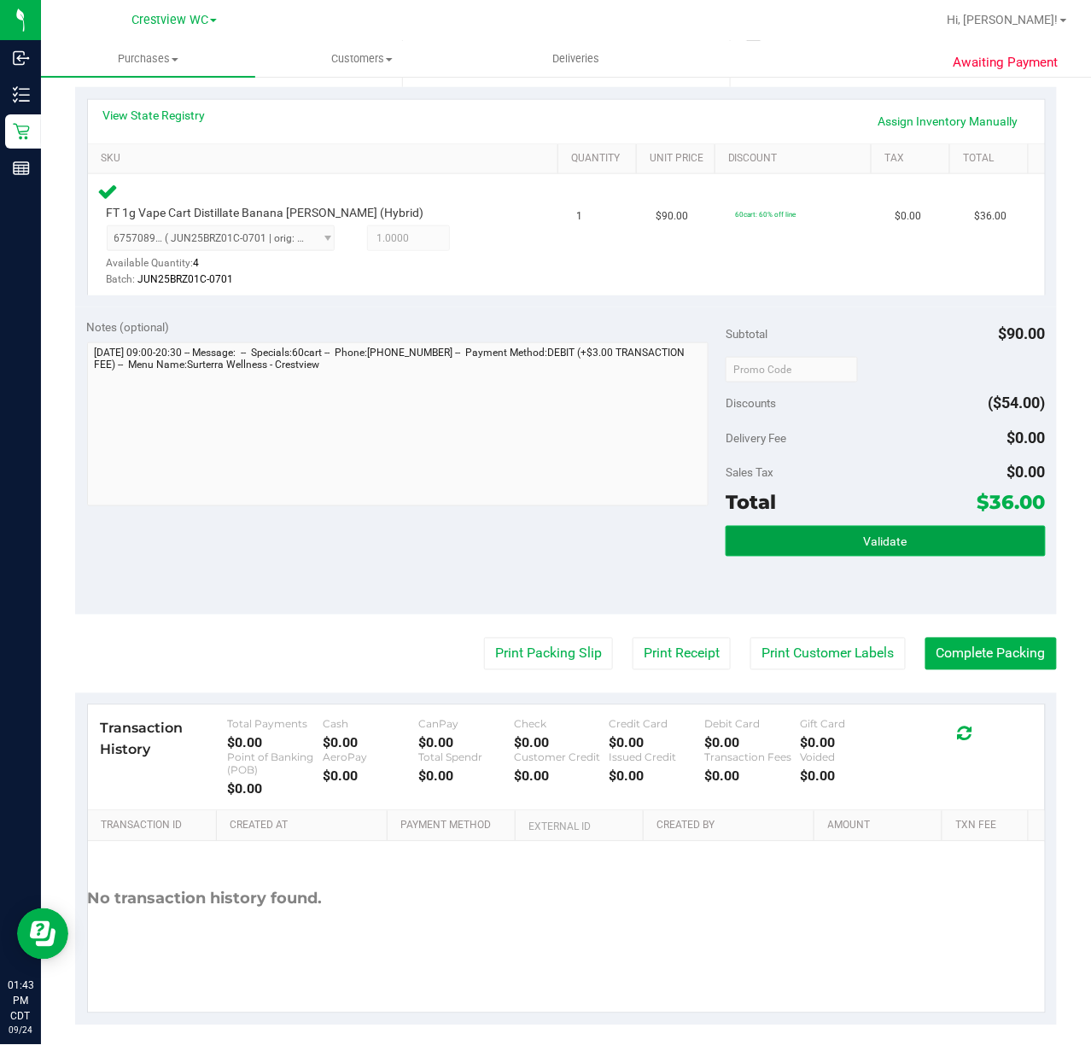
click at [892, 543] on span "Validate" at bounding box center [886, 542] width 44 height 14
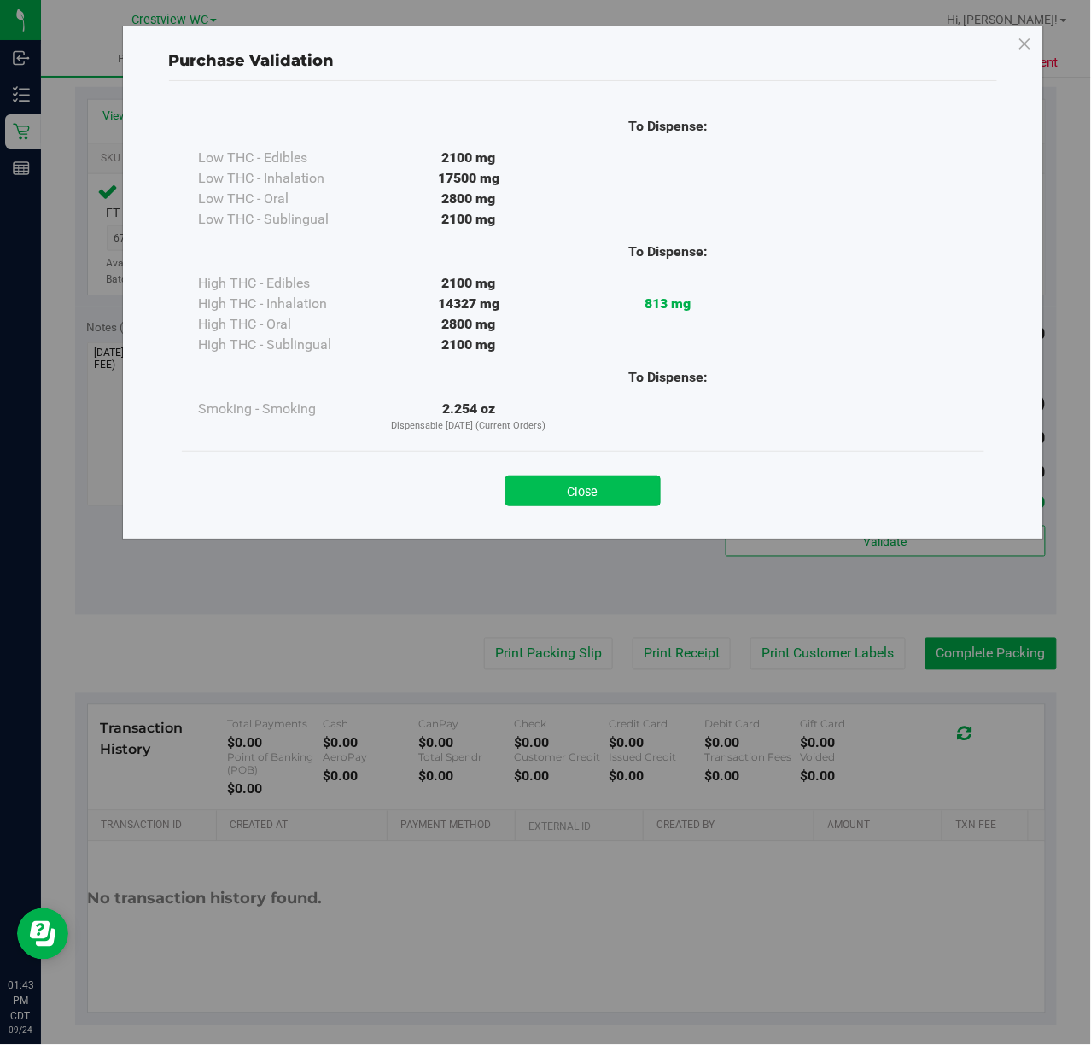
click at [628, 478] on button "Close" at bounding box center [582, 490] width 155 height 31
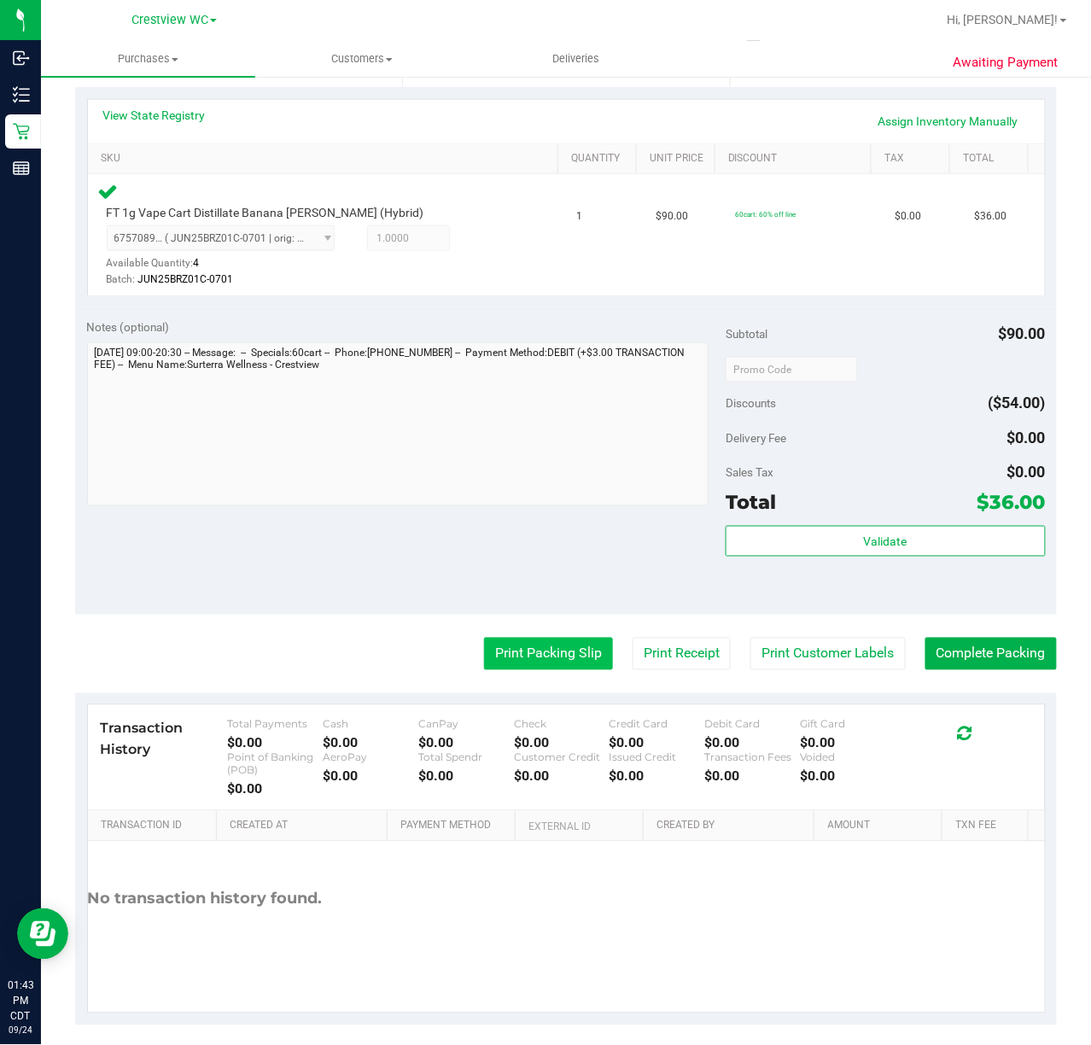
click at [562, 654] on button "Print Packing Slip" at bounding box center [548, 654] width 129 height 32
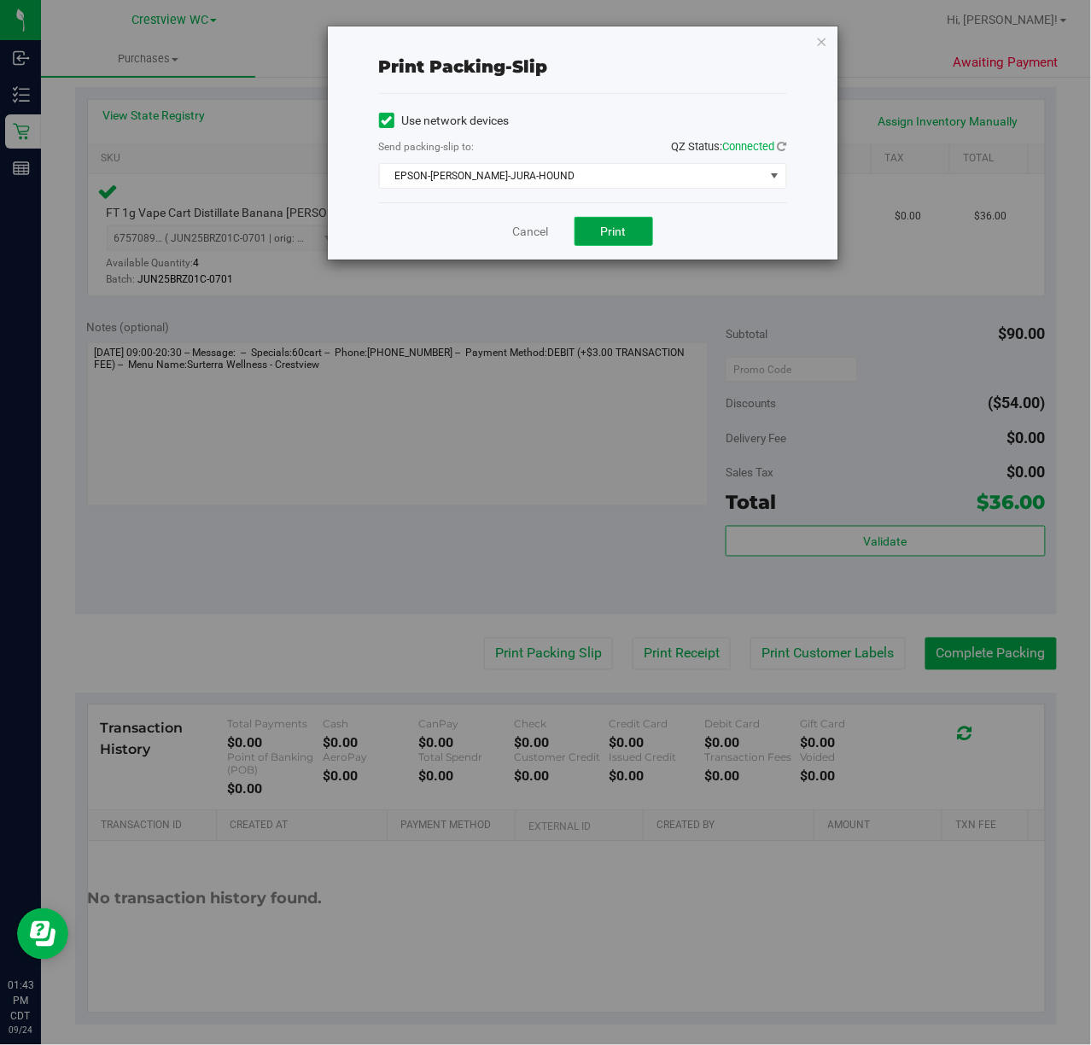
click at [598, 236] on button "Print" at bounding box center [613, 231] width 79 height 29
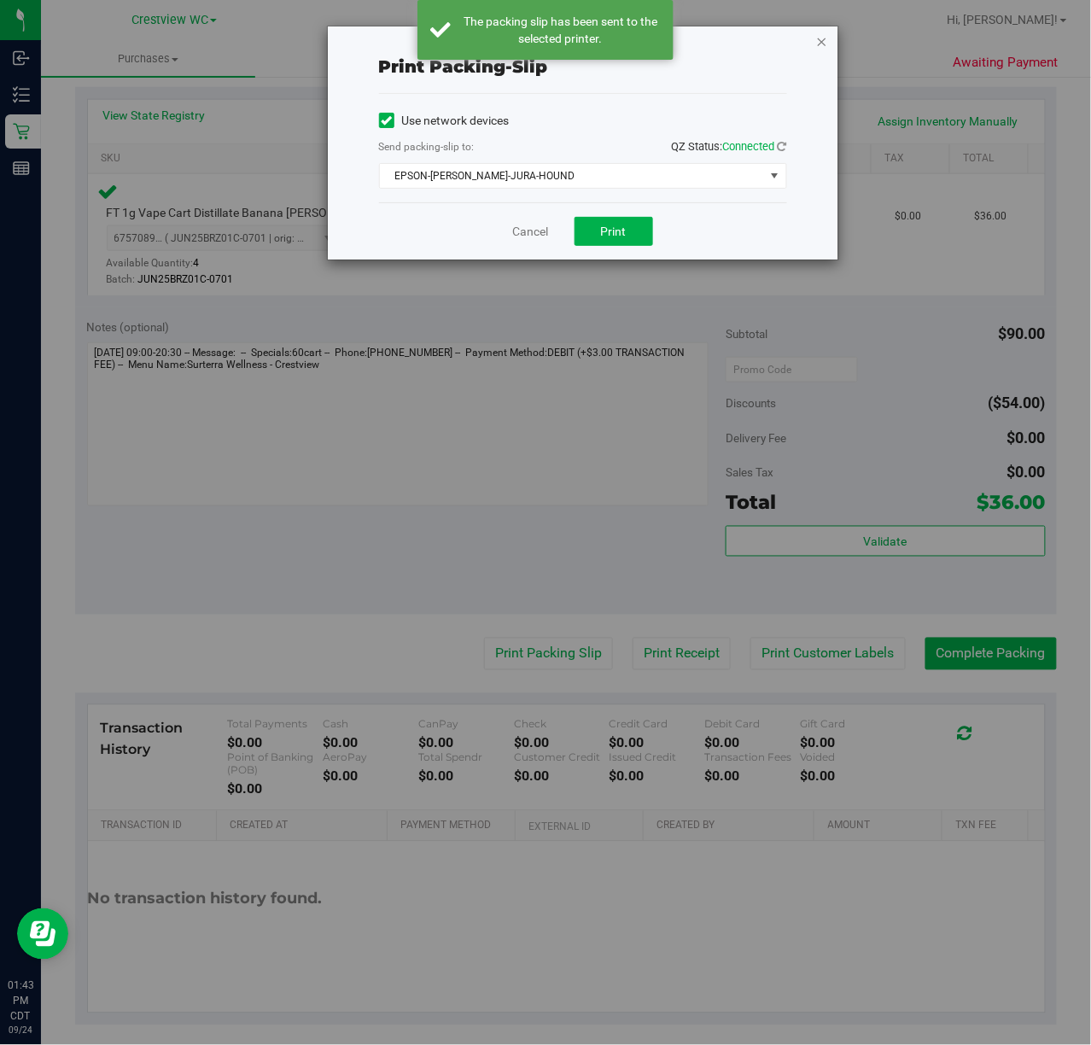
click at [821, 39] on icon "button" at bounding box center [822, 41] width 12 height 20
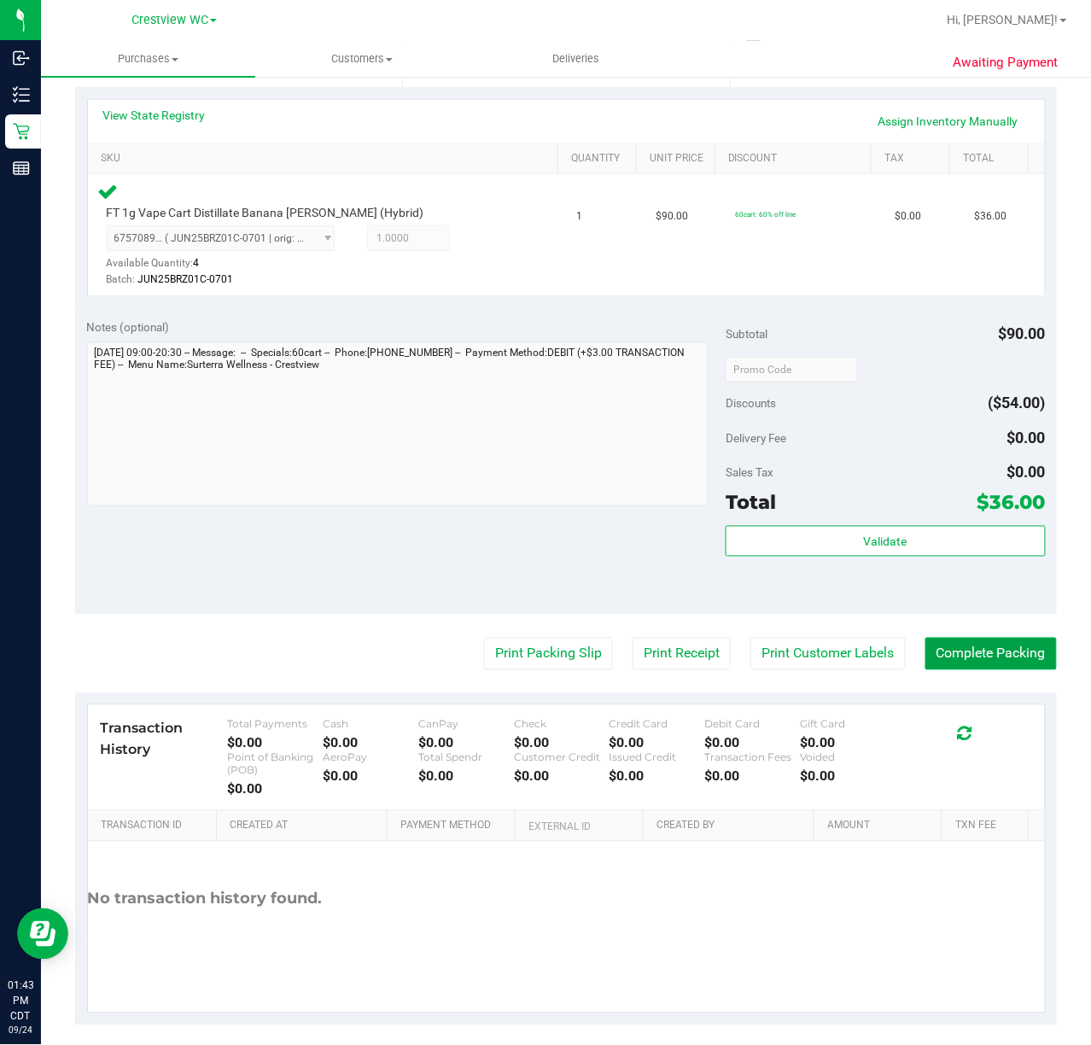
click at [985, 653] on button "Complete Packing" at bounding box center [990, 654] width 131 height 32
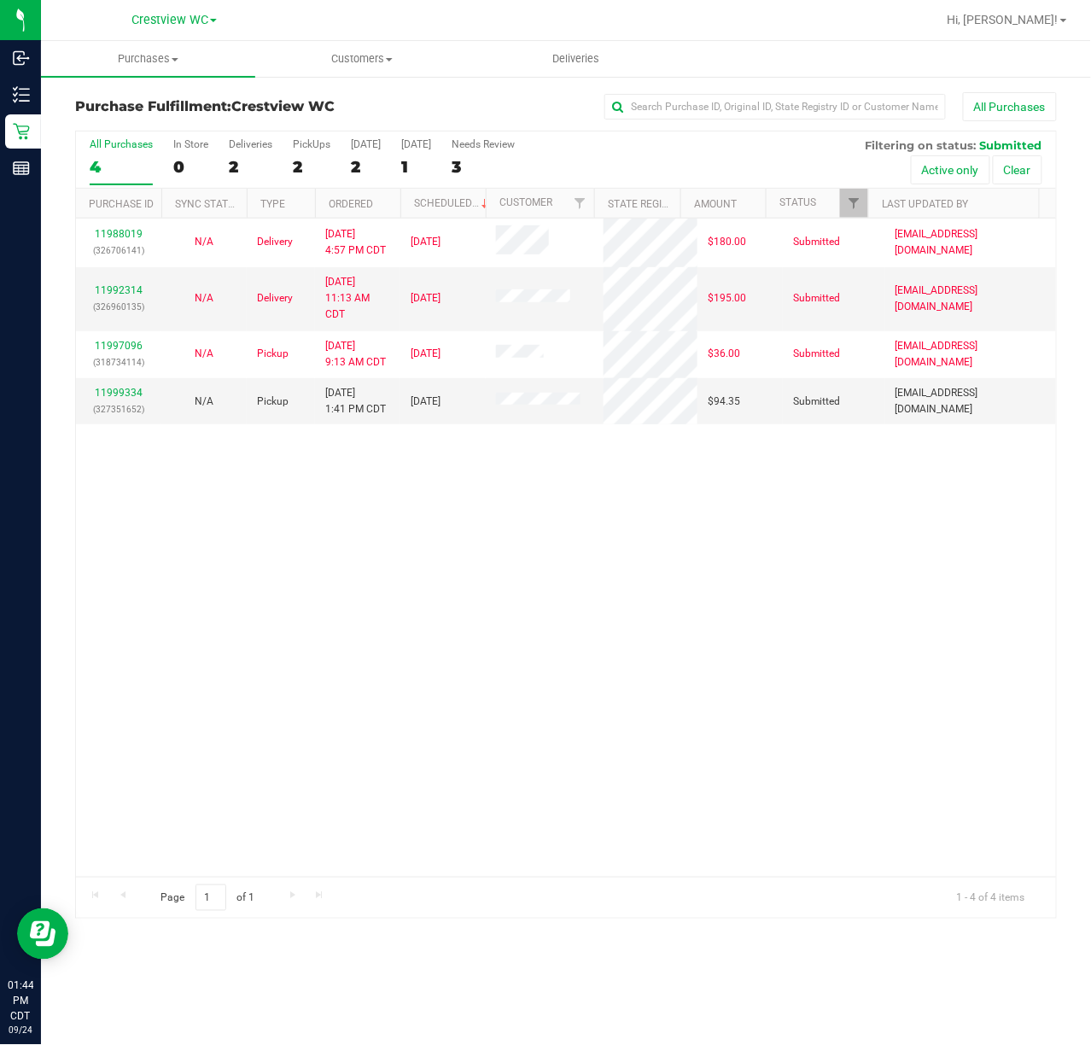
click at [731, 635] on div "11988019 (326706141) N/A Delivery 9/22/2025 4:57 PM CDT 9/26/2025 $180.00 Submi…" at bounding box center [566, 547] width 980 height 658
click at [128, 387] on link "11999334" at bounding box center [119, 393] width 48 height 12
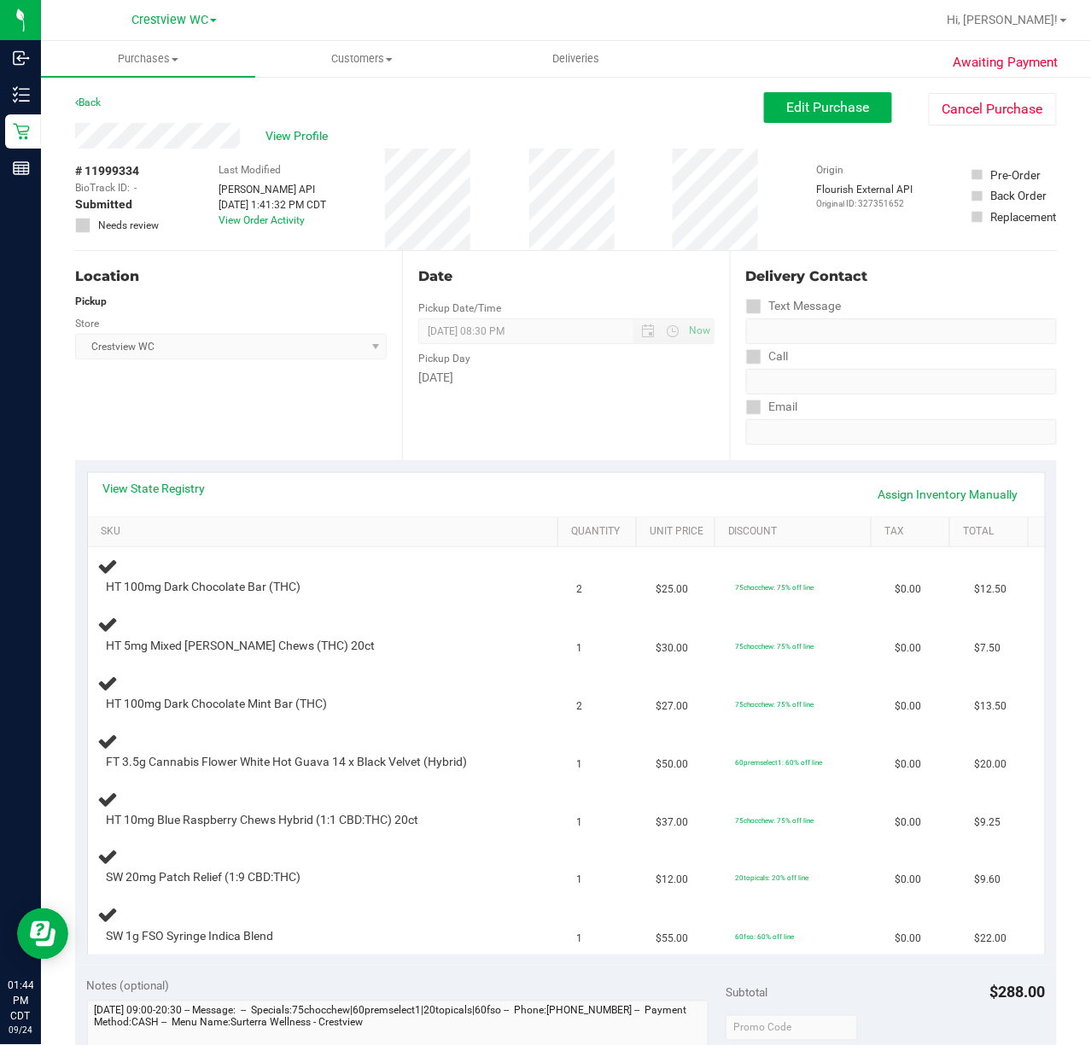
click at [259, 394] on div "Location Pickup Store Crestview WC Select Store Bonita Springs WC Boynton Beach…" at bounding box center [238, 355] width 327 height 209
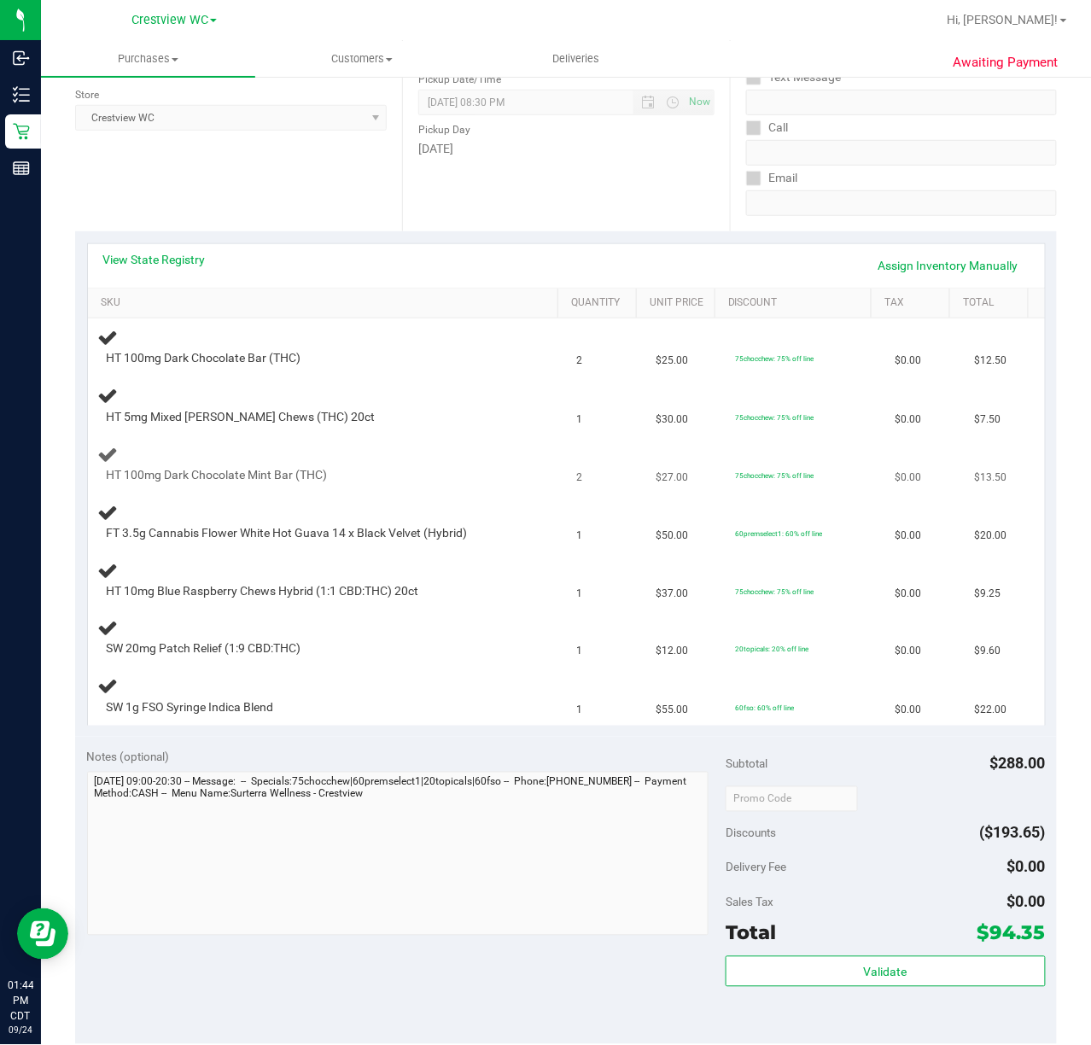
scroll to position [227, 0]
click at [165, 263] on link "View State Registry" at bounding box center [154, 261] width 102 height 17
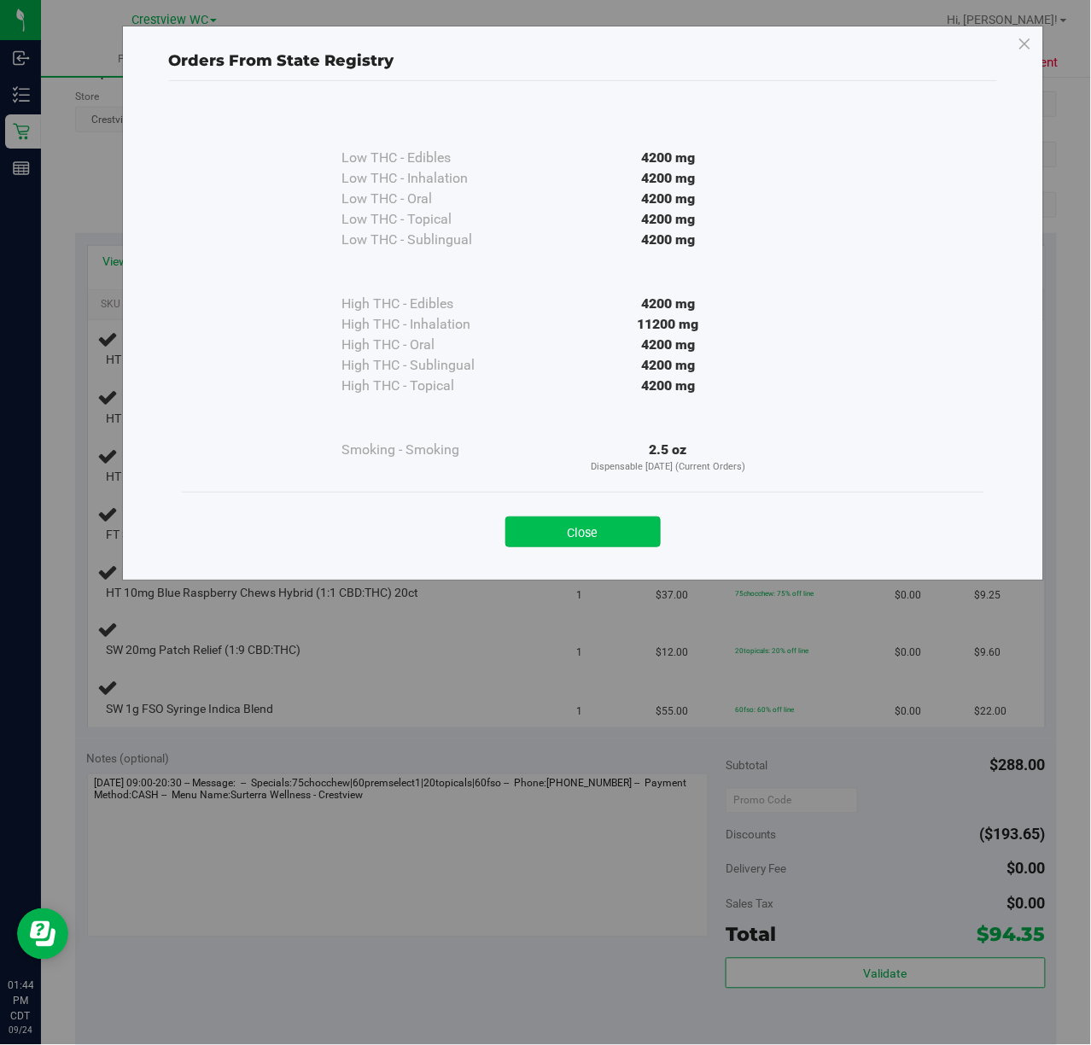
click at [625, 531] on button "Close" at bounding box center [582, 531] width 155 height 31
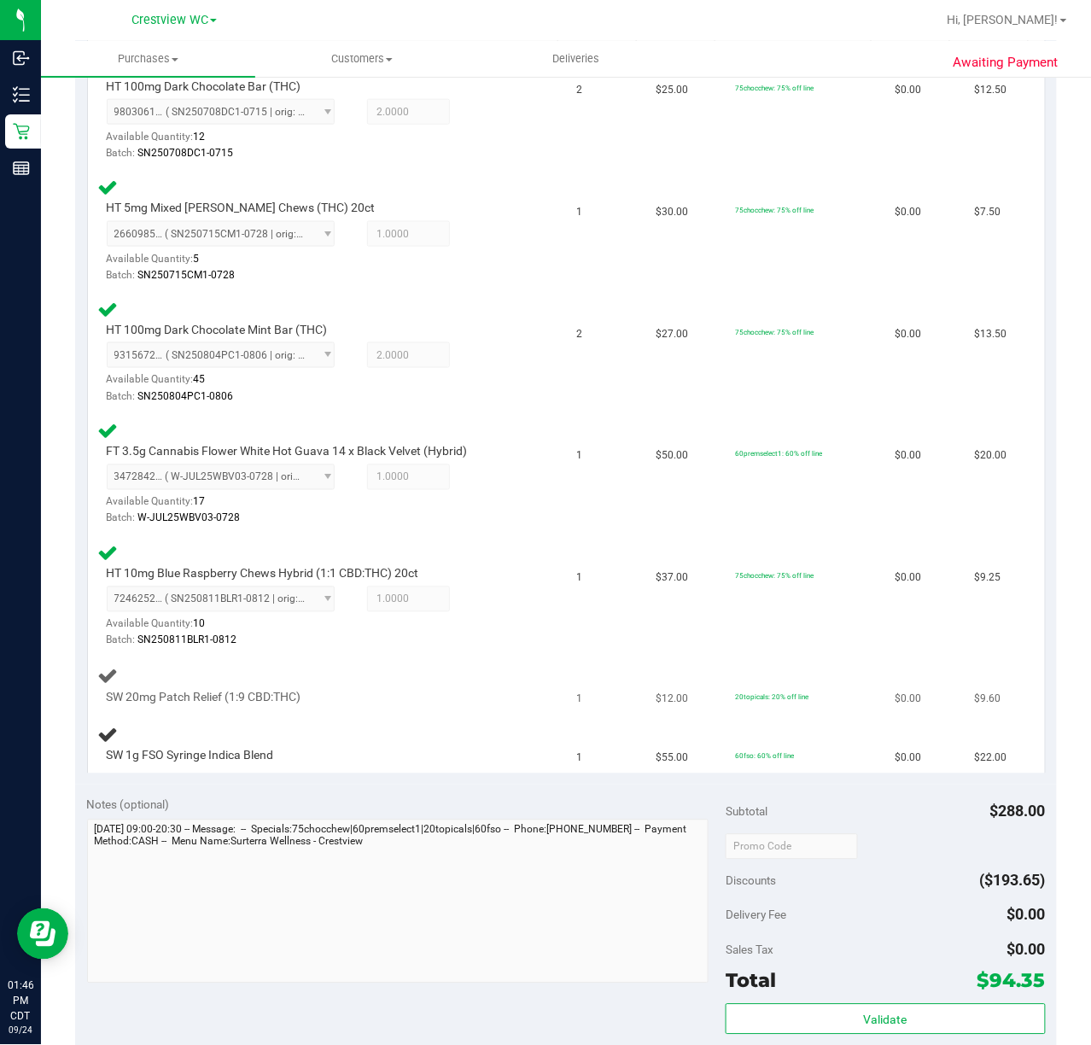
scroll to position [463, 0]
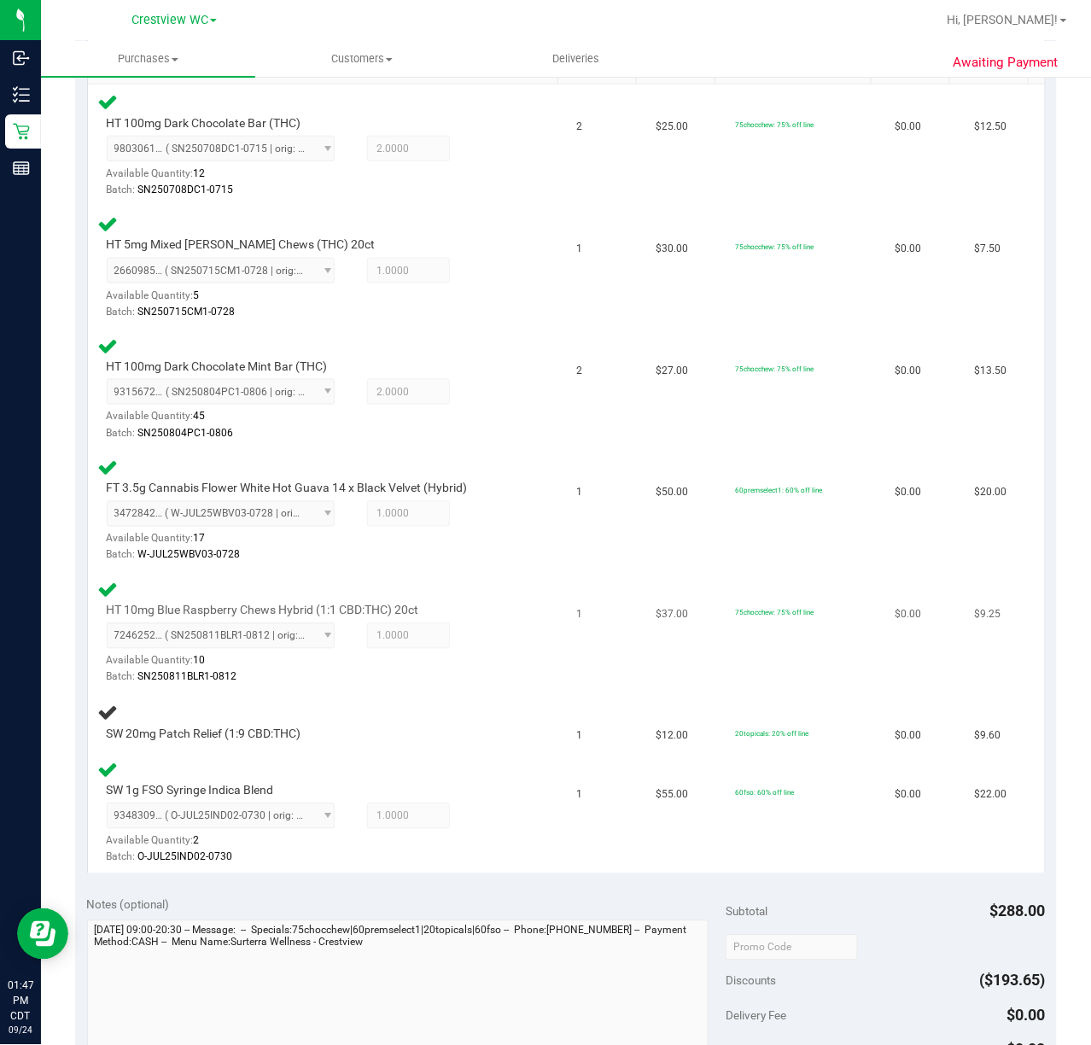
click at [483, 674] on div "Batch: SN250811BLR1-0812" at bounding box center [313, 677] width 412 height 16
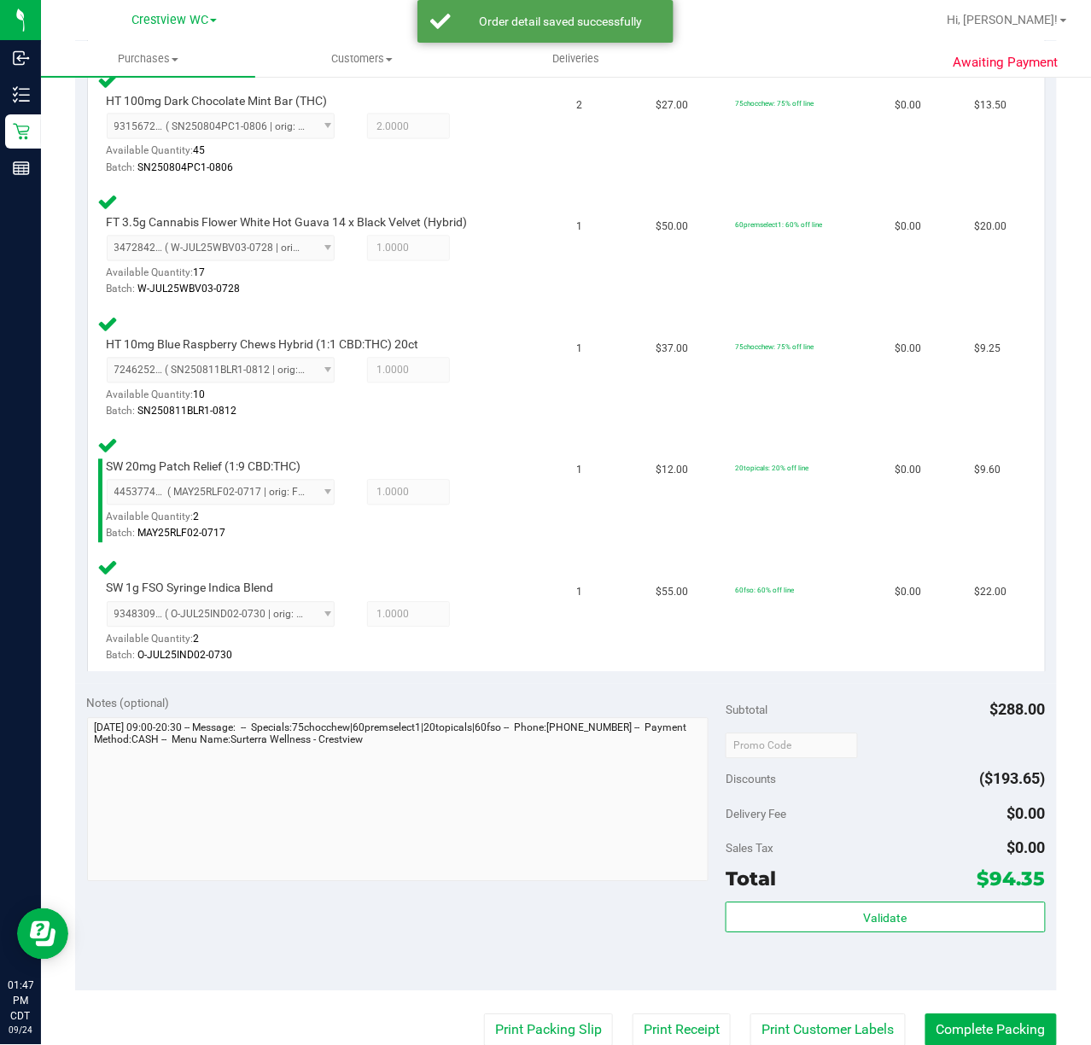
scroll to position [844, 0]
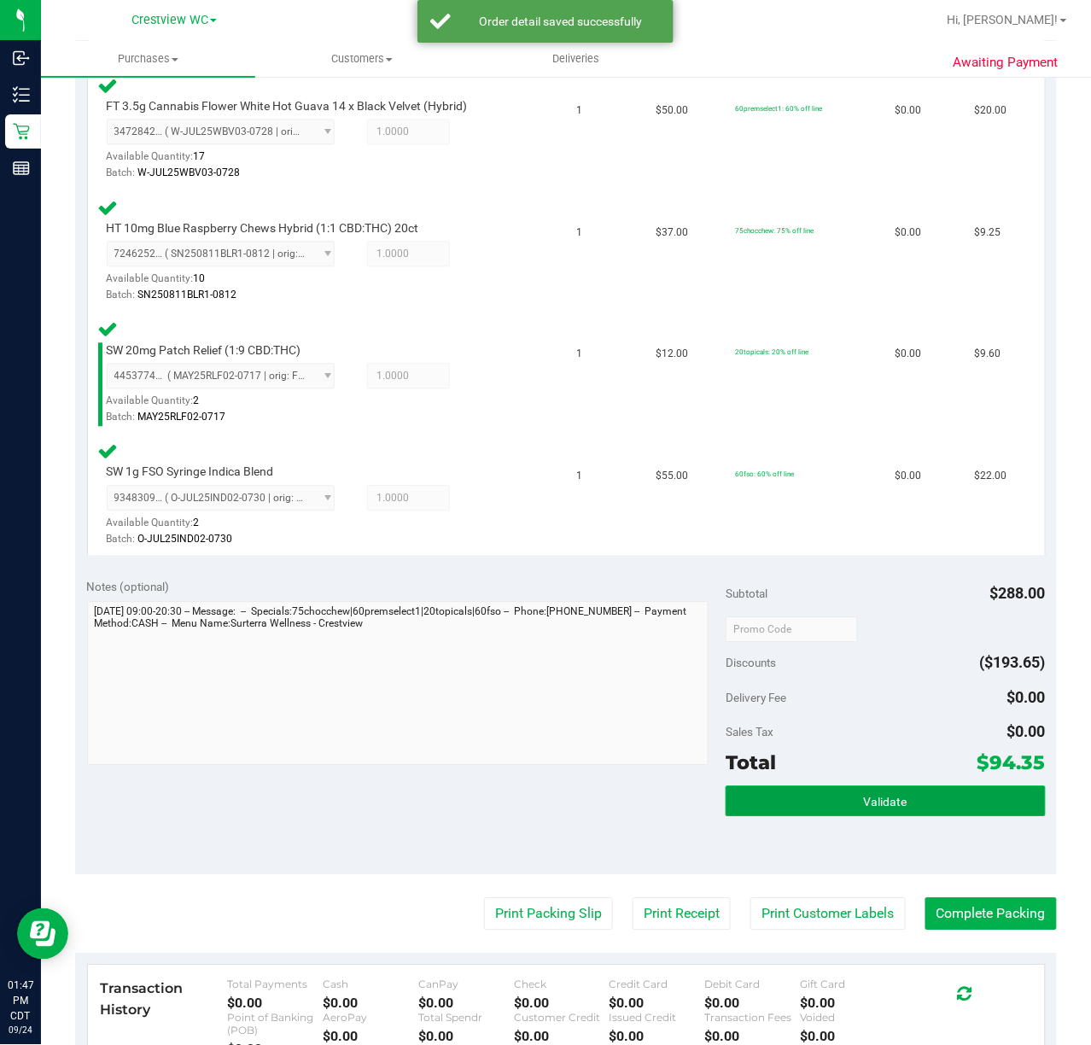
click at [901, 802] on button "Validate" at bounding box center [884, 801] width 319 height 31
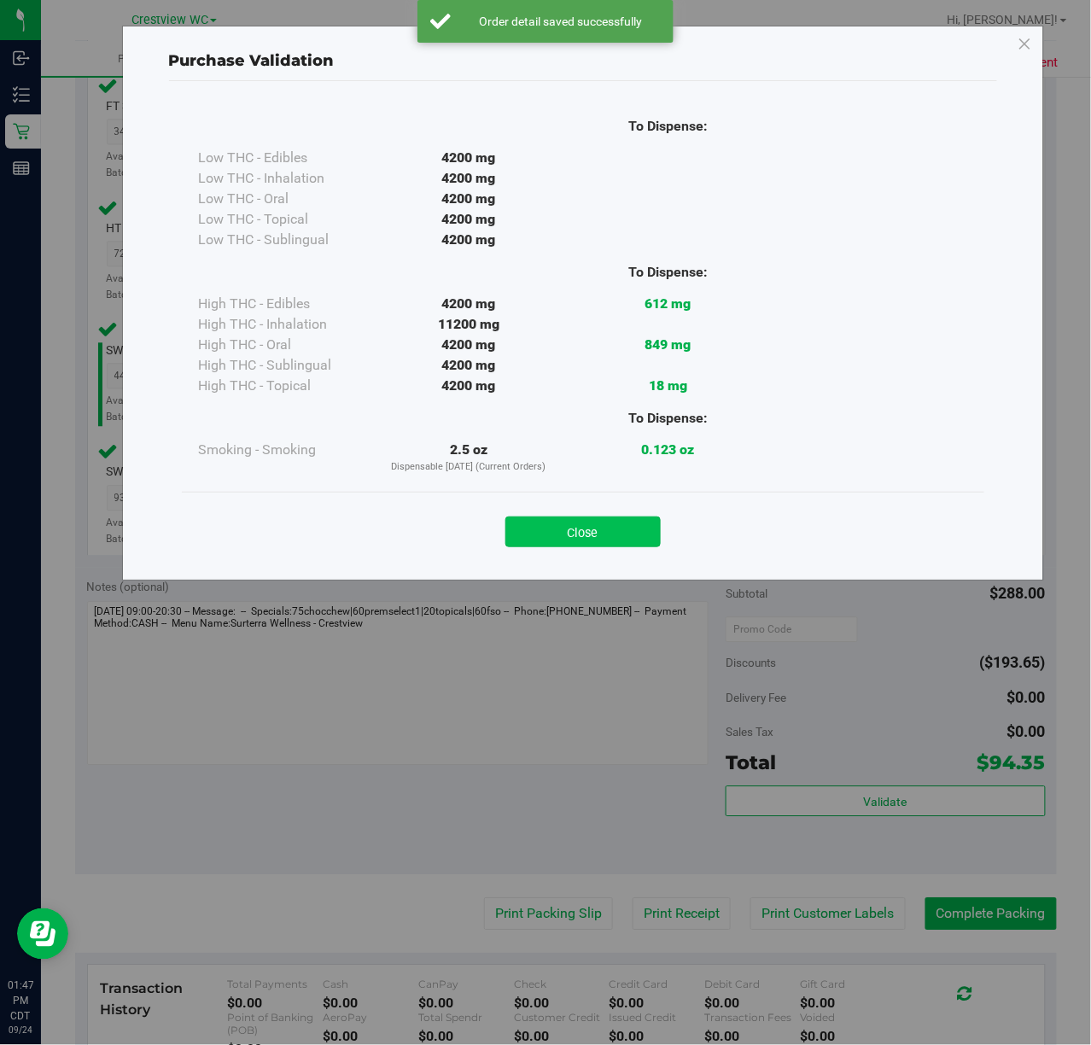
click at [619, 527] on button "Close" at bounding box center [582, 531] width 155 height 31
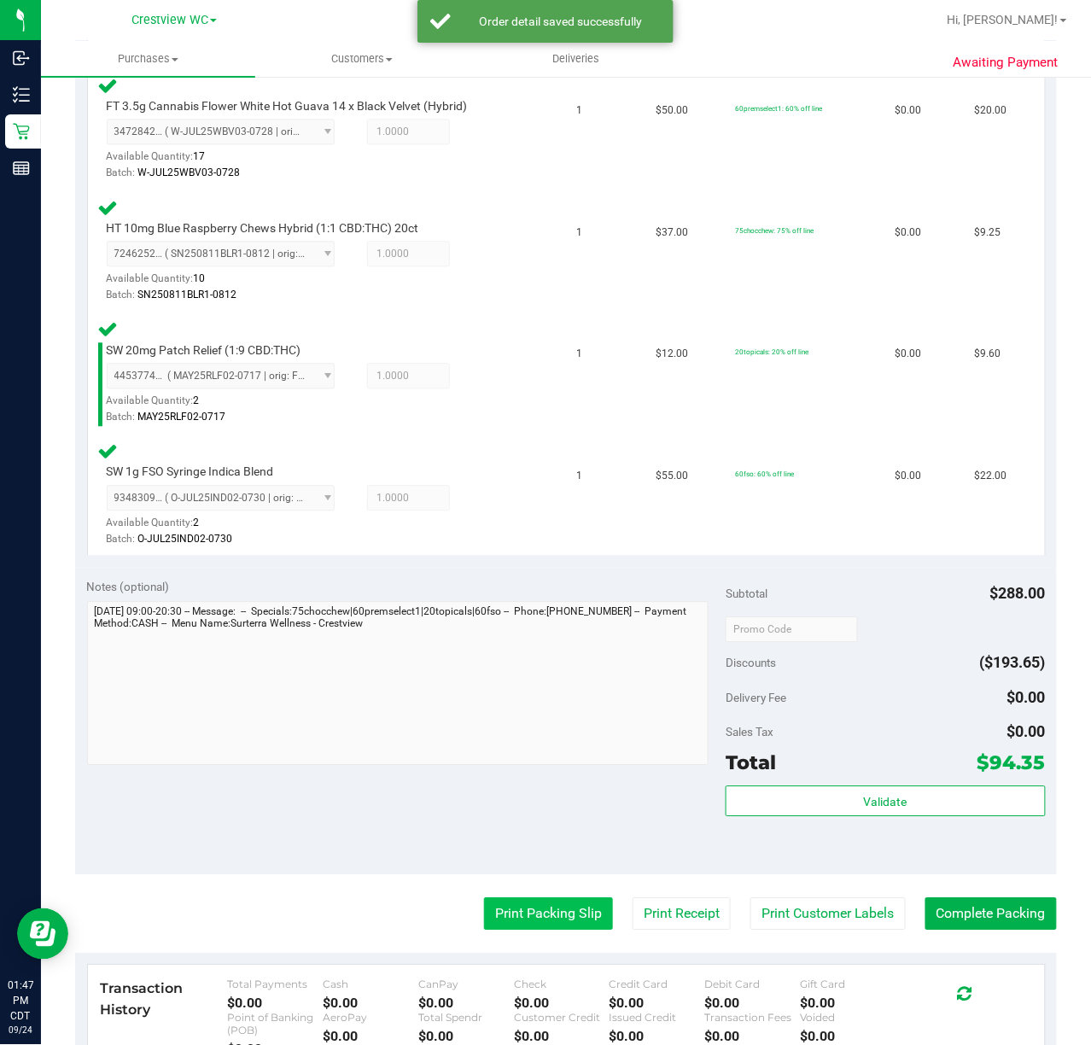
click at [546, 913] on button "Print Packing Slip" at bounding box center [548, 914] width 129 height 32
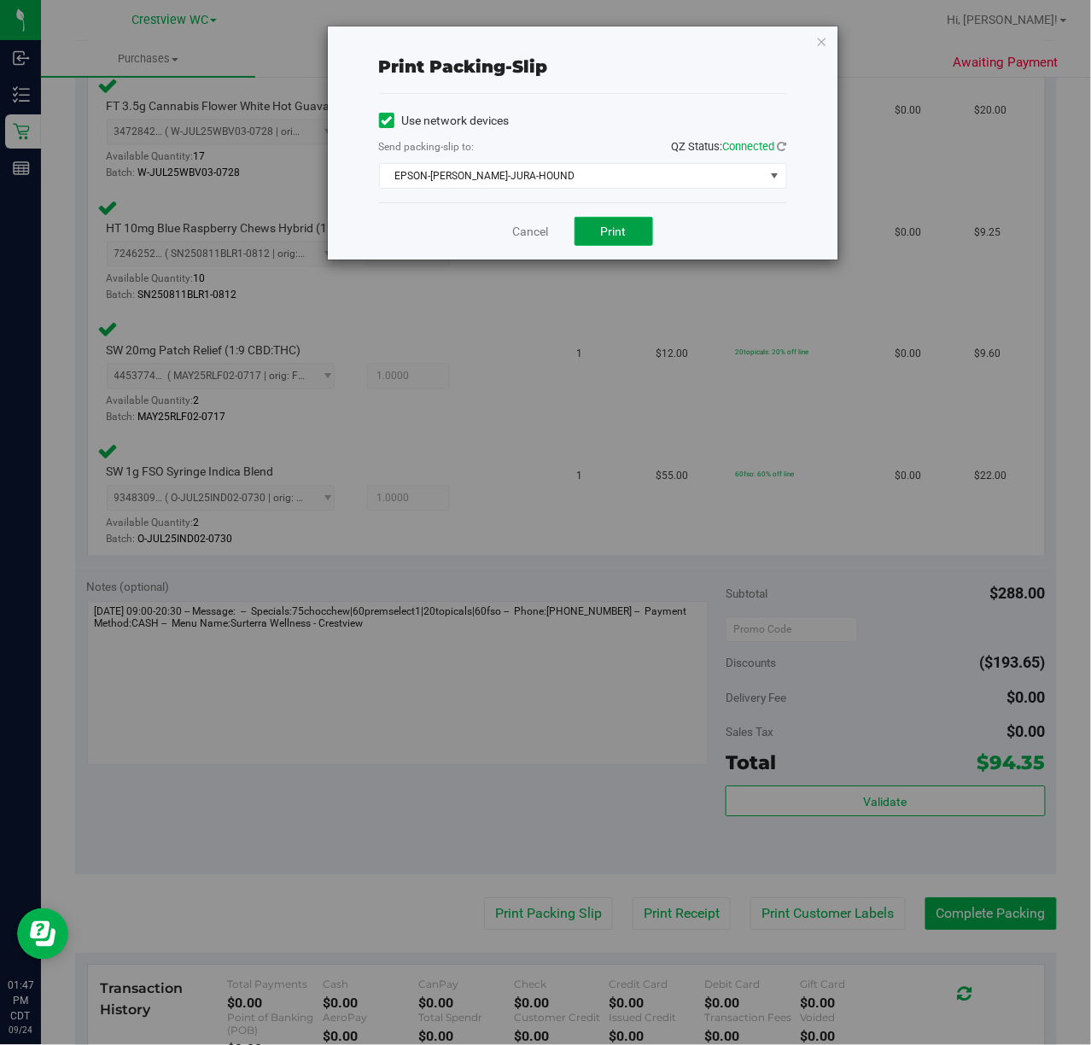
click at [616, 238] on span "Print" at bounding box center [614, 231] width 26 height 14
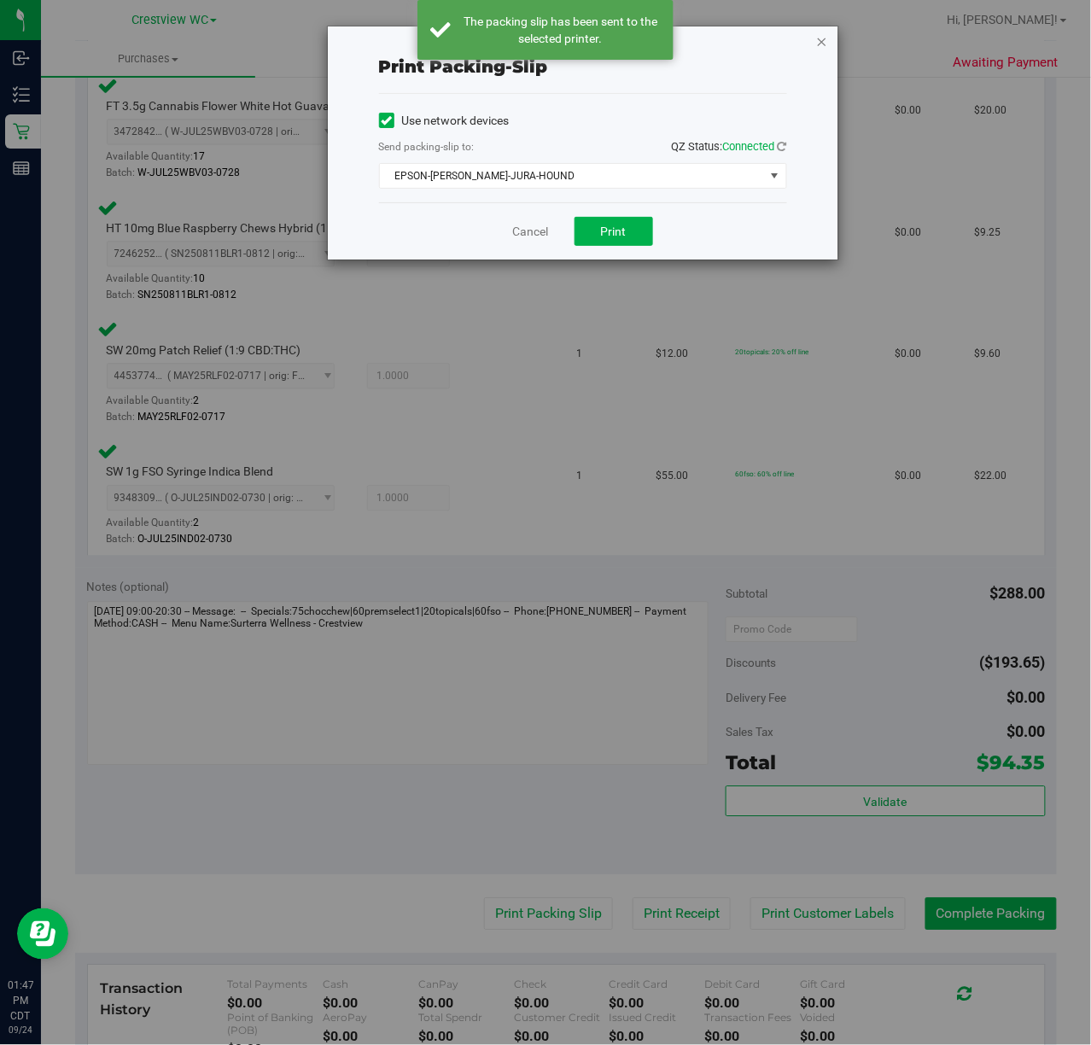
click at [821, 39] on icon "button" at bounding box center [822, 41] width 12 height 20
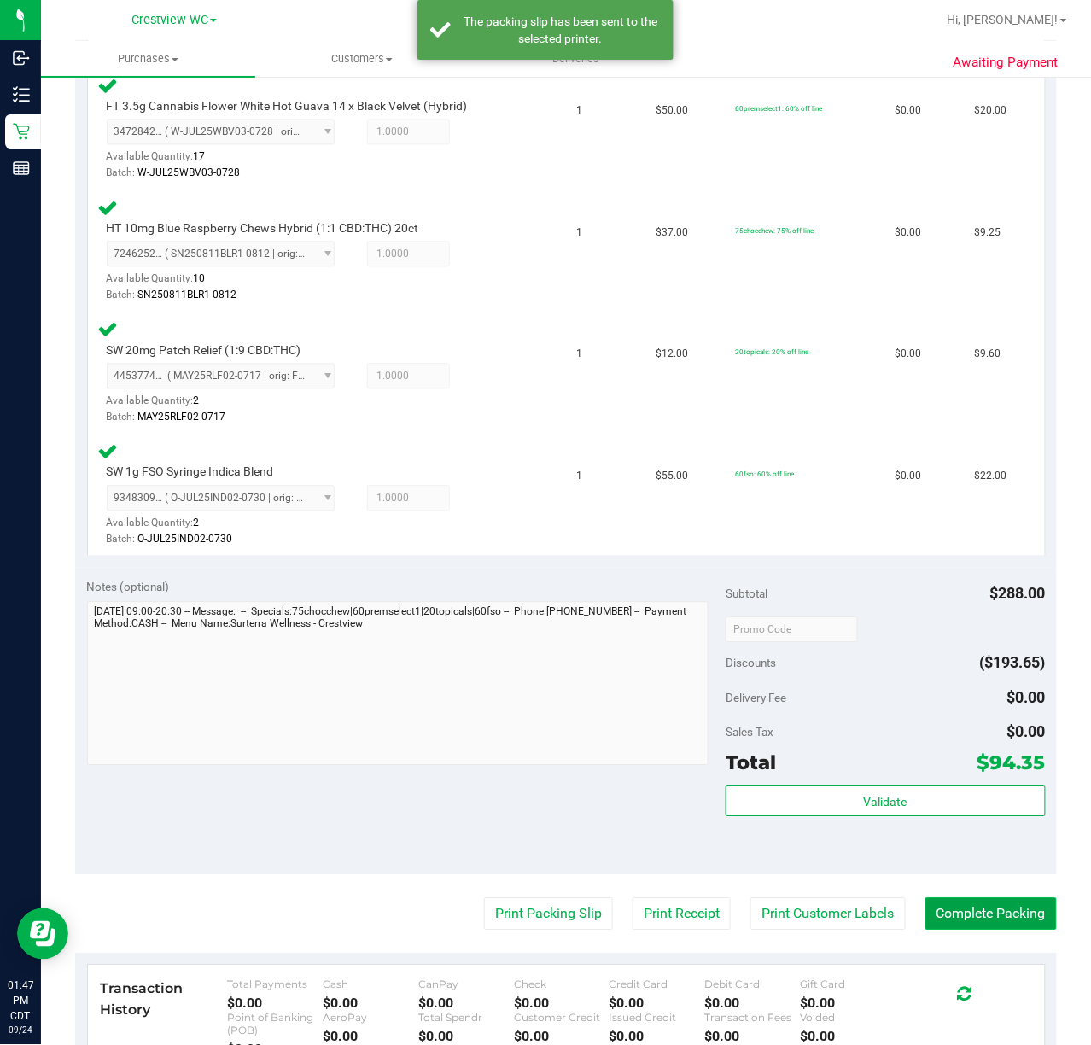
click at [977, 915] on button "Complete Packing" at bounding box center [990, 914] width 131 height 32
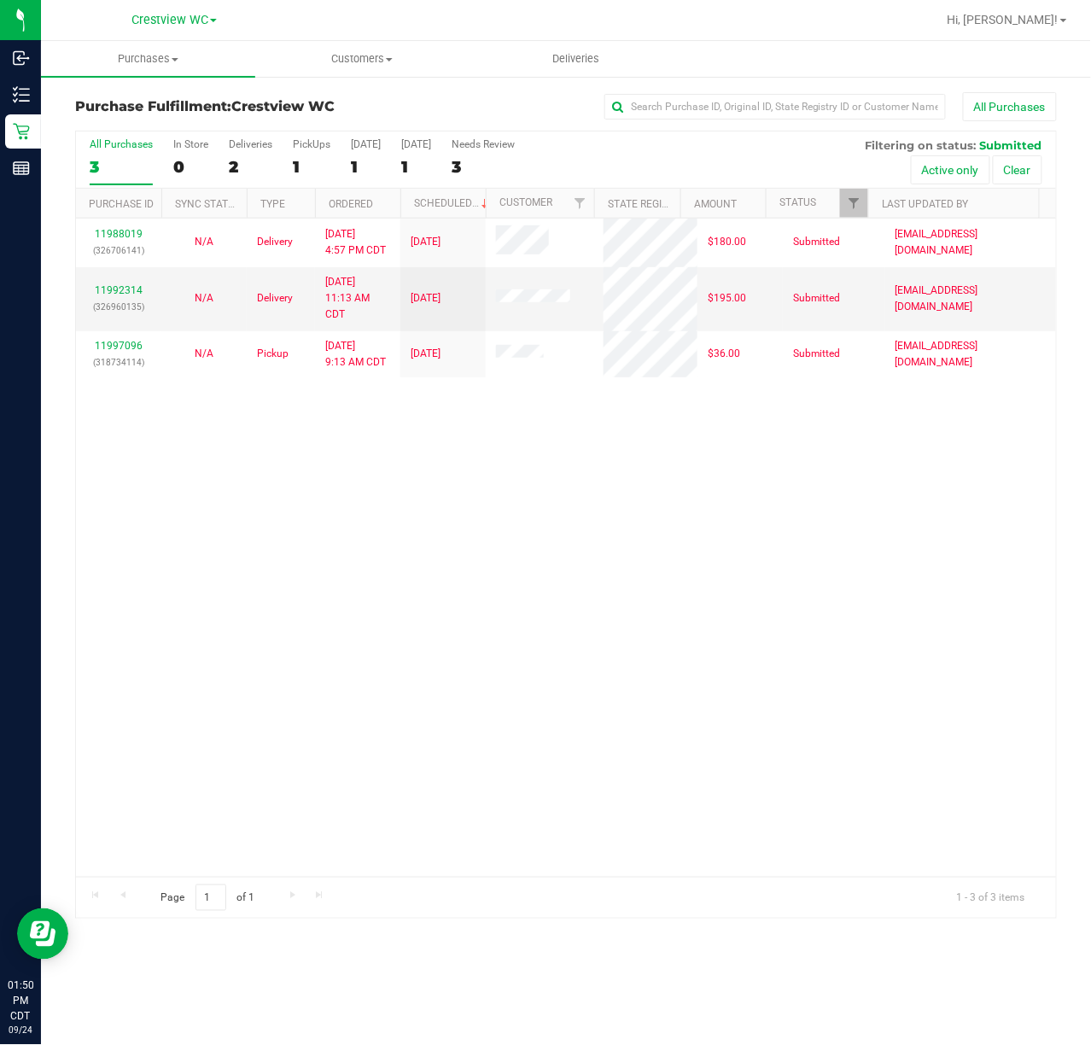
click at [582, 568] on div "11988019 (326706141) N/A Delivery 9/22/2025 4:57 PM CDT 9/26/2025 $180.00 Submi…" at bounding box center [566, 547] width 980 height 658
click at [300, 138] on div "PickUps" at bounding box center [312, 144] width 38 height 12
click at [0, 0] on input "PickUps 1" at bounding box center [0, 0] width 0 height 0
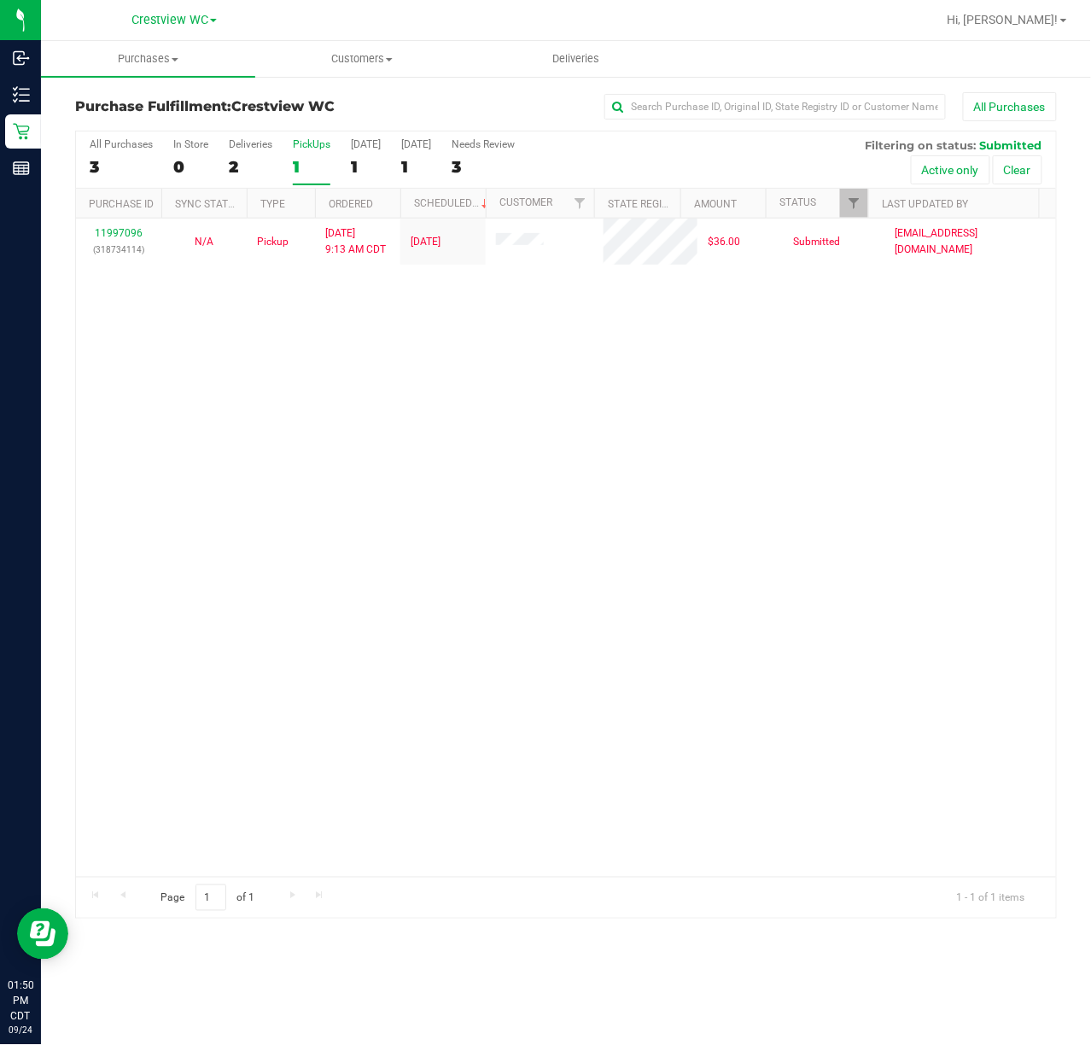
click at [308, 147] on div "PickUps" at bounding box center [312, 144] width 38 height 12
click at [0, 0] on input "PickUps 1" at bounding box center [0, 0] width 0 height 0
click at [660, 447] on div "11997096 (318734114) N/A Pickup 9/24/2025 9:13 AM CDT 9/24/2025 $36.00 Submitte…" at bounding box center [566, 547] width 980 height 658
drag, startPoint x: 510, startPoint y: 505, endPoint x: 485, endPoint y: 481, distance: 34.4
click at [514, 512] on div "11997096 (318734114) N/A Pickup 9/24/2025 9:13 AM CDT 9/24/2025 $36.00 Submitte…" at bounding box center [566, 547] width 980 height 658
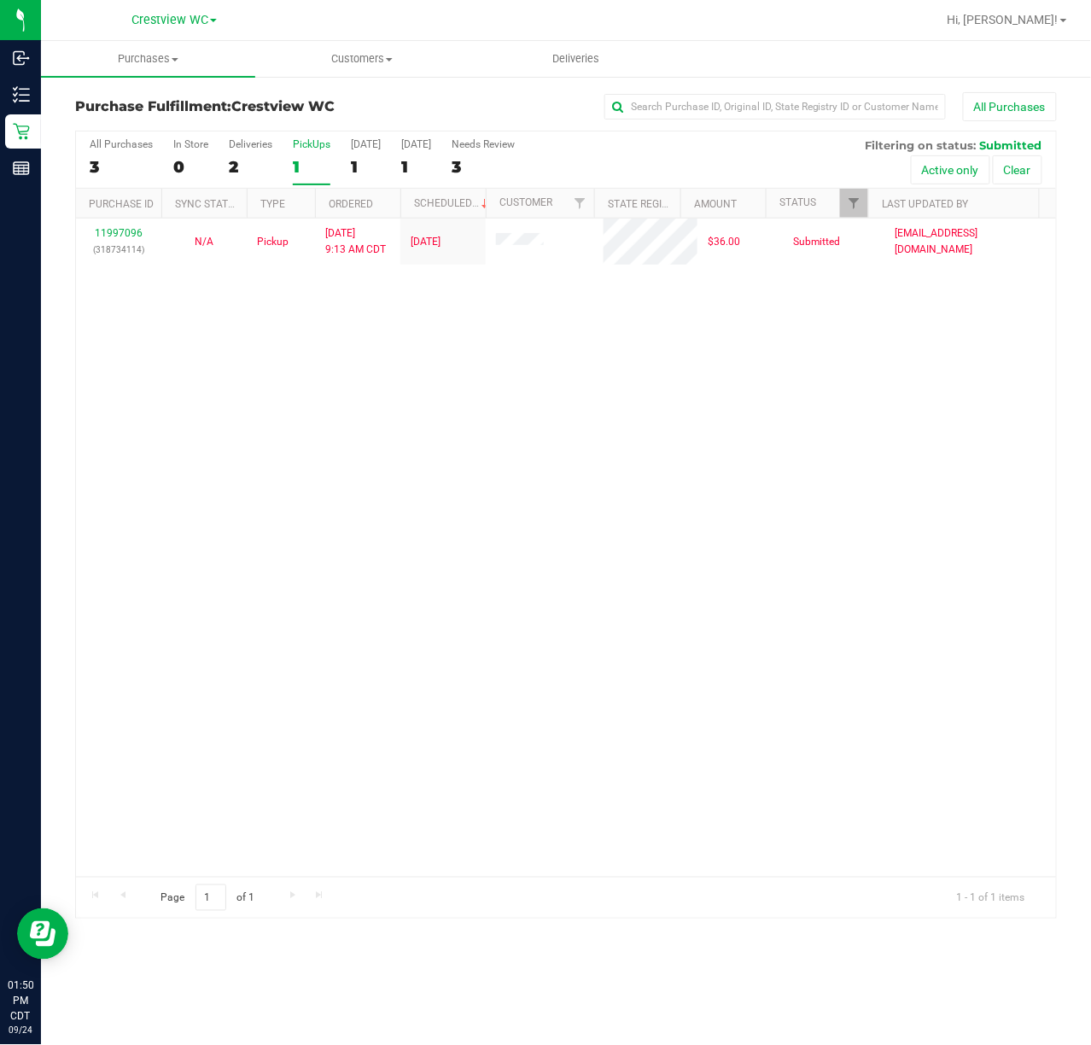
click at [698, 343] on div "11997096 (318734114) N/A Pickup 9/24/2025 9:13 AM CDT 9/24/2025 $36.00 Submitte…" at bounding box center [566, 547] width 980 height 658
click at [761, 322] on div "11997096 (318734114) N/A Pickup 9/24/2025 9:13 AM CDT 9/24/2025 $36.00 Submitte…" at bounding box center [566, 547] width 980 height 658
drag, startPoint x: 434, startPoint y: 420, endPoint x: 444, endPoint y: 347, distance: 74.0
click at [439, 420] on div "11997096 (318734114) N/A Pickup 9/24/2025 9:13 AM CDT 9/24/2025 $36.00 Submitte…" at bounding box center [566, 547] width 980 height 658
drag, startPoint x: 703, startPoint y: 479, endPoint x: 671, endPoint y: 400, distance: 85.0
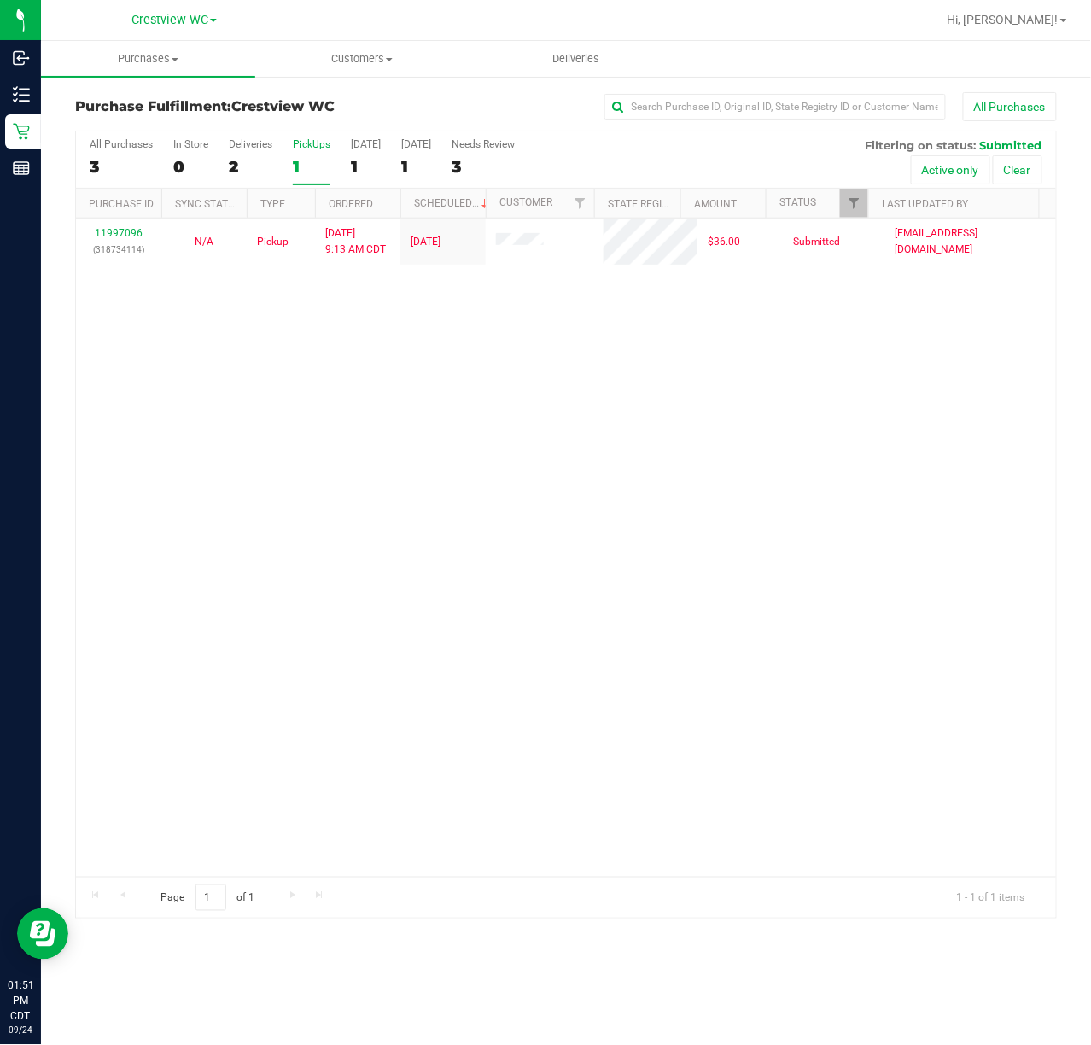
click at [704, 465] on div "11997096 (318734114) N/A Pickup 9/24/2025 9:13 AM CDT 9/24/2025 $36.00 Submitte…" at bounding box center [566, 547] width 980 height 658
click at [323, 143] on div "PickUps" at bounding box center [312, 144] width 38 height 12
click at [0, 0] on input "PickUps 1" at bounding box center [0, 0] width 0 height 0
click at [323, 143] on div "PickUps" at bounding box center [312, 144] width 38 height 12
click at [0, 0] on input "PickUps 1" at bounding box center [0, 0] width 0 height 0
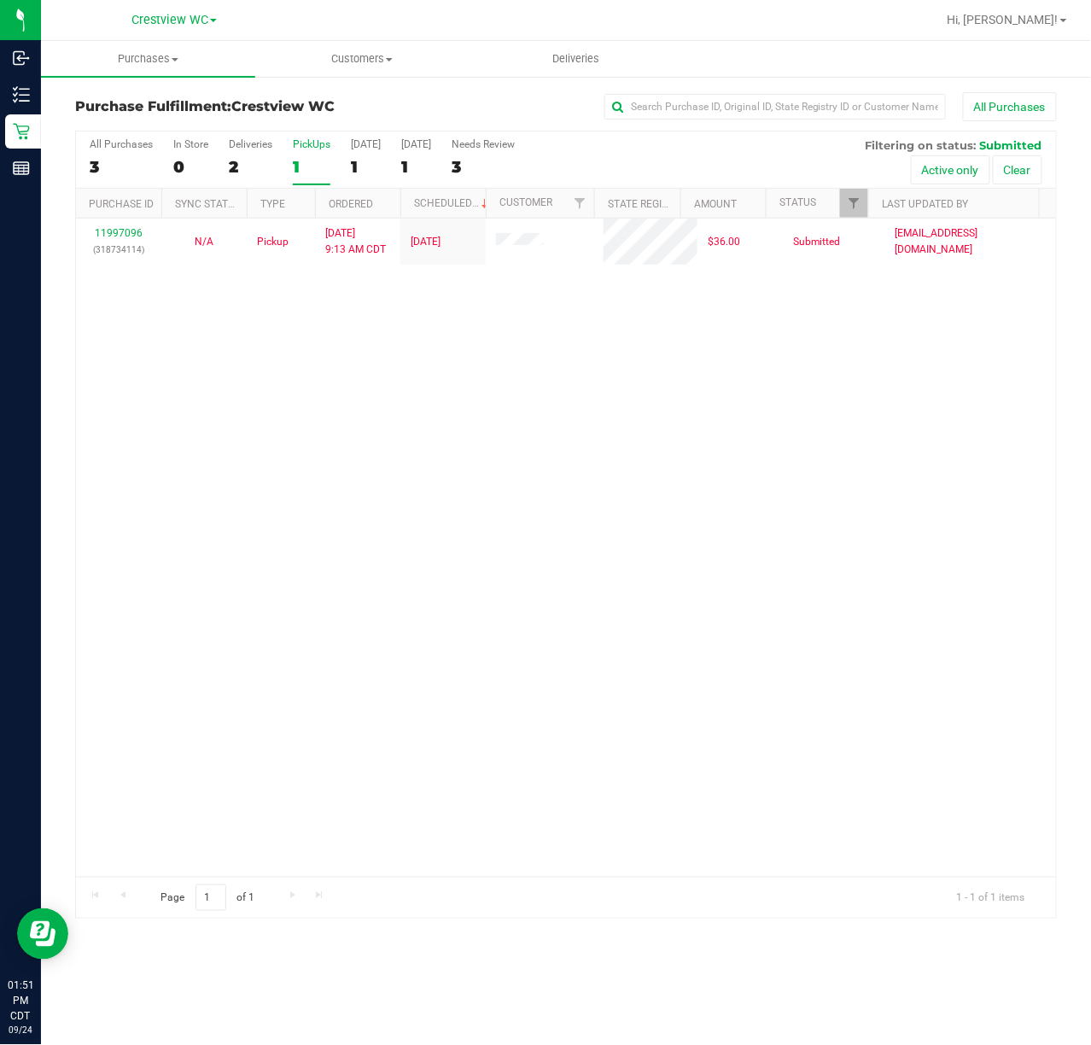
click at [644, 420] on div "11997096 (318734114) N/A Pickup 9/24/2025 9:13 AM CDT 9/24/2025 $36.00 Submitte…" at bounding box center [566, 547] width 980 height 658
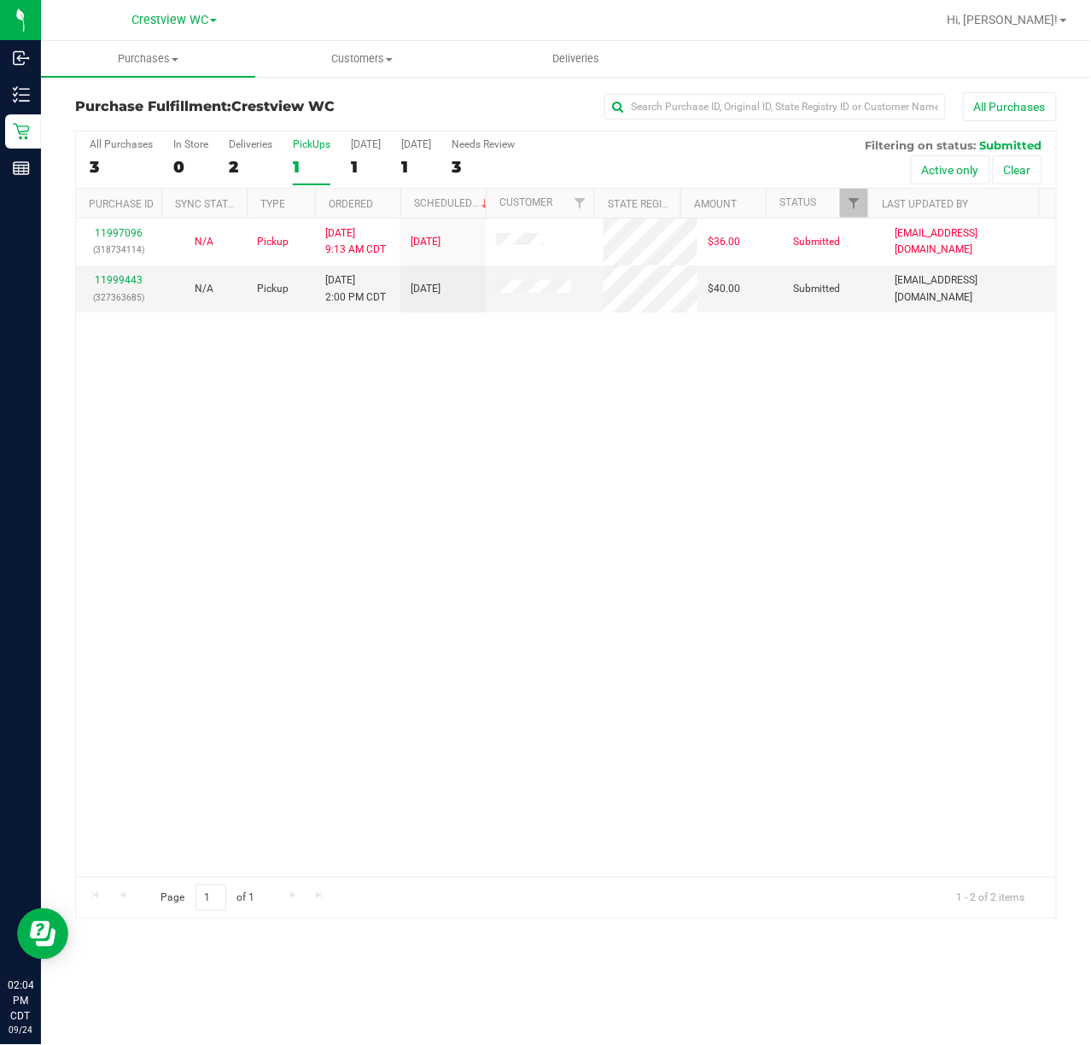
click at [509, 530] on div "11997096 (318734114) N/A Pickup 9/24/2025 9:13 AM CDT 9/24/2025 $36.00 Submitte…" at bounding box center [566, 547] width 980 height 658
click at [536, 577] on div "11997096 (318734114) N/A Pickup 9/24/2025 9:13 AM CDT 9/24/2025 $36.00 Submitte…" at bounding box center [566, 547] width 980 height 658
click at [670, 430] on div "11997096 (318734114) N/A Pickup 9/24/2025 9:13 AM CDT 9/24/2025 $36.00 Submitte…" at bounding box center [566, 547] width 980 height 658
click at [529, 446] on div "11997096 (318734114) N/A Pickup 9/24/2025 9:13 AM CDT 9/24/2025 $36.00 Submitte…" at bounding box center [566, 547] width 980 height 658
click at [486, 539] on div "11997096 (318734114) N/A Pickup 9/24/2025 9:13 AM CDT 9/24/2025 $36.00 Submitte…" at bounding box center [566, 547] width 980 height 658
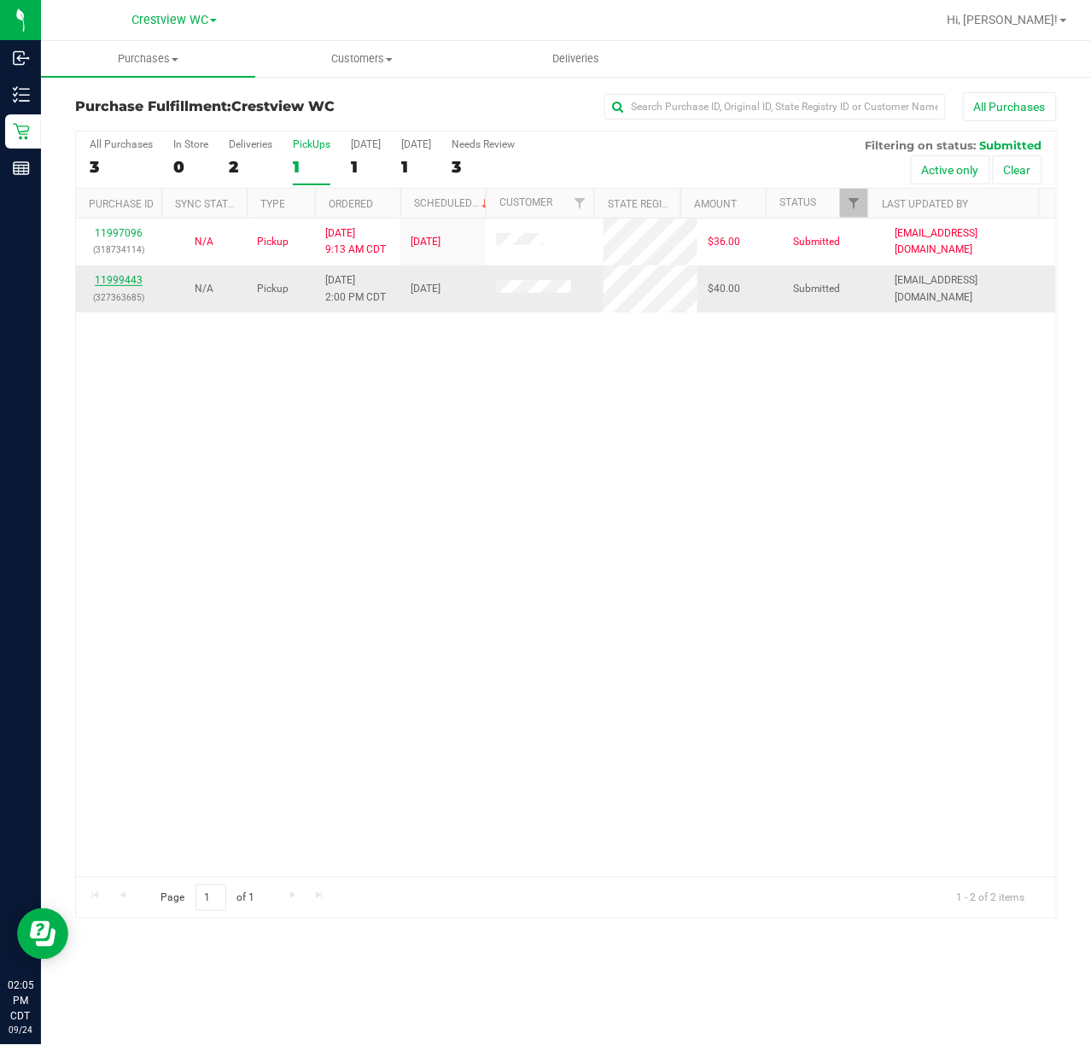
click at [116, 280] on link "11999443" at bounding box center [119, 280] width 48 height 12
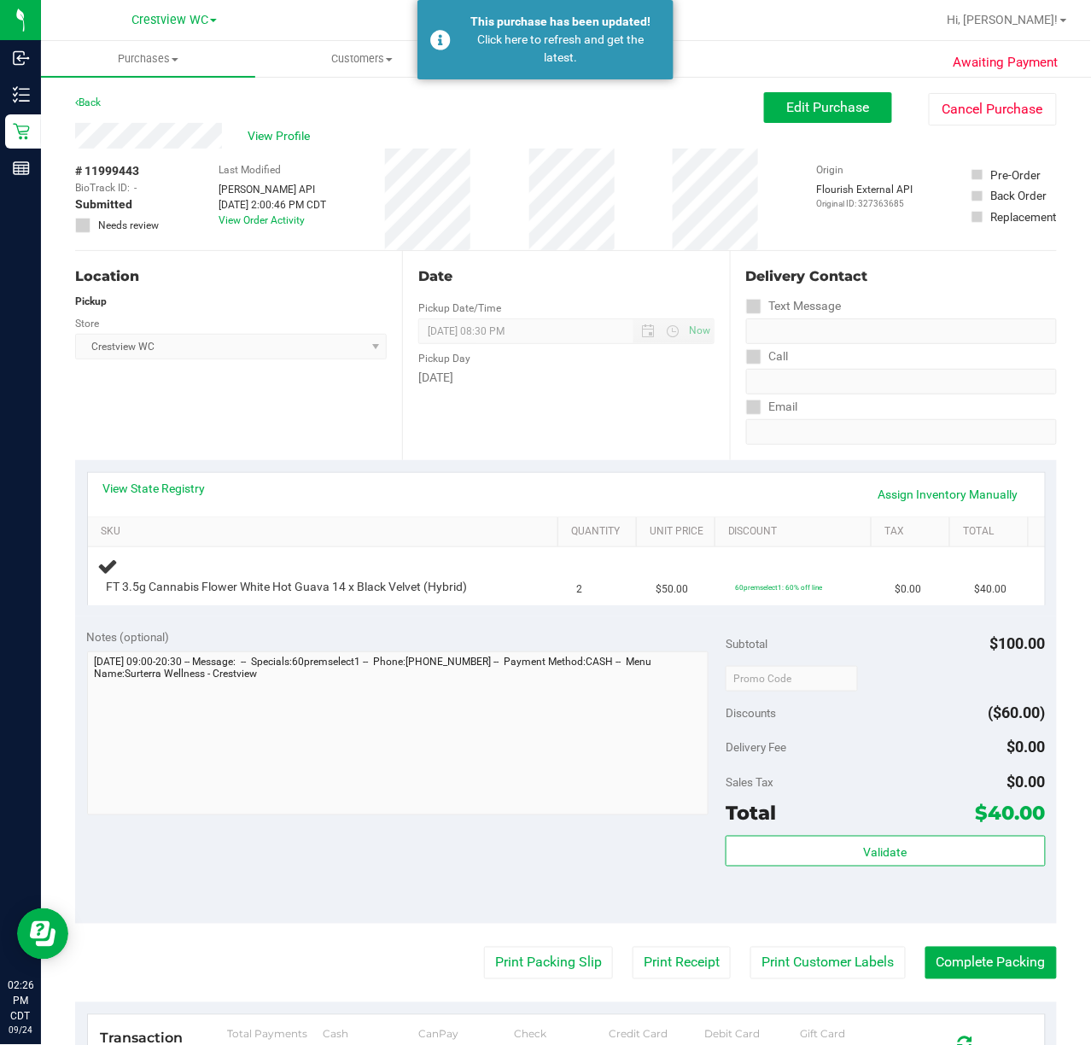
click at [250, 407] on div "Location Pickup Store Crestview WC Select Store Bonita Springs WC Boynton Beach…" at bounding box center [238, 355] width 327 height 209
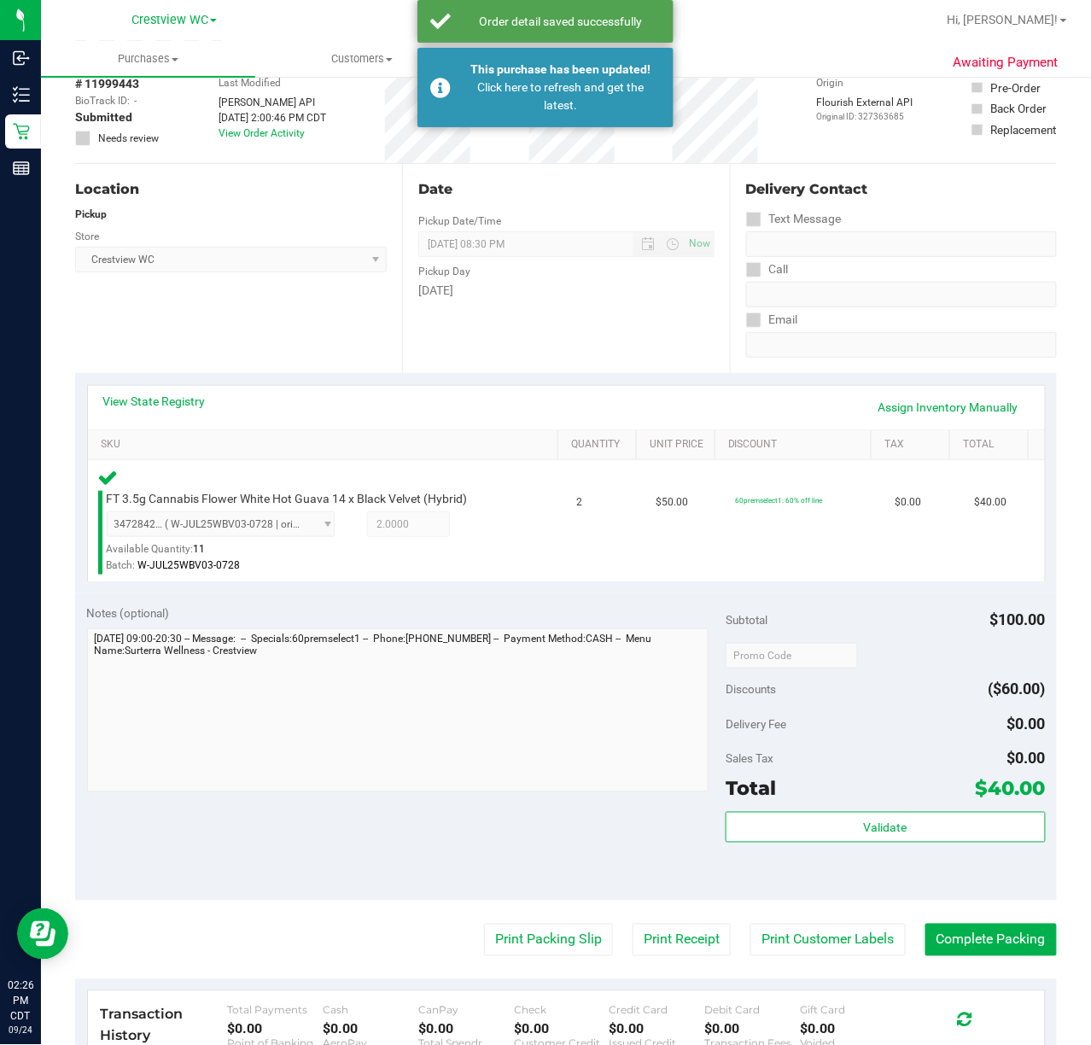
scroll to position [147, 0]
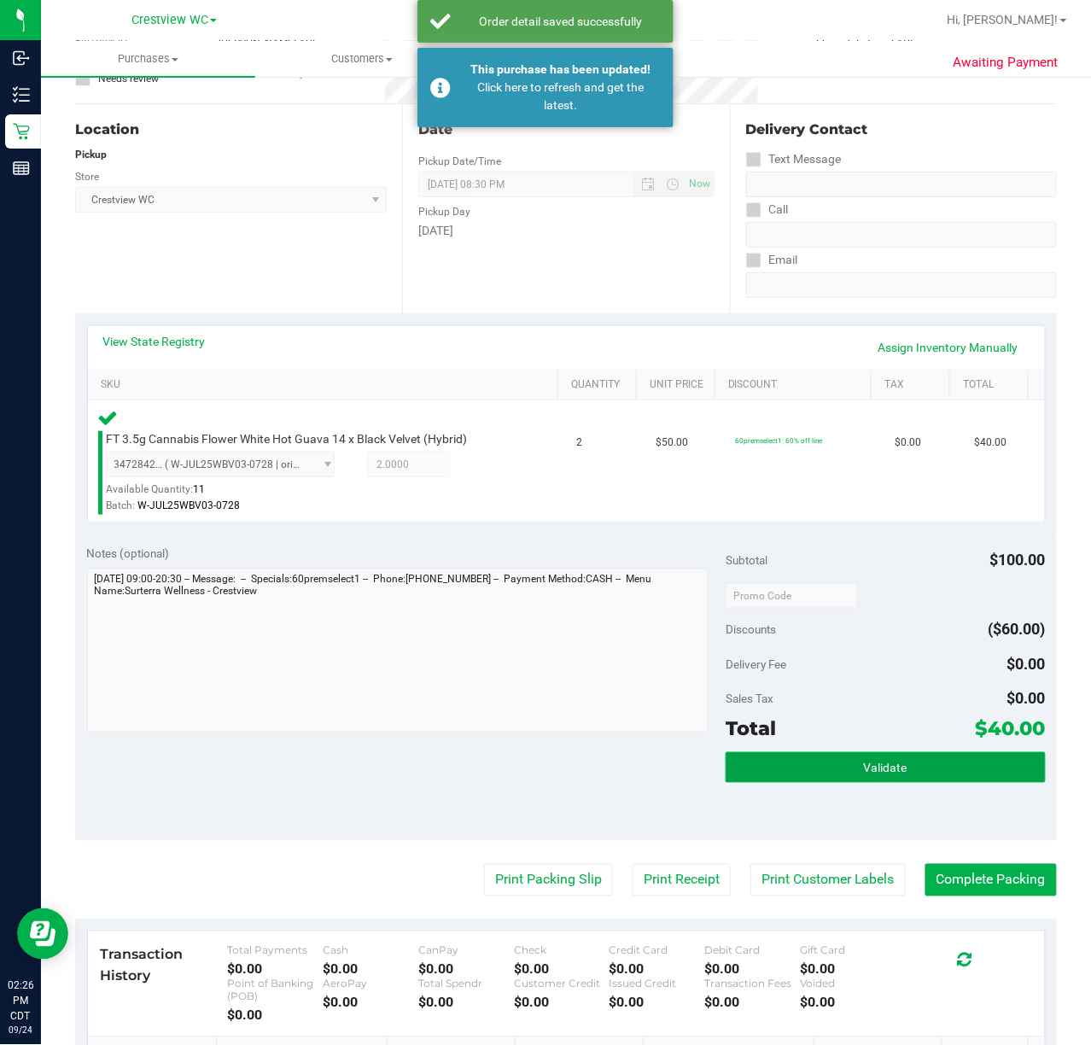
click at [881, 783] on button "Validate" at bounding box center [884, 767] width 319 height 31
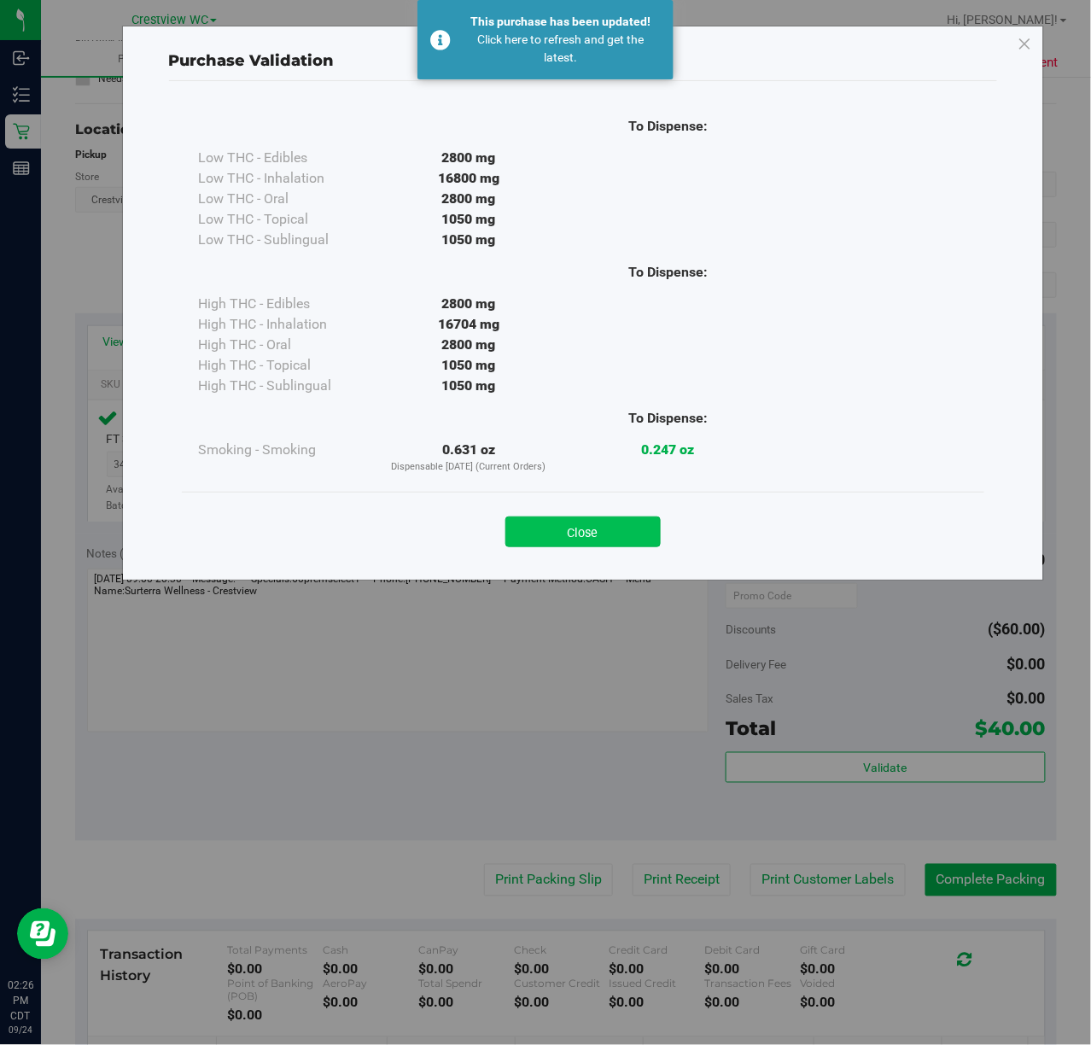
click at [585, 527] on button "Close" at bounding box center [582, 531] width 155 height 31
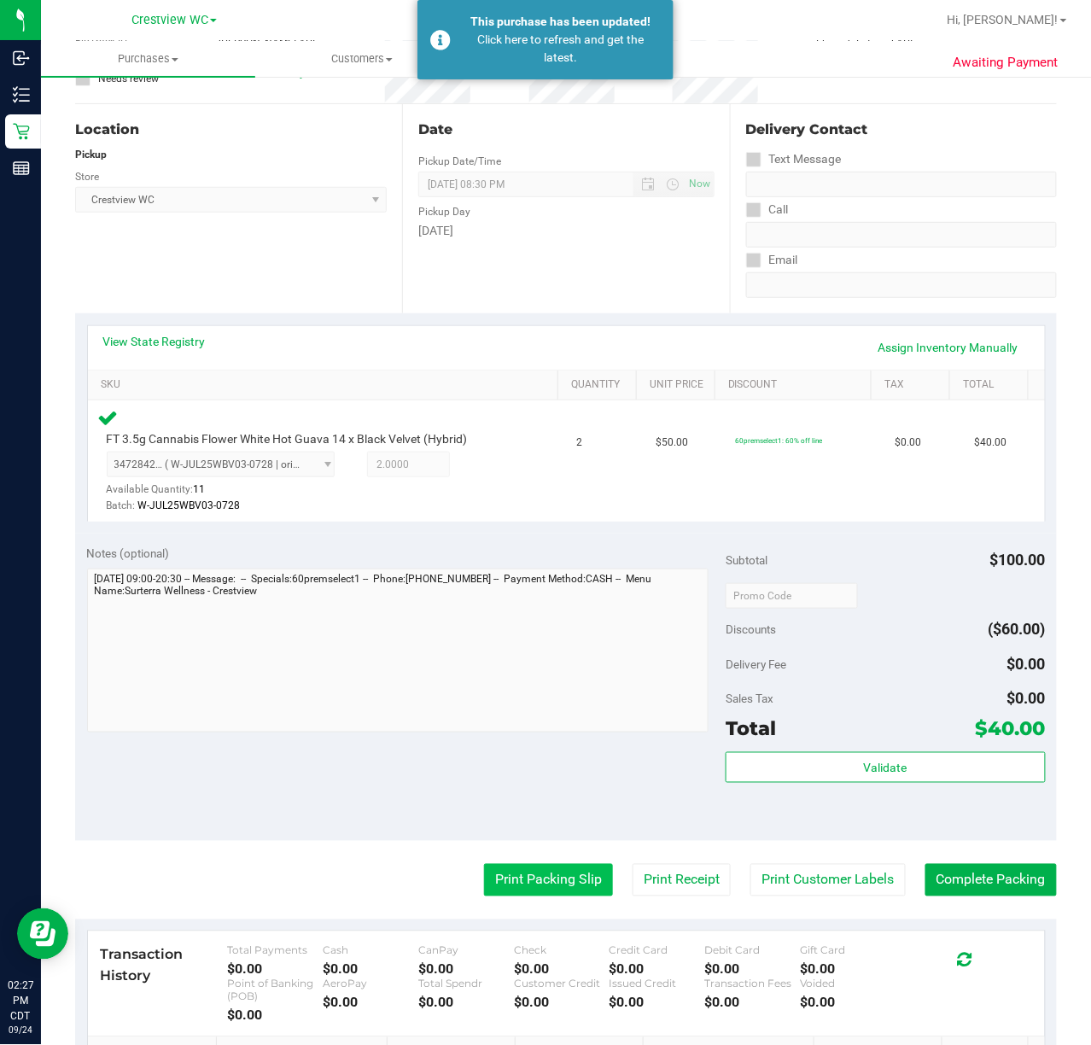
click at [529, 879] on button "Print Packing Slip" at bounding box center [548, 880] width 129 height 32
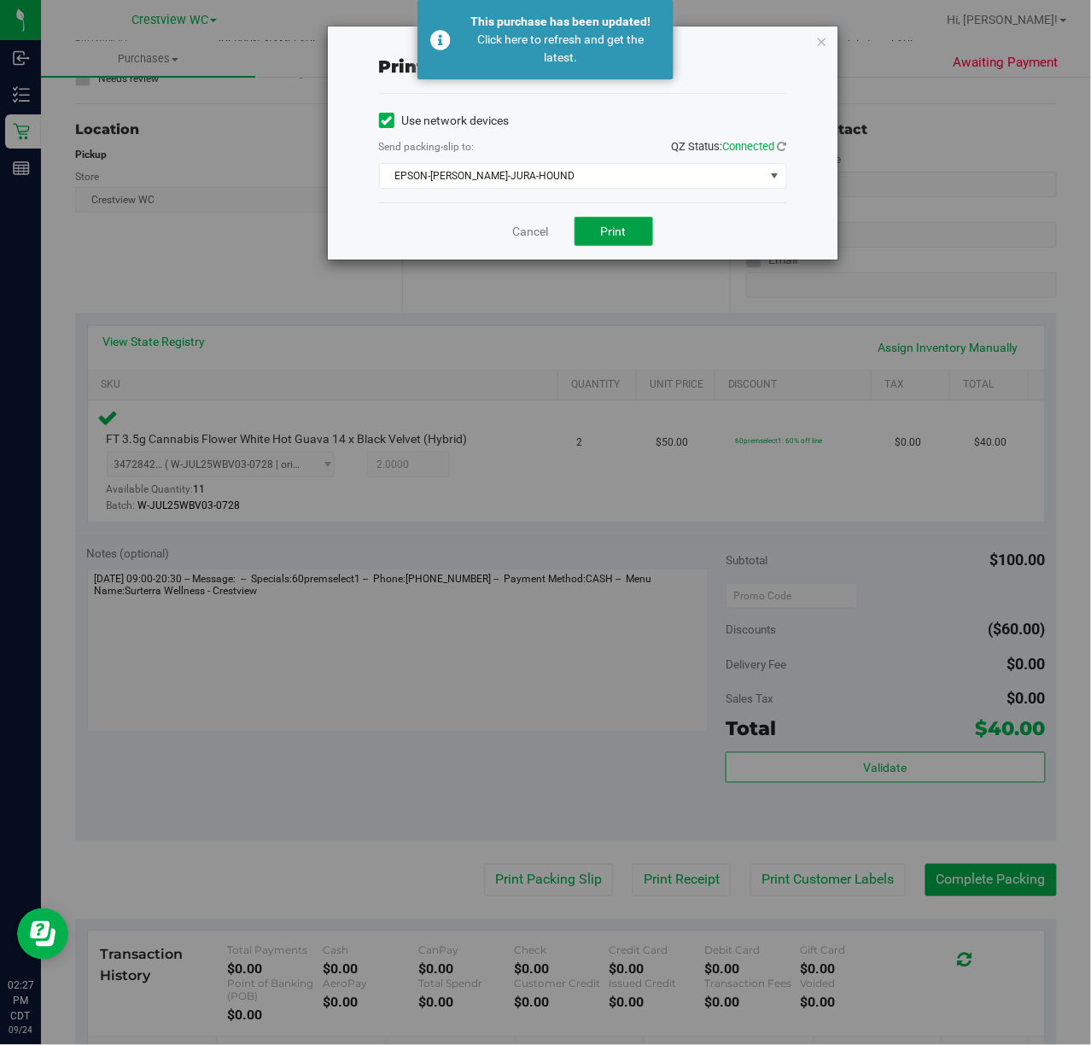
click at [622, 238] on span "Print" at bounding box center [614, 231] width 26 height 14
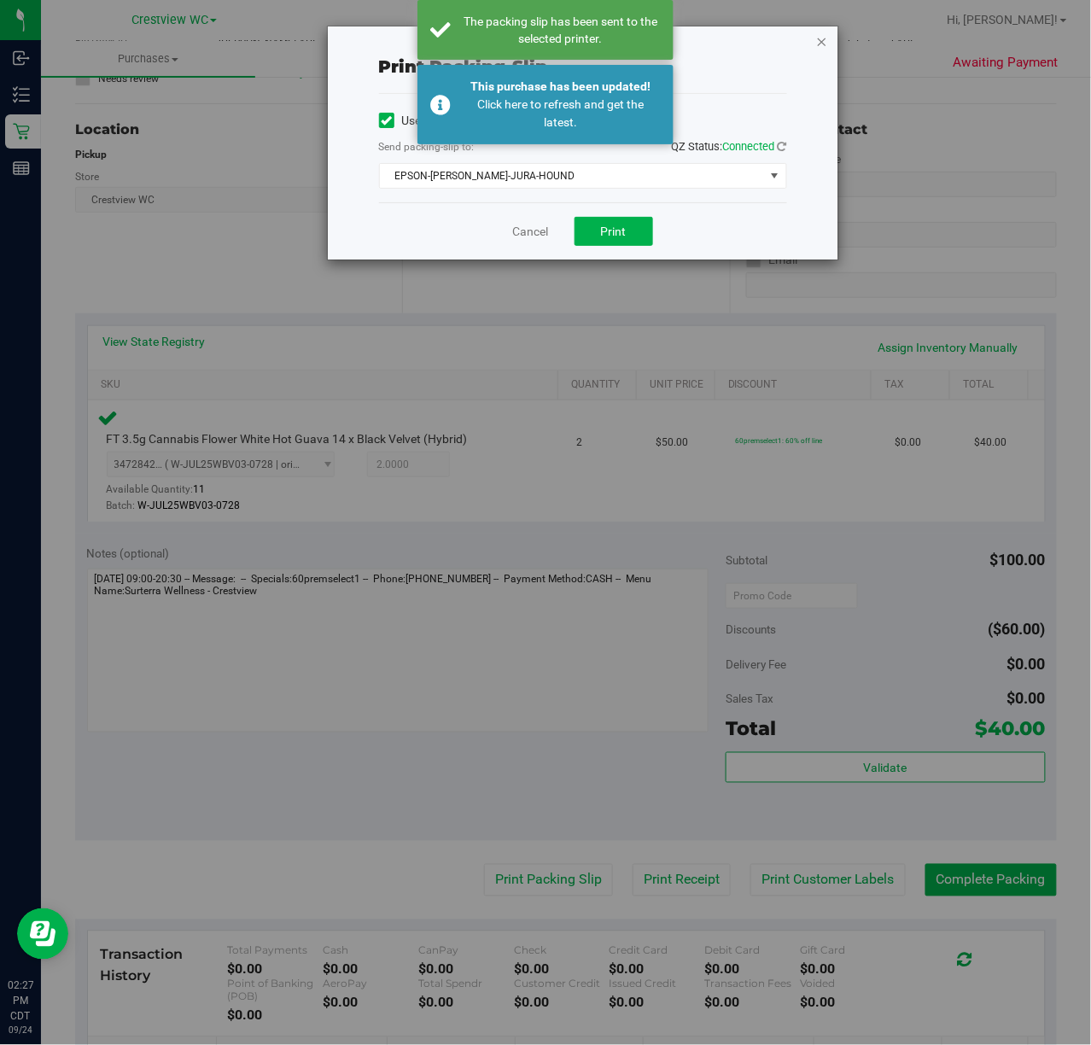
click at [821, 39] on icon "button" at bounding box center [822, 41] width 12 height 20
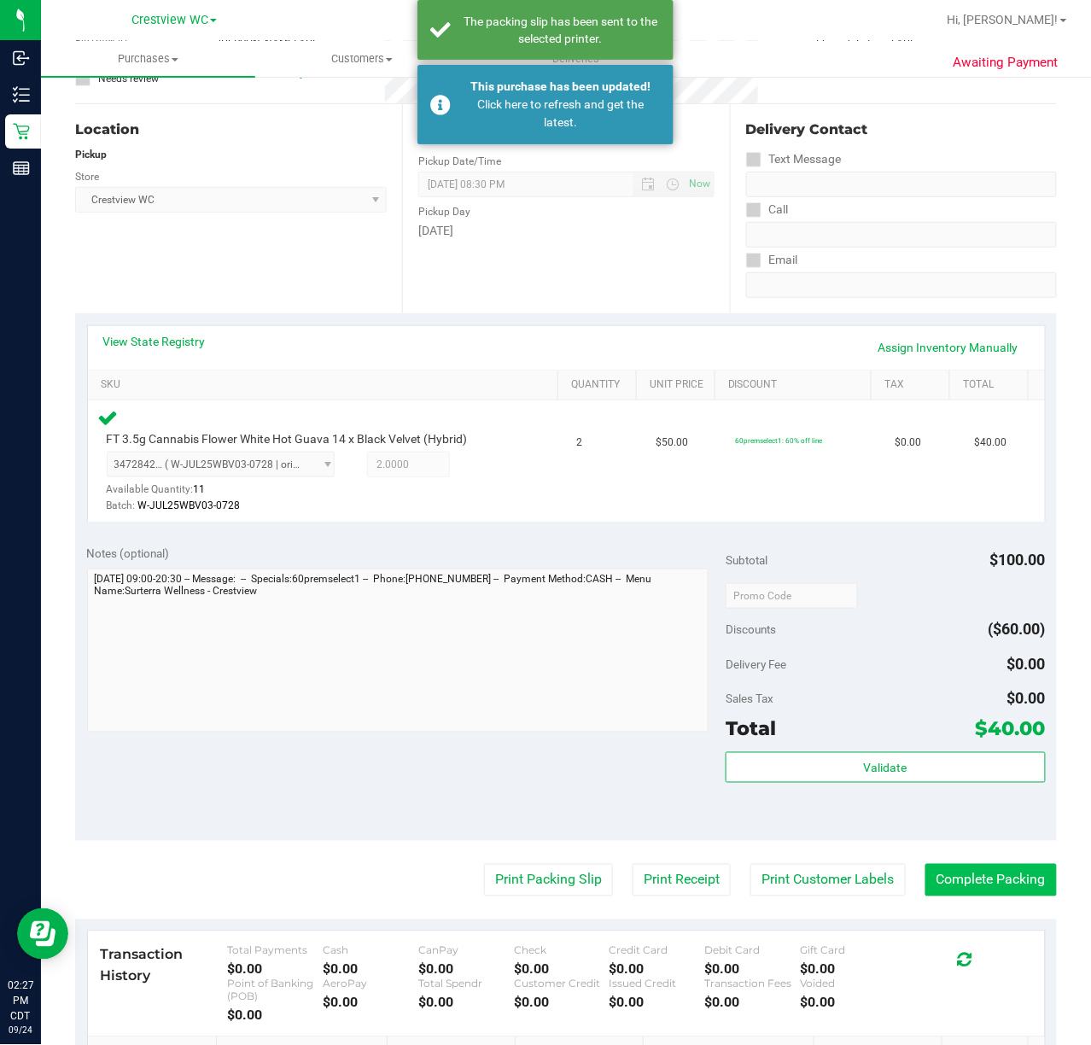
click at [987, 885] on button "Complete Packing" at bounding box center [990, 880] width 131 height 32
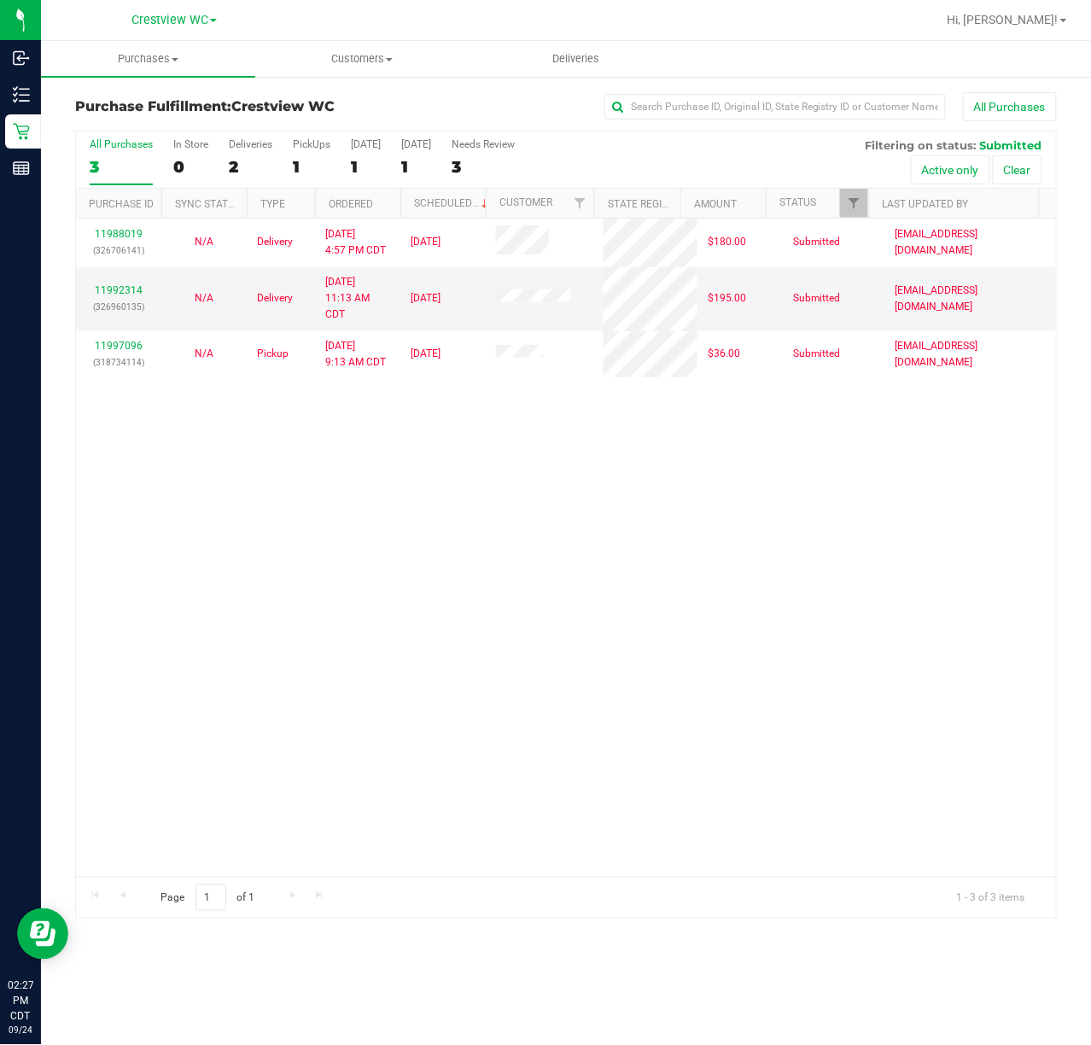
click at [473, 563] on div "11988019 (326706141) N/A Delivery 9/22/2025 4:57 PM CDT 9/26/2025 $180.00 Submi…" at bounding box center [566, 547] width 980 height 658
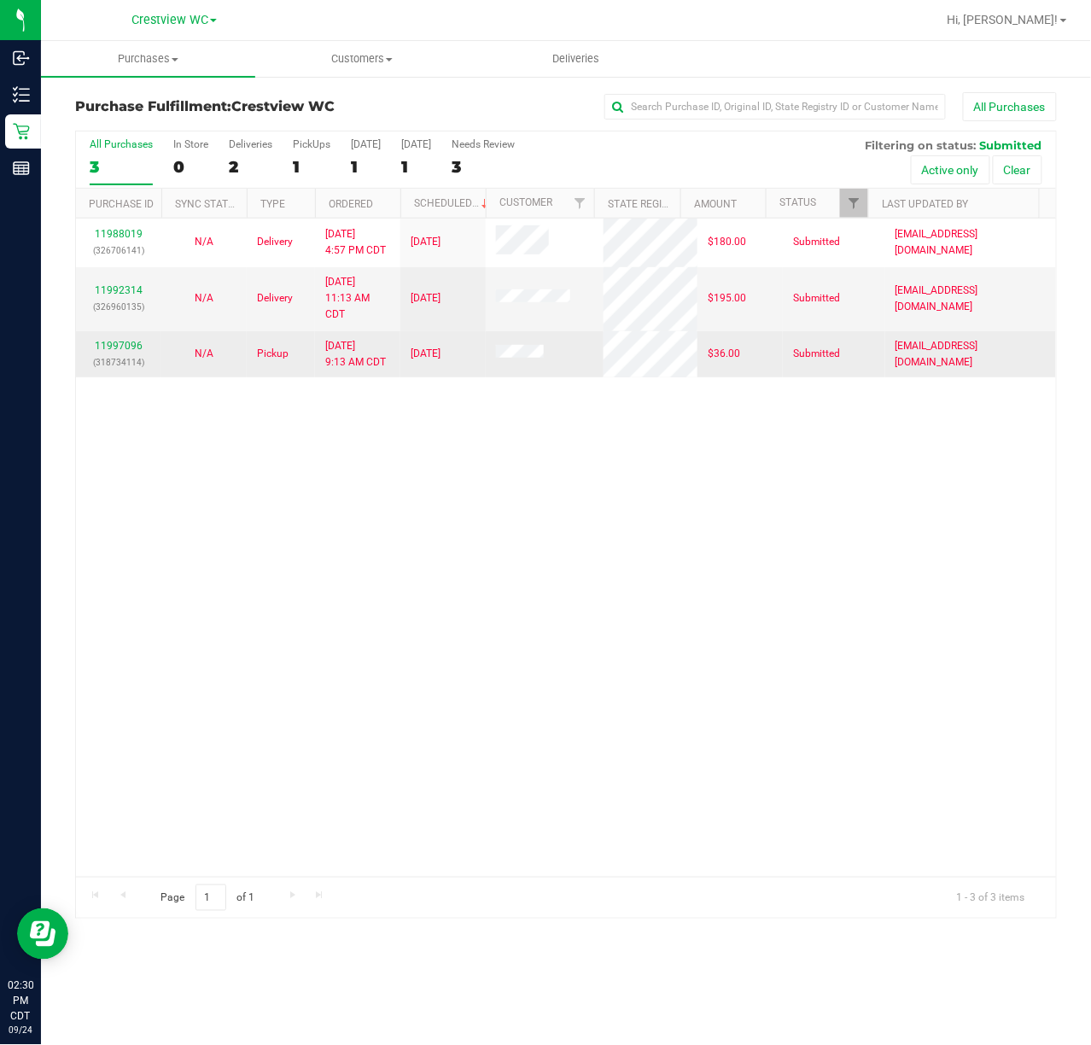
drag, startPoint x: 530, startPoint y: 502, endPoint x: 574, endPoint y: 335, distance: 172.2
click at [533, 492] on div "11988019 (326706141) N/A Delivery 9/22/2025 4:57 PM CDT 9/26/2025 $180.00 Submi…" at bounding box center [566, 547] width 980 height 658
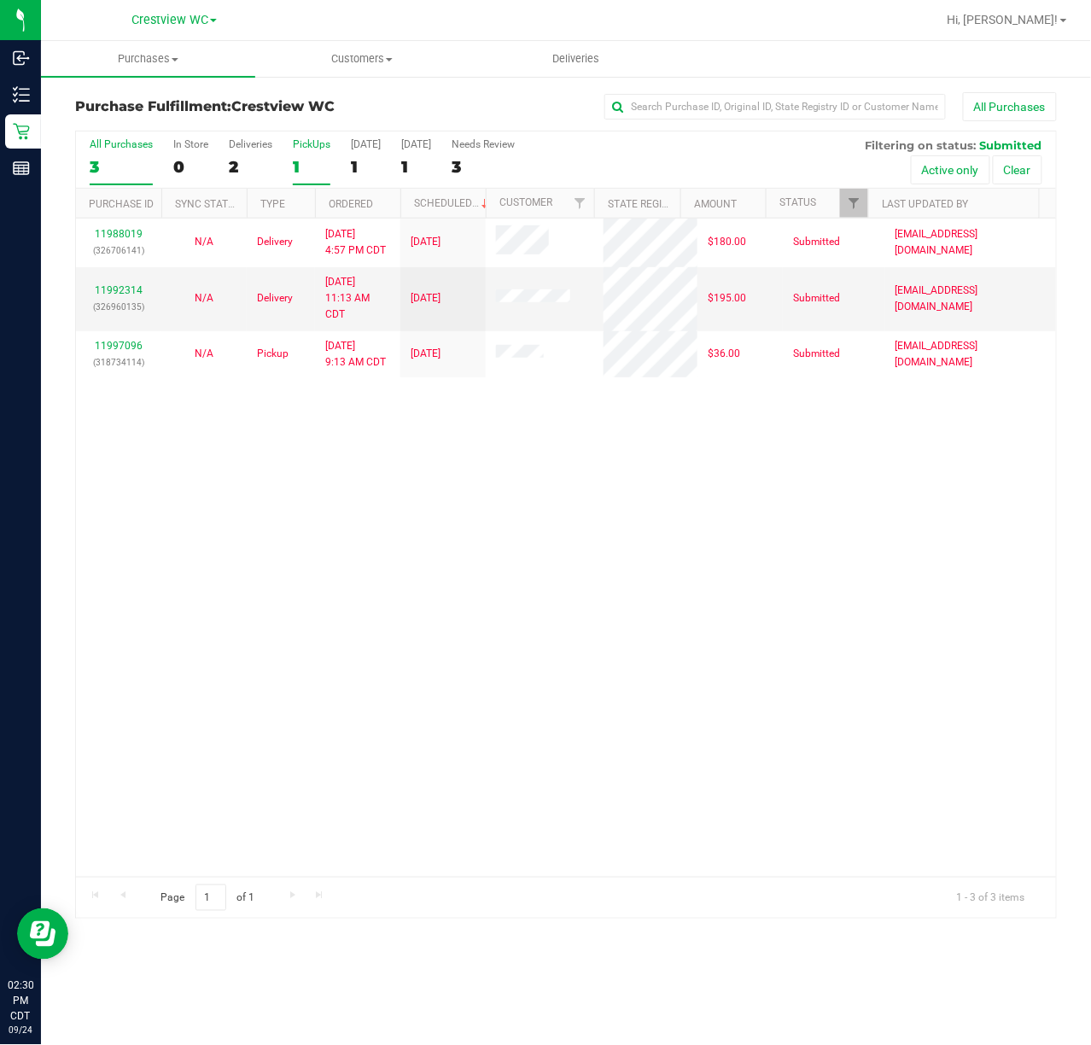
click at [323, 141] on div "PickUps" at bounding box center [312, 144] width 38 height 12
click at [0, 0] on input "PickUps 1" at bounding box center [0, 0] width 0 height 0
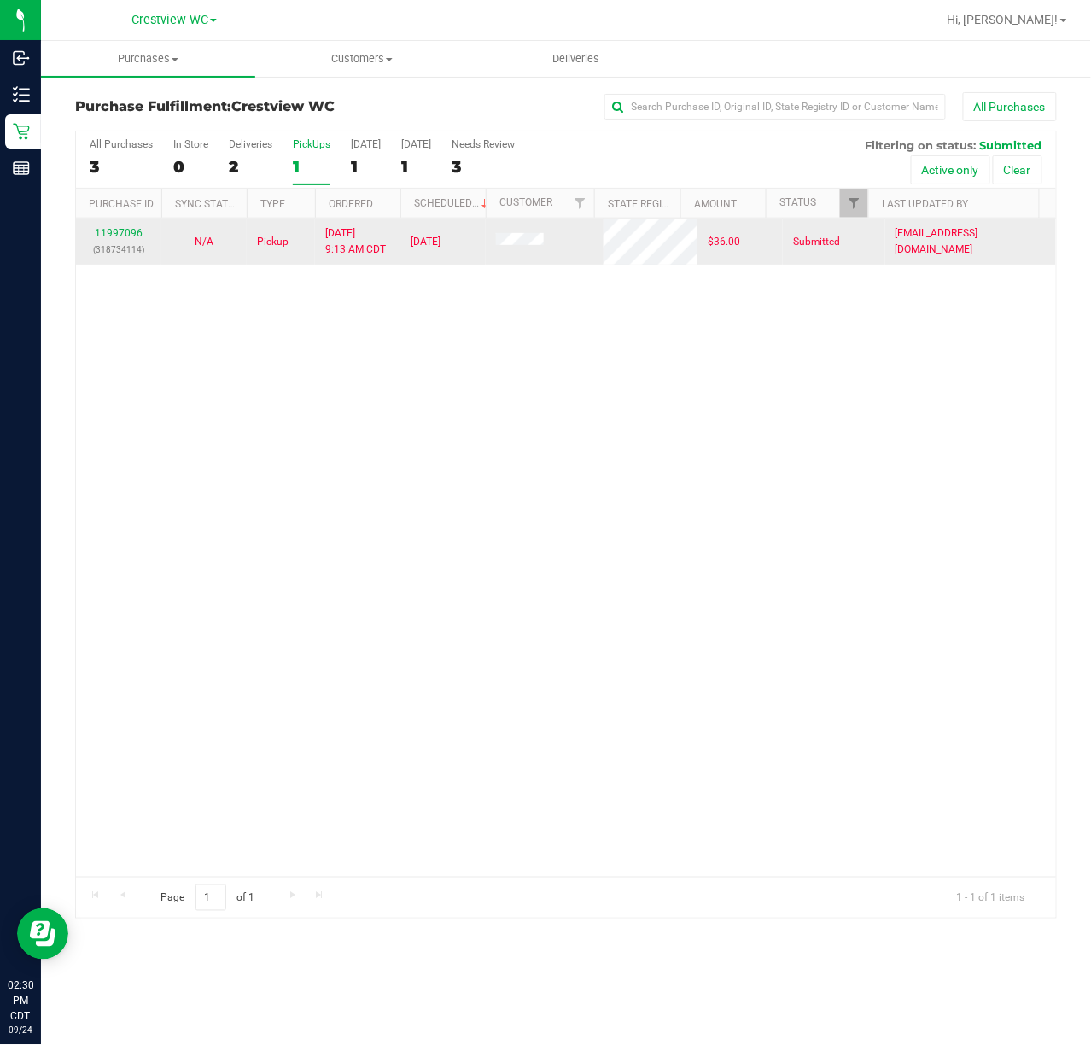
click at [963, 258] on td "sstevenson@liveparallel.com" at bounding box center [970, 241] width 171 height 46
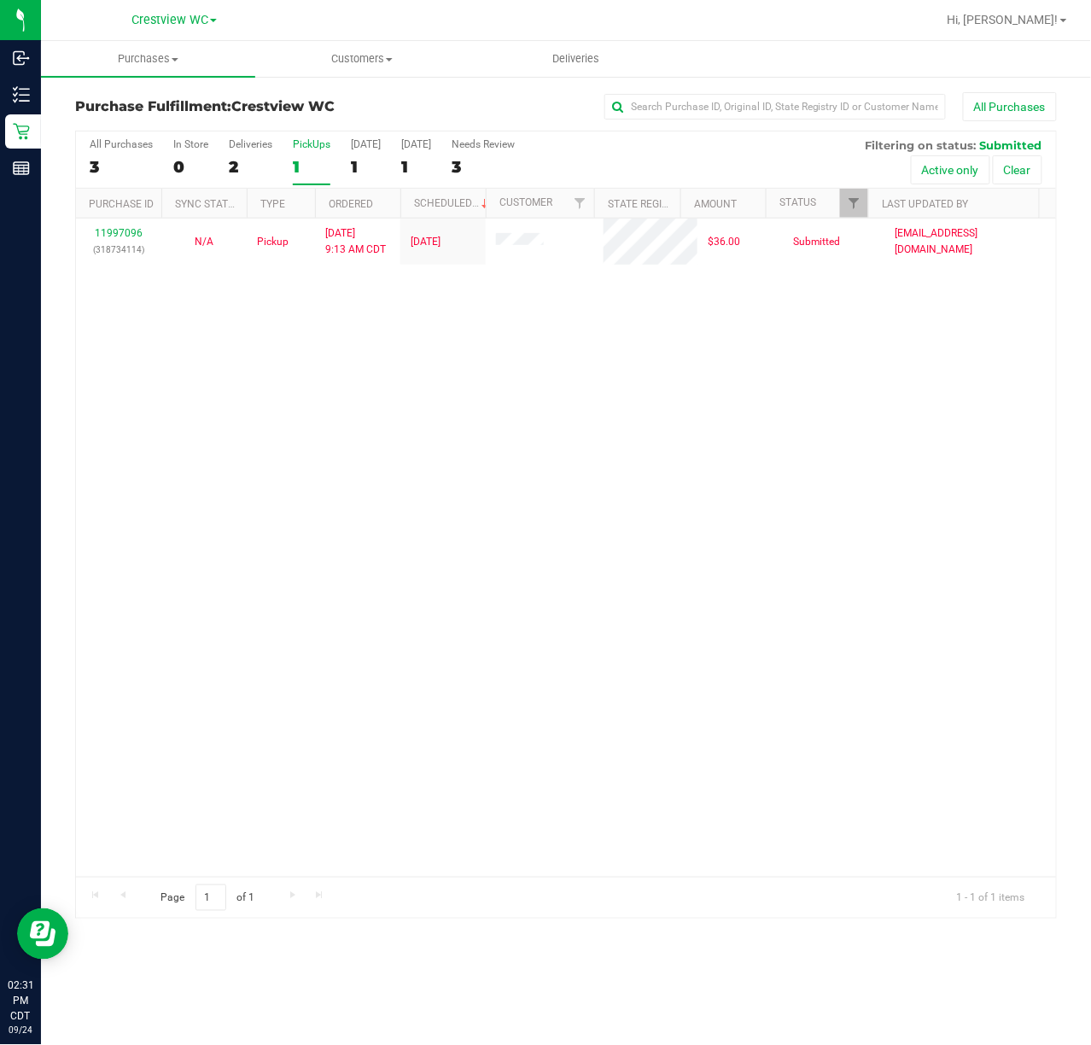
click at [372, 476] on div "11997096 (318734114) N/A Pickup 9/24/2025 9:13 AM CDT 9/24/2025 $36.00 Submitte…" at bounding box center [566, 547] width 980 height 658
click at [663, 437] on div "11997096 (318734114) N/A Pickup 9/24/2025 9:13 AM CDT 9/24/2025 $36.00 Submitte…" at bounding box center [566, 547] width 980 height 658
click at [312, 141] on div "PickUps" at bounding box center [312, 144] width 38 height 12
click at [0, 0] on input "PickUps 1" at bounding box center [0, 0] width 0 height 0
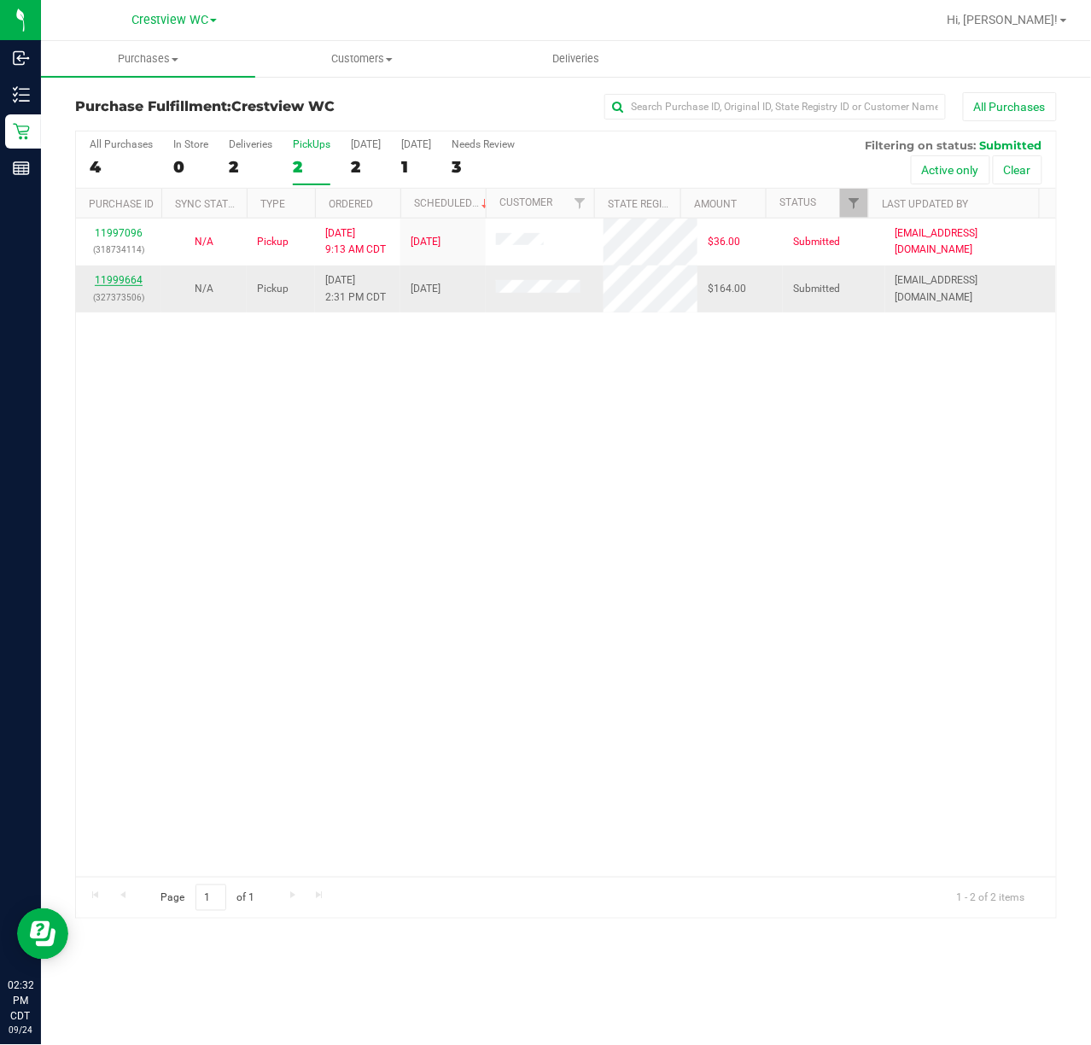
click at [107, 277] on link "11999664" at bounding box center [119, 280] width 48 height 12
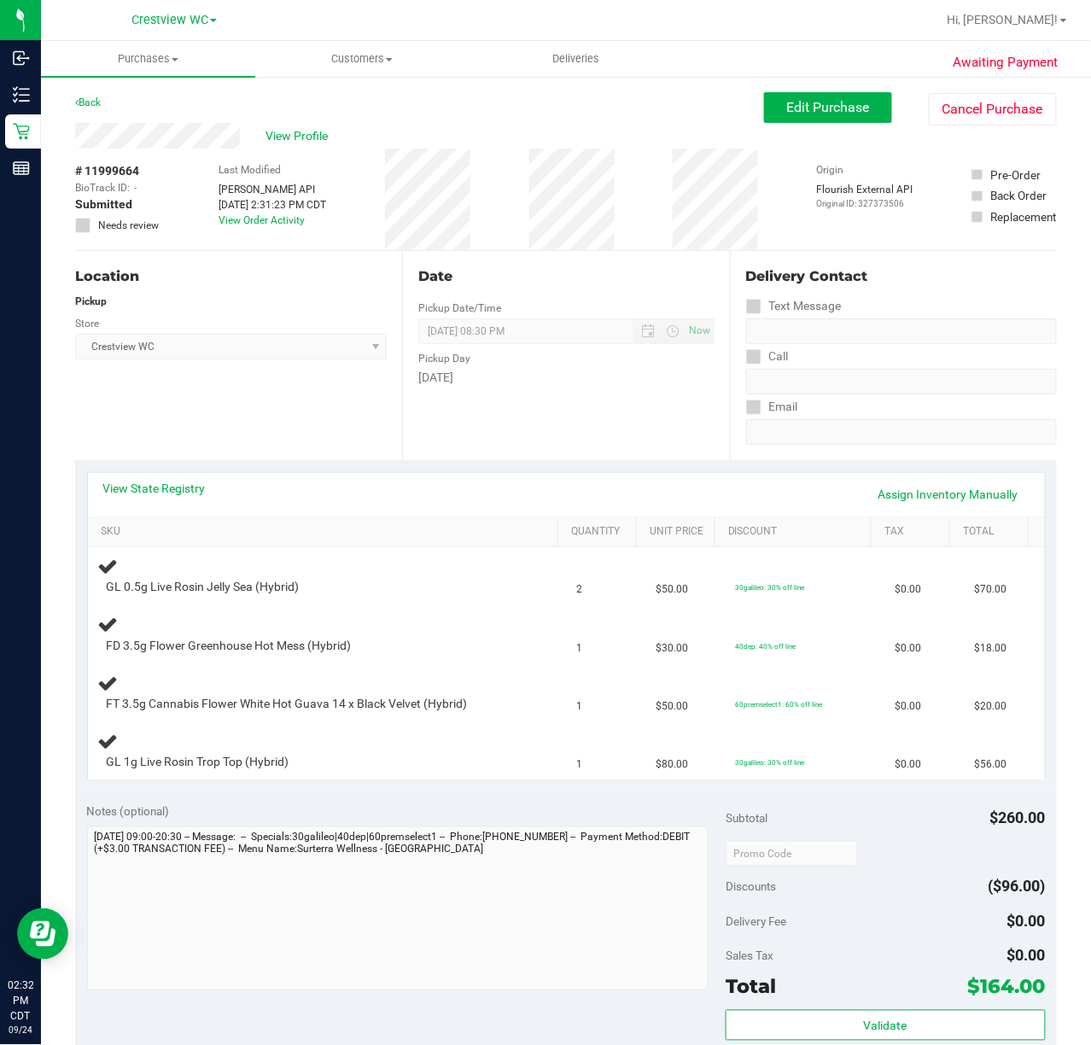
click at [288, 411] on div "Location Pickup Store Crestview WC Select Store Bonita Springs WC Boynton Beach…" at bounding box center [238, 355] width 327 height 209
click at [285, 408] on div "Location Pickup Store Crestview WC Select Store Bonita Springs WC Boynton Beach…" at bounding box center [238, 355] width 327 height 209
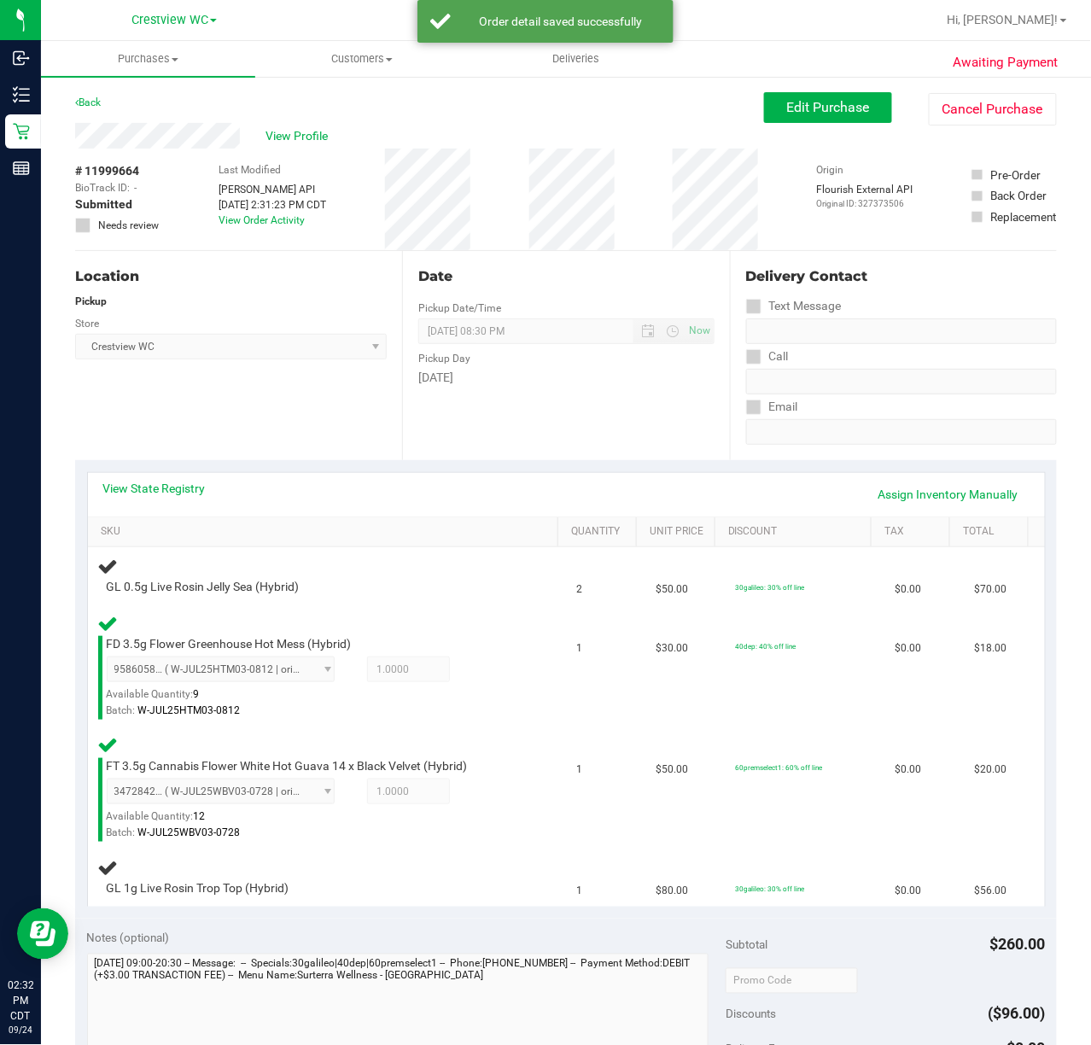
click at [287, 403] on div "Location Pickup Store Crestview WC Select Store Bonita Springs WC Boynton Beach…" at bounding box center [238, 355] width 327 height 209
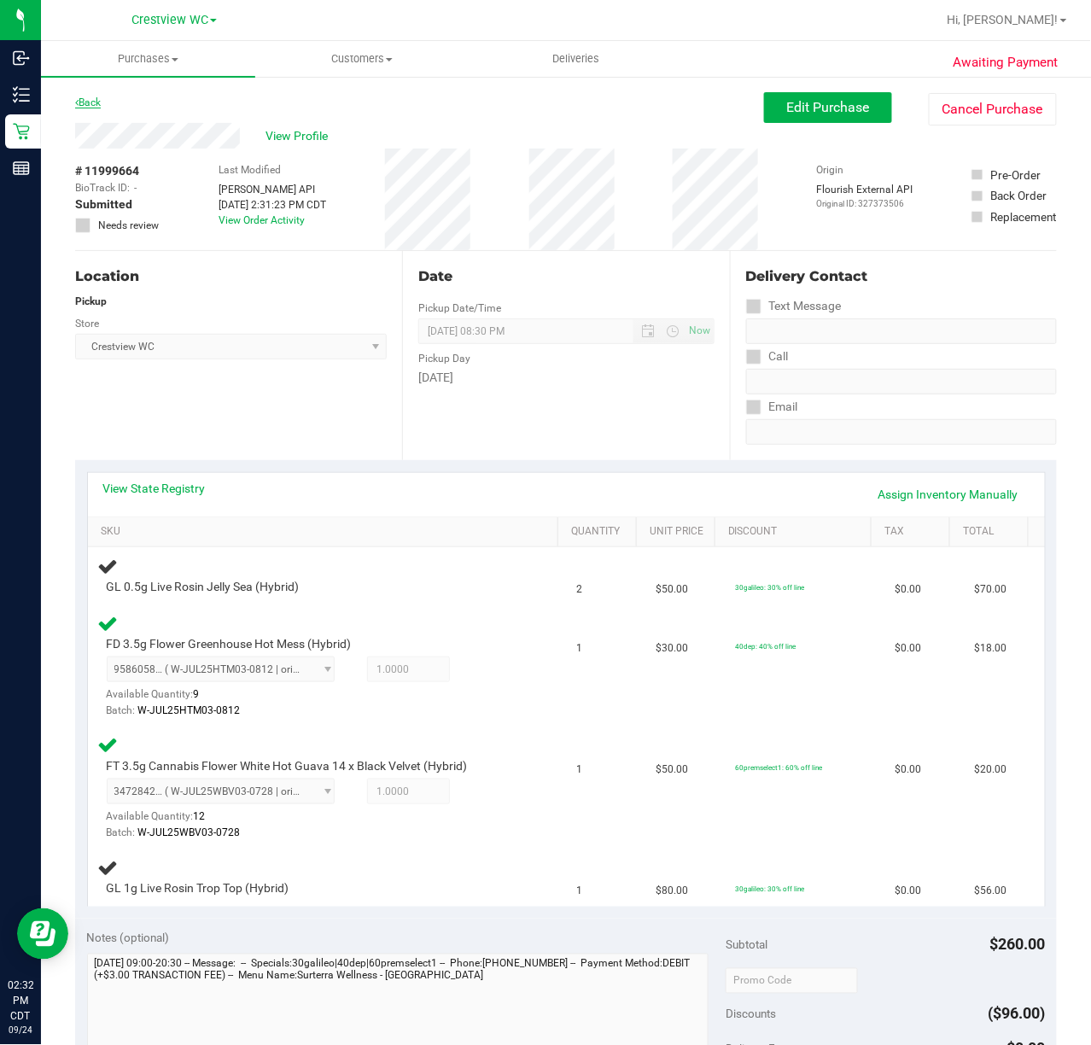
click at [93, 100] on link "Back" at bounding box center [88, 102] width 26 height 12
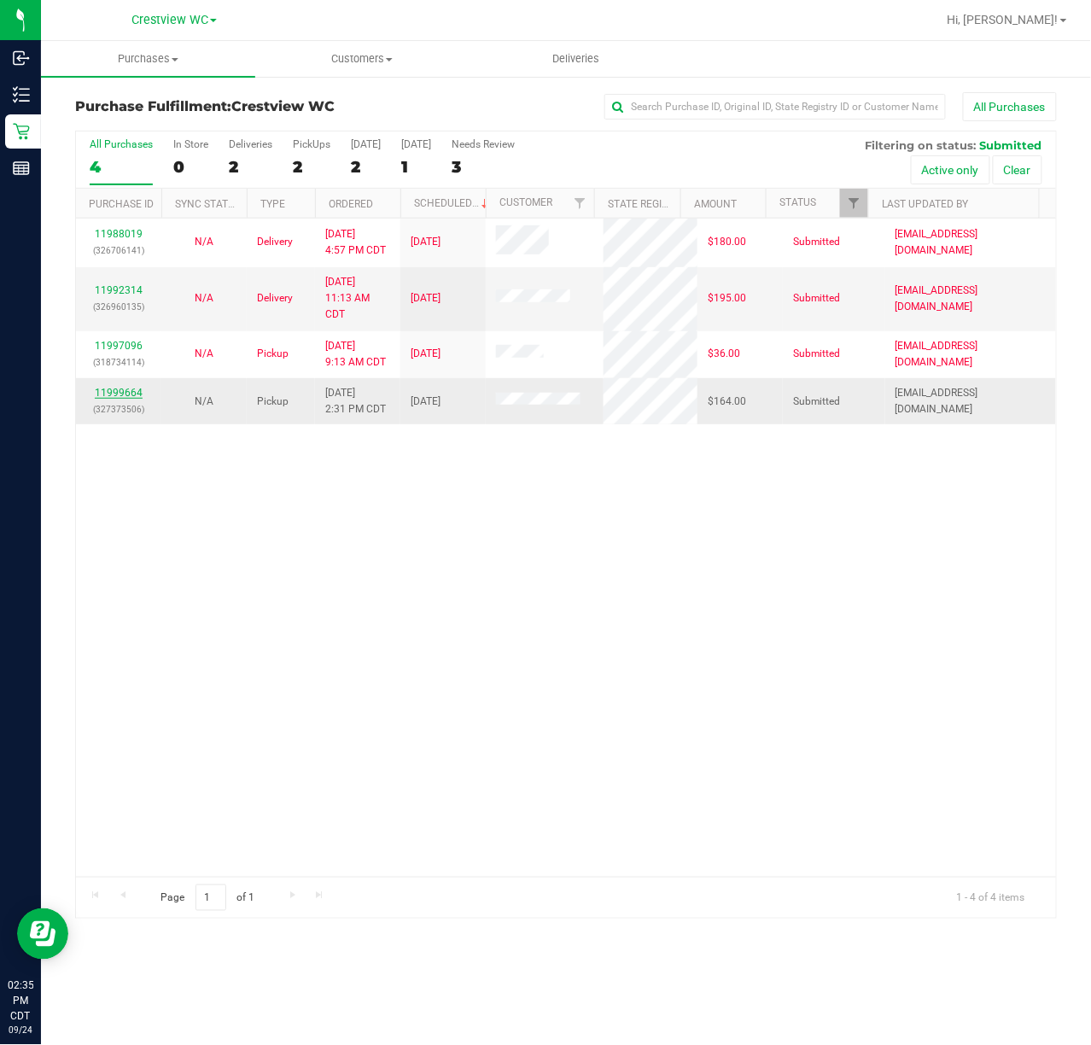
click at [128, 387] on link "11999664" at bounding box center [119, 393] width 48 height 12
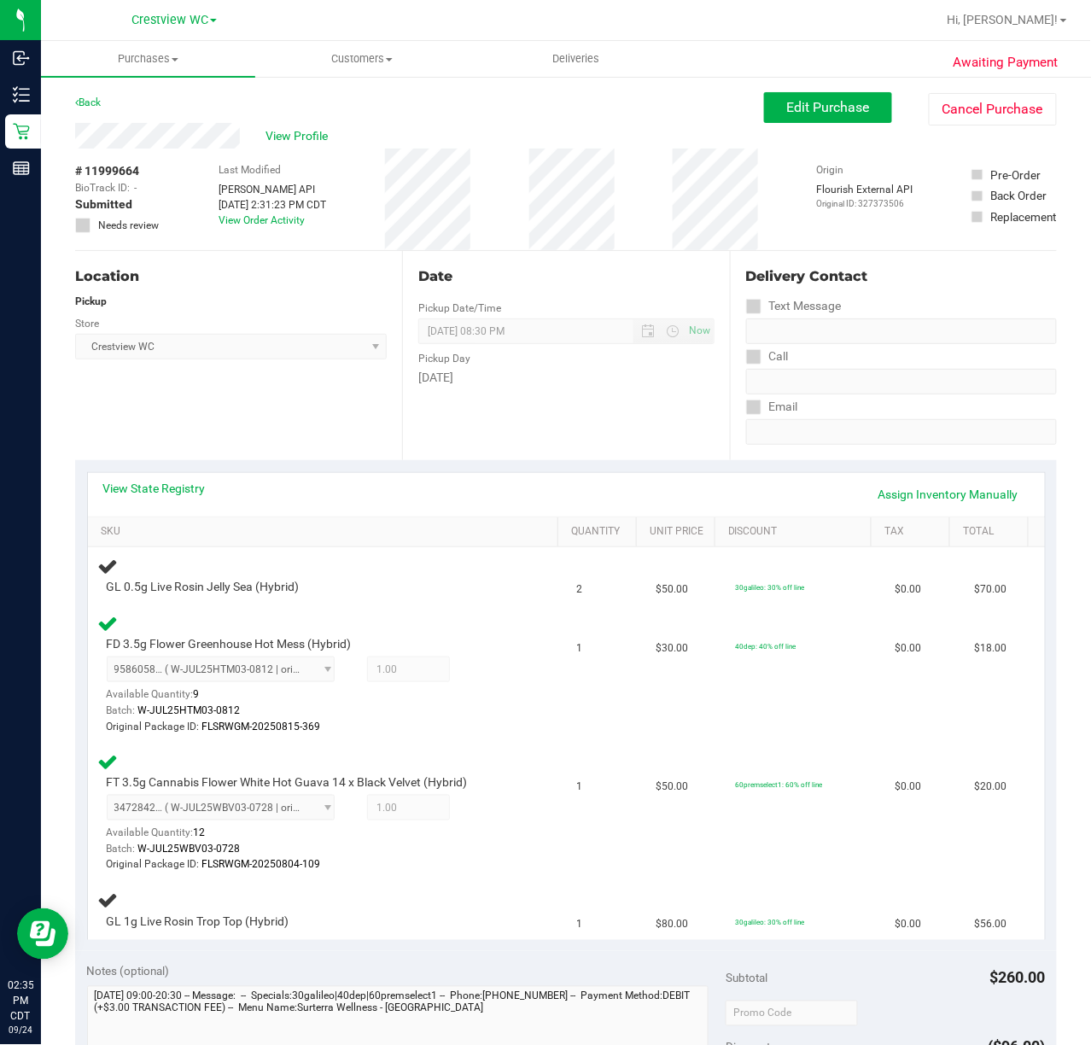
click at [308, 383] on div "Location Pickup Store Crestview WC Select Store Bonita Springs WC Boynton Beach…" at bounding box center [238, 355] width 327 height 209
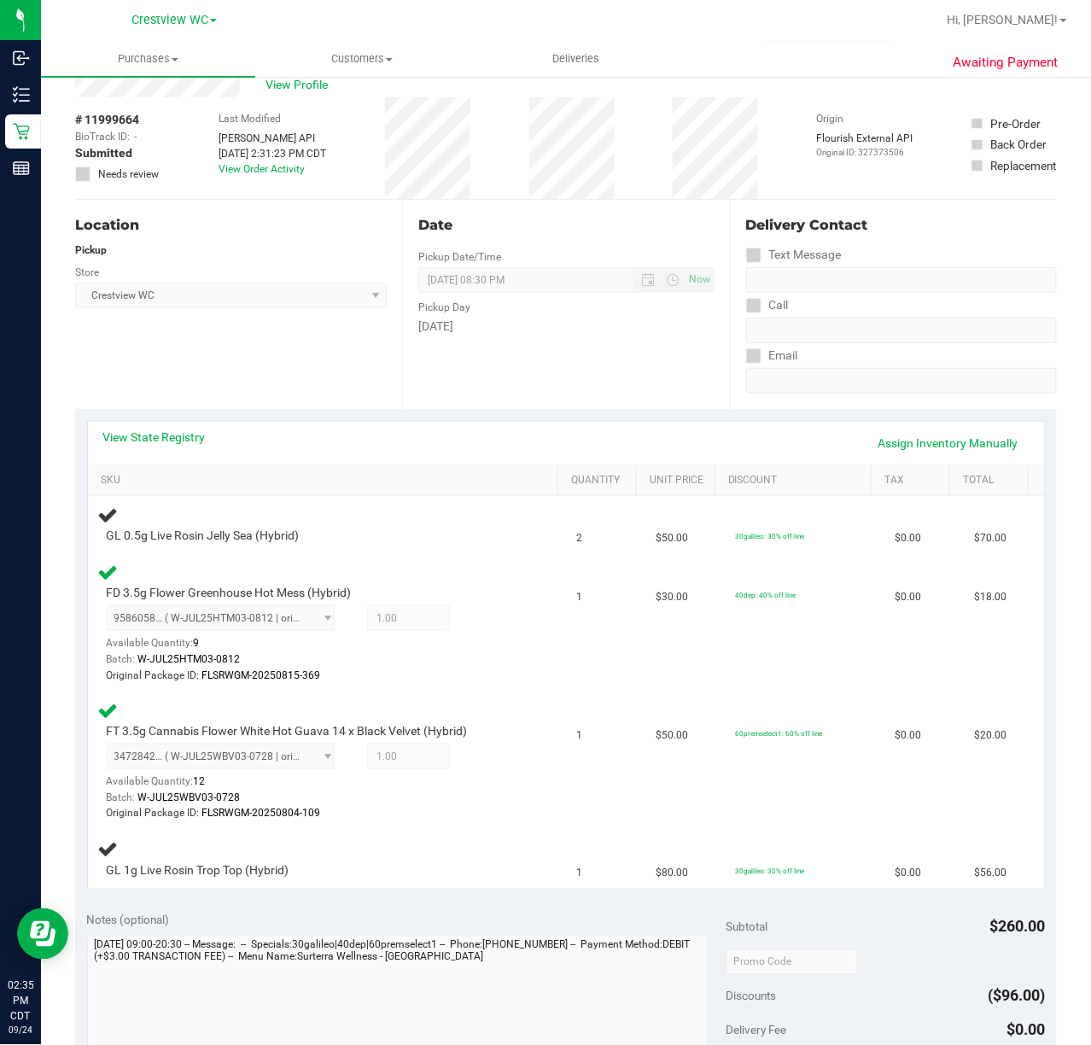
scroll to position [43, 0]
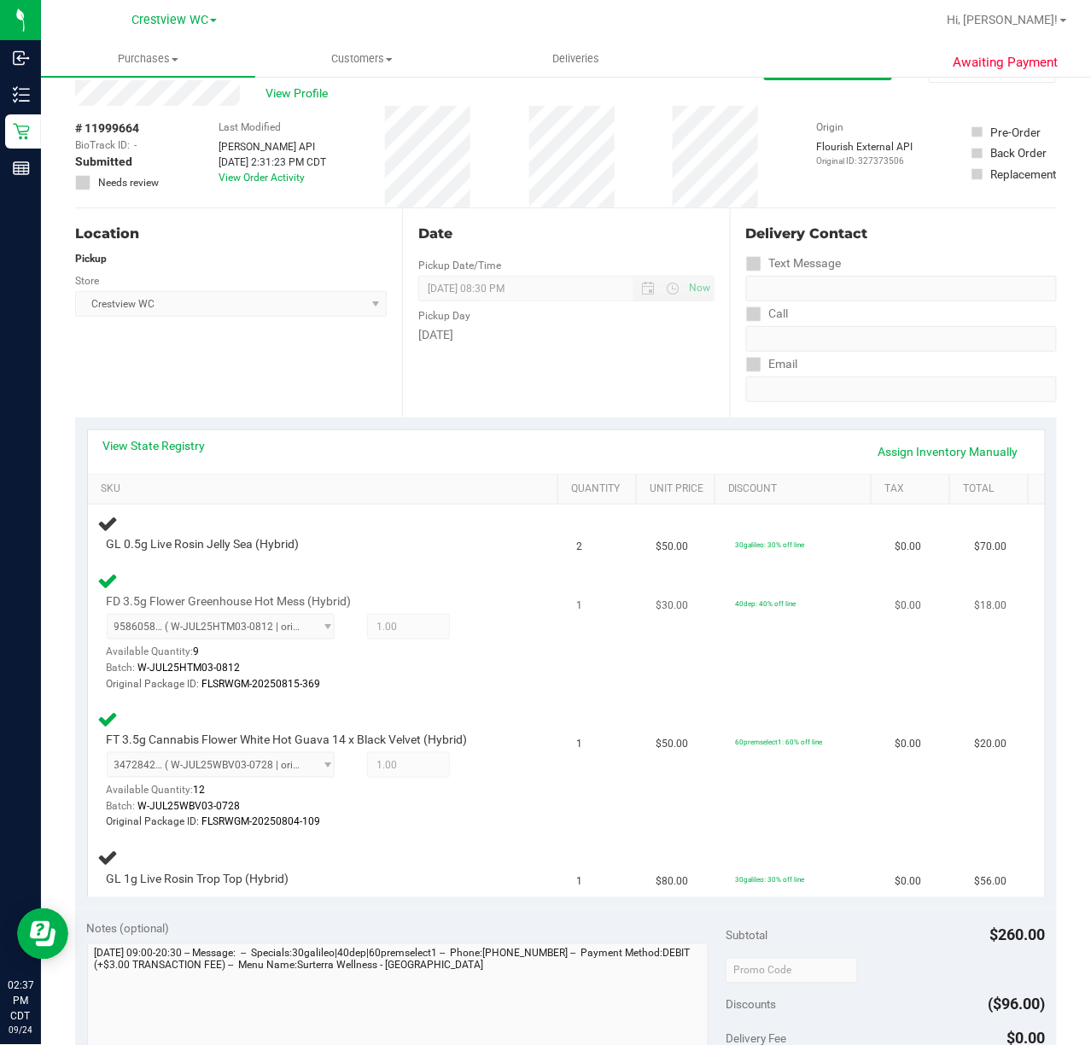
click at [427, 646] on div "9586058799700761 ( W-JUL25HTM03-0812 | orig: FLSRWGM-20250815-369 ) 95860587997…" at bounding box center [313, 653] width 412 height 79
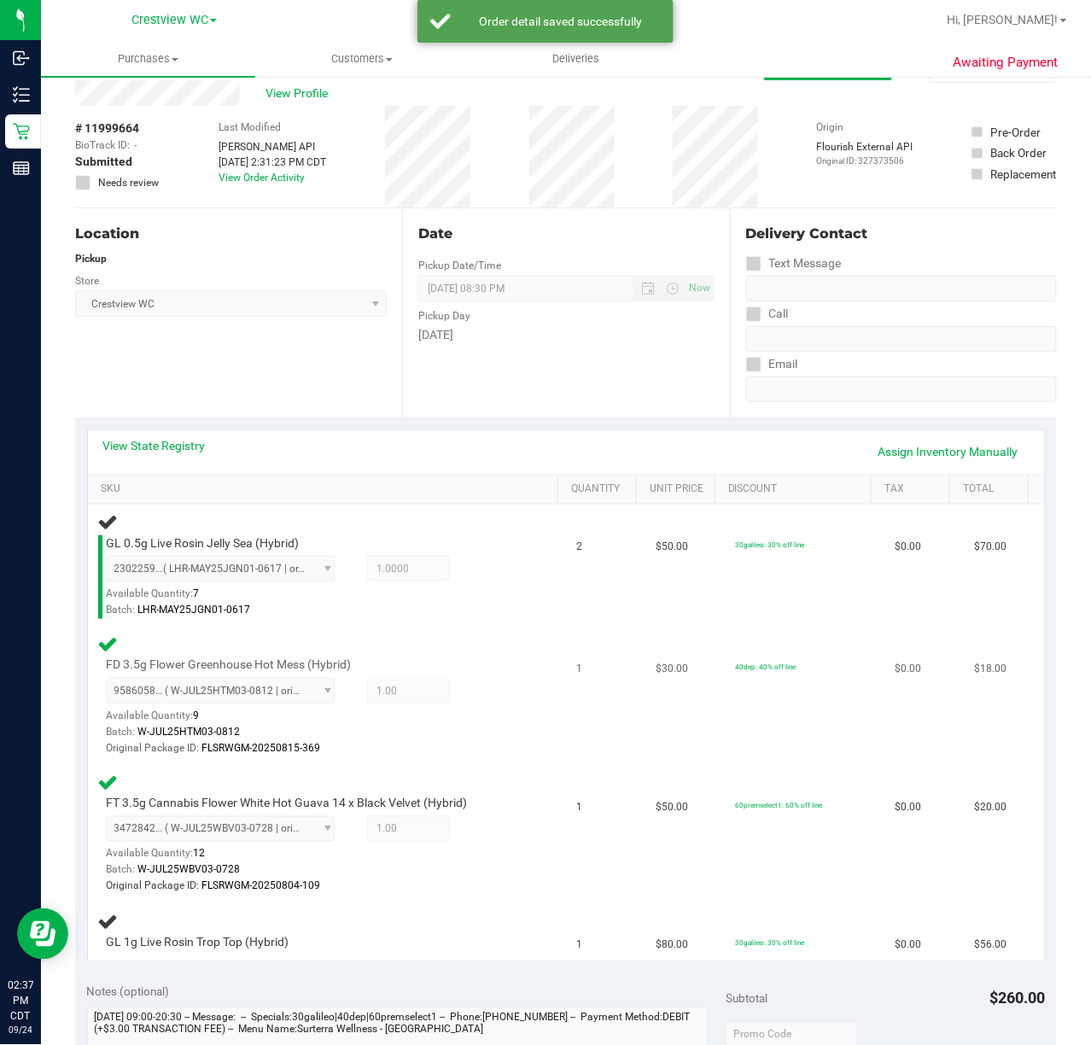
click at [479, 637] on div "FD 3.5g Flower Greenhouse Hot Mess (Hybrid) 9586058799700761 ( W-JUL25HTM03-081…" at bounding box center [327, 695] width 458 height 124
click at [521, 694] on div "FD 3.5g Flower Greenhouse Hot Mess (Hybrid) 9586058799700761 ( W-JUL25HTM03-081…" at bounding box center [327, 695] width 458 height 124
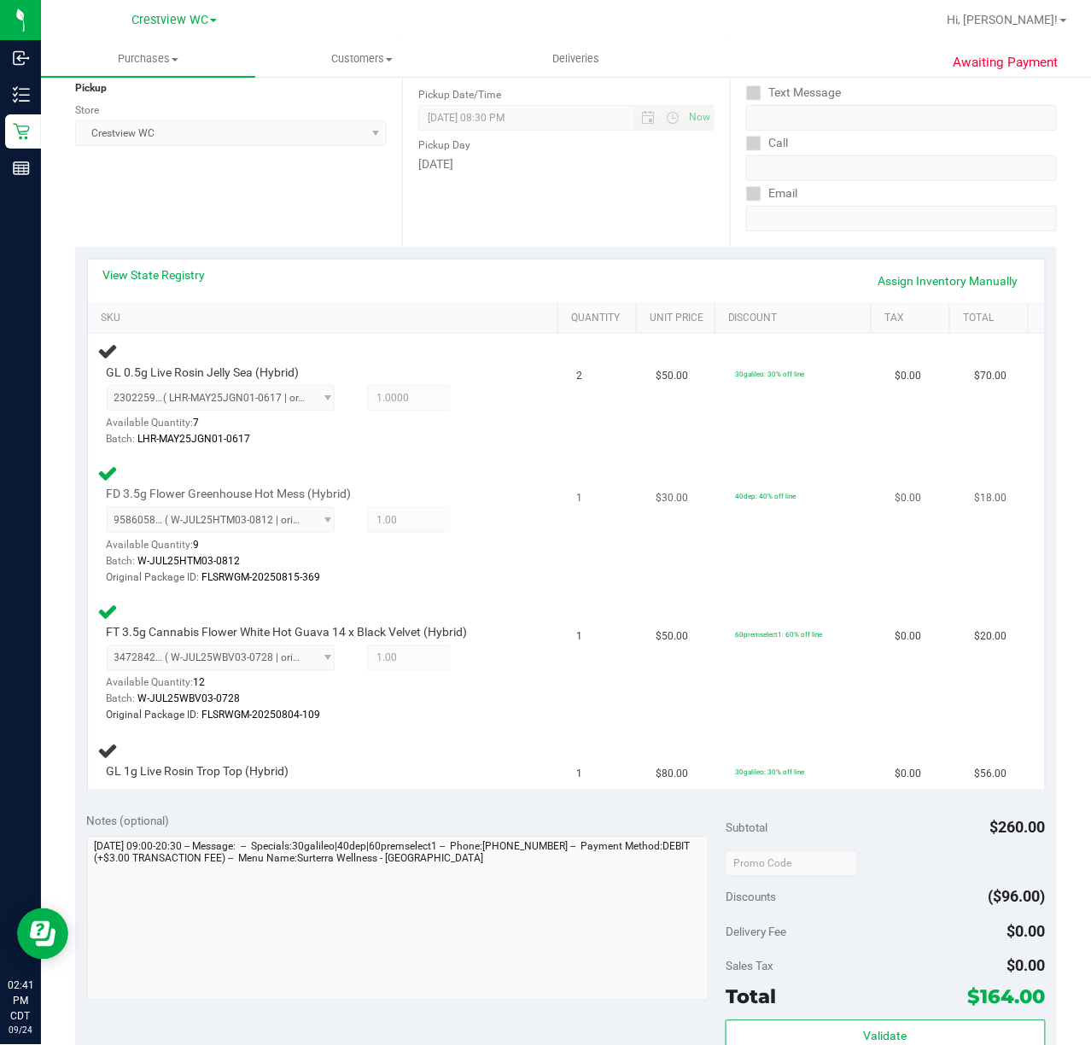
scroll to position [192, 0]
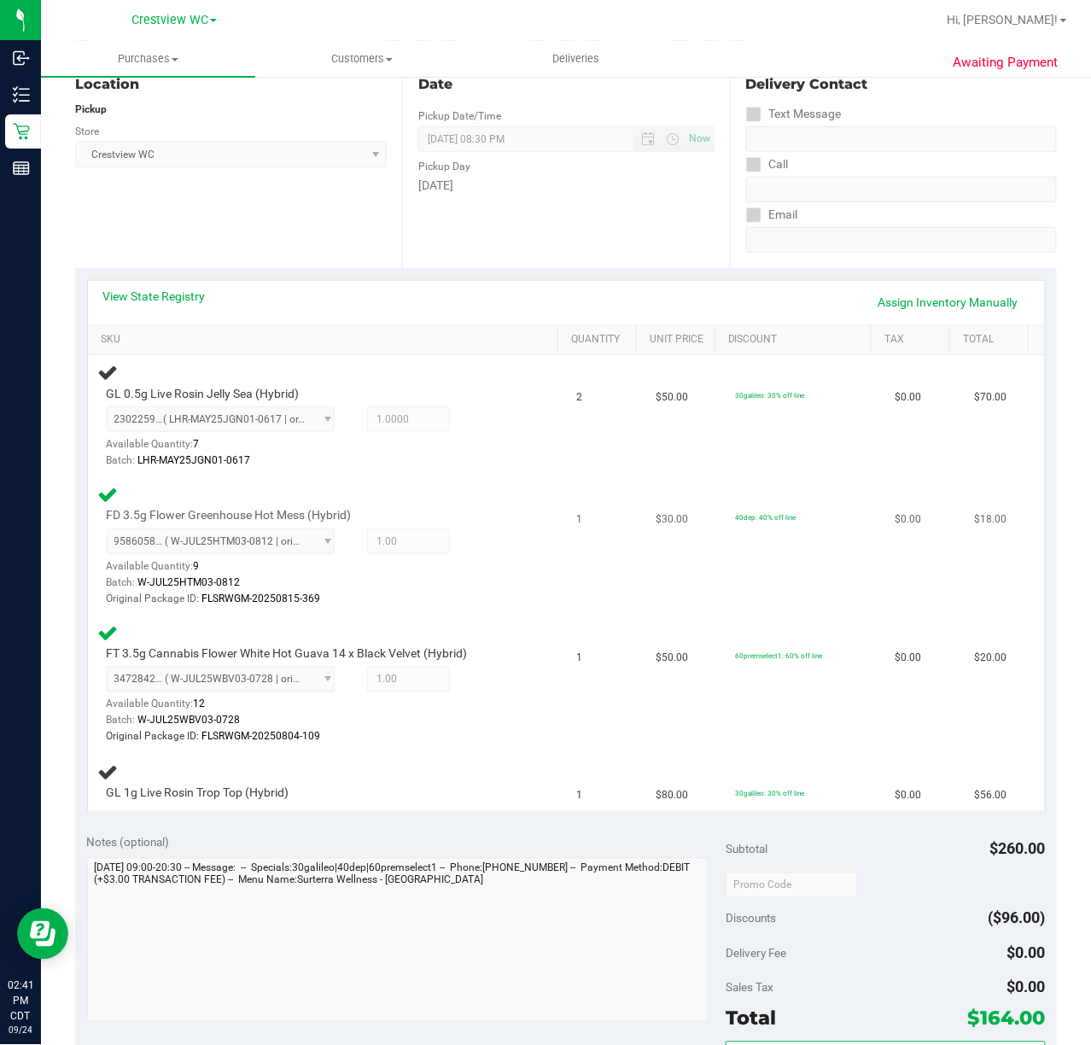
click at [486, 492] on div "FD 3.5g Flower Greenhouse Hot Mess (Hybrid) 9586058799700761 ( W-JUL25HTM03-081…" at bounding box center [327, 546] width 458 height 124
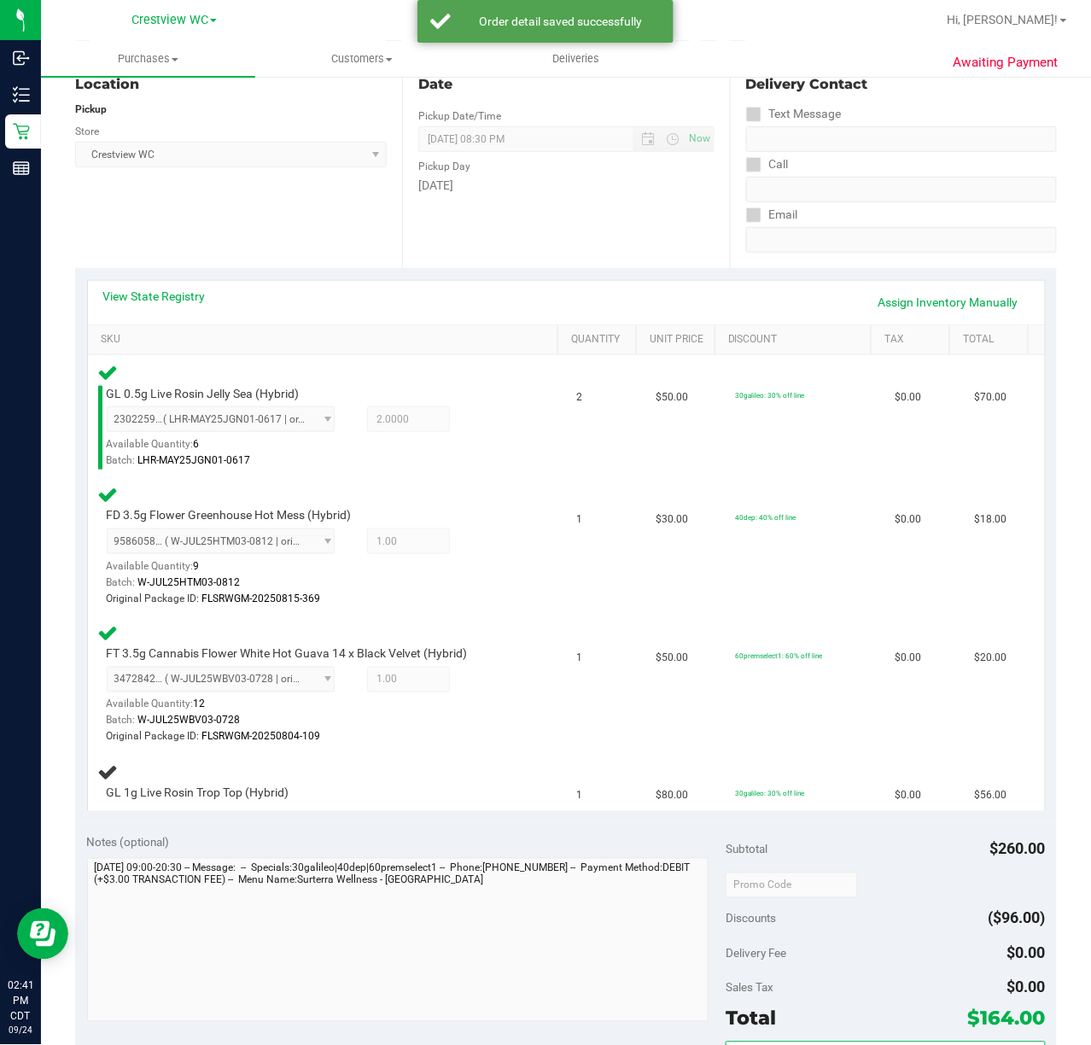
click at [294, 230] on div "Location Pickup Store Crestview WC Select Store Bonita Springs WC Boynton Beach…" at bounding box center [238, 163] width 327 height 209
click at [284, 230] on div "Location Pickup Store Crestview WC Select Store Bonita Springs WC Boynton Beach…" at bounding box center [238, 163] width 327 height 209
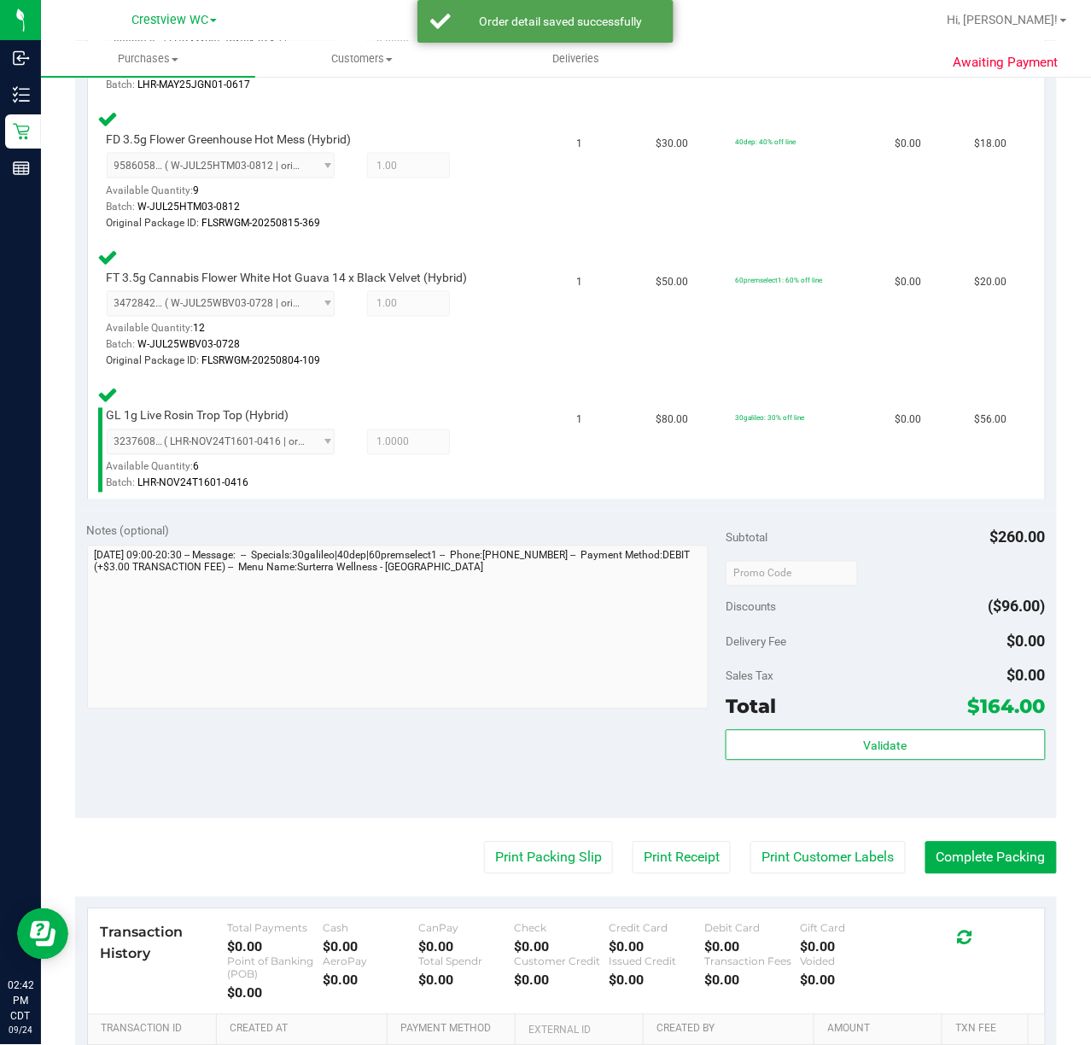
scroll to position [738, 0]
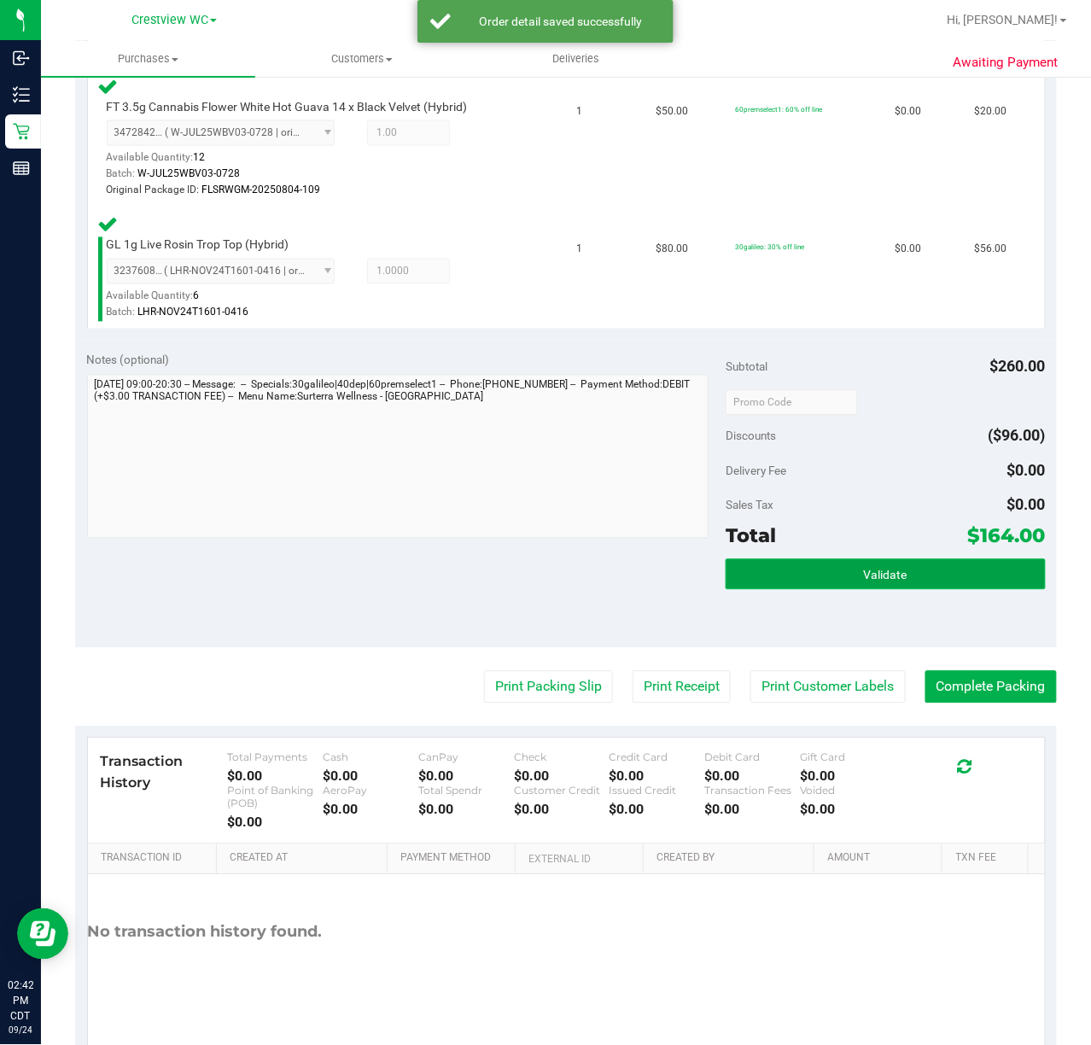
click at [864, 579] on span "Validate" at bounding box center [886, 575] width 44 height 14
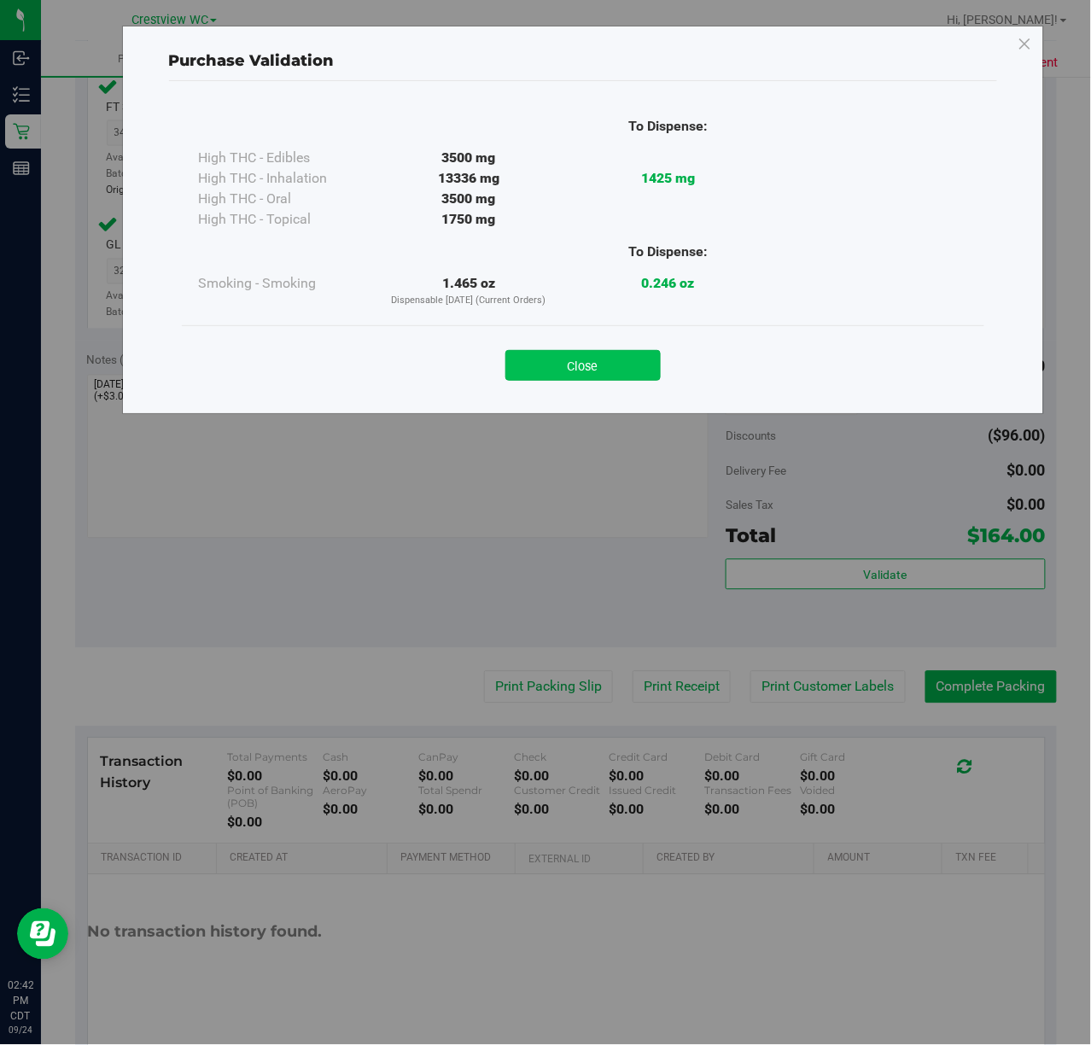
click at [575, 373] on button "Close" at bounding box center [582, 365] width 155 height 31
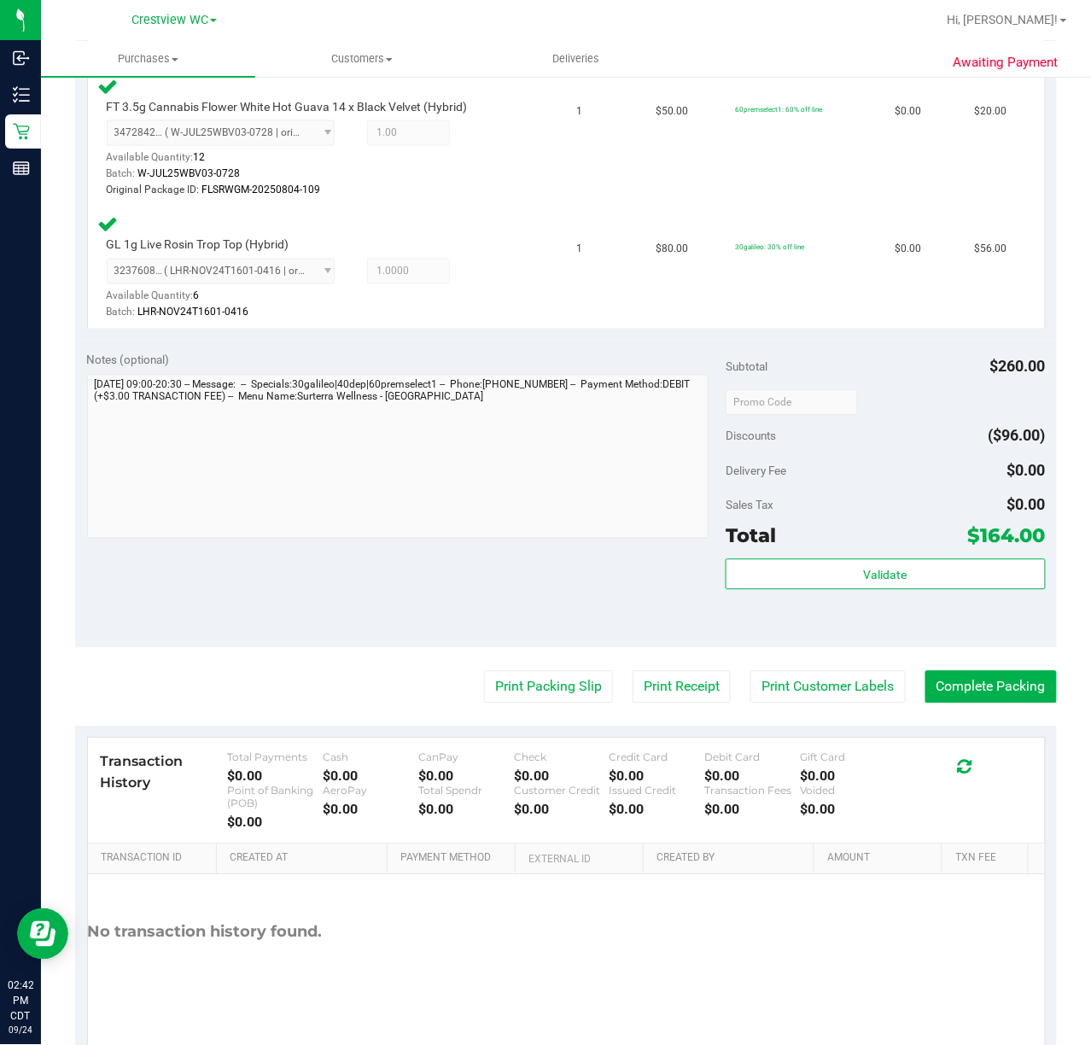
scroll to position [786, 0]
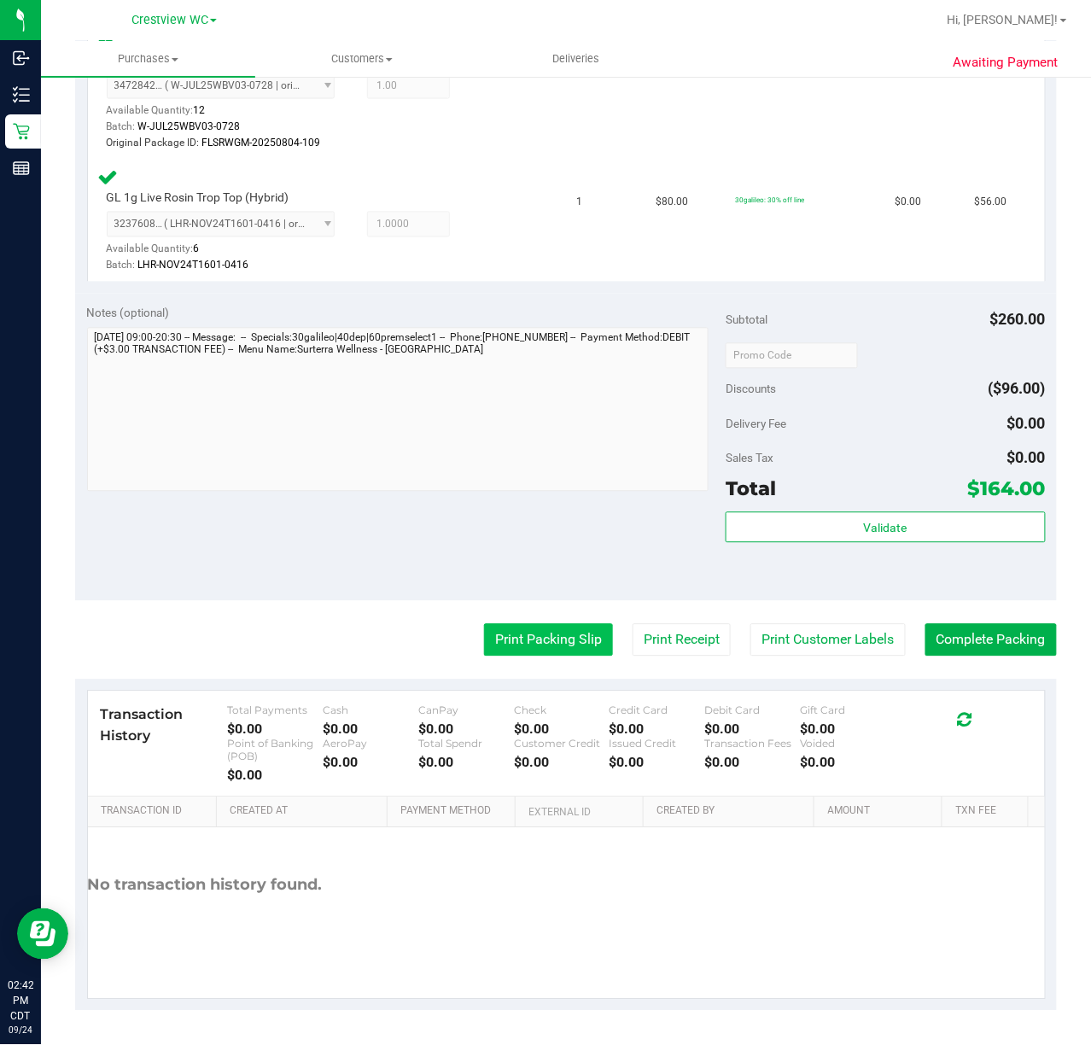
click at [551, 638] on button "Print Packing Slip" at bounding box center [548, 640] width 129 height 32
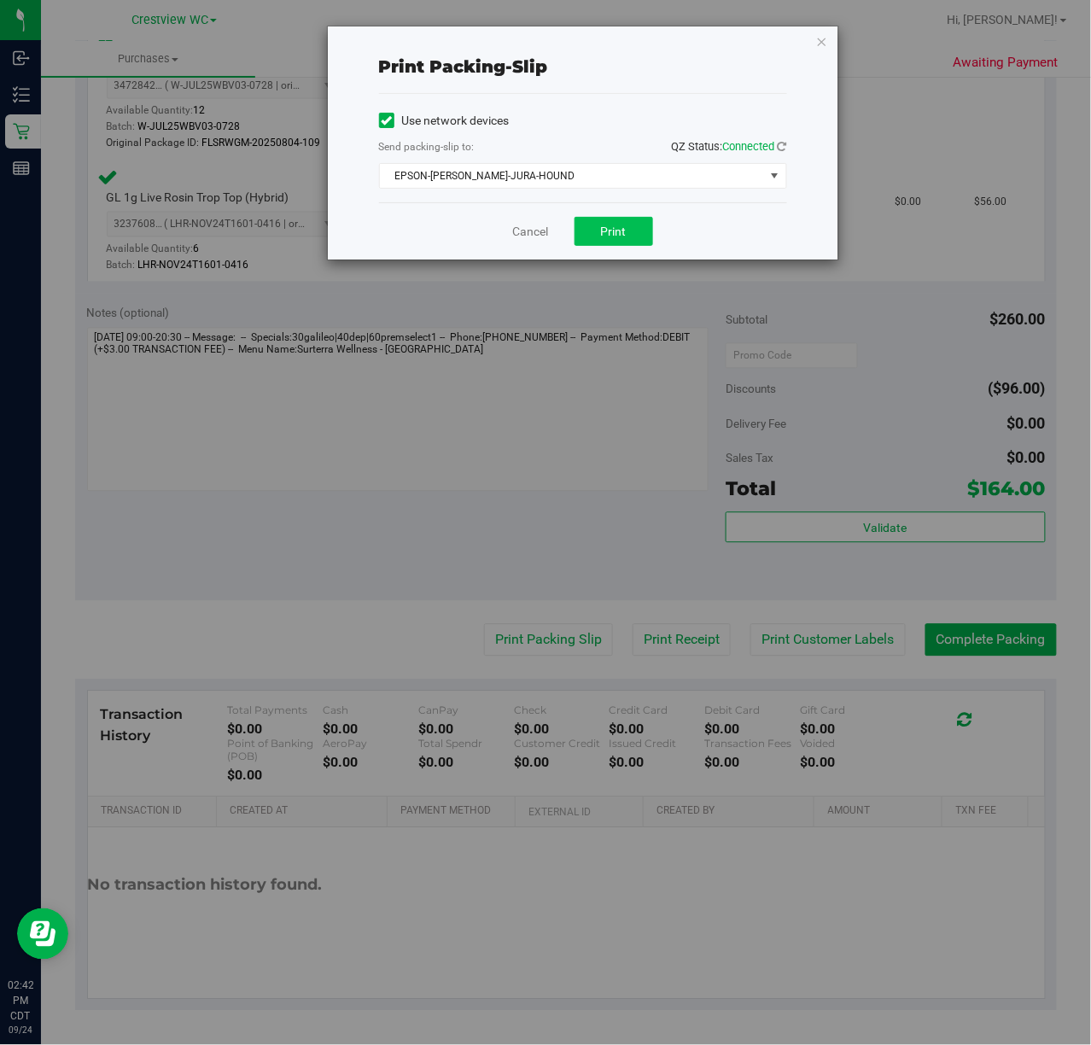
click at [636, 236] on button "Print" at bounding box center [613, 231] width 79 height 29
click at [816, 36] on icon "button" at bounding box center [822, 41] width 12 height 20
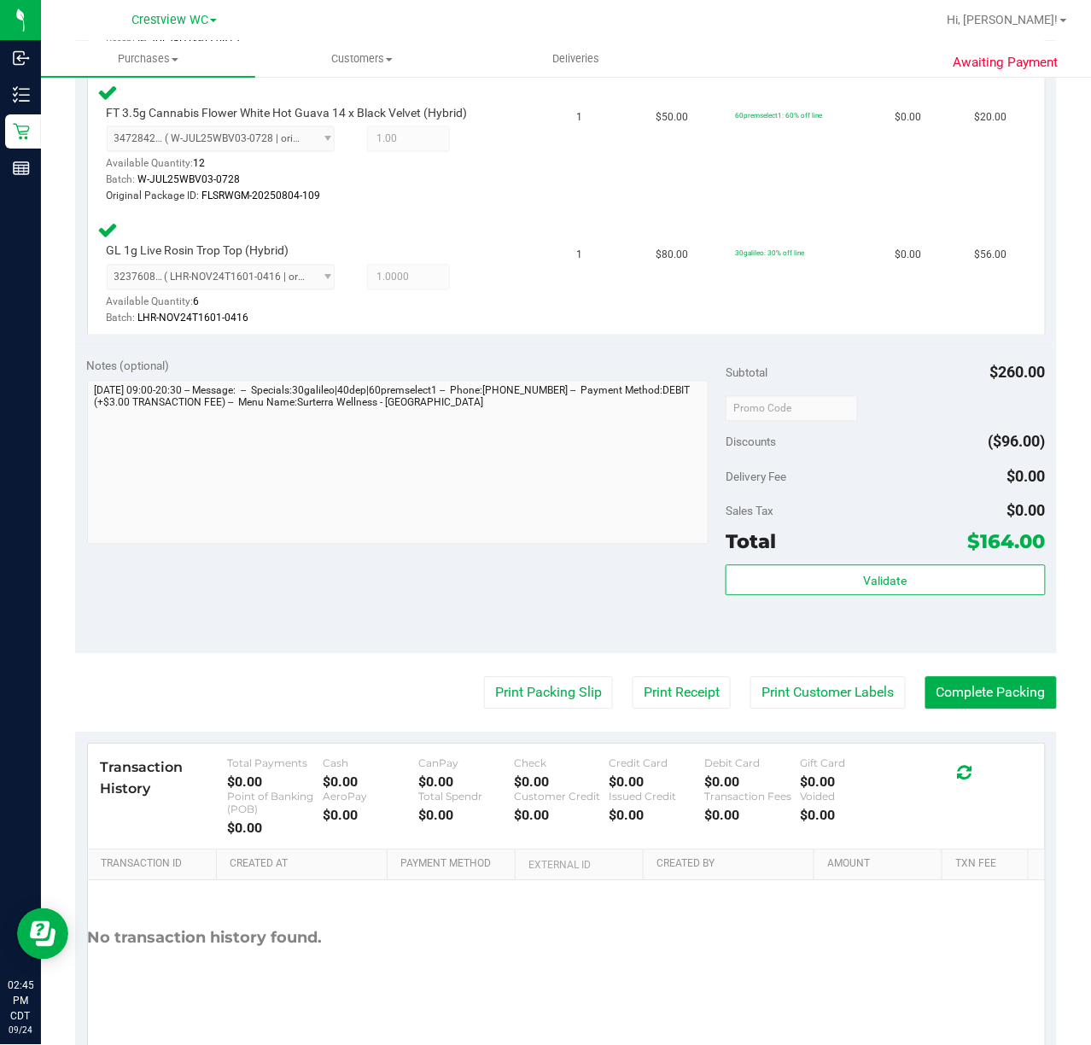
scroll to position [731, 0]
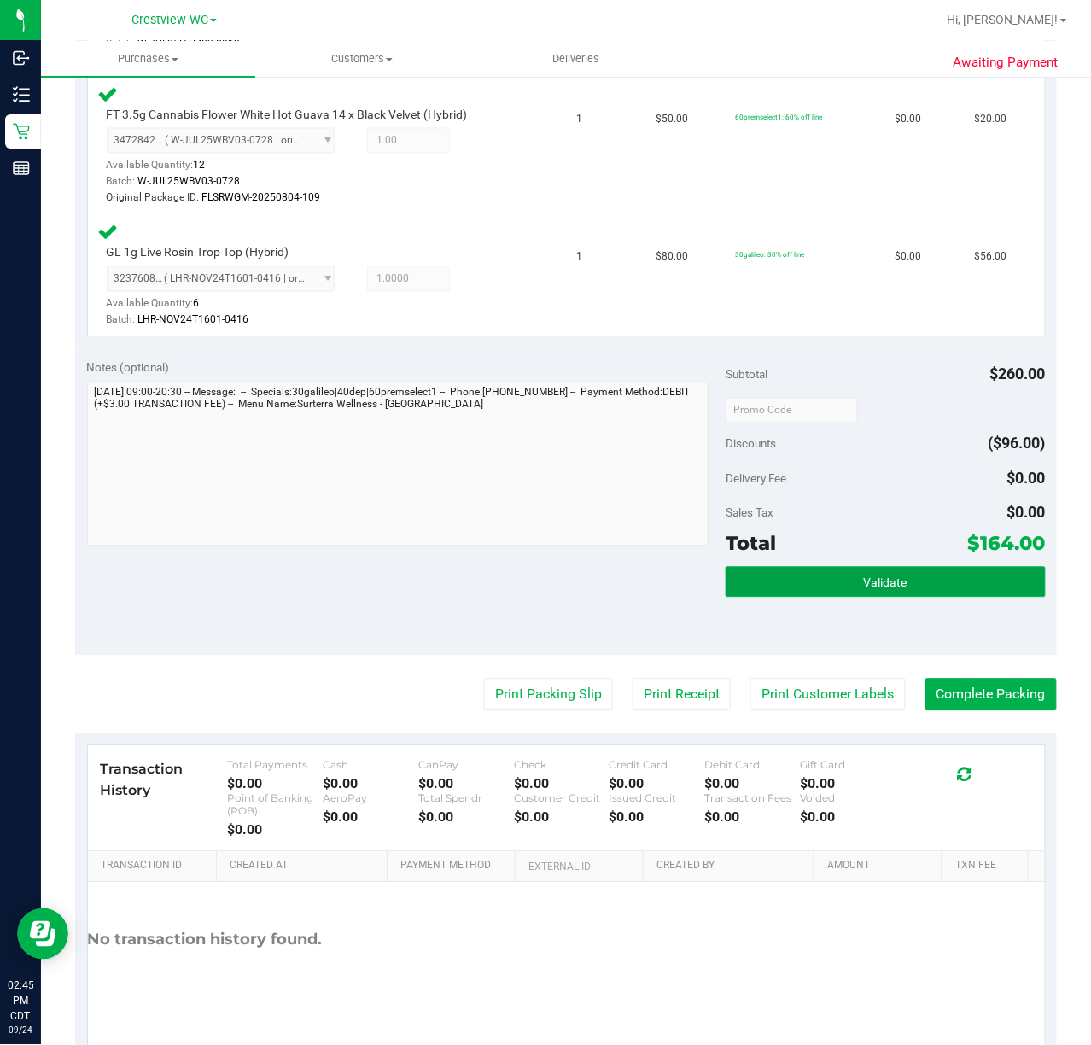
click at [872, 582] on span "Validate" at bounding box center [886, 583] width 44 height 14
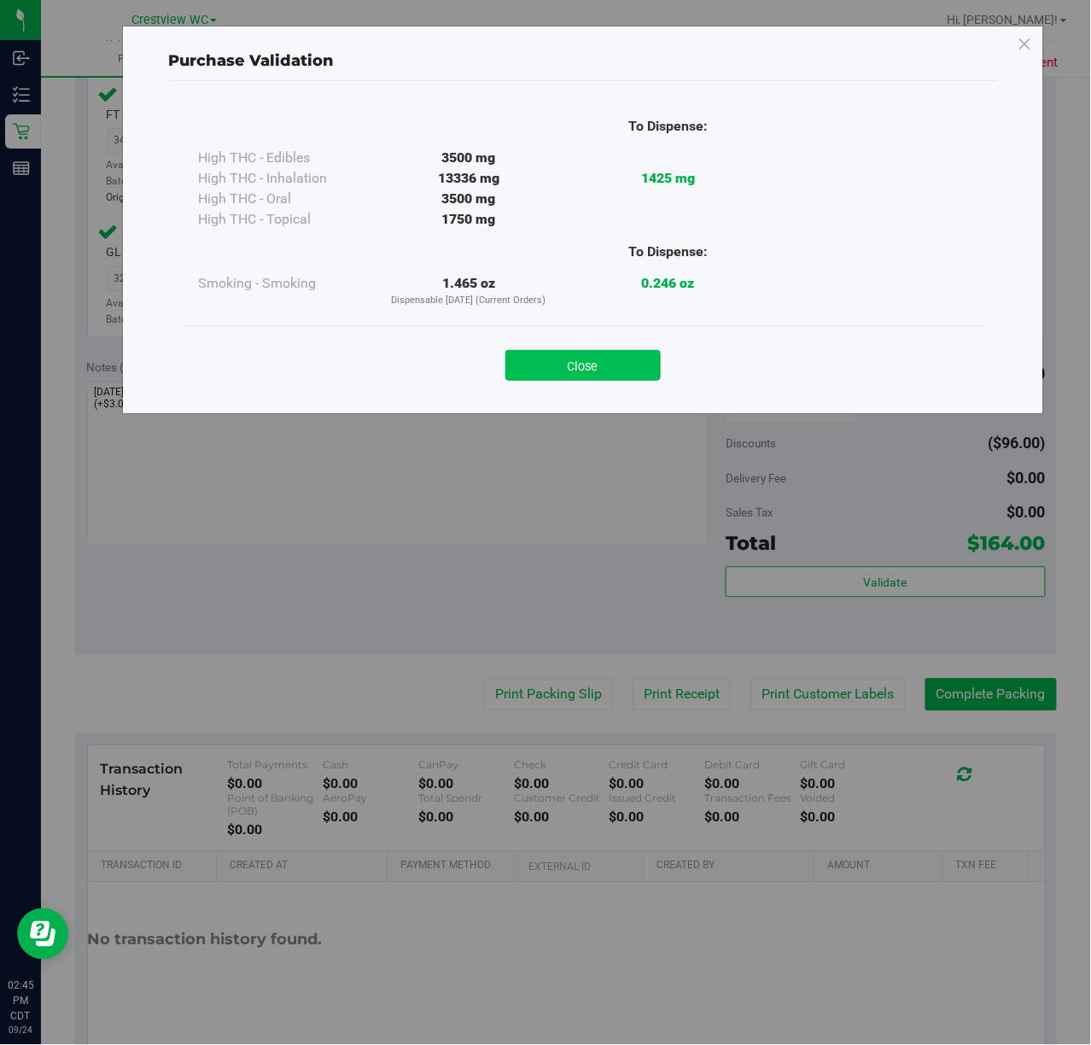
click at [603, 367] on button "Close" at bounding box center [582, 365] width 155 height 31
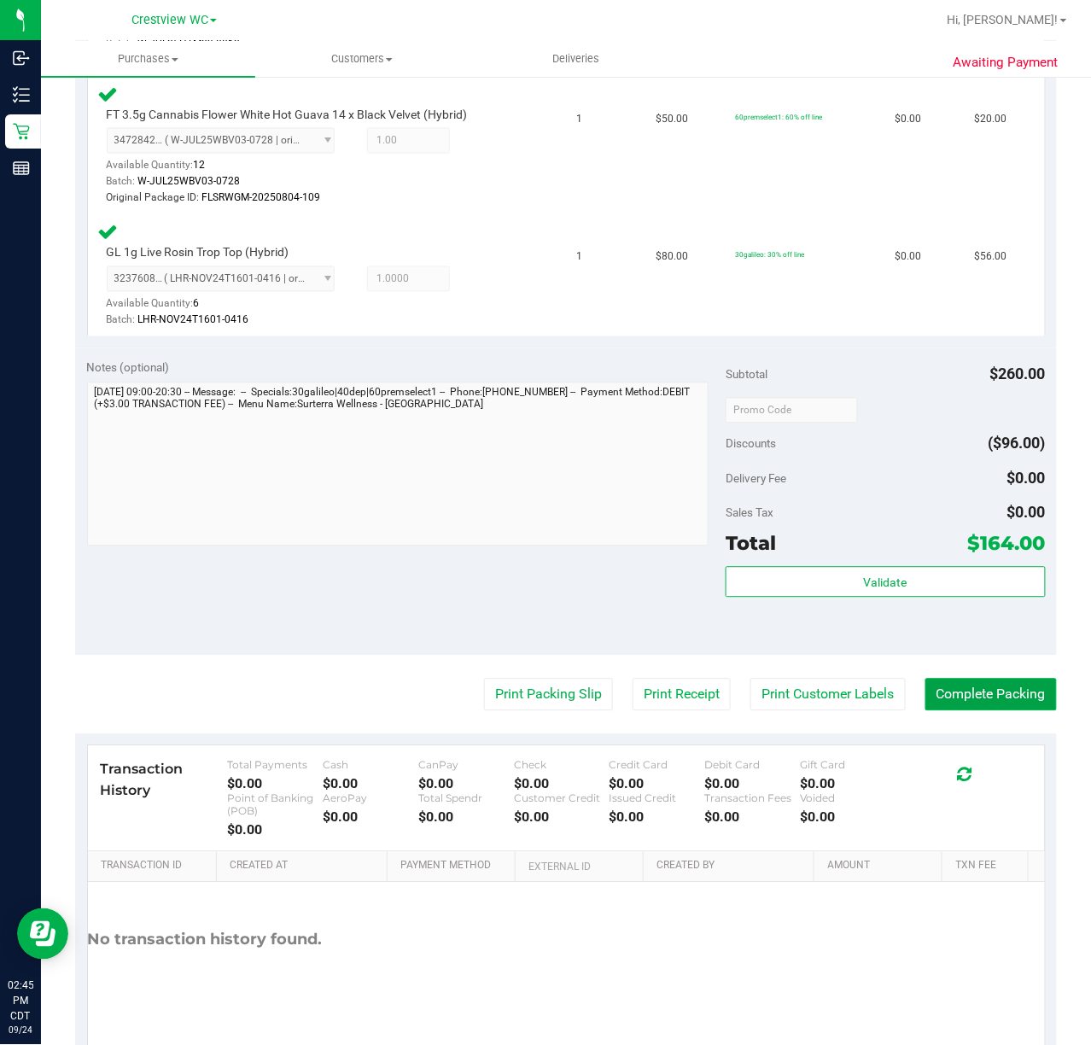
click at [980, 695] on button "Complete Packing" at bounding box center [990, 695] width 131 height 32
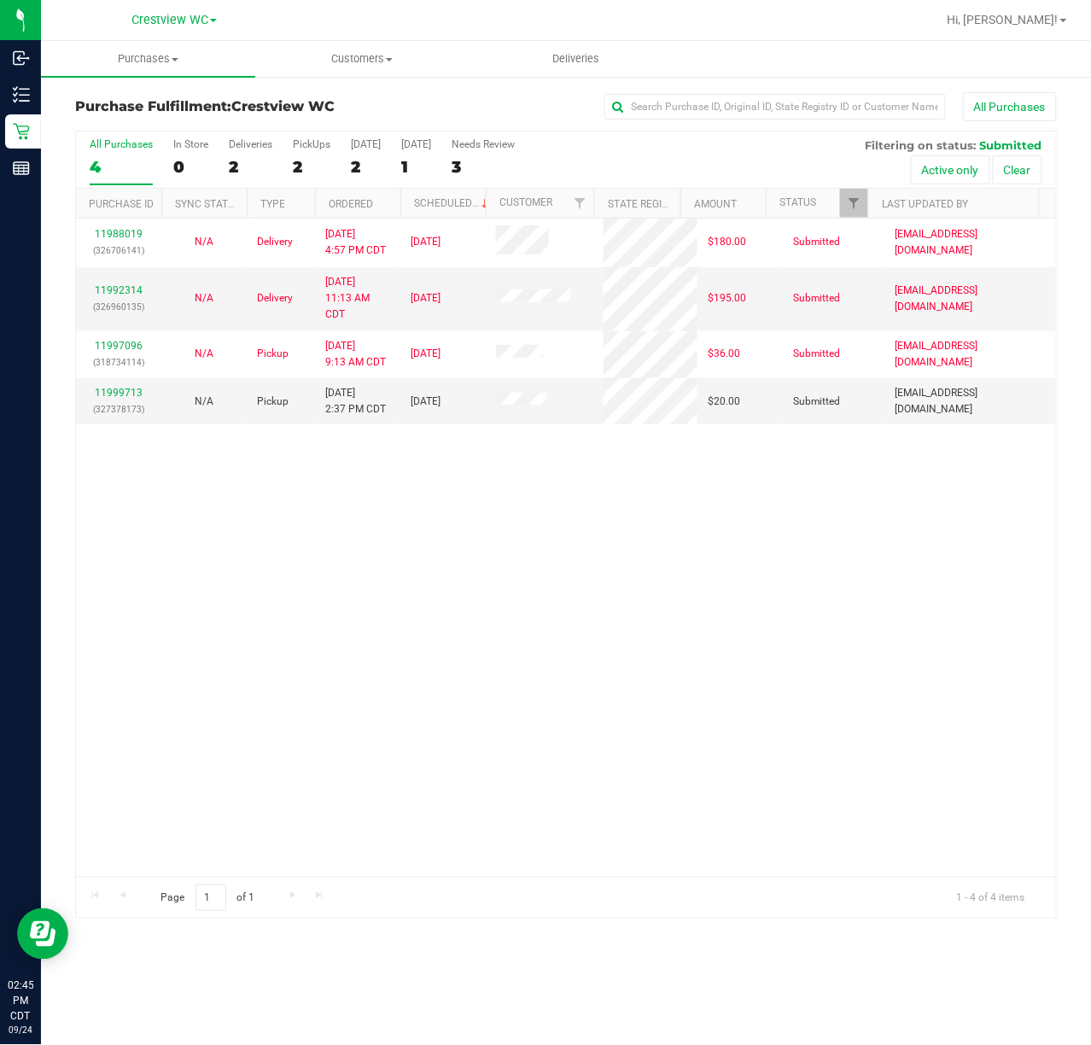
click at [376, 618] on div "11988019 (326706141) N/A Delivery 9/22/2025 4:57 PM CDT 9/26/2025 $180.00 Submi…" at bounding box center [566, 547] width 980 height 658
click at [304, 176] on div "2" at bounding box center [312, 167] width 38 height 20
click at [0, 0] on input "PickUps 2" at bounding box center [0, 0] width 0 height 0
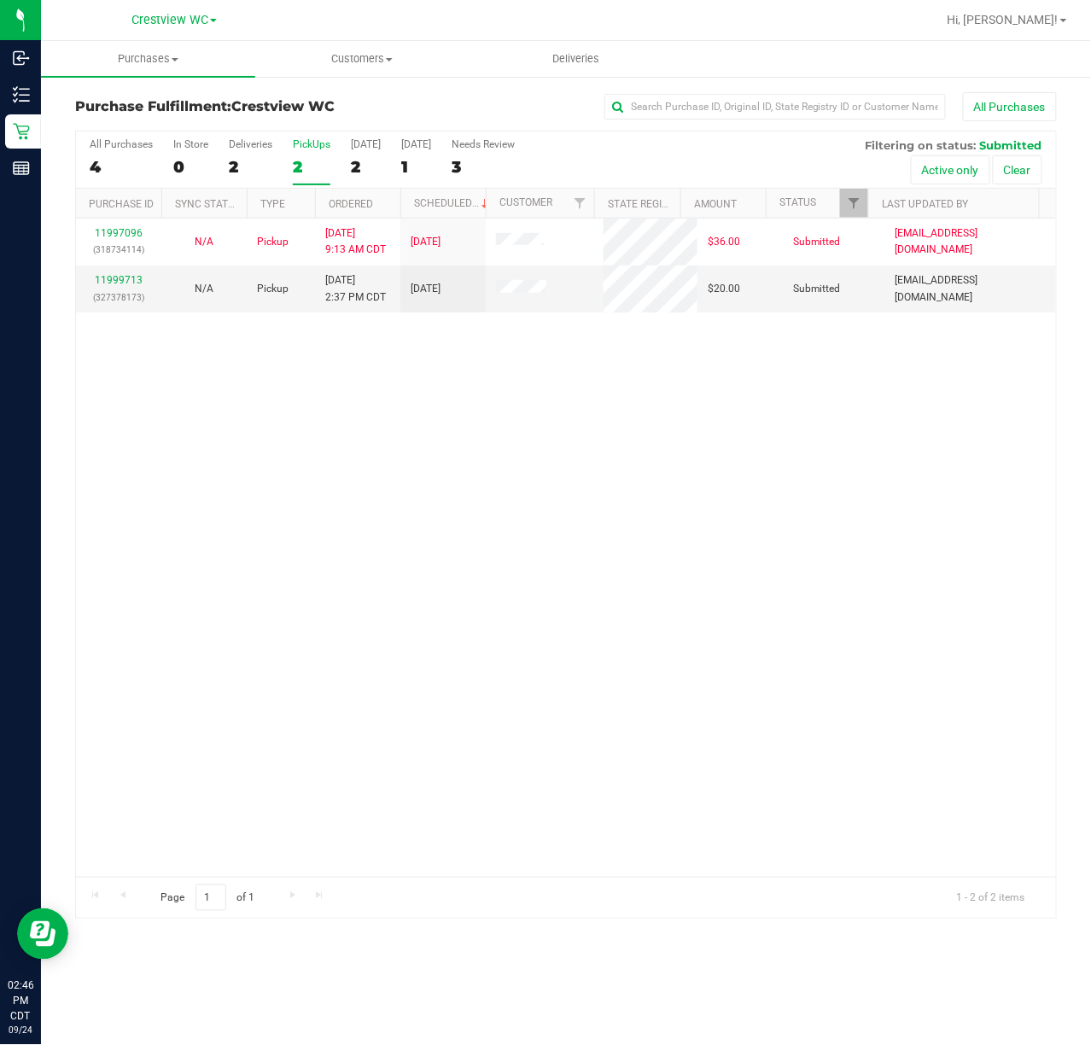
click at [315, 140] on div "PickUps" at bounding box center [312, 144] width 38 height 12
click at [0, 0] on input "PickUps 2" at bounding box center [0, 0] width 0 height 0
click at [875, 469] on div "11997096 (318734114) N/A Pickup 9/24/2025 9:13 AM CDT 9/24/2025 $36.00 Submitte…" at bounding box center [566, 547] width 980 height 658
click at [131, 280] on link "11999713" at bounding box center [119, 280] width 48 height 12
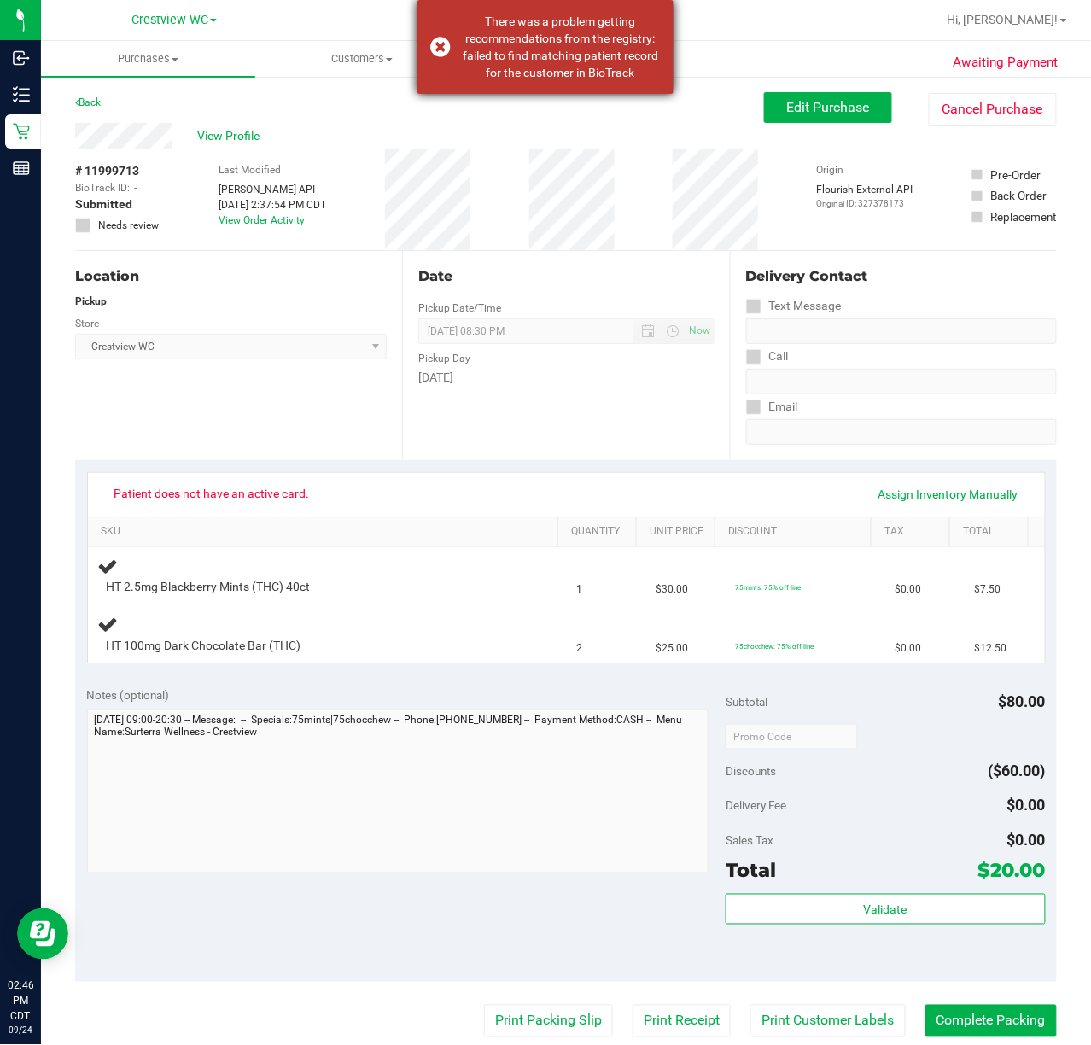
click at [438, 42] on div "There was a problem getting recommendations from the registry: failed to find m…" at bounding box center [545, 47] width 256 height 94
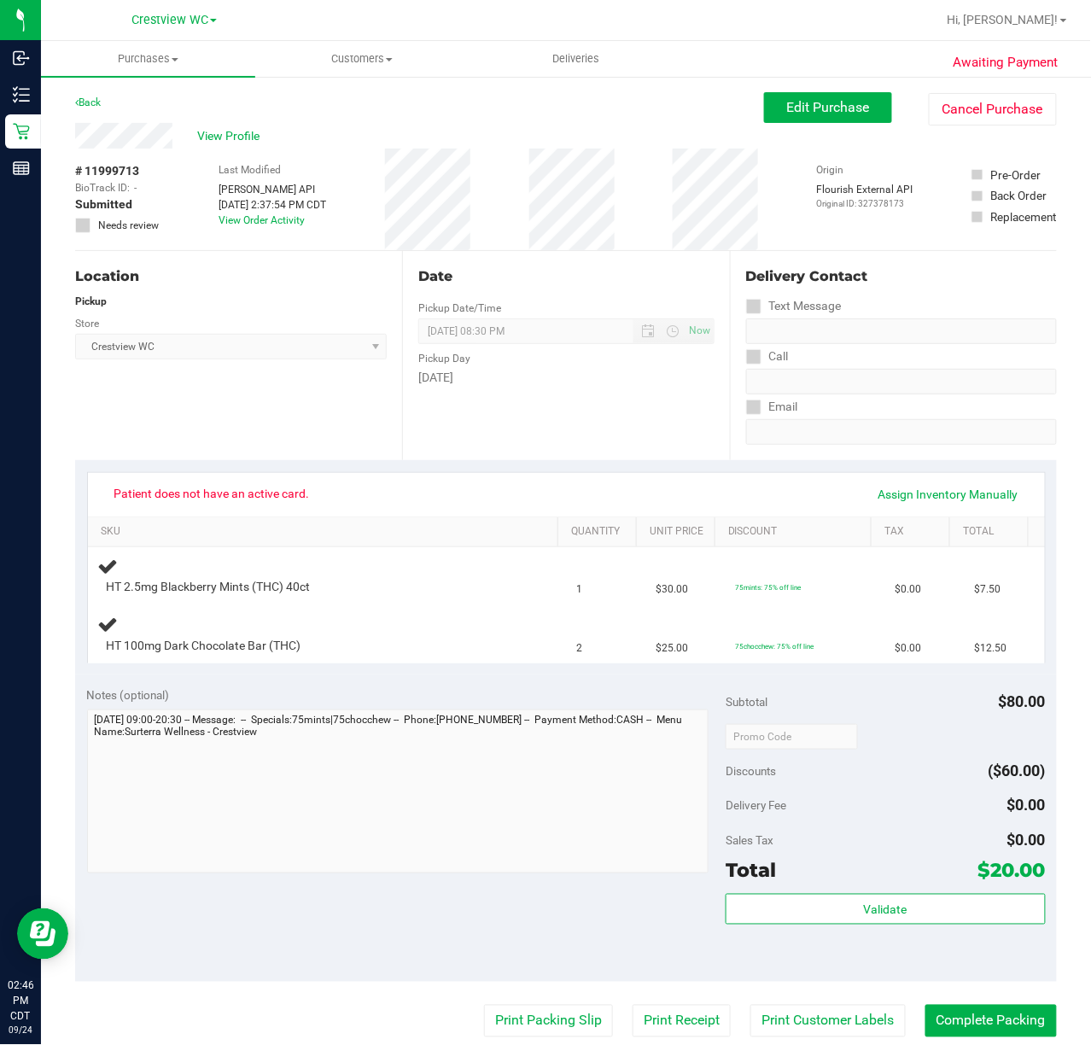
click at [230, 389] on div "Location Pickup Store Crestview WC Select Store Bonita Springs WC Boynton Beach…" at bounding box center [238, 355] width 327 height 209
click at [218, 406] on div "Location Pickup Store Crestview WC Select Store Bonita Springs WC Boynton Beach…" at bounding box center [238, 355] width 327 height 209
click at [184, 410] on div "Location Pickup Store Crestview WC Select Store Bonita Springs WC Boynton Beach…" at bounding box center [238, 355] width 327 height 209
click at [408, 97] on div "Back Edit Purchase Cancel Purchase" at bounding box center [565, 107] width 981 height 31
click at [406, 90] on div "Awaiting Payment Back Edit Purchase Cancel Purchase View Profile # 11999713 Bio…" at bounding box center [566, 750] width 1050 height 1351
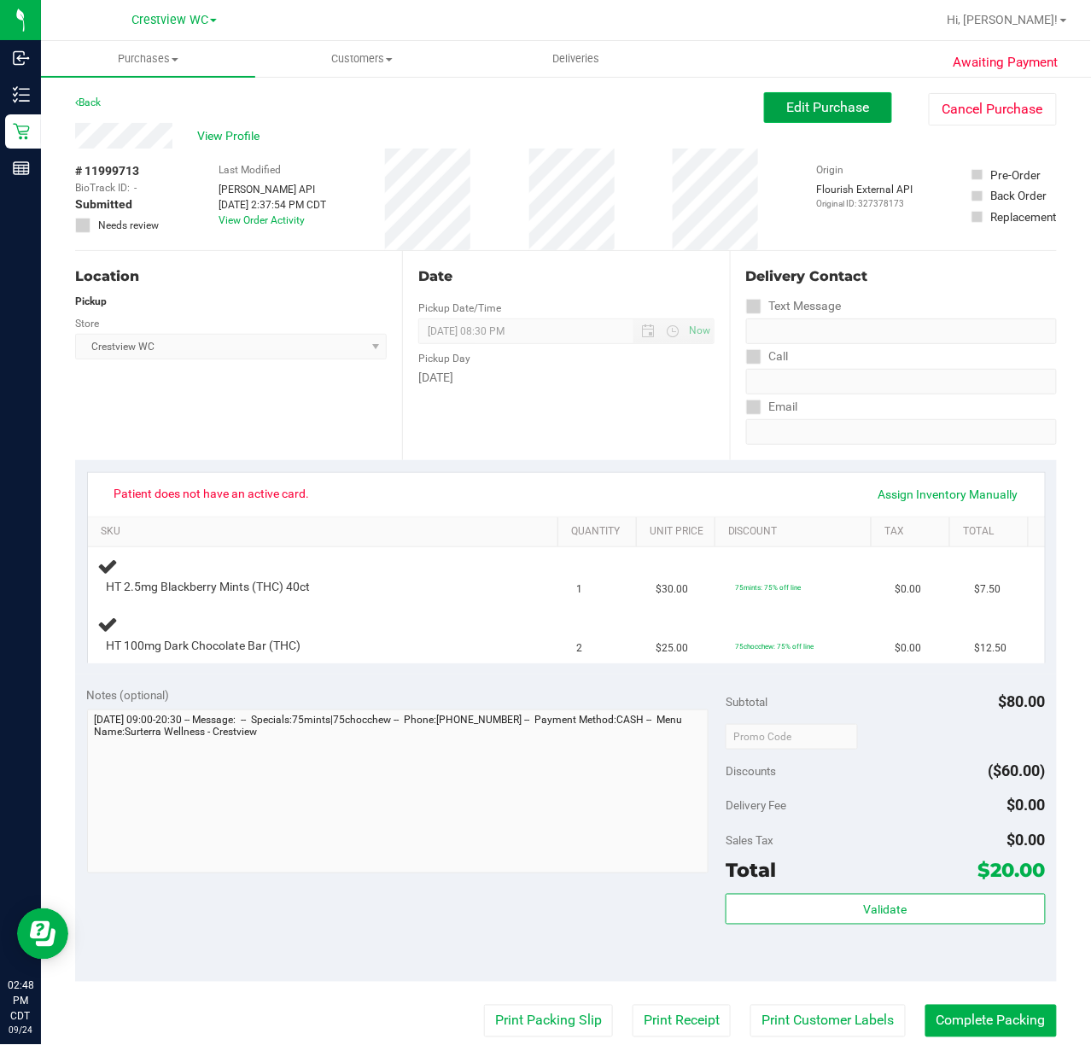
click at [840, 110] on span "Edit Purchase" at bounding box center [828, 107] width 83 height 16
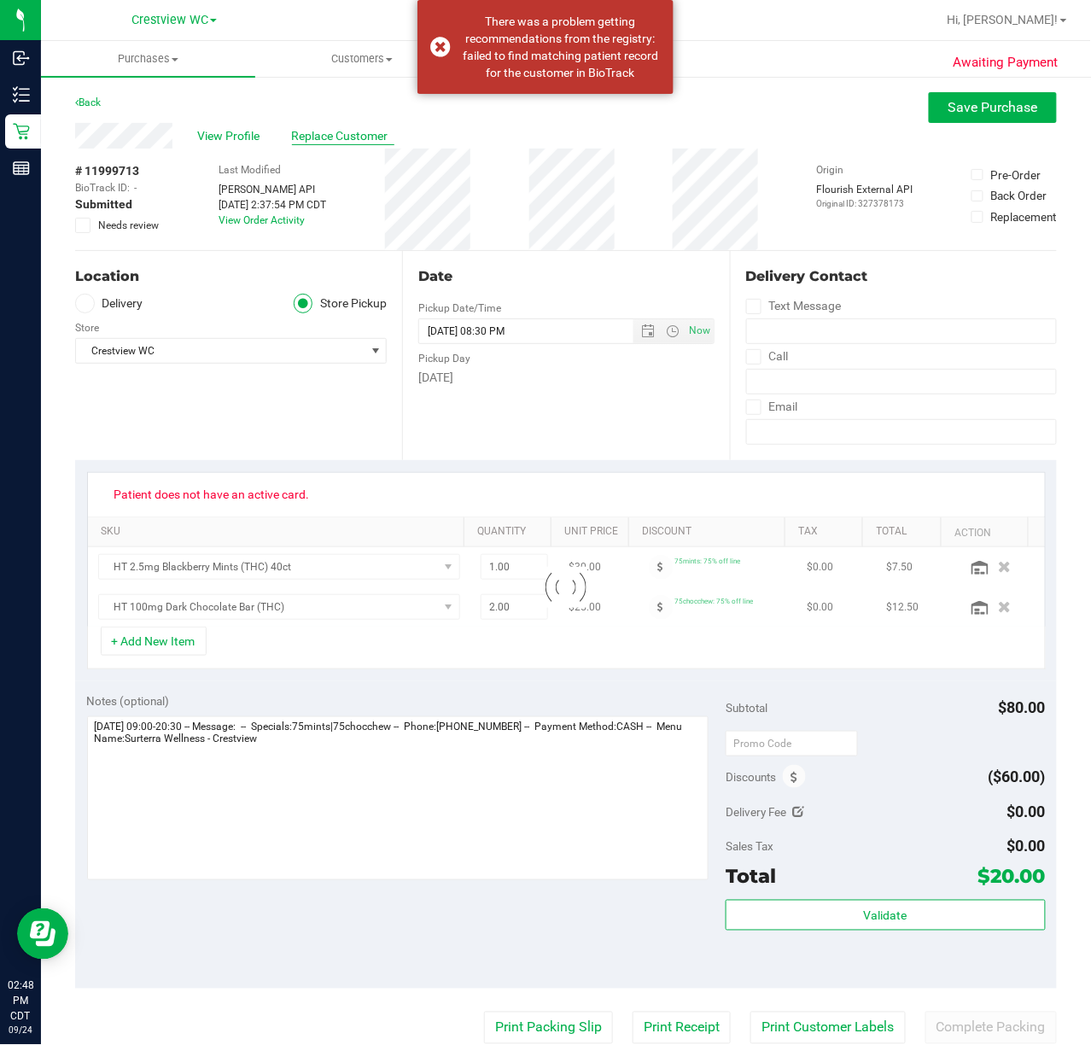
click at [367, 131] on span "Replace Customer" at bounding box center [343, 136] width 102 height 18
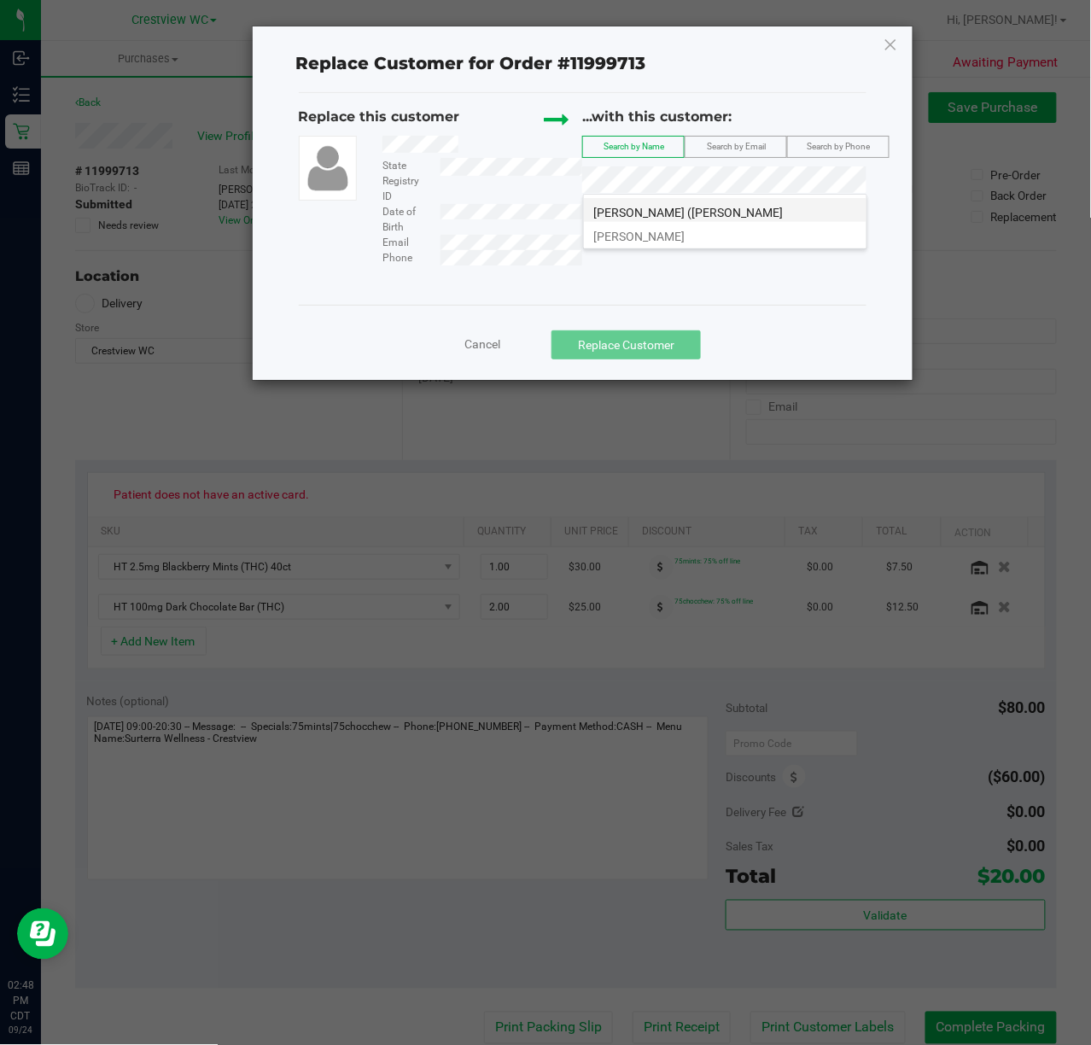
click at [704, 207] on li "JOHN (Andy) MILES" at bounding box center [725, 210] width 282 height 24
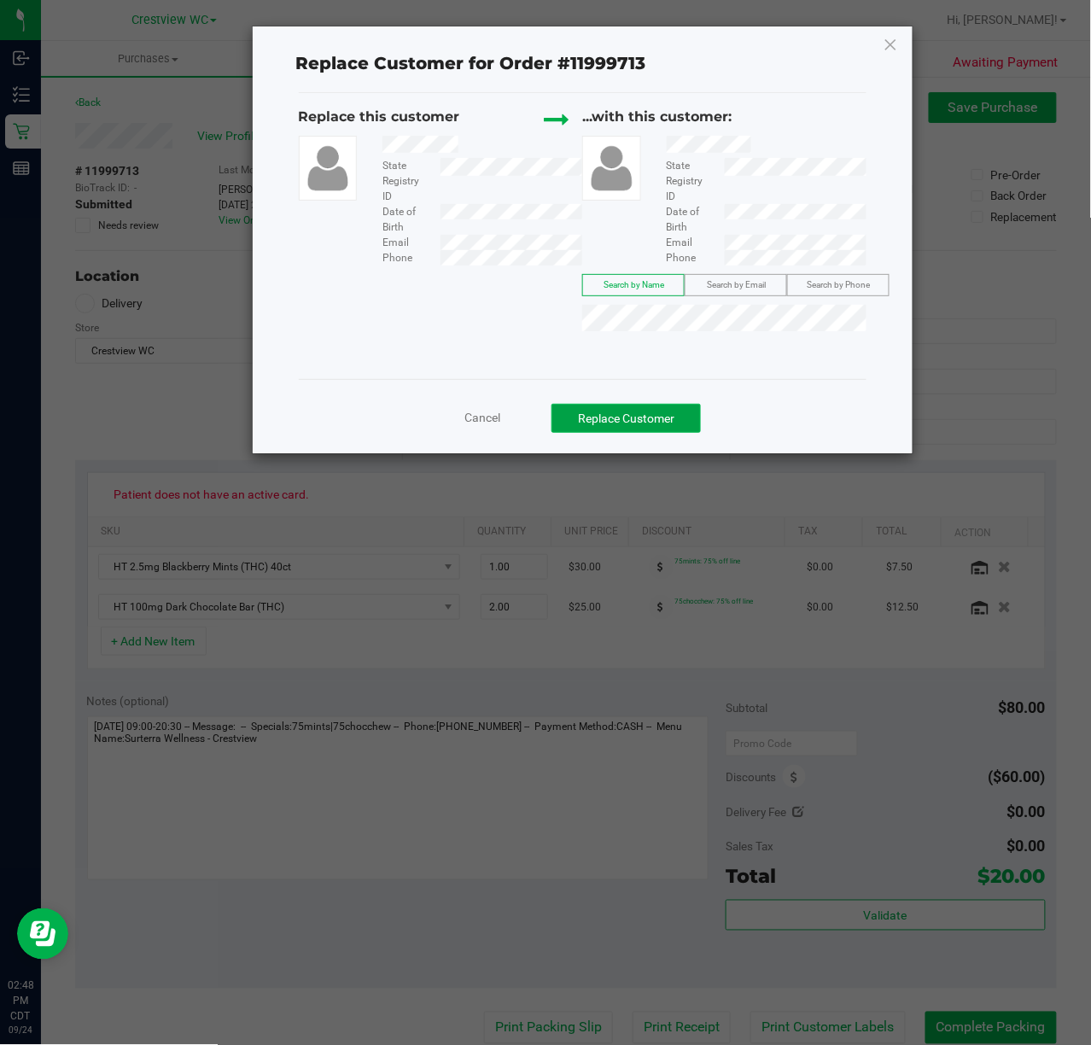
click at [690, 408] on button "Replace Customer" at bounding box center [625, 418] width 149 height 29
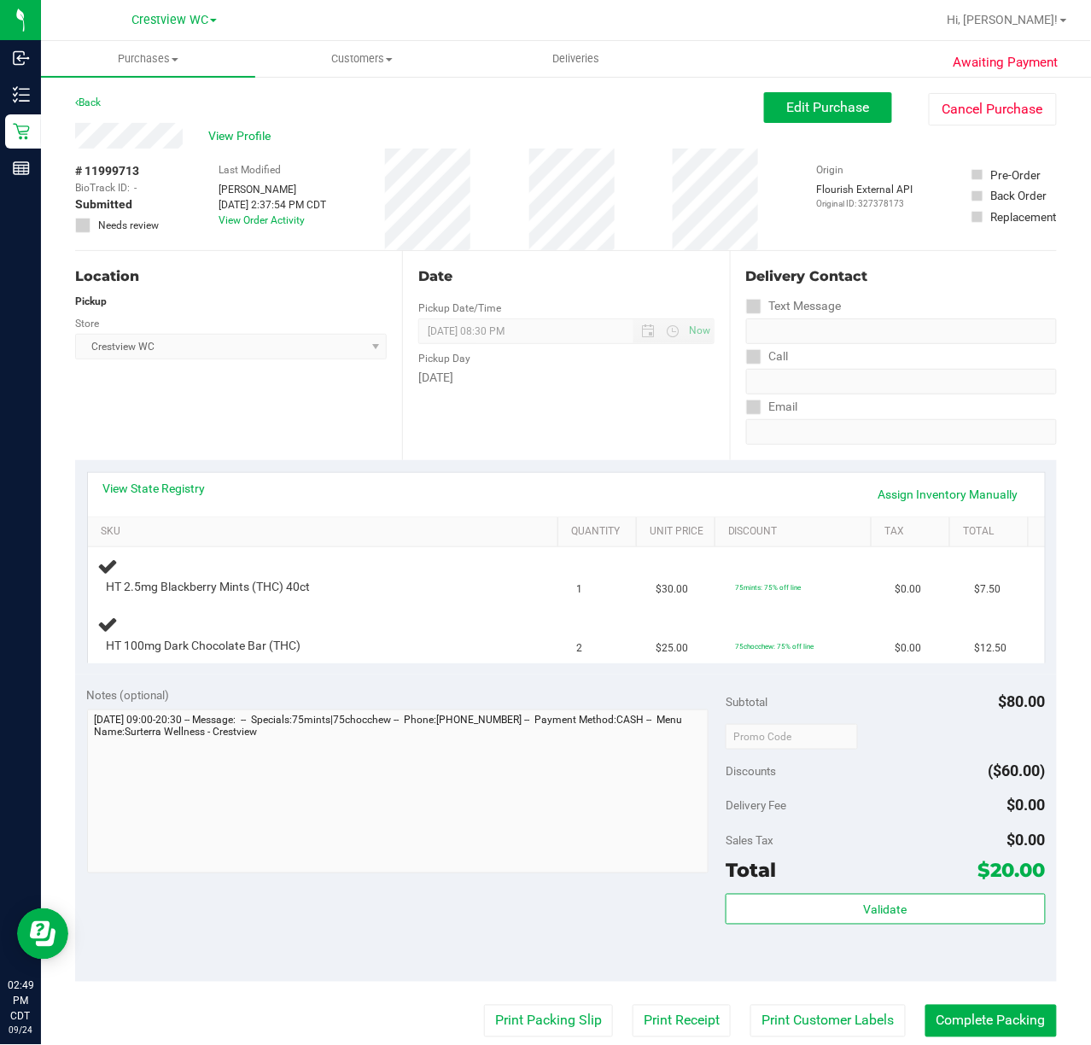
click at [277, 387] on div "Location Pickup Store Crestview WC Select Store Bonita Springs WC Boynton Beach…" at bounding box center [238, 355] width 327 height 209
click at [266, 411] on div "Location Pickup Store Crestview WC Select Store Bonita Springs WC Boynton Beach…" at bounding box center [238, 355] width 327 height 209
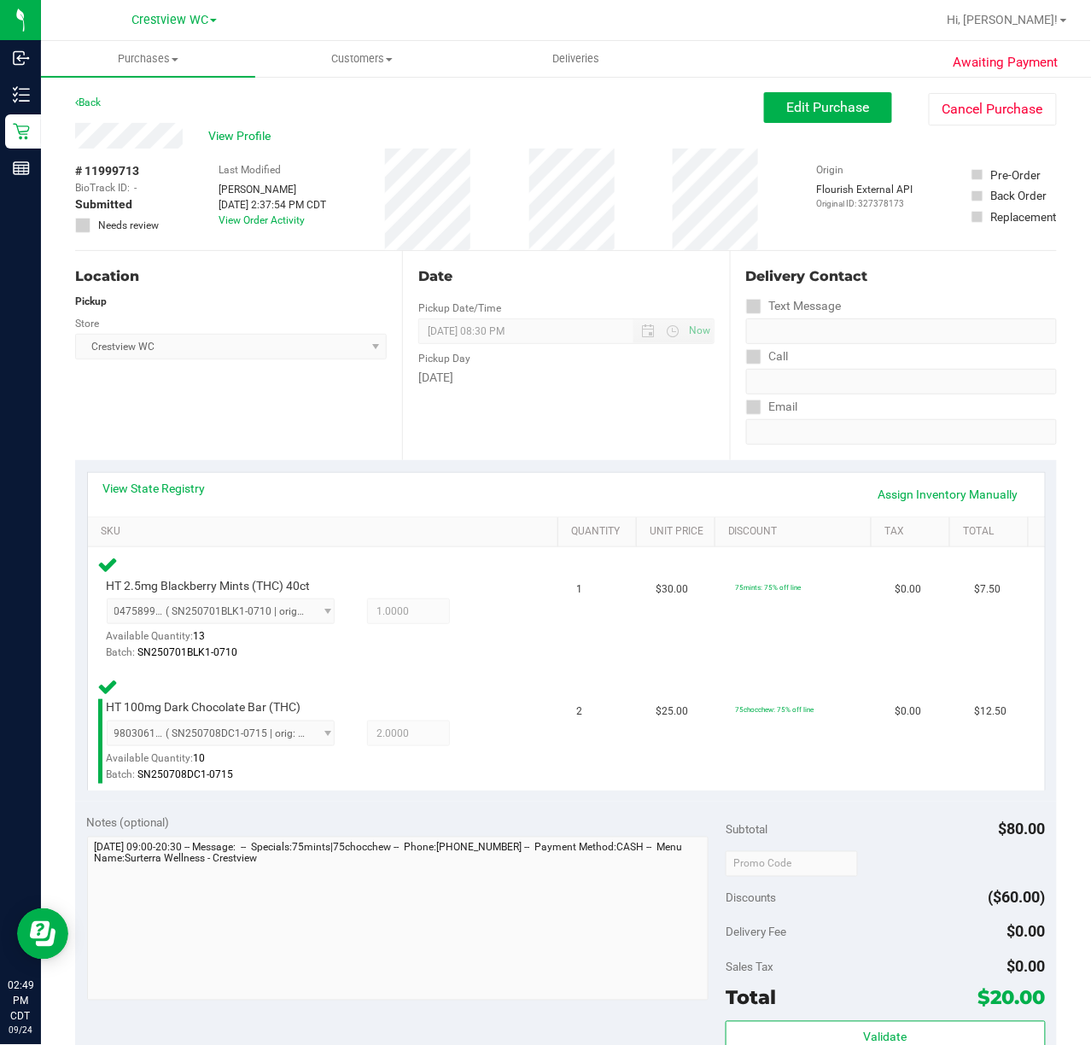
click at [261, 411] on div "Location Pickup Store Crestview WC Select Store Bonita Springs WC Boynton Beach…" at bounding box center [238, 355] width 327 height 209
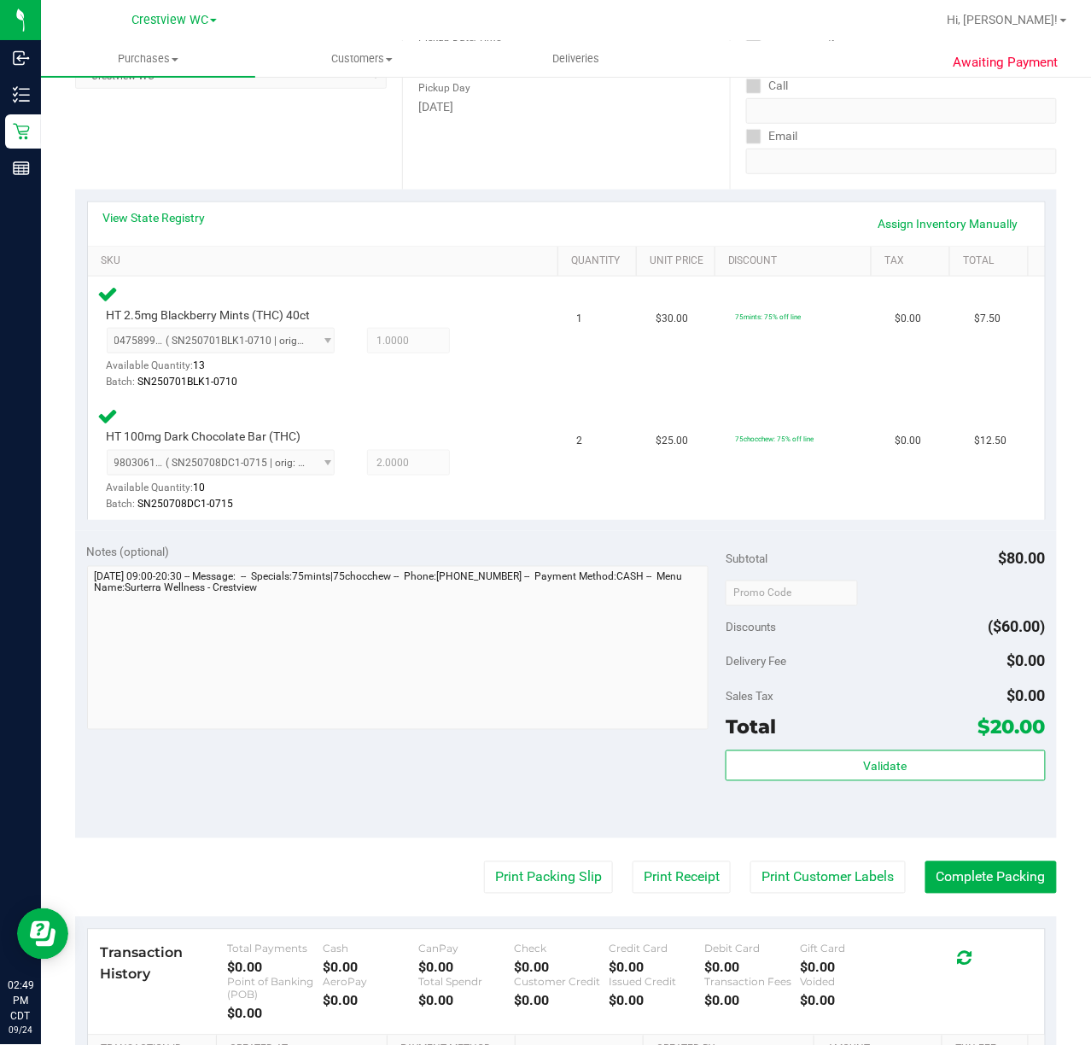
scroll to position [321, 0]
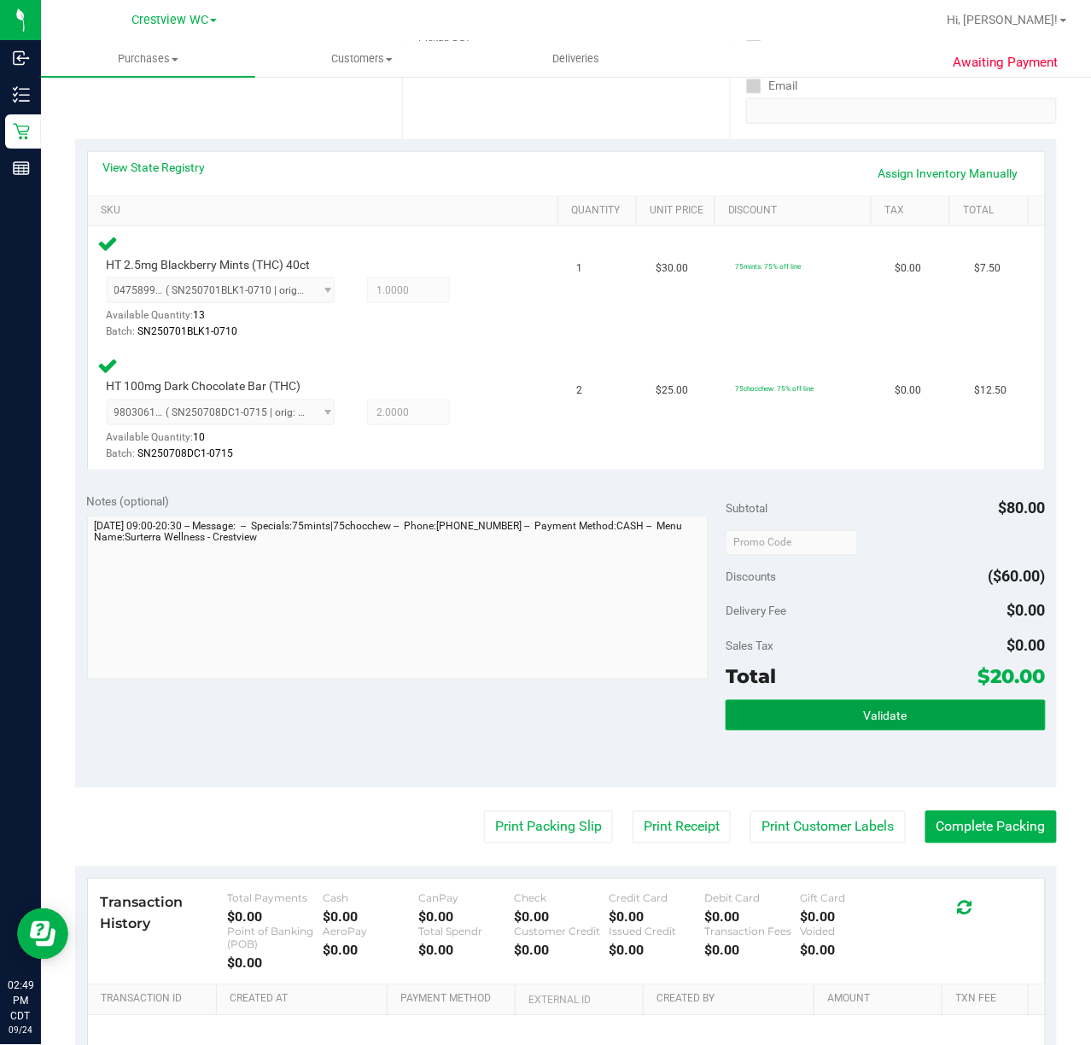
click at [872, 722] on span "Validate" at bounding box center [886, 716] width 44 height 14
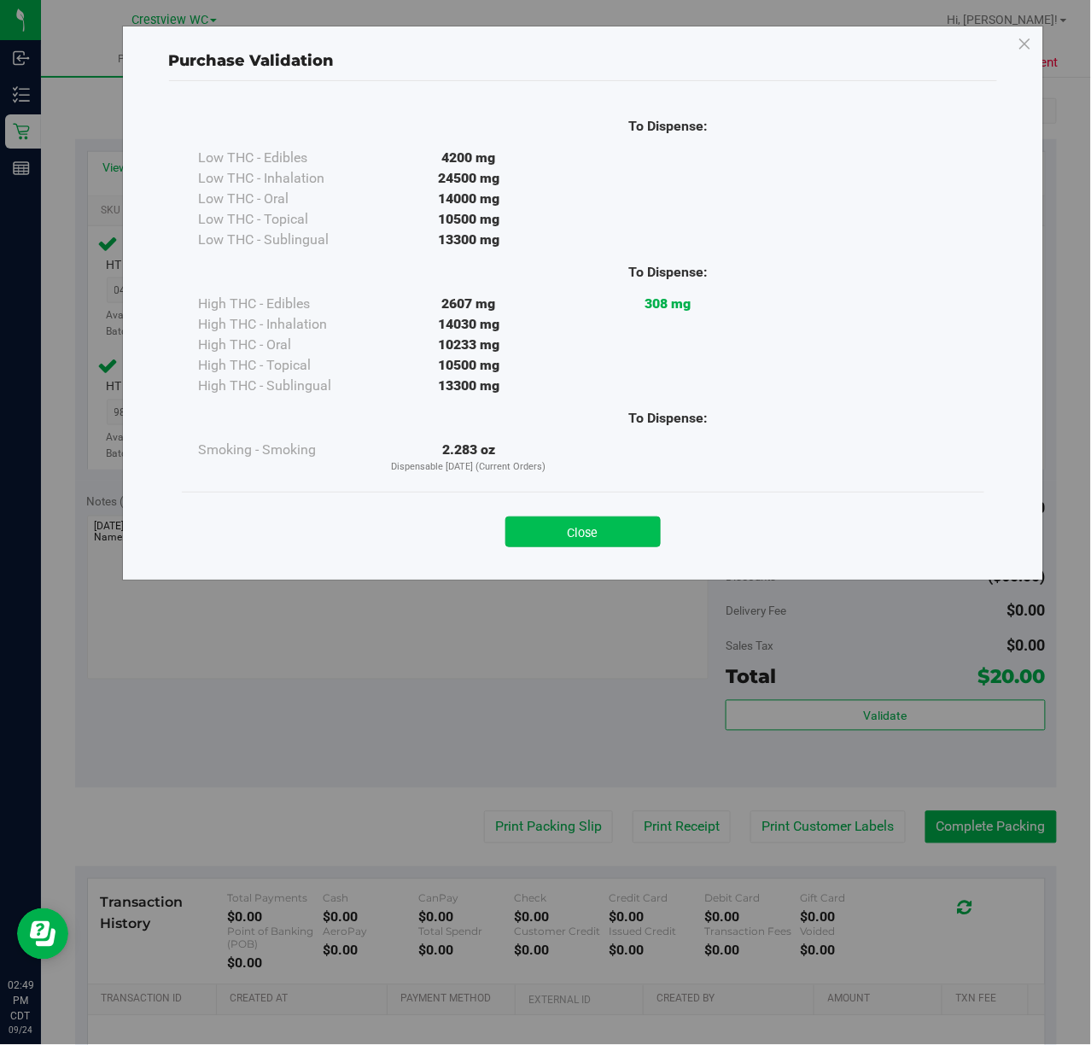
click at [570, 520] on button "Close" at bounding box center [582, 531] width 155 height 31
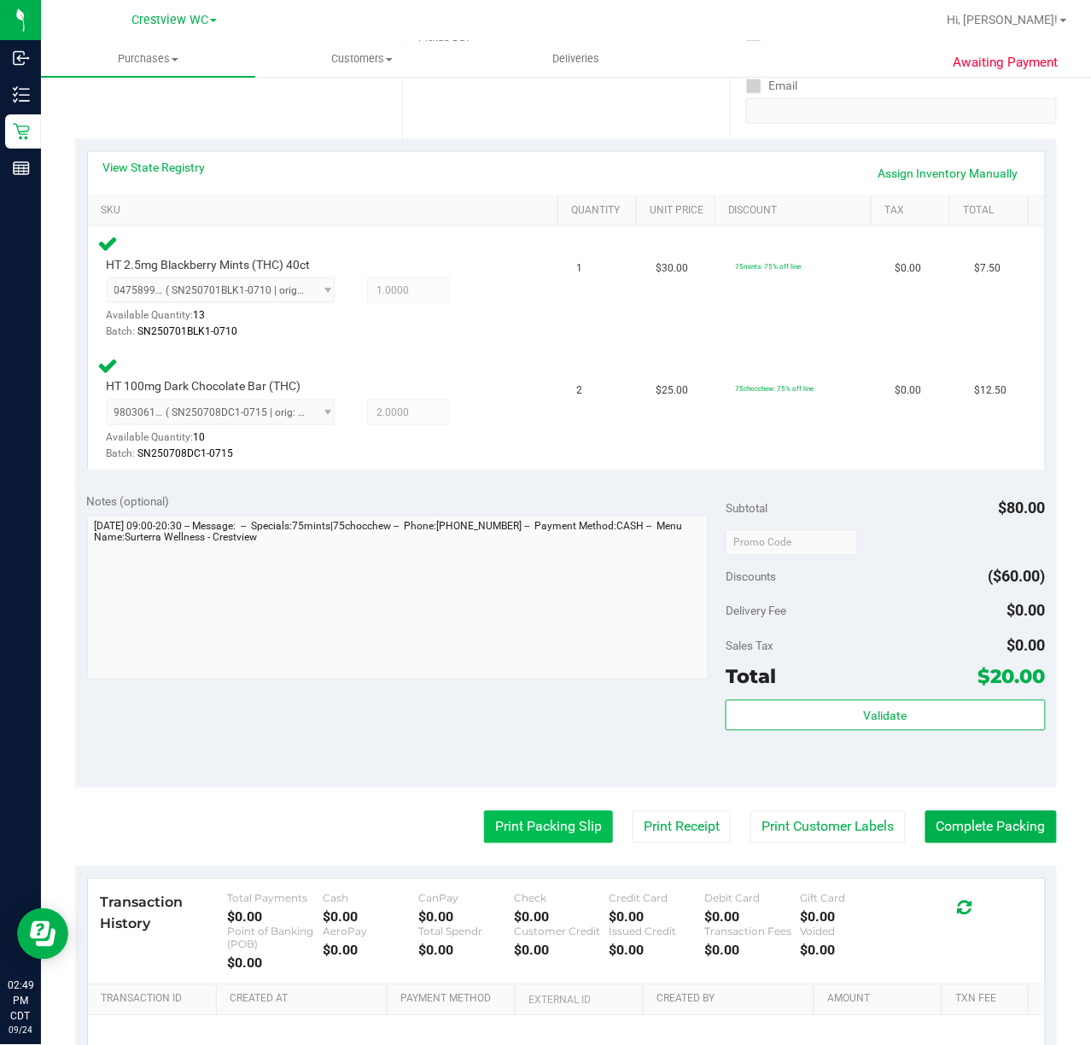
click at [527, 831] on button "Print Packing Slip" at bounding box center [548, 827] width 129 height 32
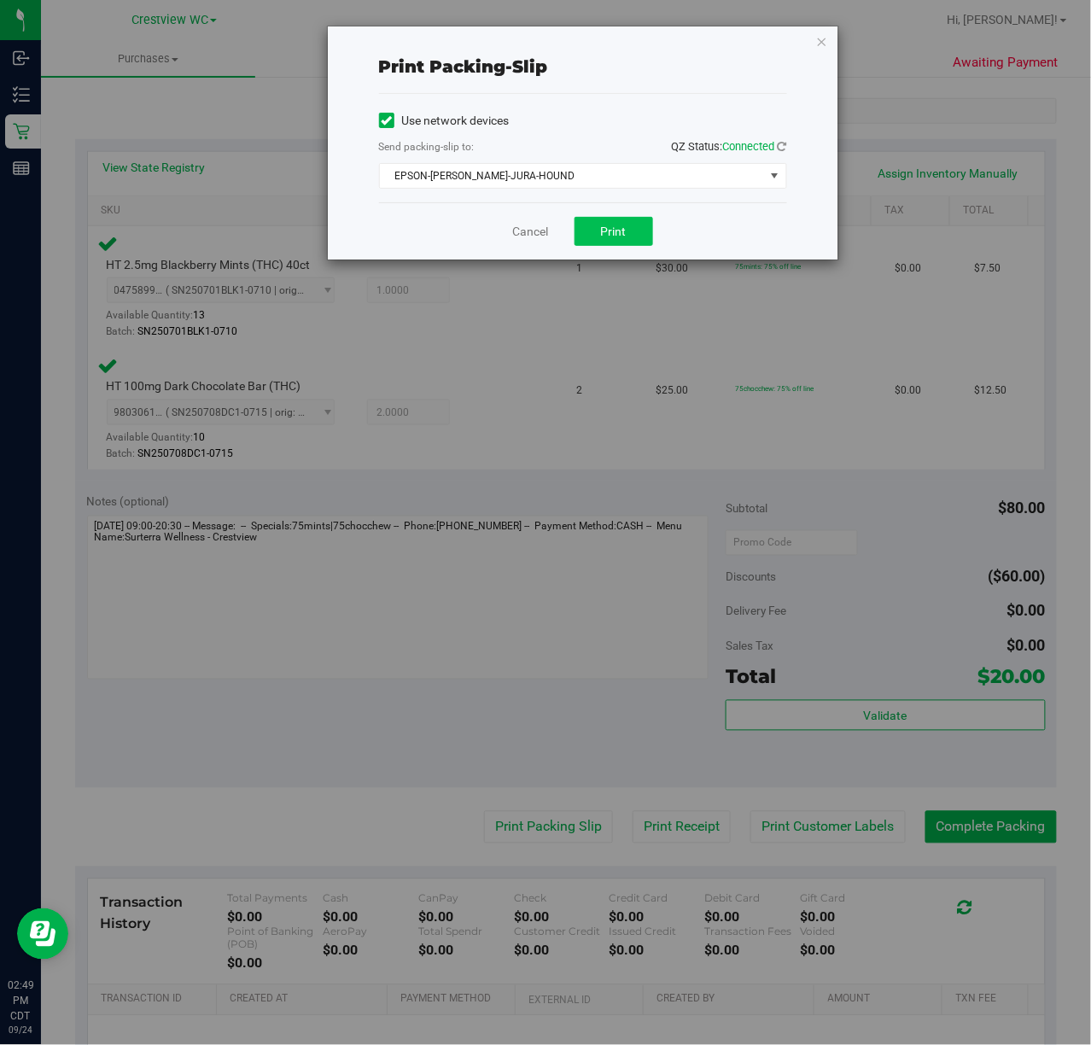
click at [633, 232] on button "Print" at bounding box center [613, 231] width 79 height 29
click at [456, 611] on div "Print packing-slip Use network devices Send packing-slip to: QZ Status: Connect…" at bounding box center [552, 522] width 1104 height 1045
click at [821, 38] on icon "button" at bounding box center [822, 41] width 12 height 20
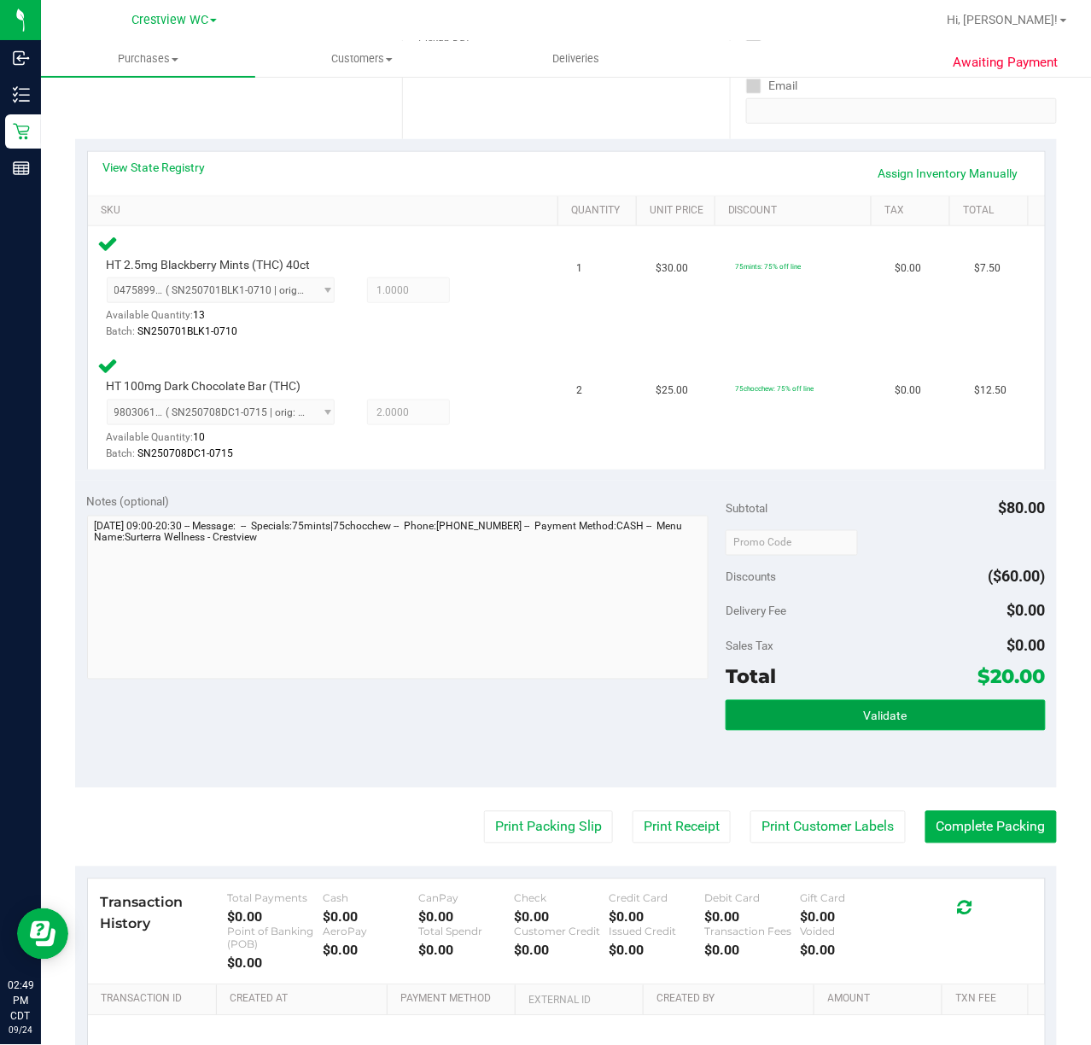
click at [888, 723] on span "Validate" at bounding box center [886, 716] width 44 height 14
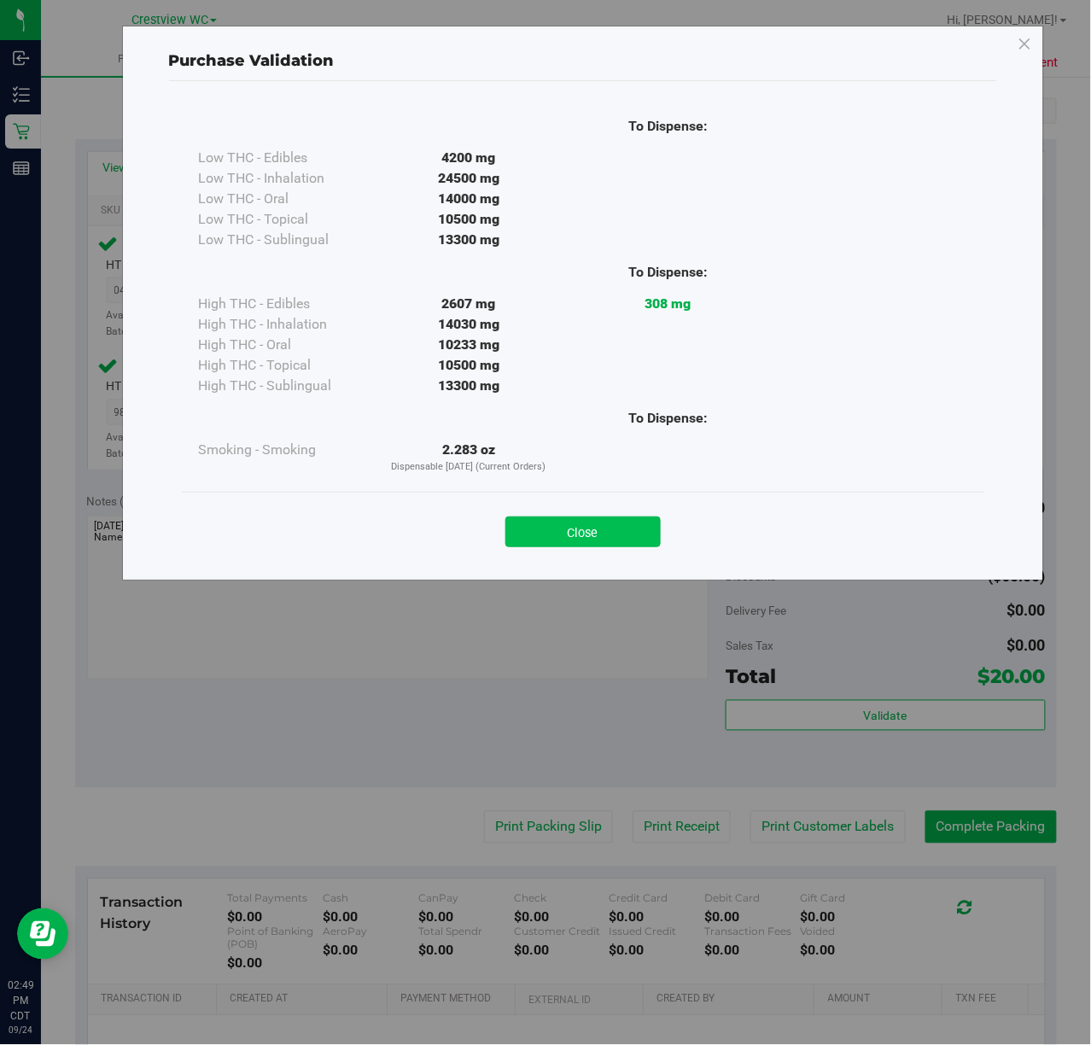
click at [595, 529] on button "Close" at bounding box center [582, 531] width 155 height 31
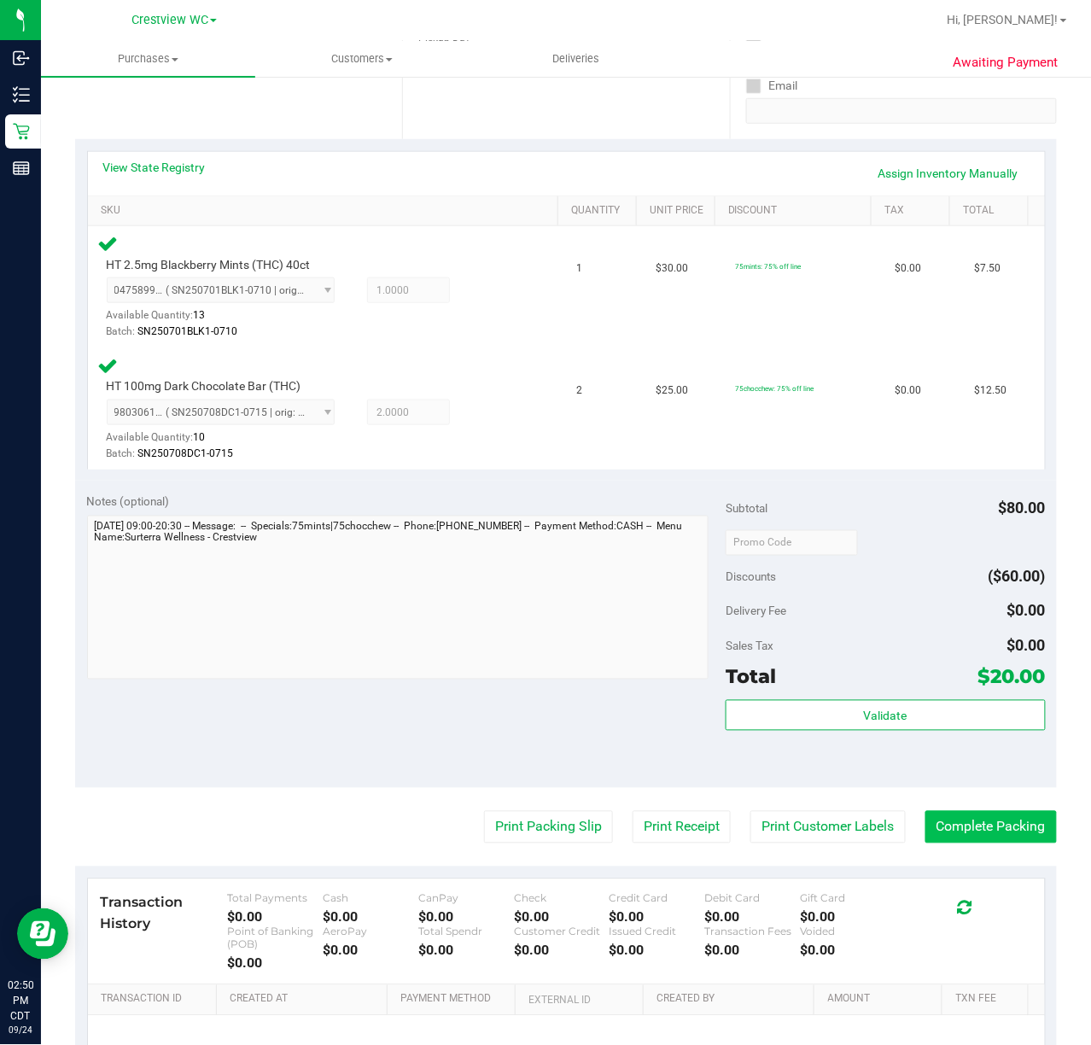
click at [995, 828] on button "Complete Packing" at bounding box center [990, 827] width 131 height 32
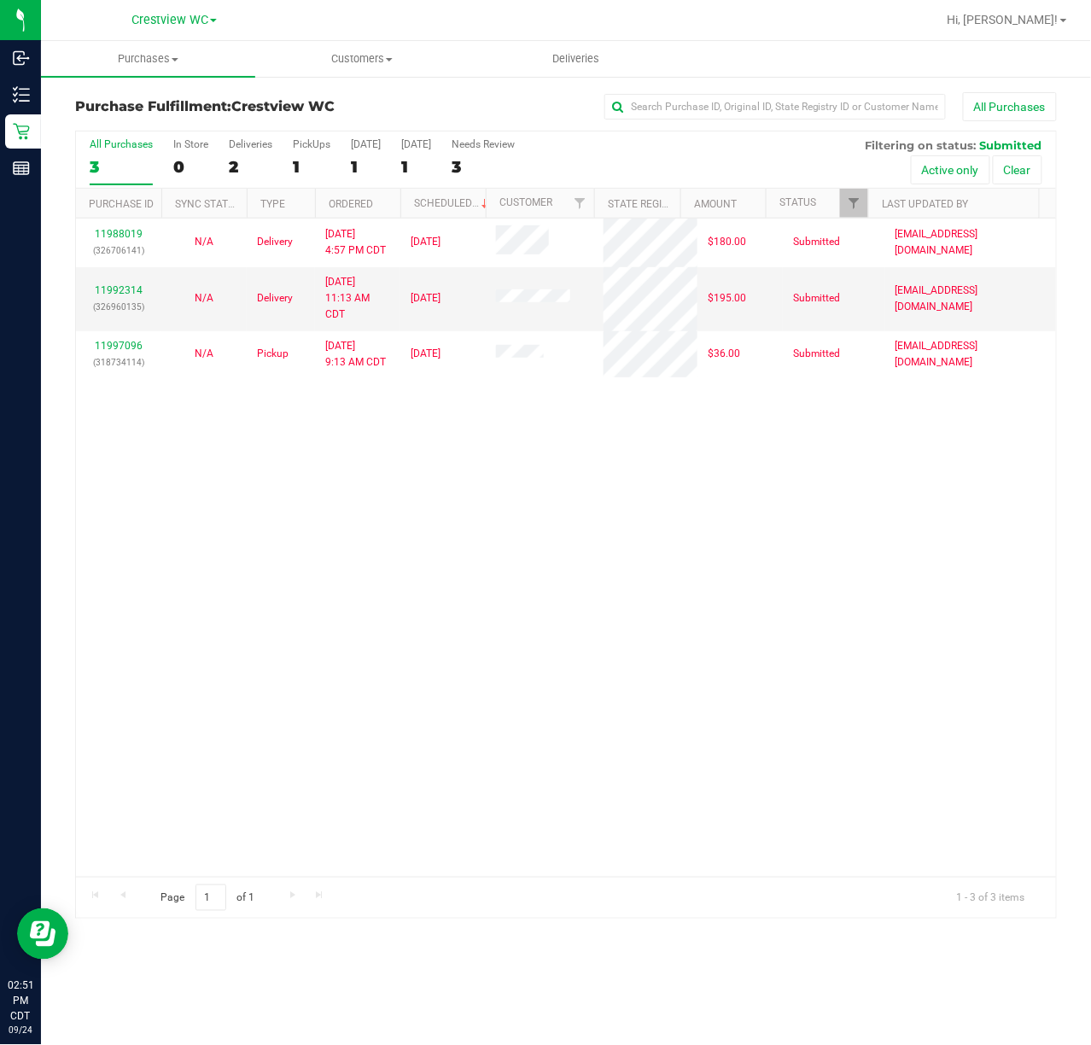
click at [695, 620] on div "11988019 (326706141) N/A Delivery 9/22/2025 4:57 PM CDT 9/26/2025 $180.00 Submi…" at bounding box center [566, 547] width 980 height 658
click at [312, 144] on div "PickUps" at bounding box center [312, 144] width 38 height 12
click at [0, 0] on input "PickUps 1" at bounding box center [0, 0] width 0 height 0
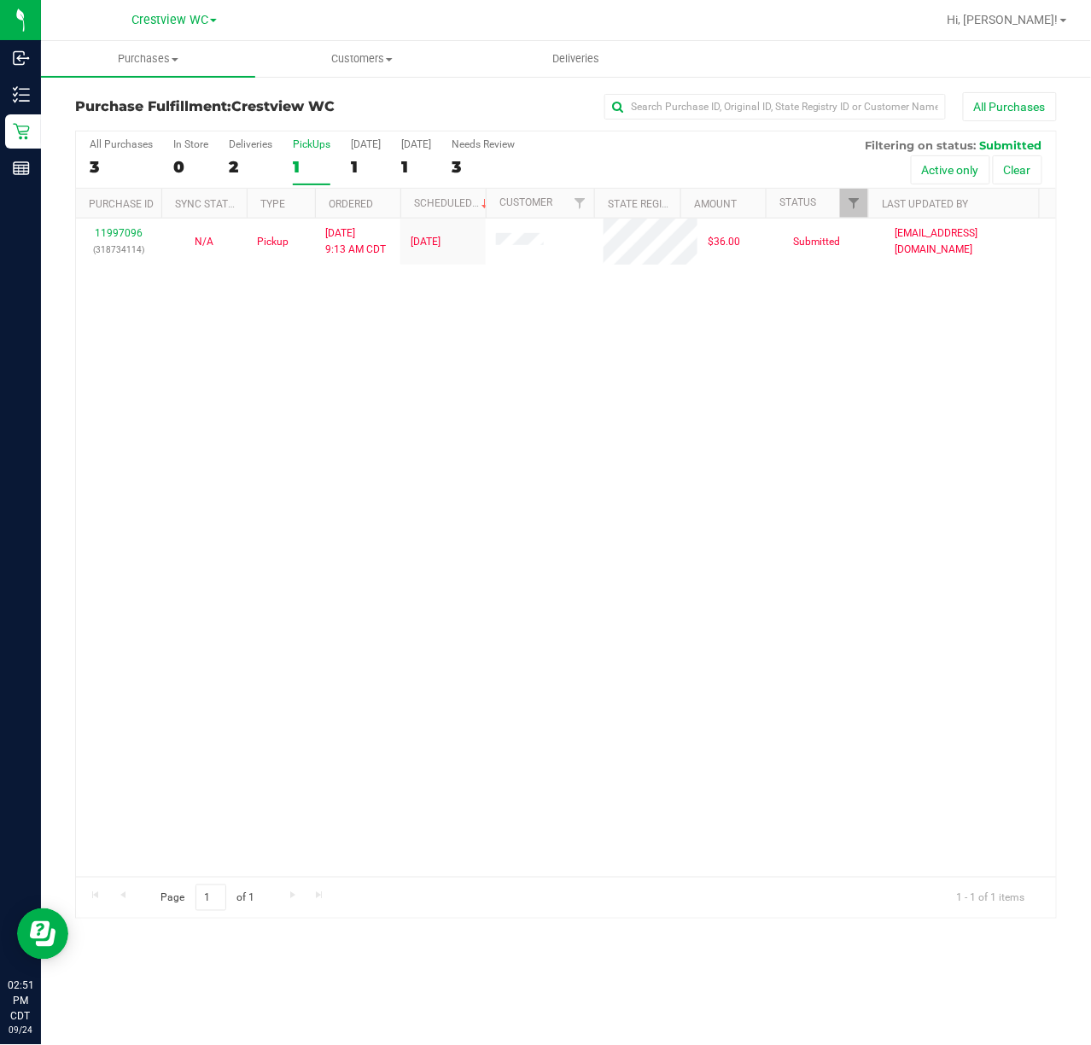
click at [338, 352] on div "11997096 (318734114) N/A Pickup 9/24/2025 9:13 AM CDT 9/24/2025 $36.00 Submitte…" at bounding box center [566, 547] width 980 height 658
click at [284, 441] on div "11997096 (318734114) N/A Pickup 9/24/2025 9:13 AM CDT 9/24/2025 $36.00 Submitte…" at bounding box center [566, 547] width 980 height 658
click at [486, 421] on div "11997096 (318734114) N/A Pickup 9/24/2025 9:13 AM CDT 9/24/2025 $36.00 Submitte…" at bounding box center [566, 547] width 980 height 658
click at [504, 369] on div "11997096 (318734114) N/A Pickup 9/24/2025 9:13 AM CDT 9/24/2025 $36.00 Submitte…" at bounding box center [566, 547] width 980 height 658
click at [314, 140] on div "PickUps" at bounding box center [312, 144] width 38 height 12
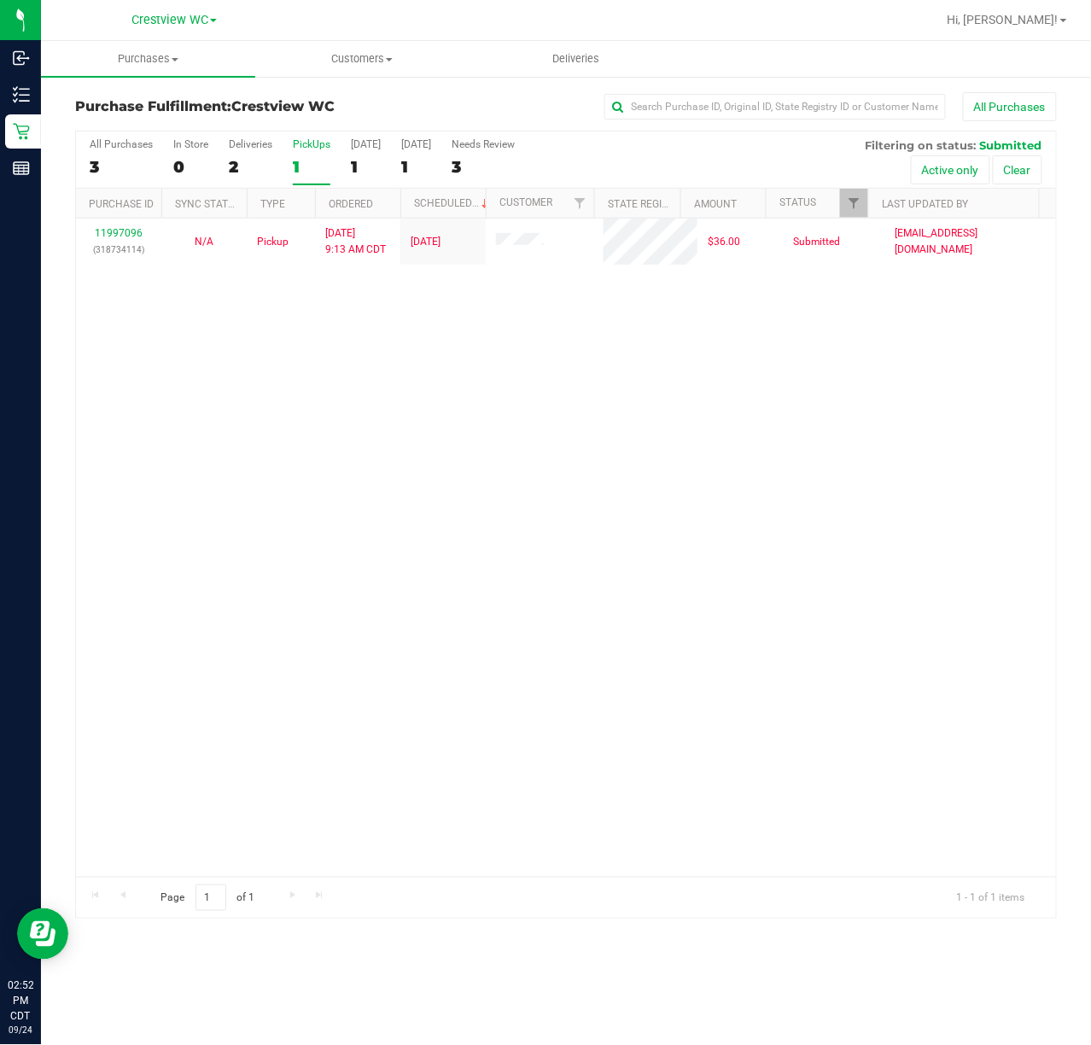
click at [0, 0] on input "PickUps 1" at bounding box center [0, 0] width 0 height 0
click at [748, 540] on div "11997096 (318734114) N/A Pickup 9/24/2025 9:13 AM CDT 9/24/2025 $36.00 Submitte…" at bounding box center [566, 547] width 980 height 658
click at [475, 531] on div "11997096 (318734114) N/A Pickup 9/24/2025 9:13 AM CDT 9/24/2025 $36.00 Submitte…" at bounding box center [566, 547] width 980 height 658
click at [632, 587] on div "11997096 (318734114) N/A Pickup 9/24/2025 9:13 AM CDT 9/24/2025 $36.00 Submitte…" at bounding box center [566, 547] width 980 height 658
click at [305, 149] on div "PickUps" at bounding box center [312, 144] width 38 height 12
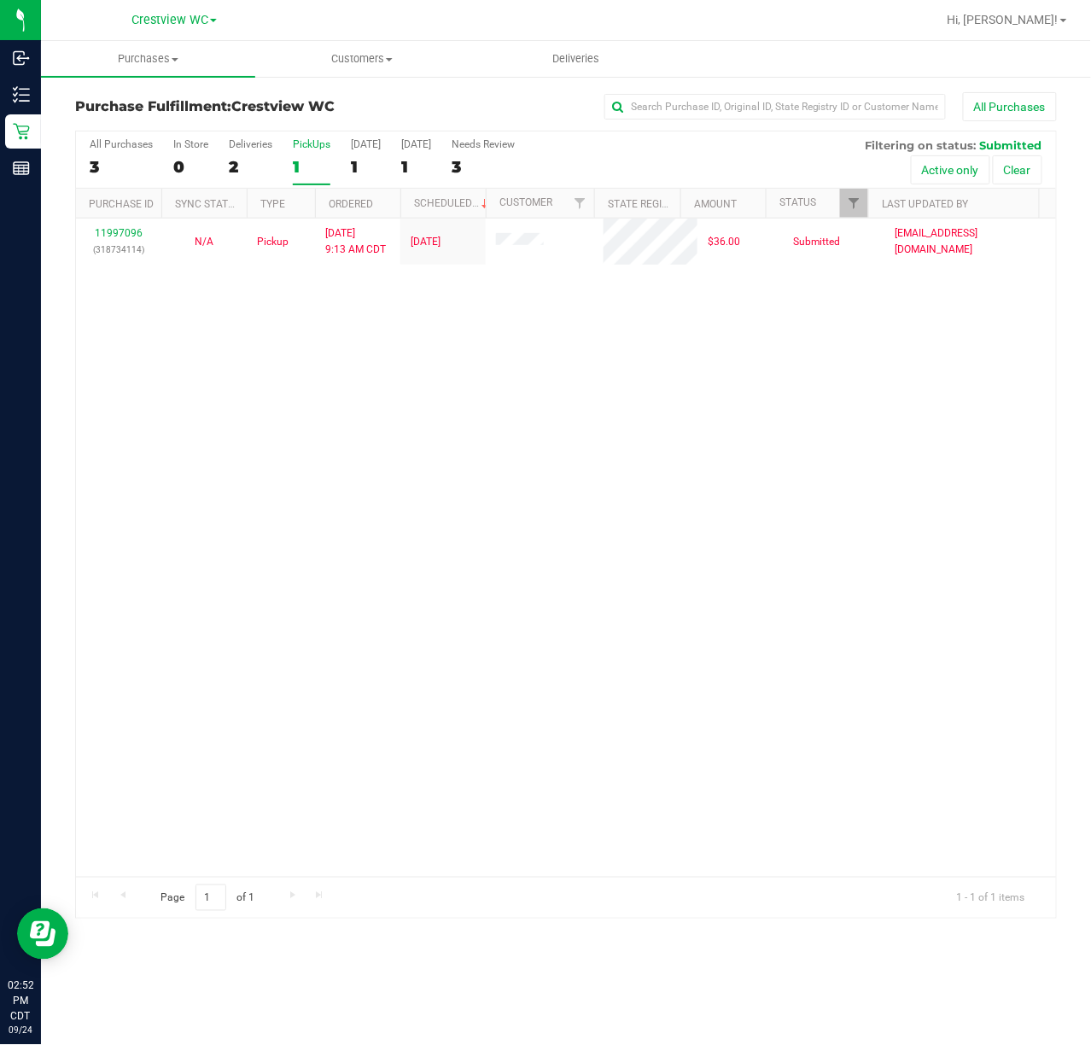
click at [0, 0] on input "PickUps 1" at bounding box center [0, 0] width 0 height 0
click at [305, 149] on div "PickUps" at bounding box center [312, 144] width 38 height 12
click at [0, 0] on input "PickUps 1" at bounding box center [0, 0] width 0 height 0
click at [858, 199] on span "Filter" at bounding box center [854, 203] width 14 height 14
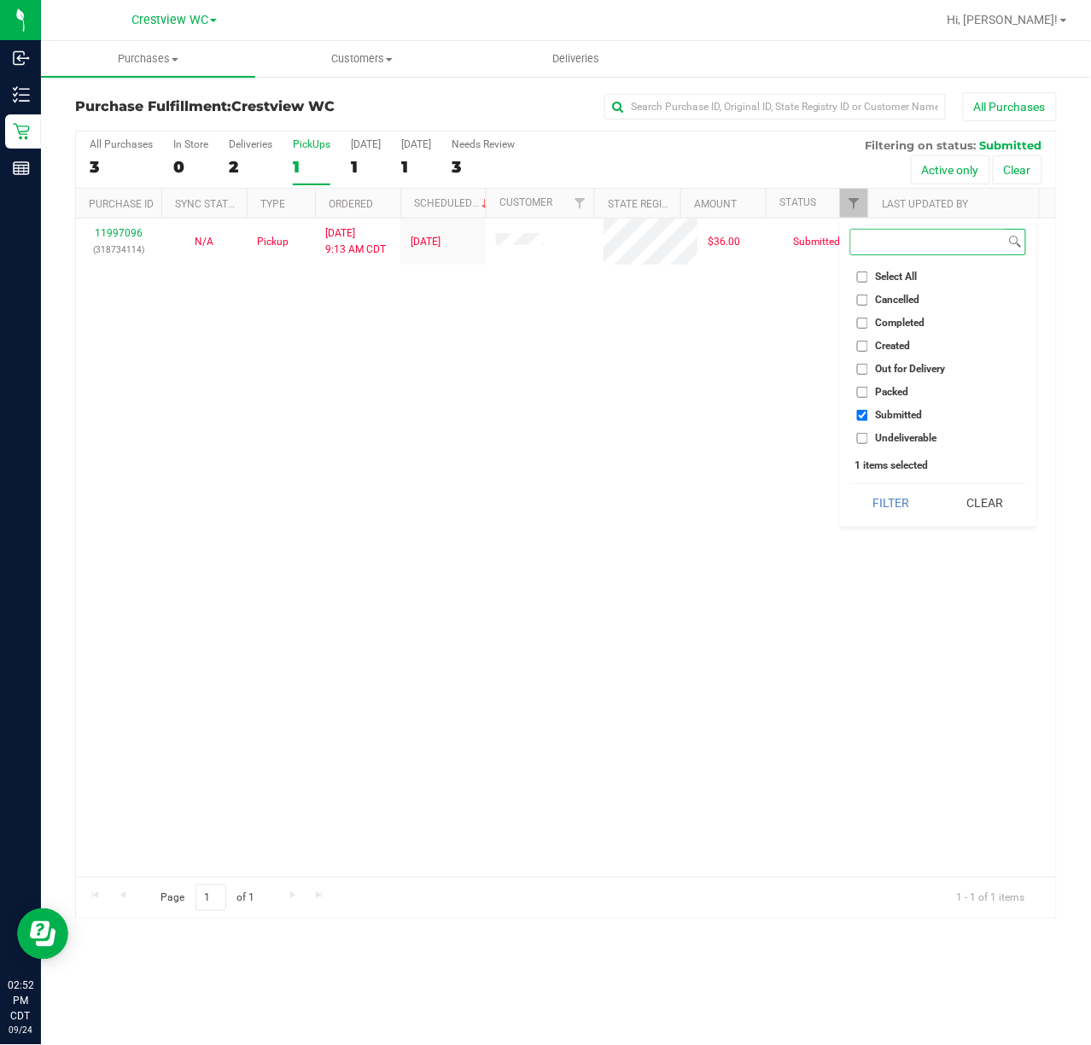
click at [850, 484] on button "Filter" at bounding box center [891, 503] width 82 height 38
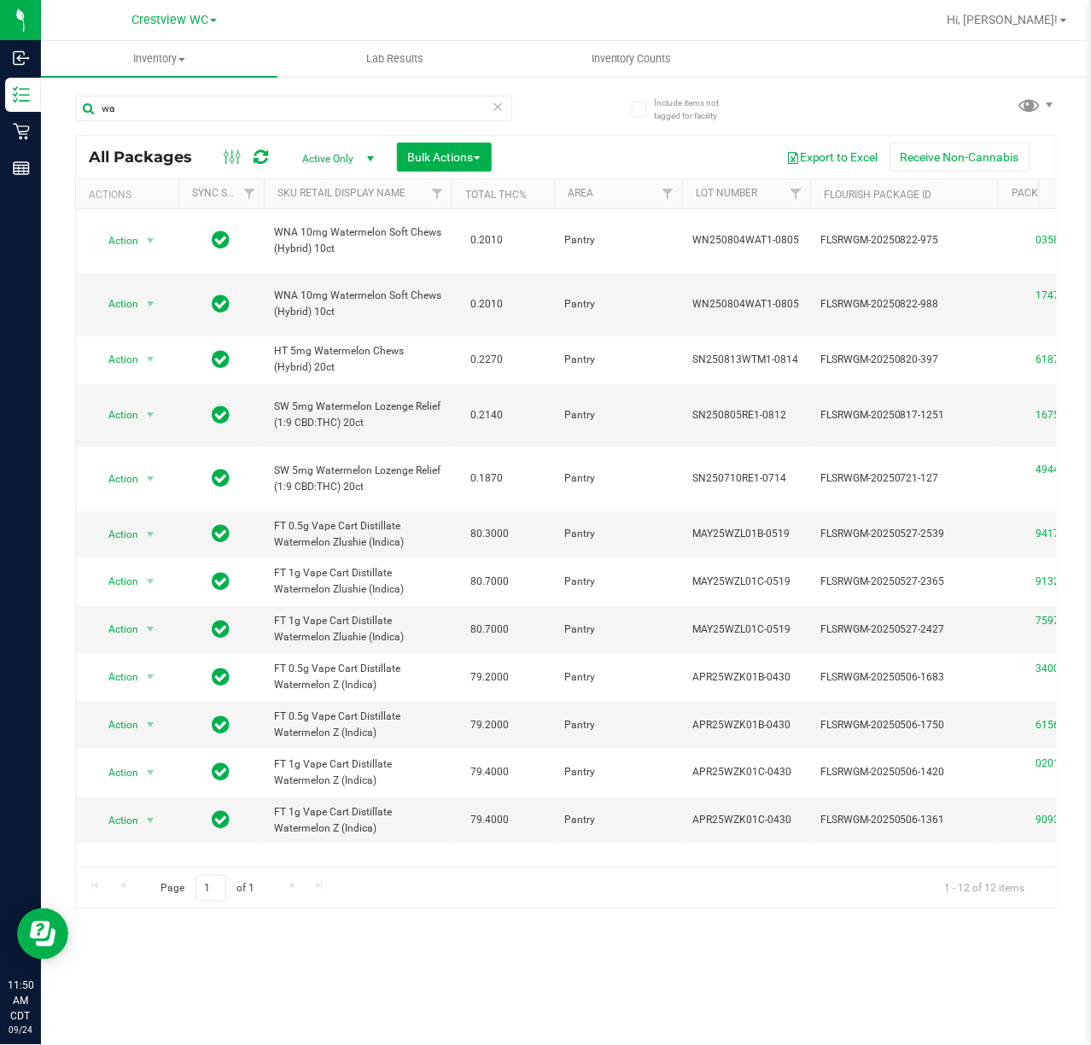
type input "w"
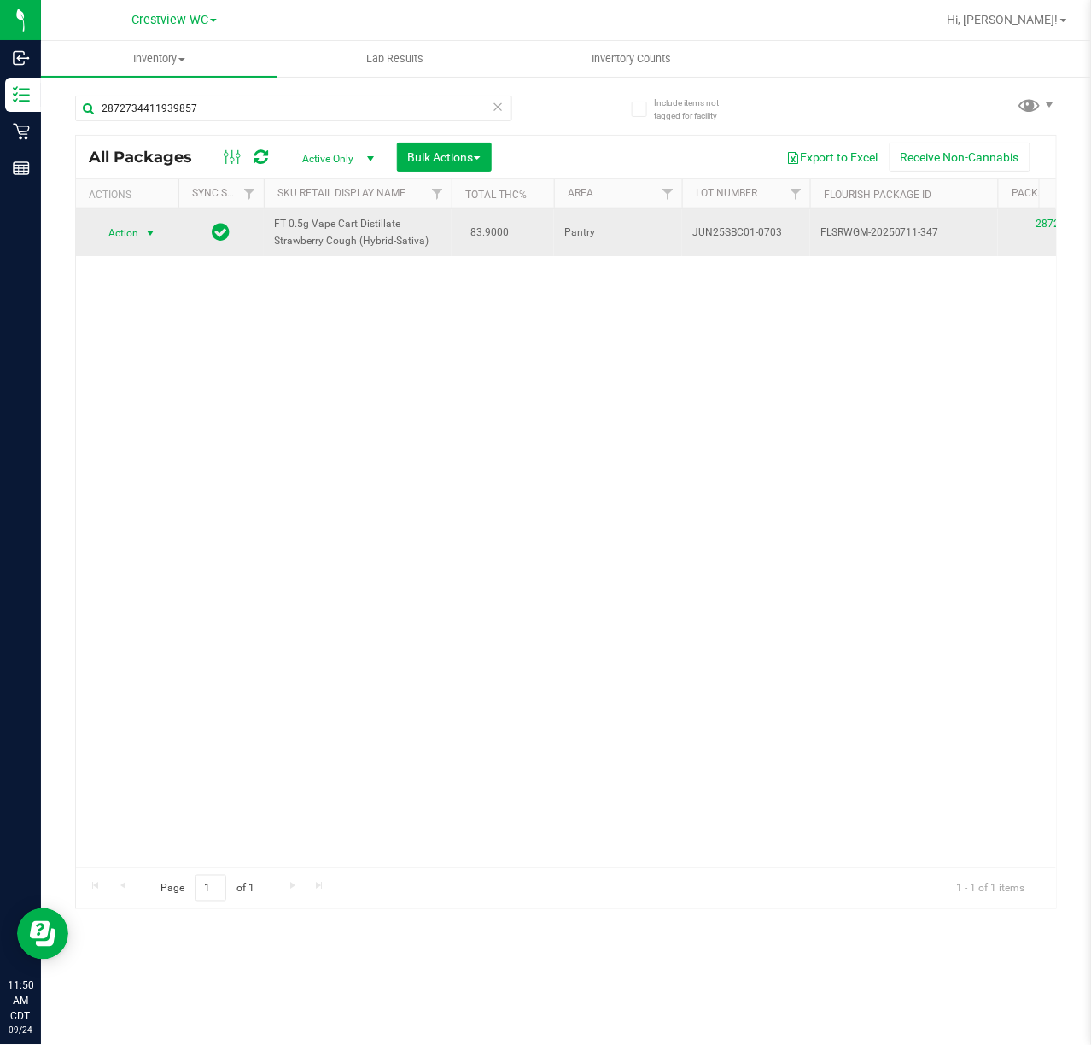
type input "2872734411939857"
click at [147, 226] on span "select" at bounding box center [150, 233] width 14 height 14
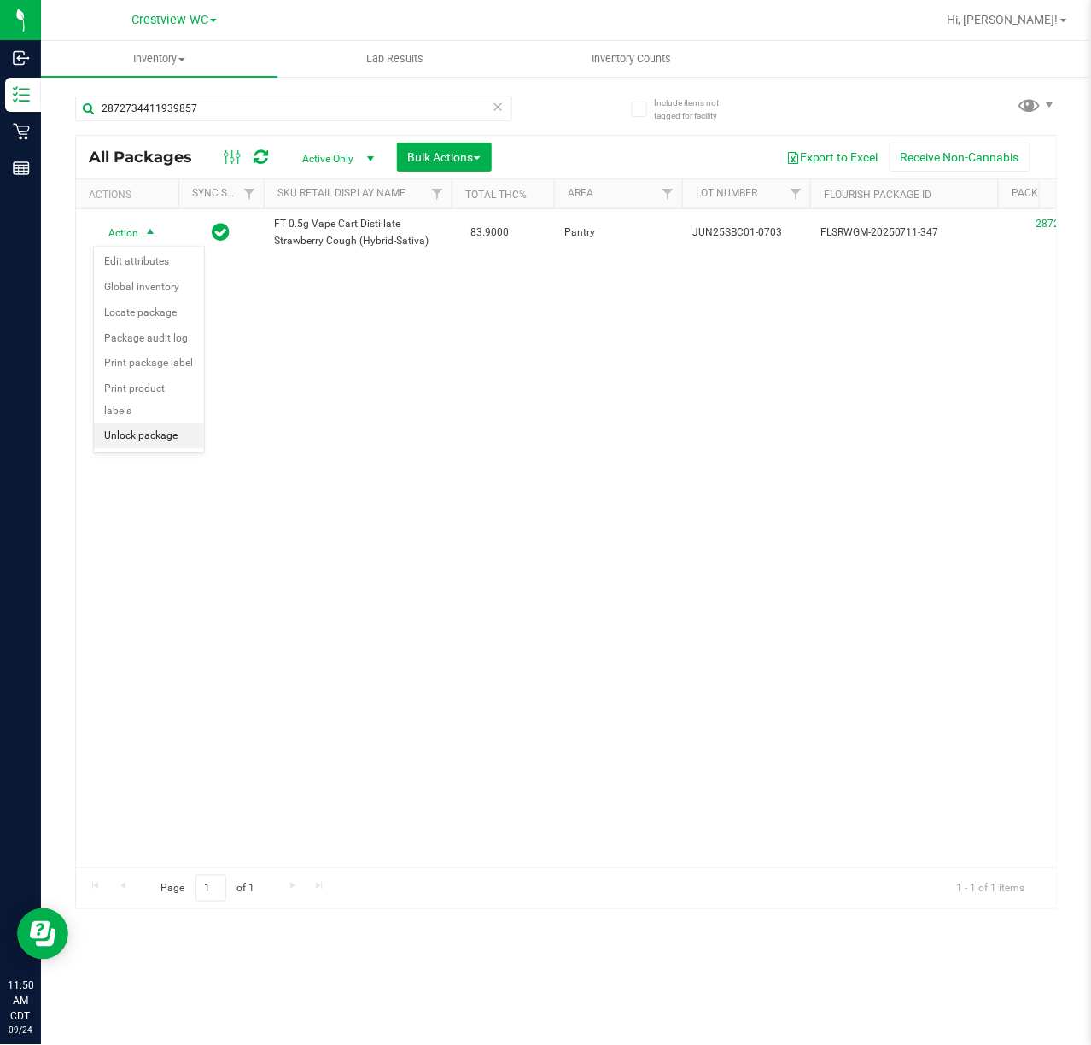
click at [142, 448] on li "Unlock package" at bounding box center [149, 436] width 110 height 26
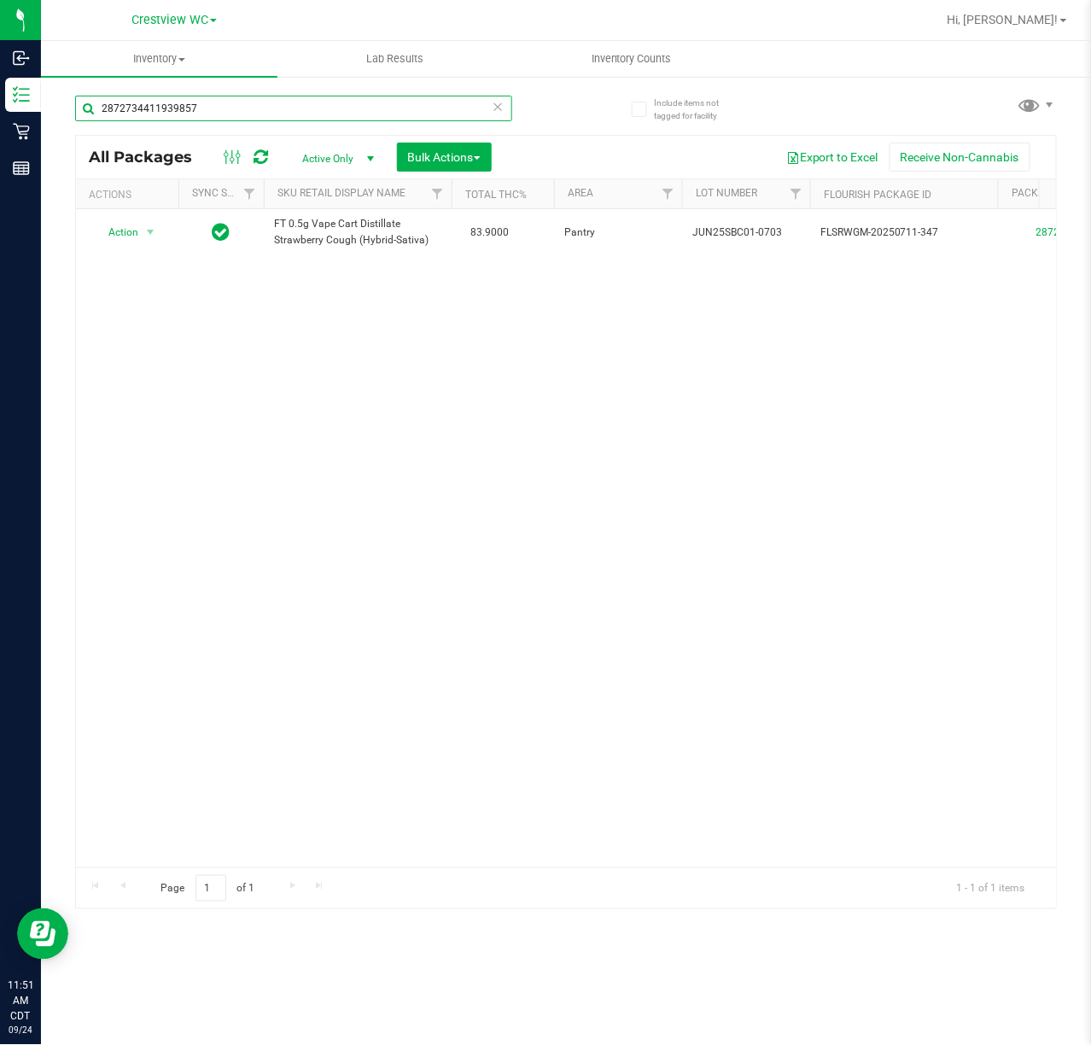
click at [239, 102] on input "2872734411939857" at bounding box center [293, 109] width 437 height 26
type input "2"
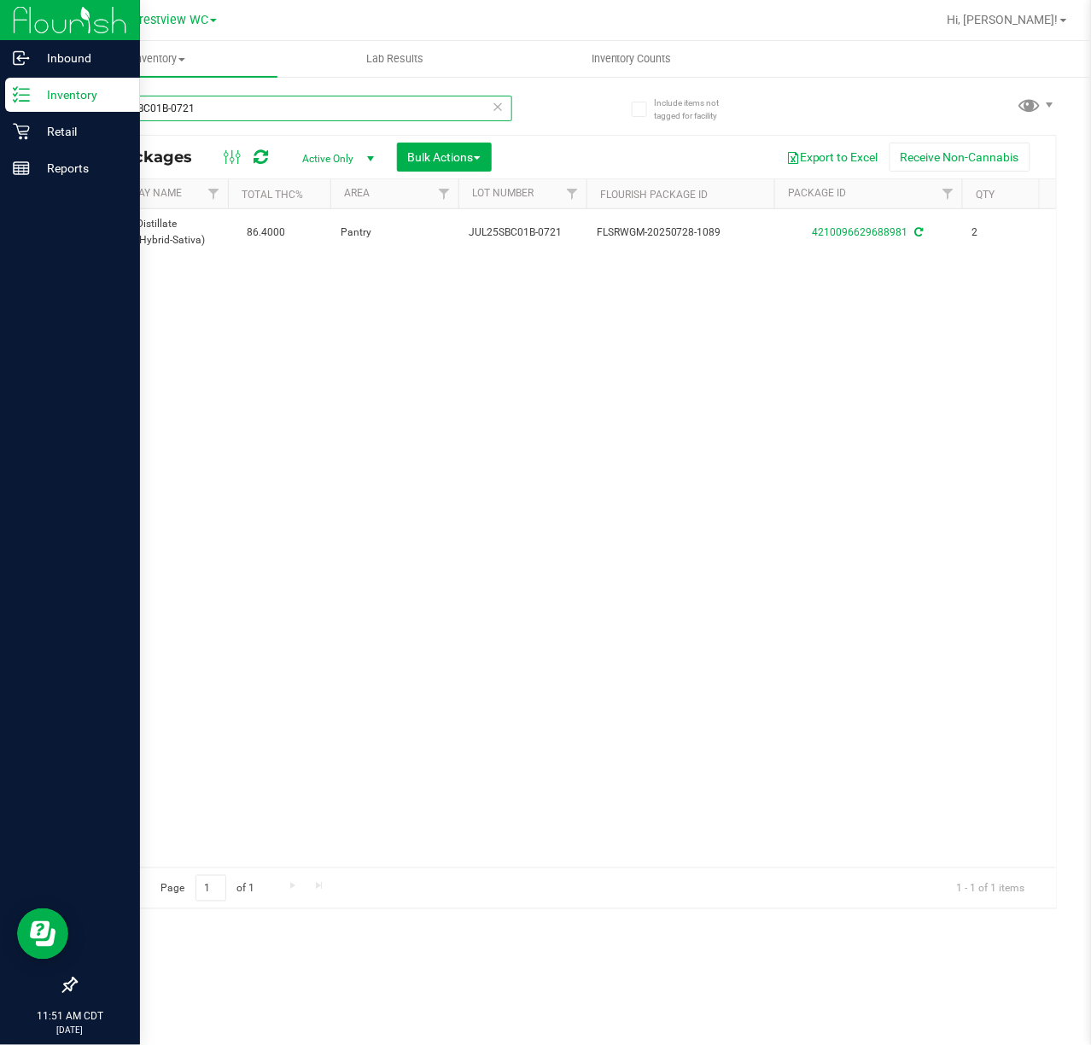
scroll to position [0, 225]
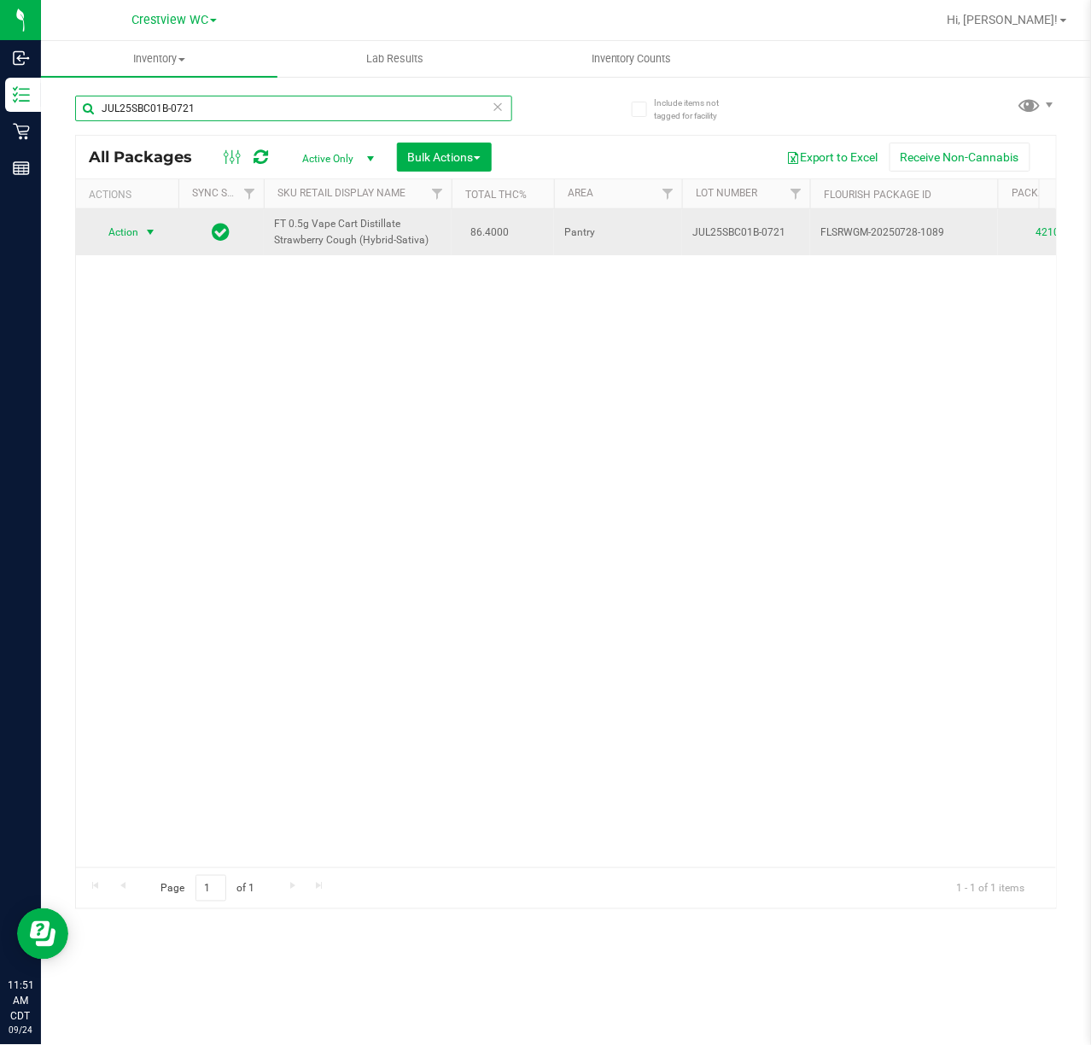
type input "JUL25SBC01B-0721"
click at [151, 229] on span "select" at bounding box center [150, 232] width 14 height 14
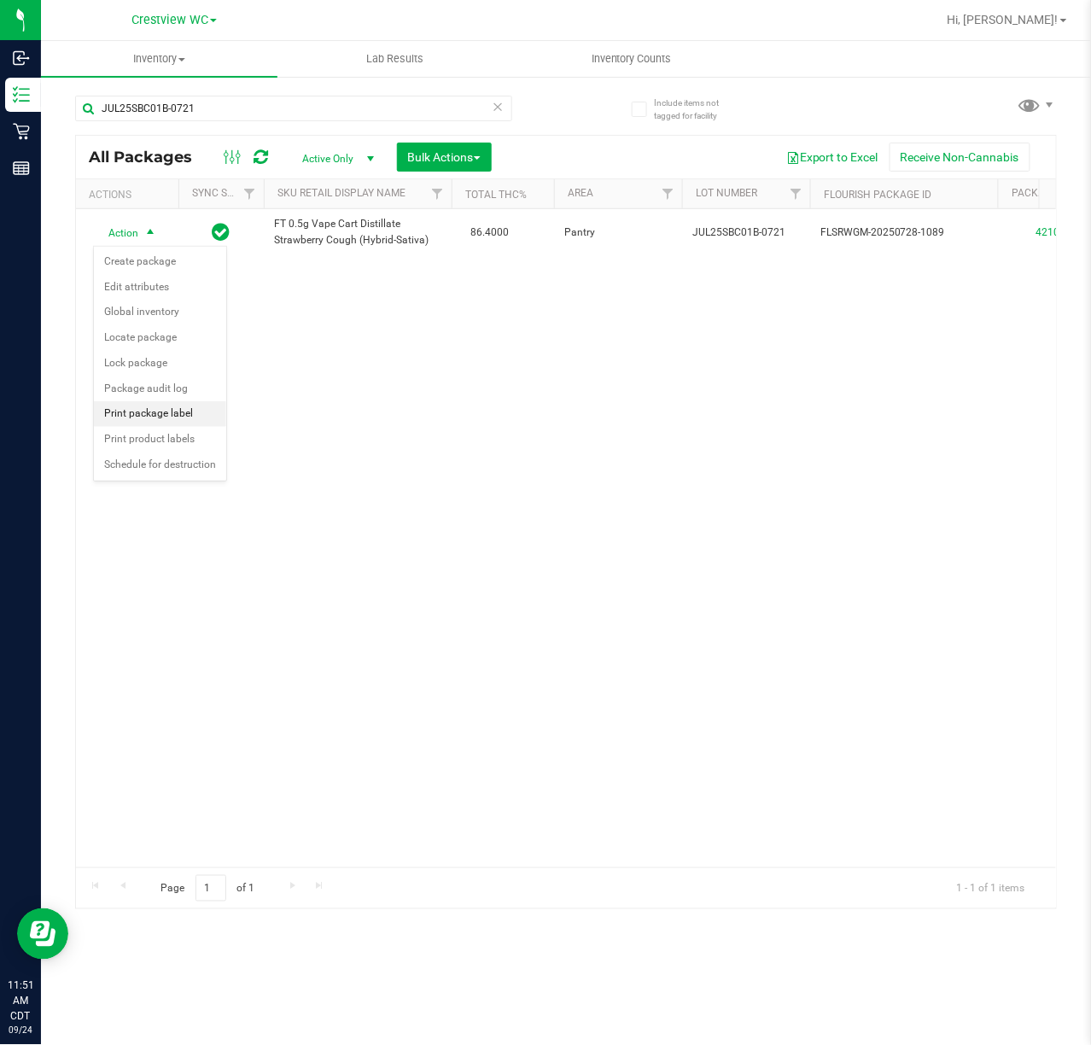
click at [186, 420] on li "Print package label" at bounding box center [160, 414] width 132 height 26
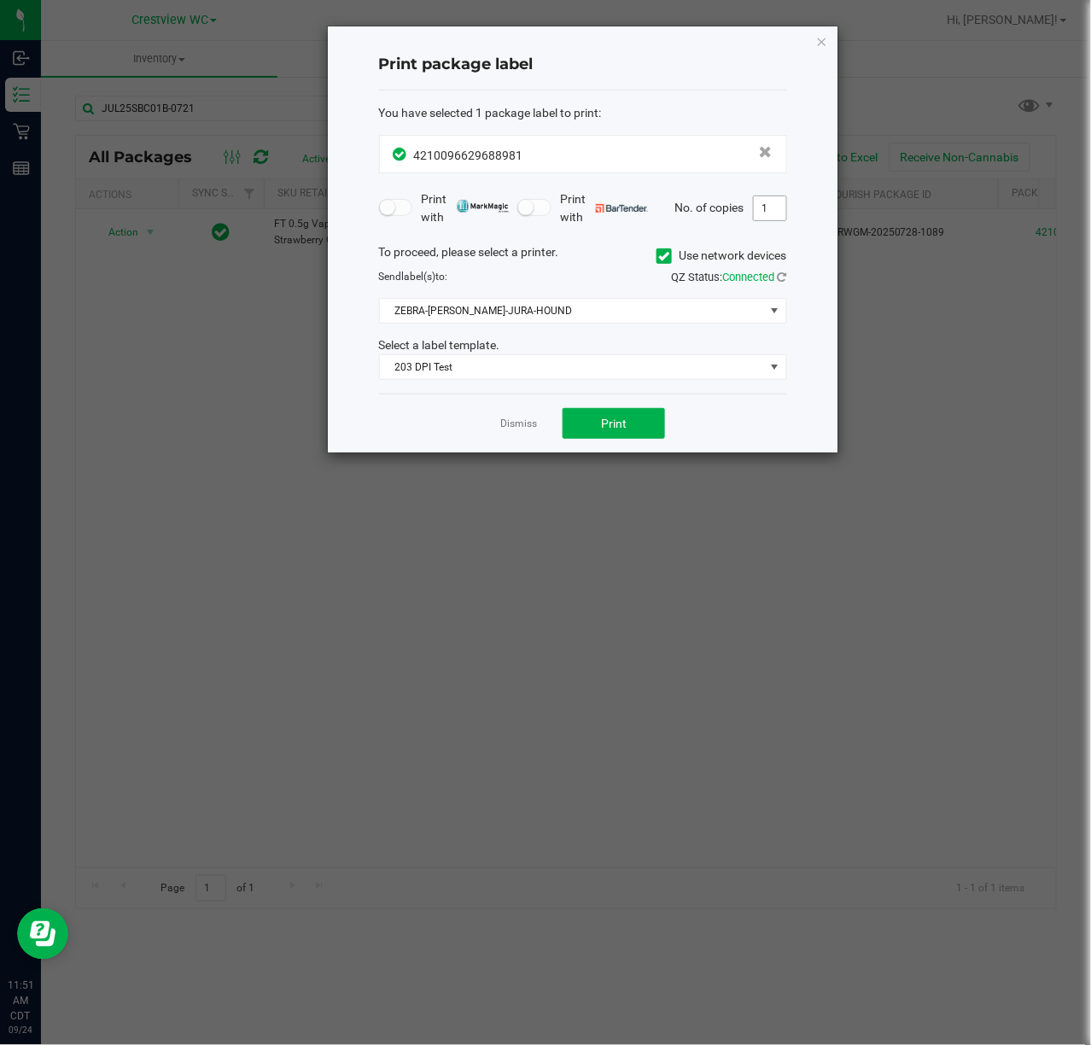
click at [773, 205] on input "1" at bounding box center [770, 208] width 32 height 24
type input "2"
click at [646, 428] on button "Print" at bounding box center [613, 423] width 102 height 31
click at [824, 36] on icon "button" at bounding box center [822, 41] width 12 height 20
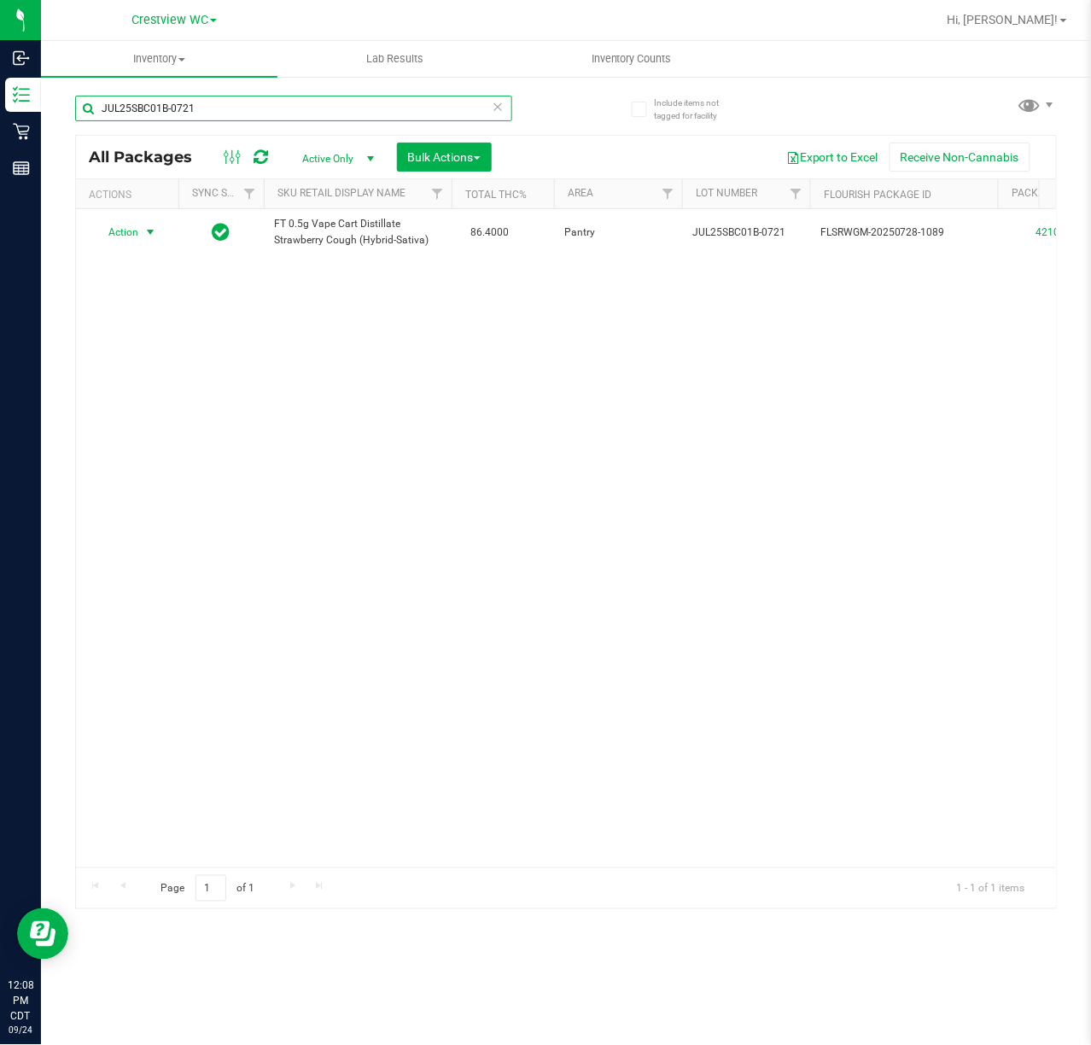
click at [259, 108] on input "JUL25SBC01B-0721" at bounding box center [293, 109] width 437 height 26
type input "J"
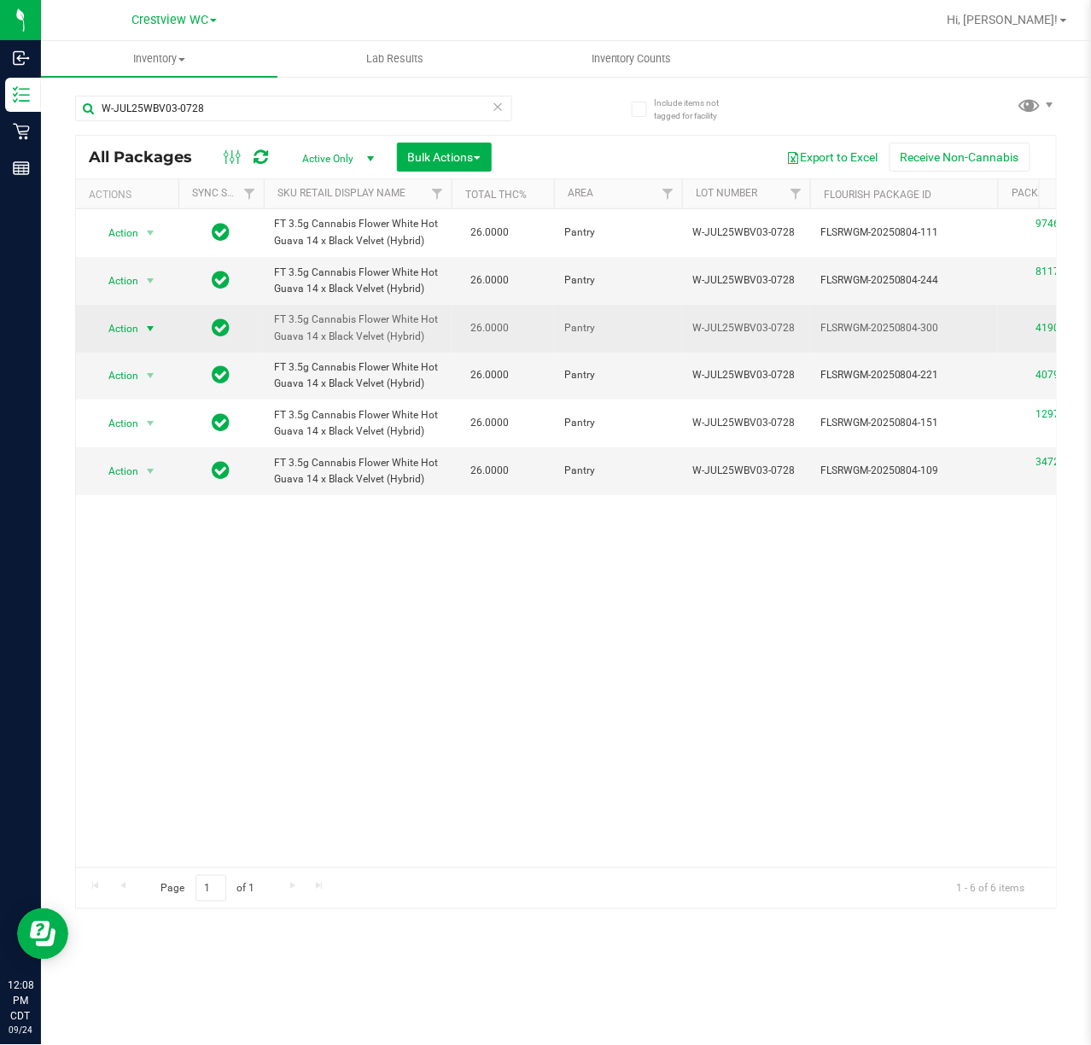
click at [149, 322] on span "select" at bounding box center [150, 329] width 14 height 14
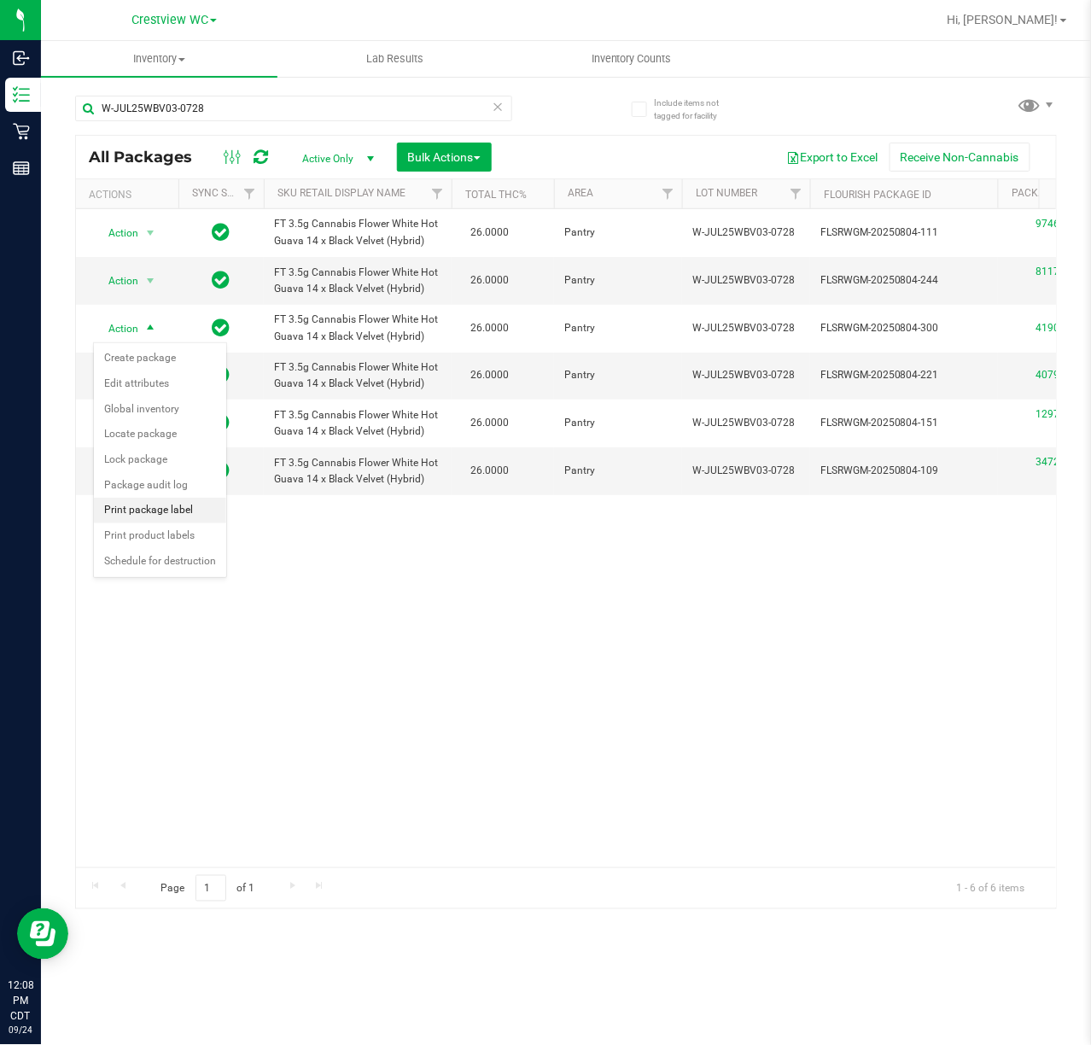
click at [150, 515] on li "Print package label" at bounding box center [160, 511] width 132 height 26
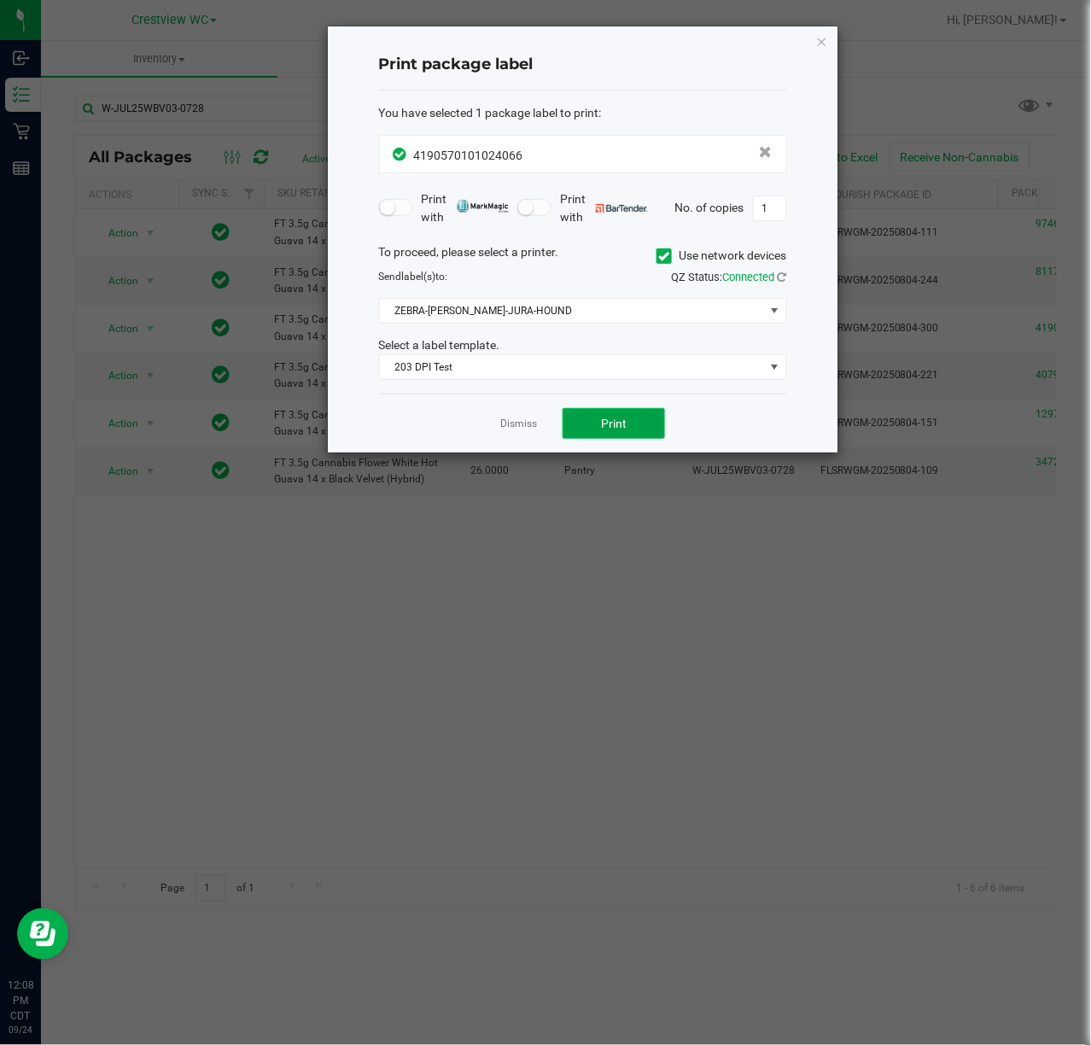
click at [635, 427] on button "Print" at bounding box center [613, 423] width 102 height 31
click at [820, 32] on icon "button" at bounding box center [822, 41] width 12 height 20
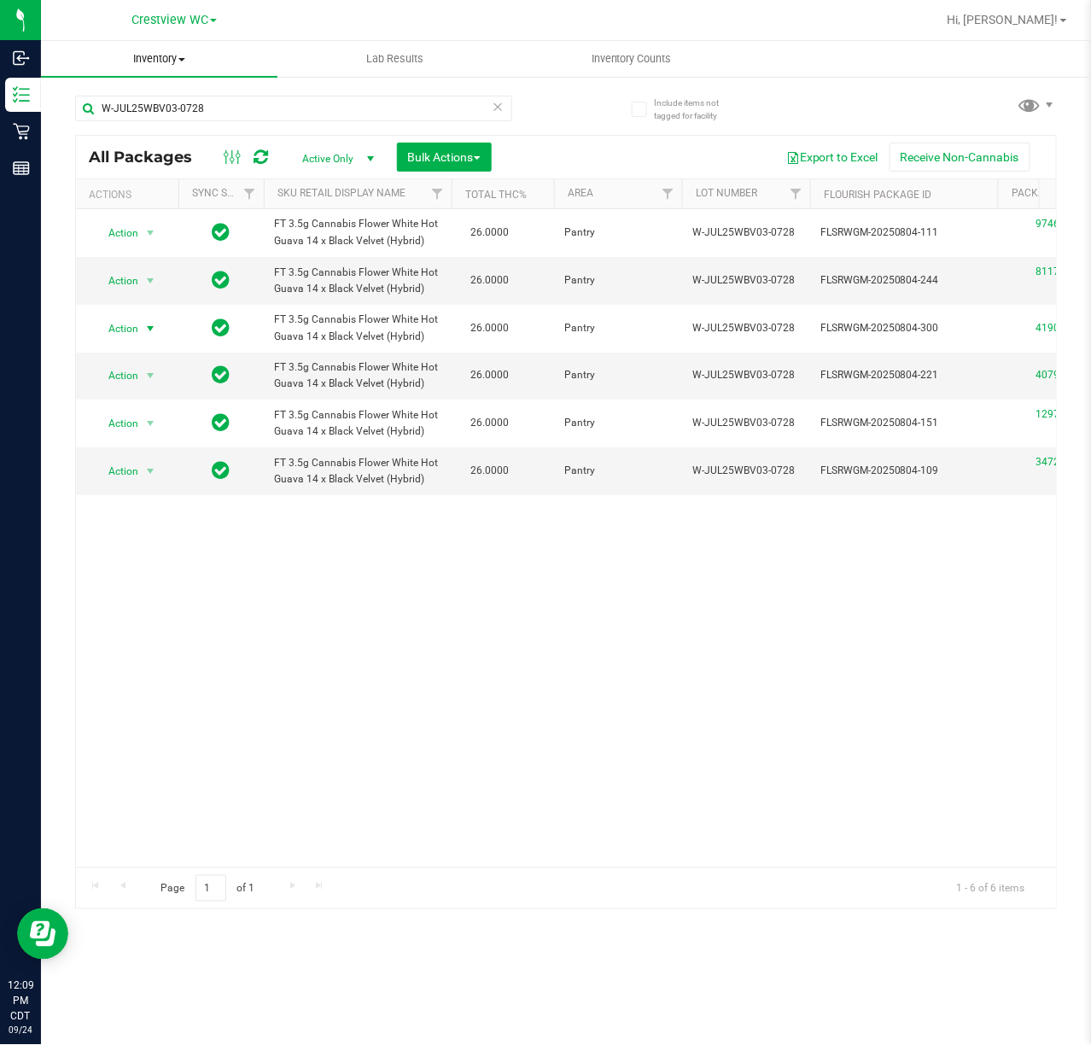
click at [251, 73] on uib-tab-heading "Inventory All packages All inventory Waste log Create inventory" at bounding box center [159, 59] width 236 height 36
click at [329, 652] on div "Action Action Edit attributes Global inventory Locate package Package audit log…" at bounding box center [566, 538] width 980 height 658
click at [241, 108] on input "W-JUL25WBV03-0728" at bounding box center [293, 109] width 437 height 26
type input "W"
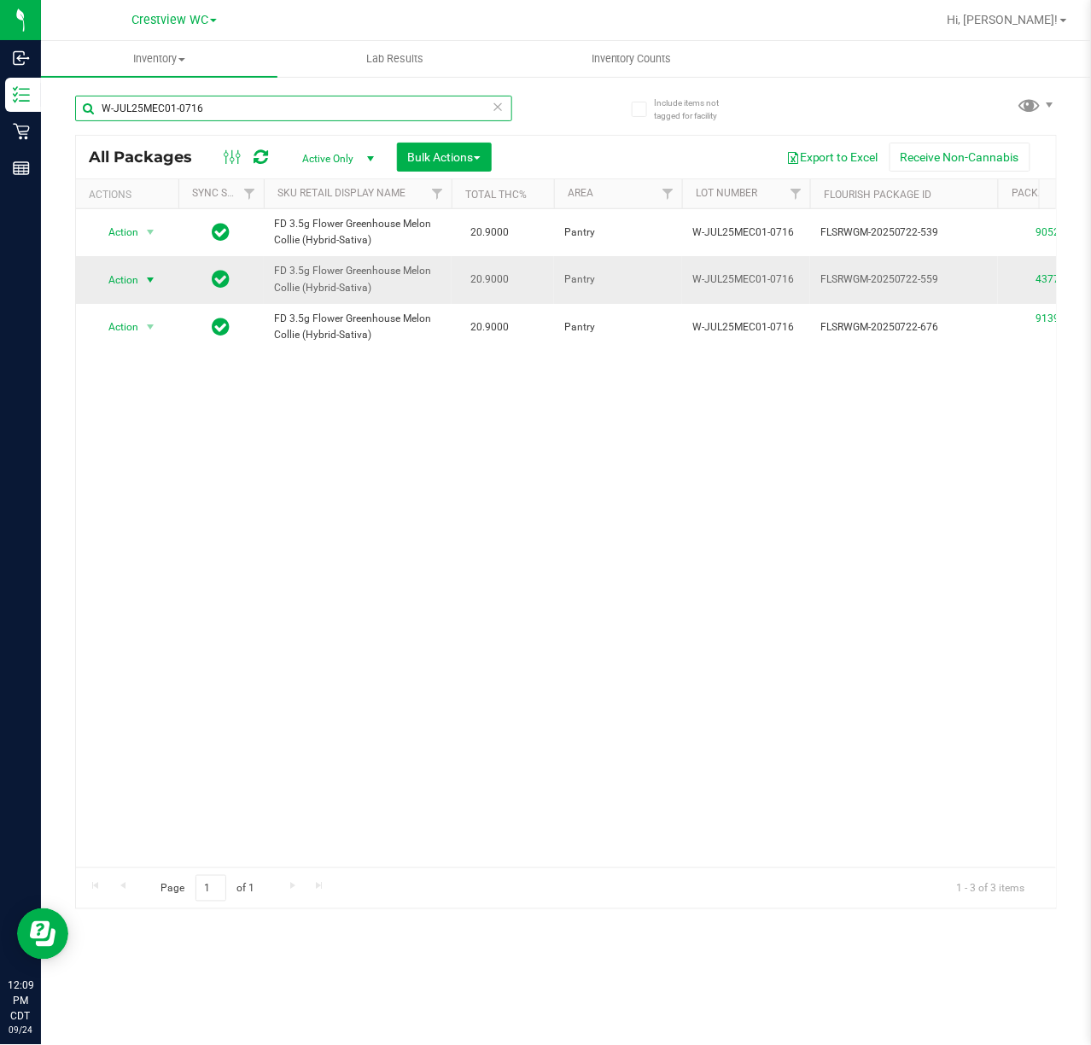
type input "W-JUL25MEC01-0716"
click at [155, 274] on span "select" at bounding box center [150, 280] width 14 height 14
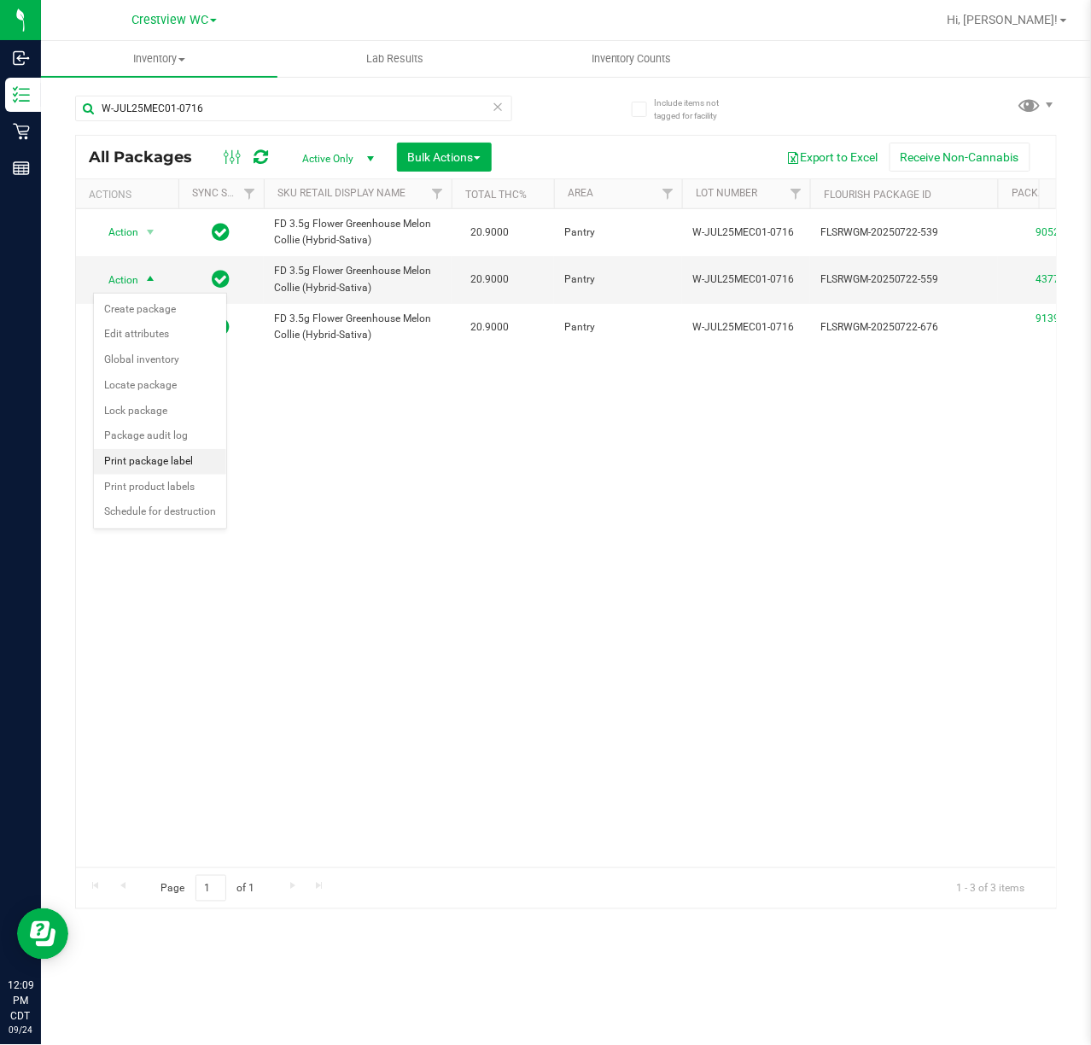
click at [174, 465] on li "Print package label" at bounding box center [160, 462] width 132 height 26
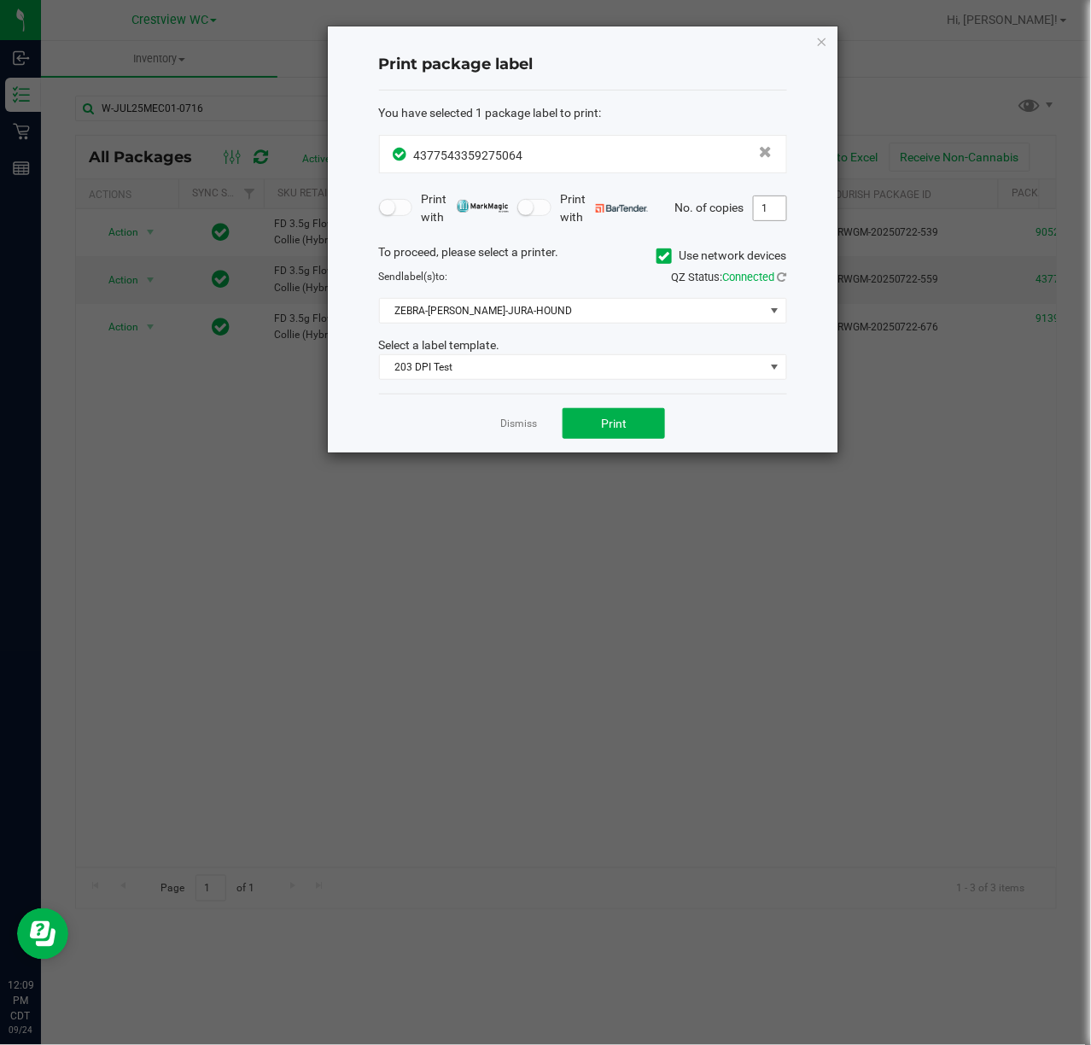
click at [768, 206] on input "1" at bounding box center [770, 208] width 32 height 24
type input "2"
click at [604, 437] on button "Print" at bounding box center [613, 423] width 102 height 31
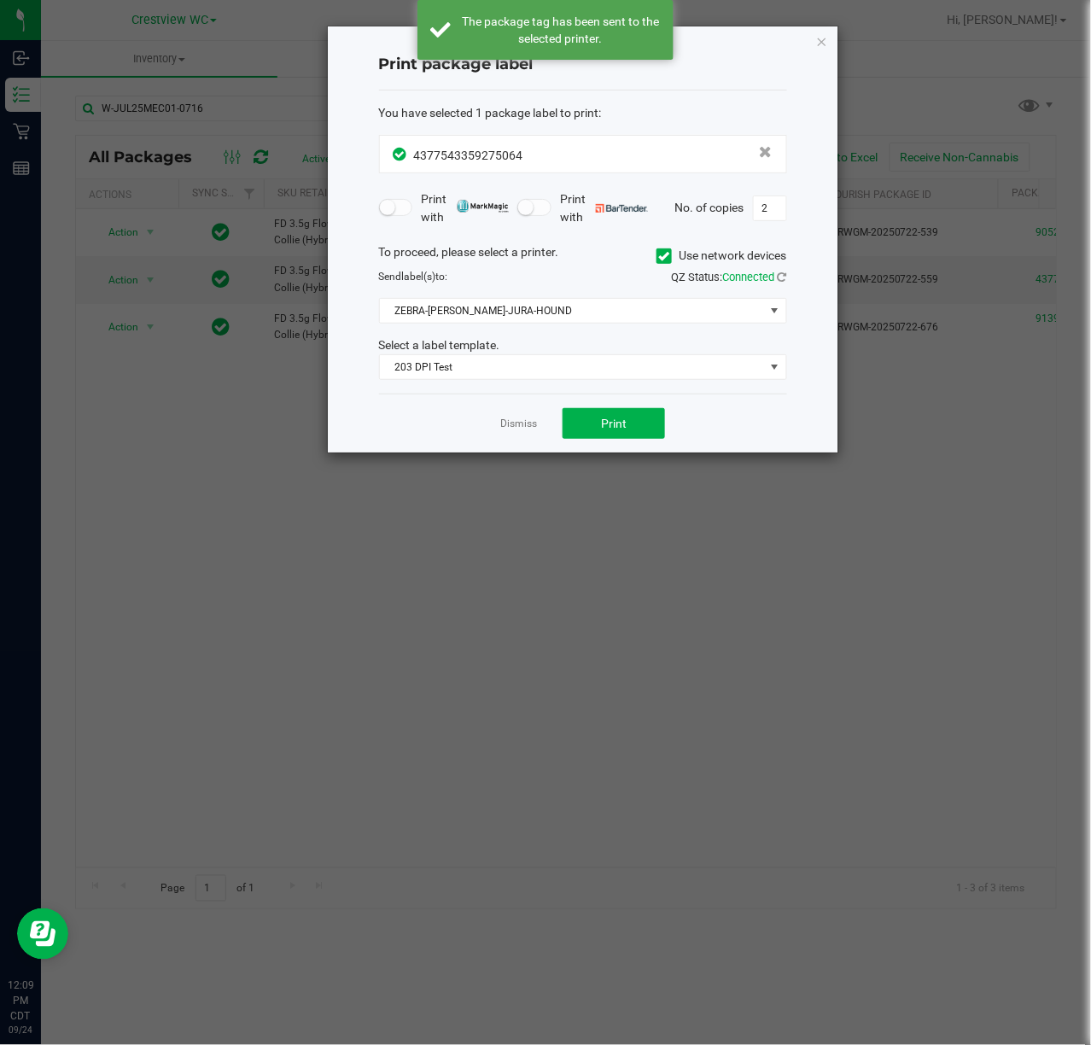
click at [847, 39] on ngb-modal-window "Print package label You have selected 1 package label to print : 43775433592750…" at bounding box center [552, 522] width 1104 height 1045
click at [821, 39] on icon "button" at bounding box center [822, 41] width 12 height 20
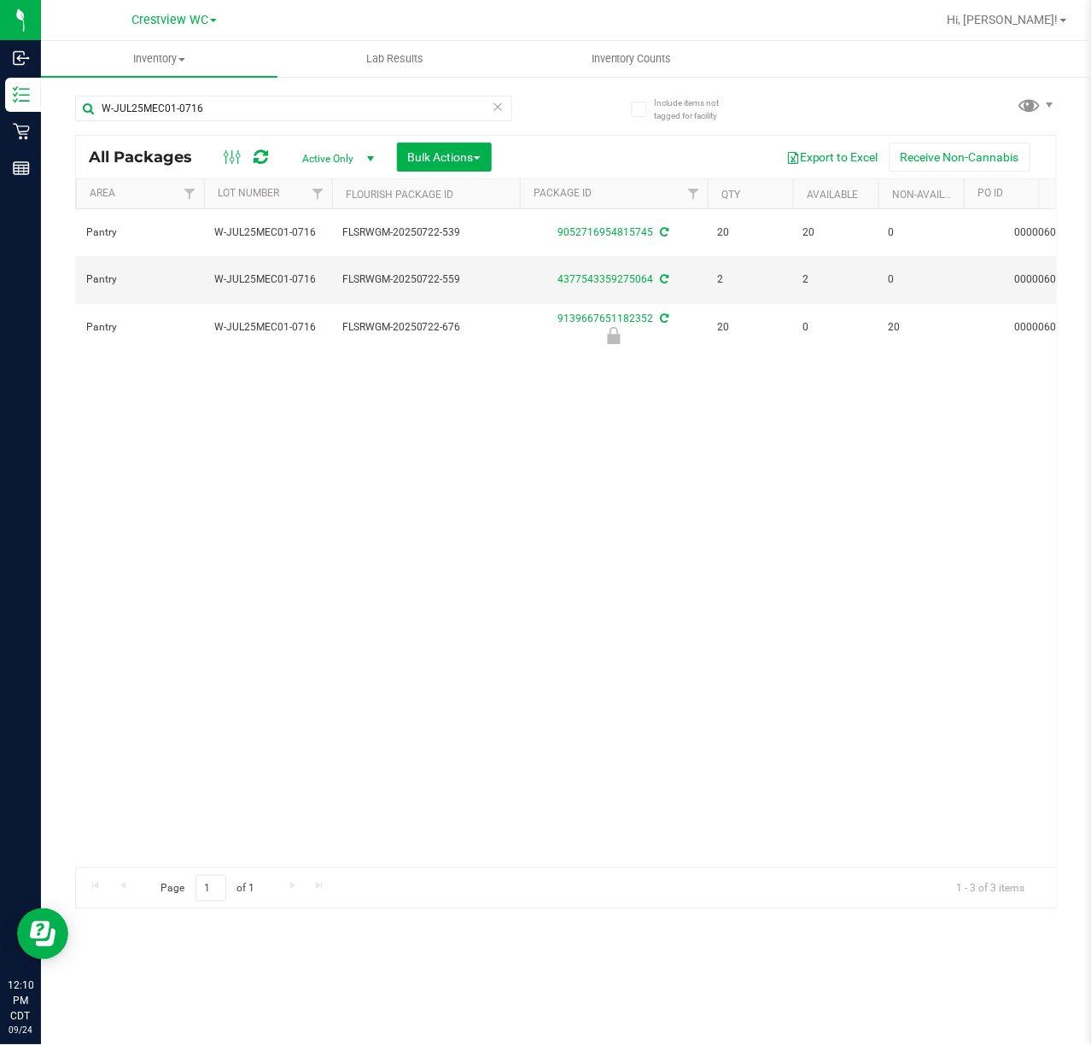
scroll to position [0, 476]
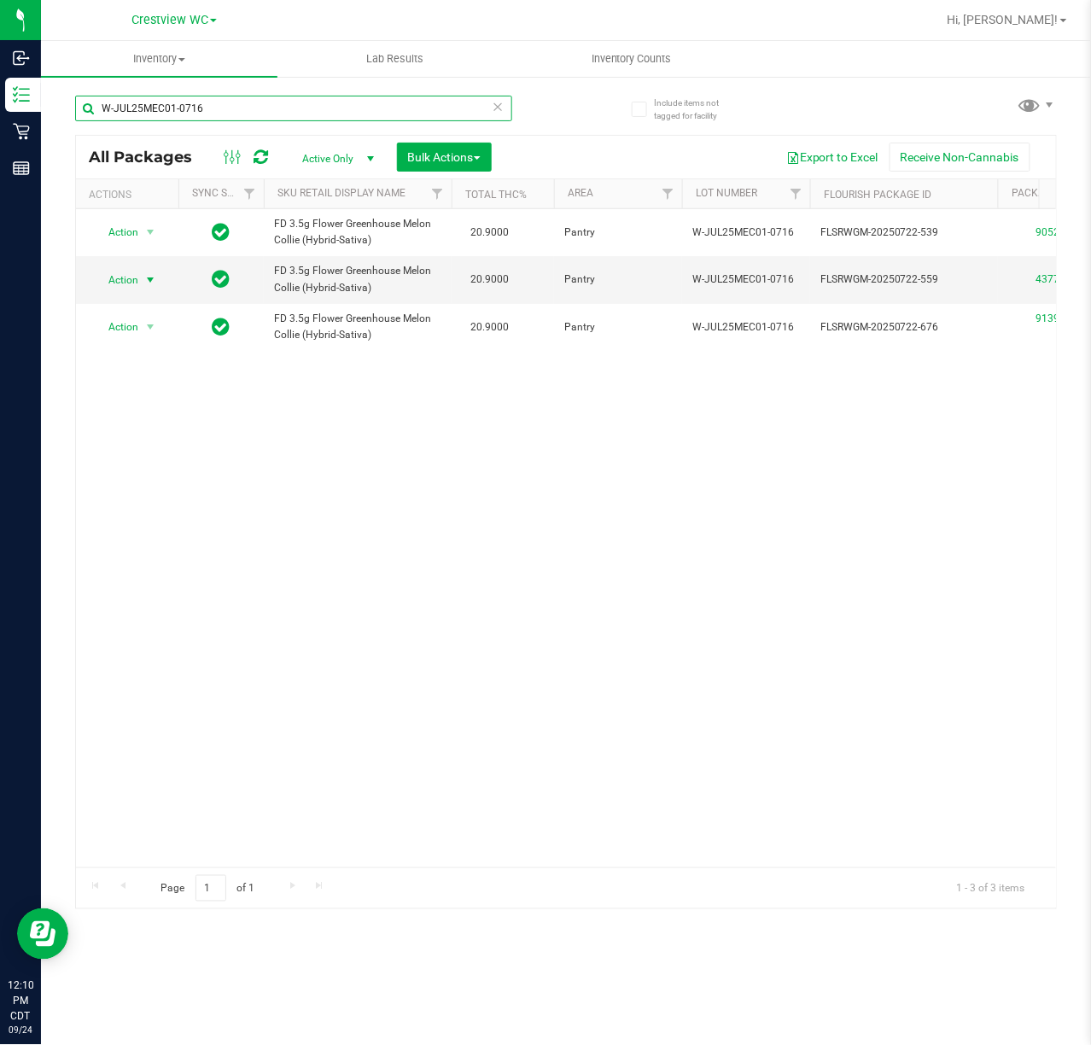
click at [275, 107] on input "W-JUL25MEC01-0716" at bounding box center [293, 109] width 437 height 26
type input "W"
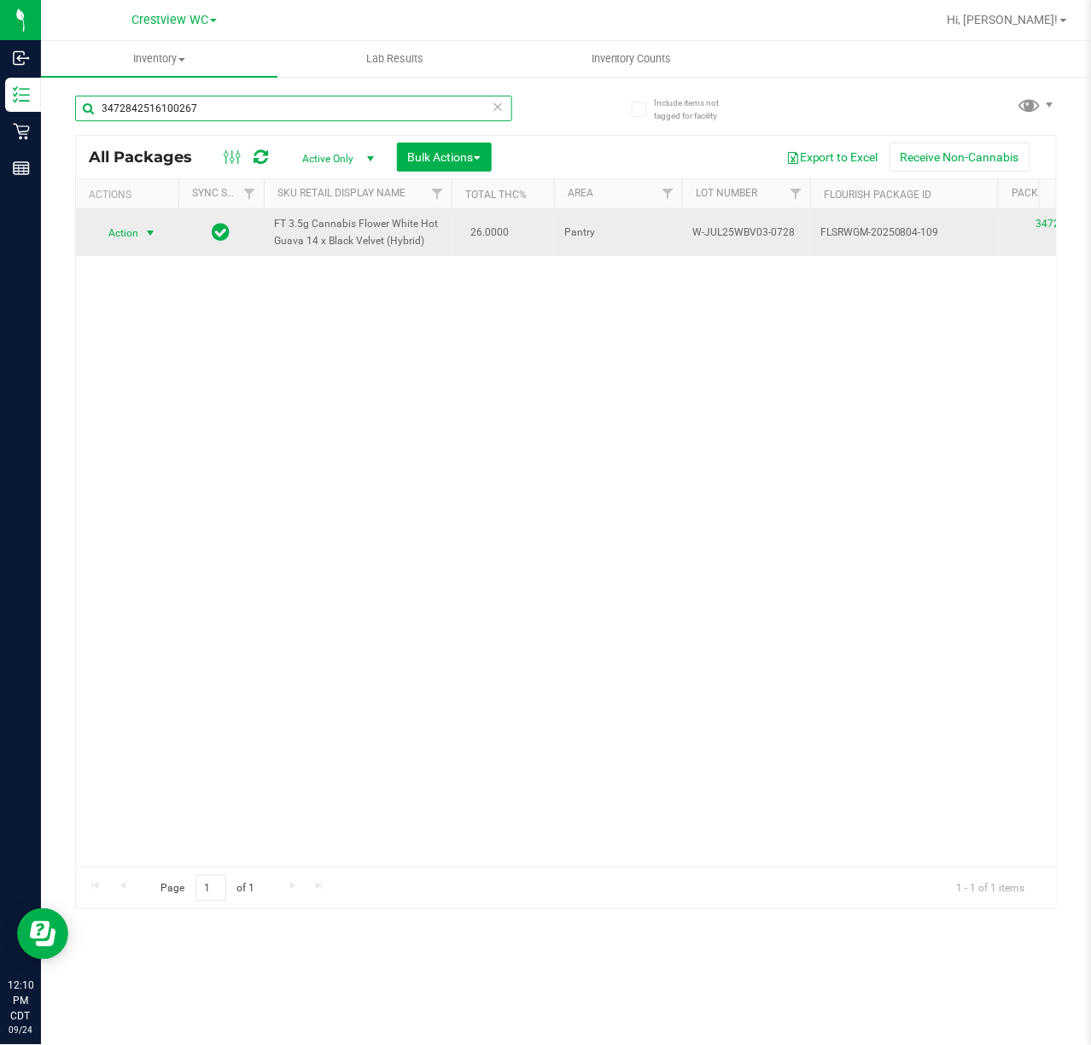
type input "3472842516100267"
click at [159, 229] on span "select" at bounding box center [150, 233] width 21 height 24
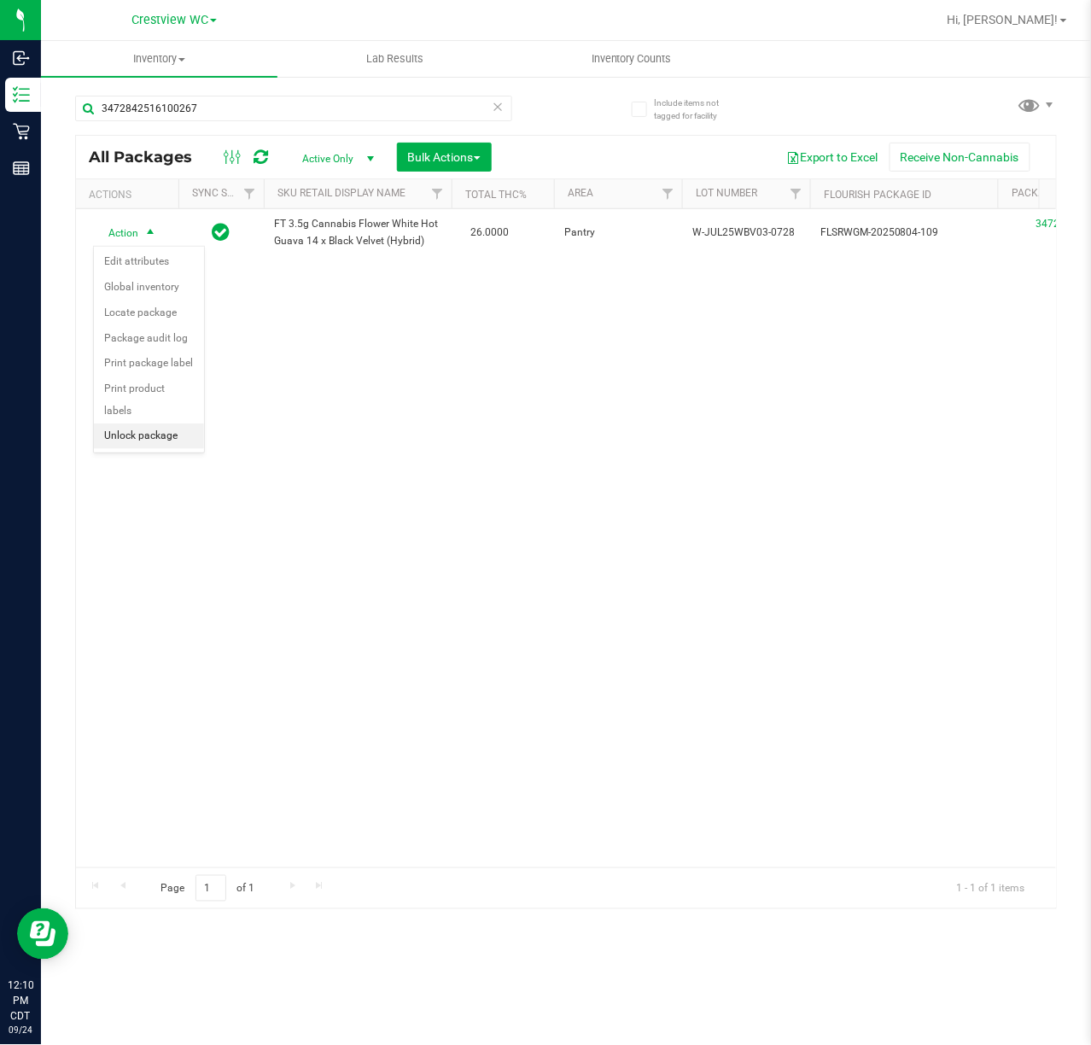
click at [171, 447] on li "Unlock package" at bounding box center [149, 436] width 110 height 26
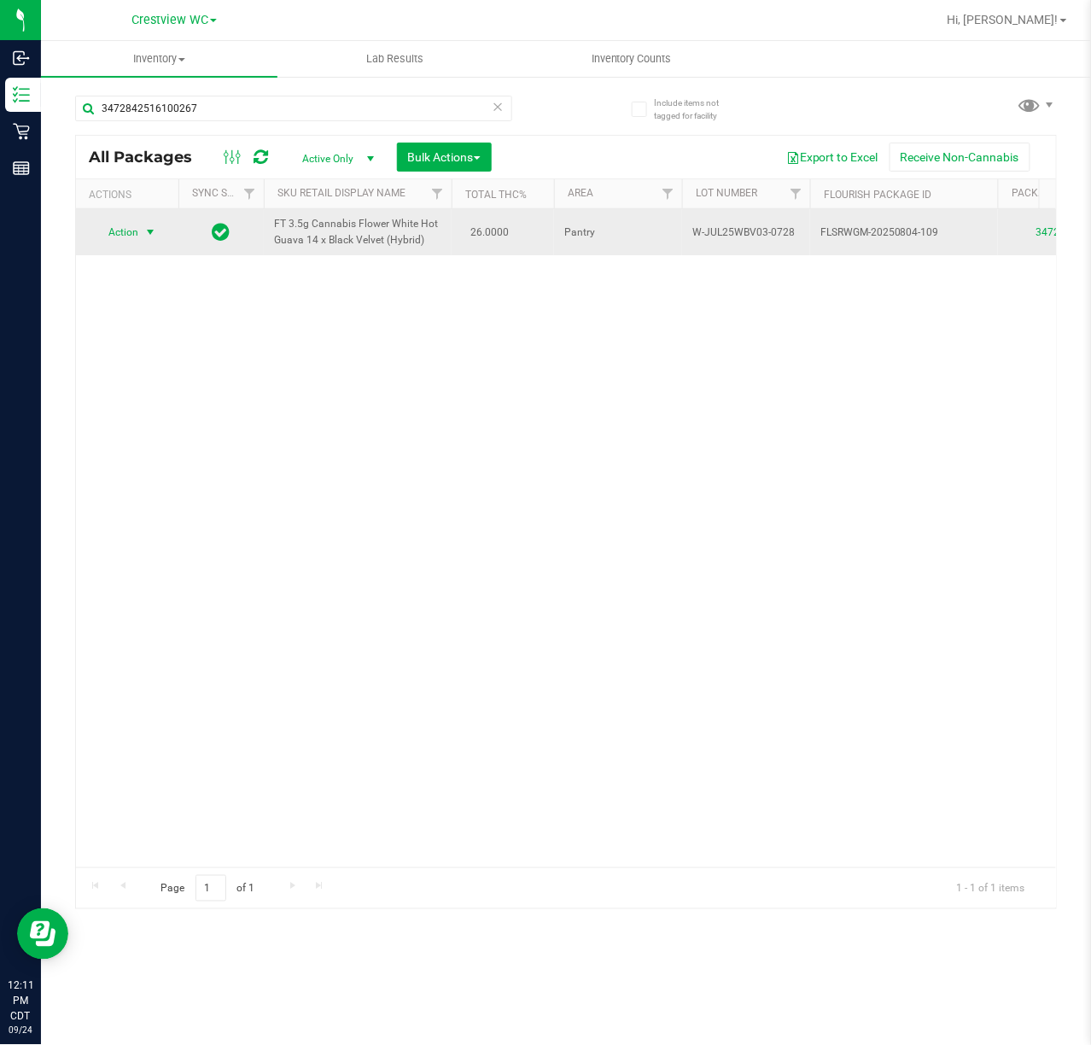
click at [154, 229] on span "select" at bounding box center [150, 232] width 14 height 14
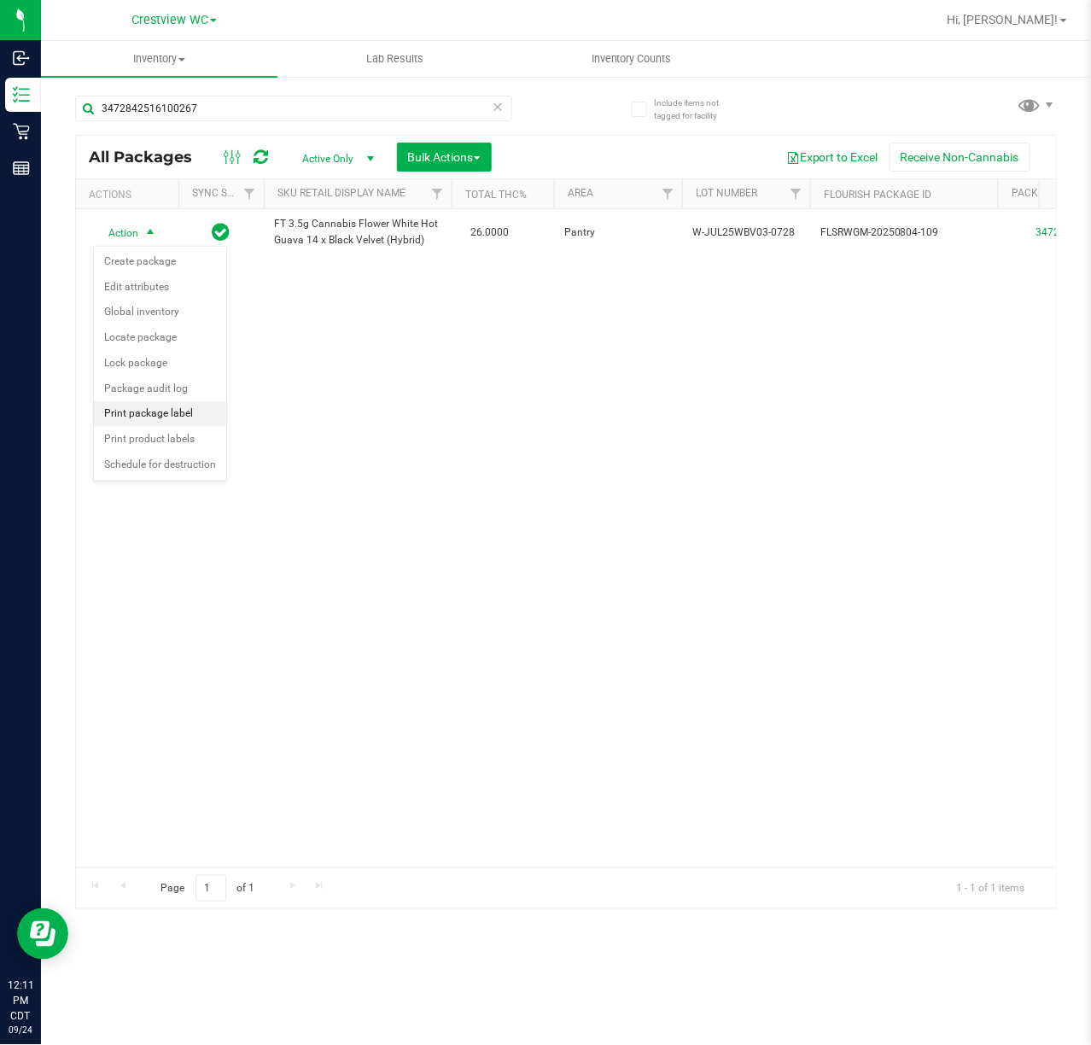
drag, startPoint x: 152, startPoint y: 421, endPoint x: 160, endPoint y: 416, distance: 9.5
click at [151, 420] on li "Print package label" at bounding box center [160, 414] width 132 height 26
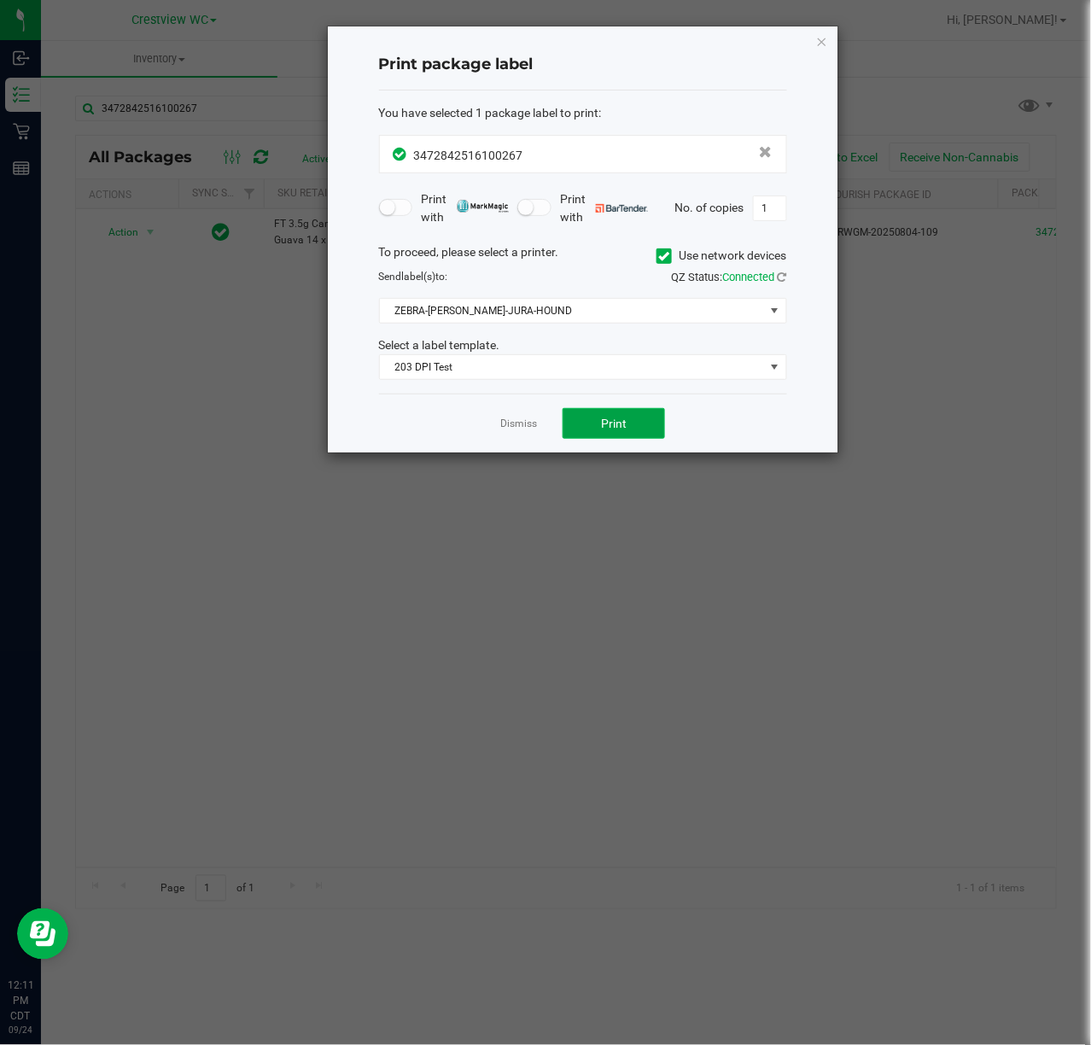
click at [640, 425] on button "Print" at bounding box center [613, 423] width 102 height 31
click at [823, 42] on icon "button" at bounding box center [822, 41] width 12 height 20
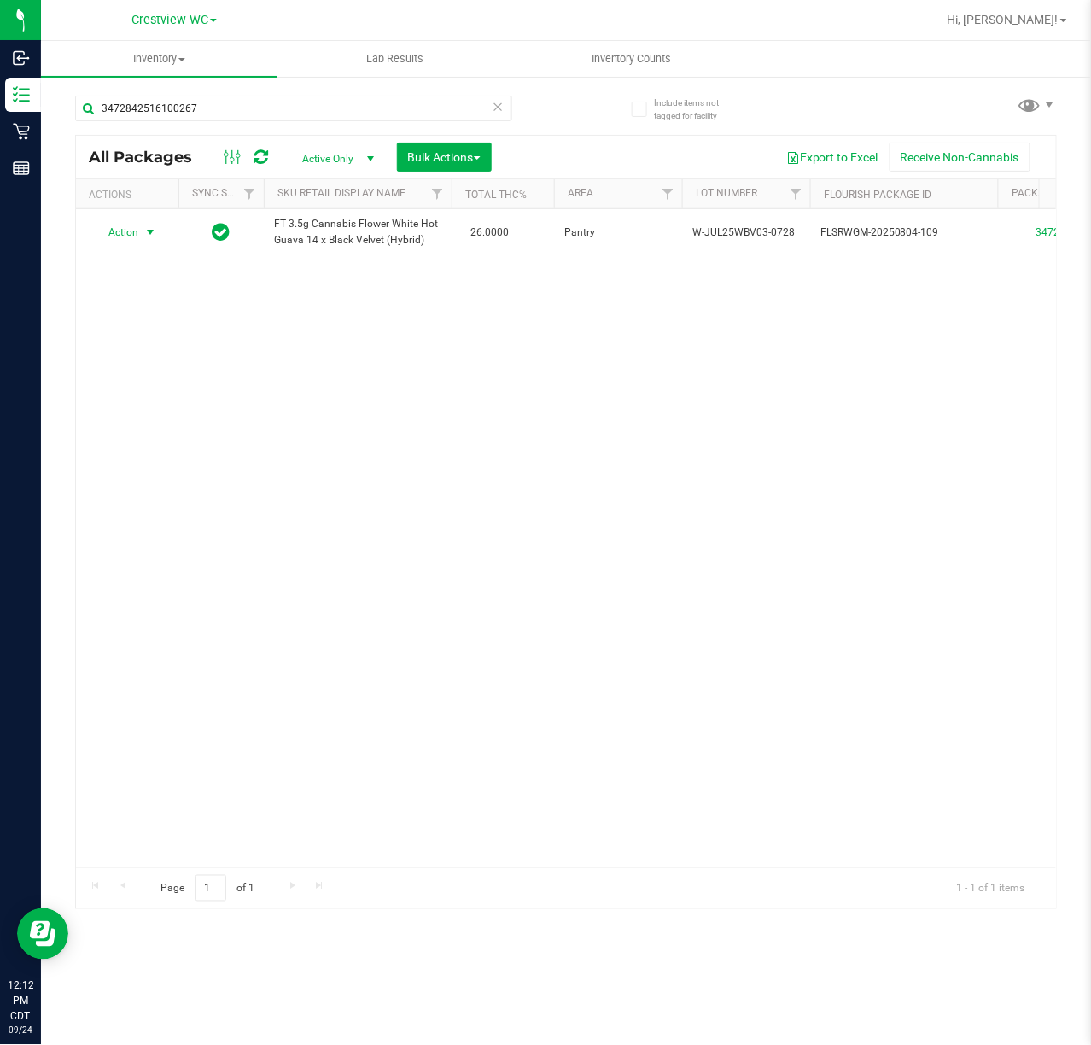
click at [768, 379] on div "Action Action Create package Edit attributes Global inventory Locate package Lo…" at bounding box center [566, 538] width 980 height 658
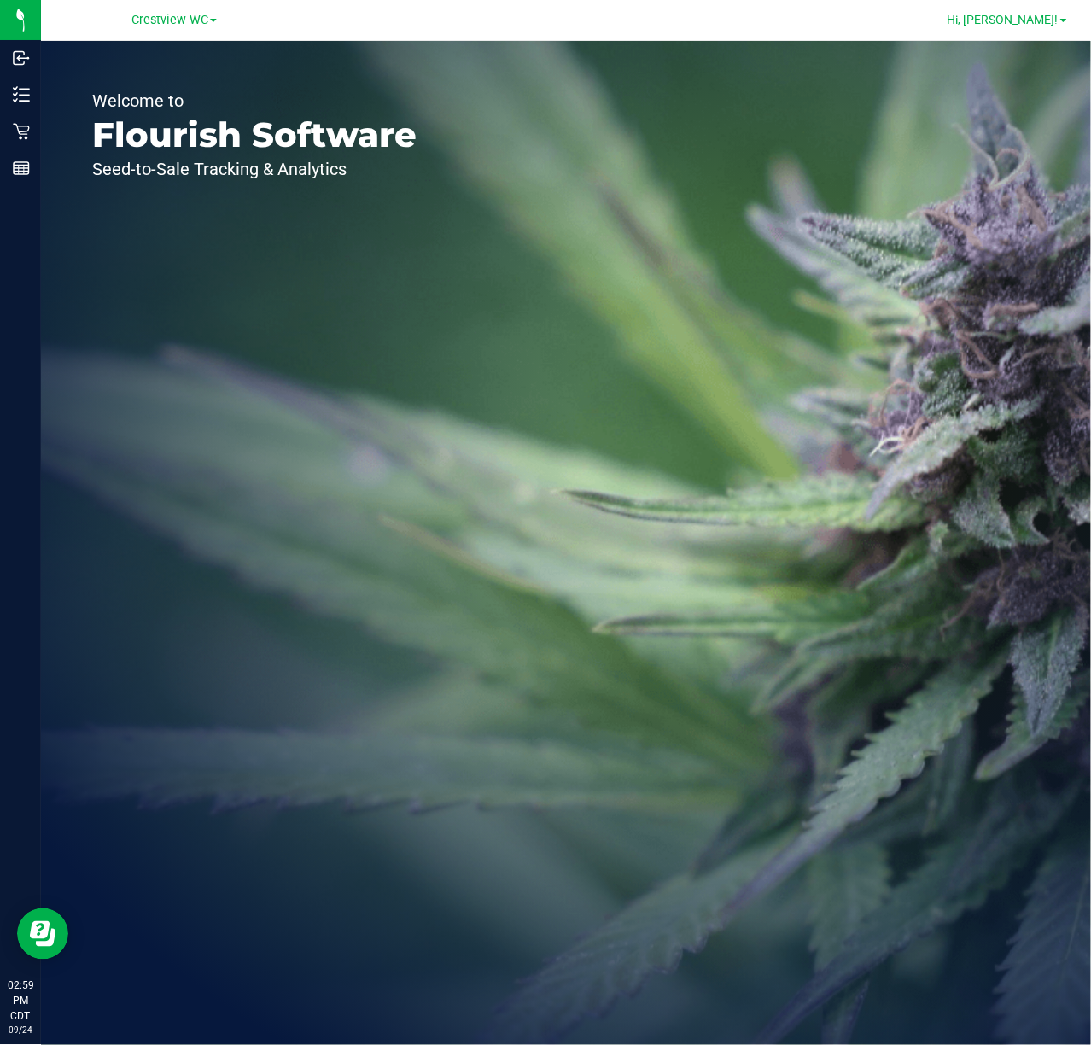
click at [1069, 14] on link "Hi, [PERSON_NAME]!" at bounding box center [1007, 20] width 133 height 18
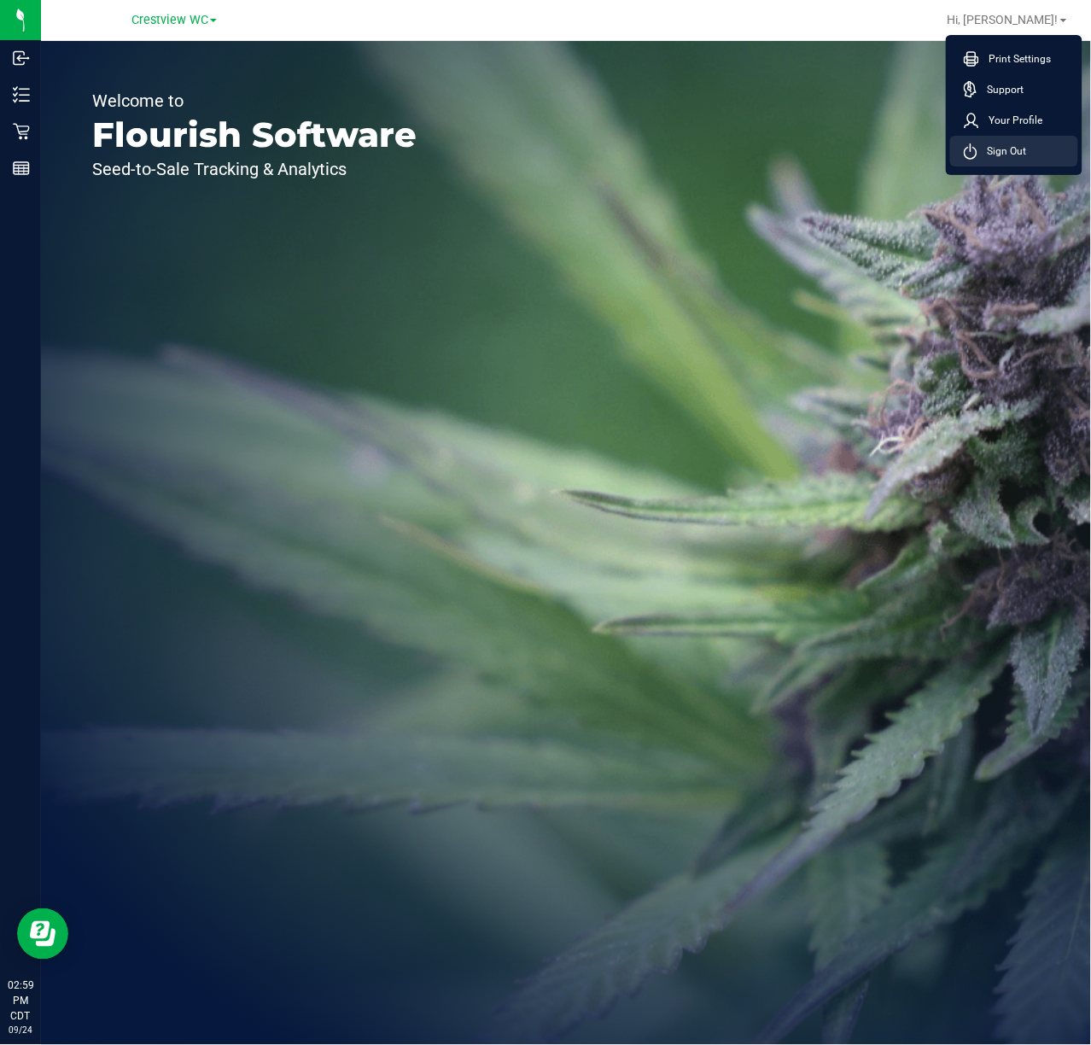
click at [1024, 151] on span "Sign Out" at bounding box center [1002, 151] width 50 height 17
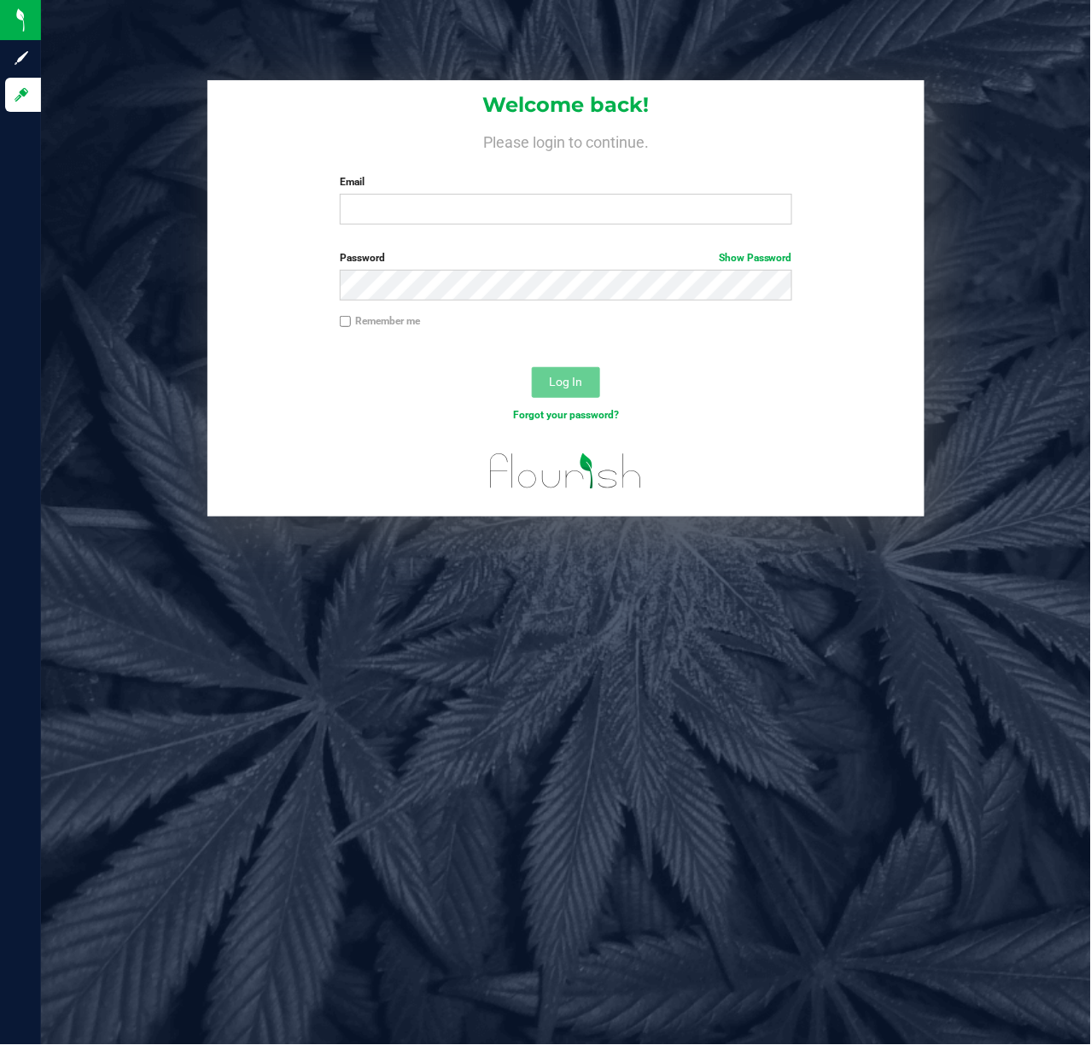
click at [158, 119] on div "Welcome back! Please login to continue. Email Required Please format your email…" at bounding box center [565, 298] width 1075 height 436
click at [393, 708] on div "Welcome back! Please login to continue. Email Required Please format your email…" at bounding box center [566, 522] width 1050 height 1045
click at [647, 722] on div "Welcome back! Please login to continue. Email Required Please format your email…" at bounding box center [566, 522] width 1050 height 1045
click at [547, 759] on div "Welcome back! Please login to continue. Email Required Please format your email…" at bounding box center [566, 522] width 1050 height 1045
click at [158, 175] on div "Welcome back! Please login to continue. Email Required Please format your email…" at bounding box center [565, 298] width 1075 height 436
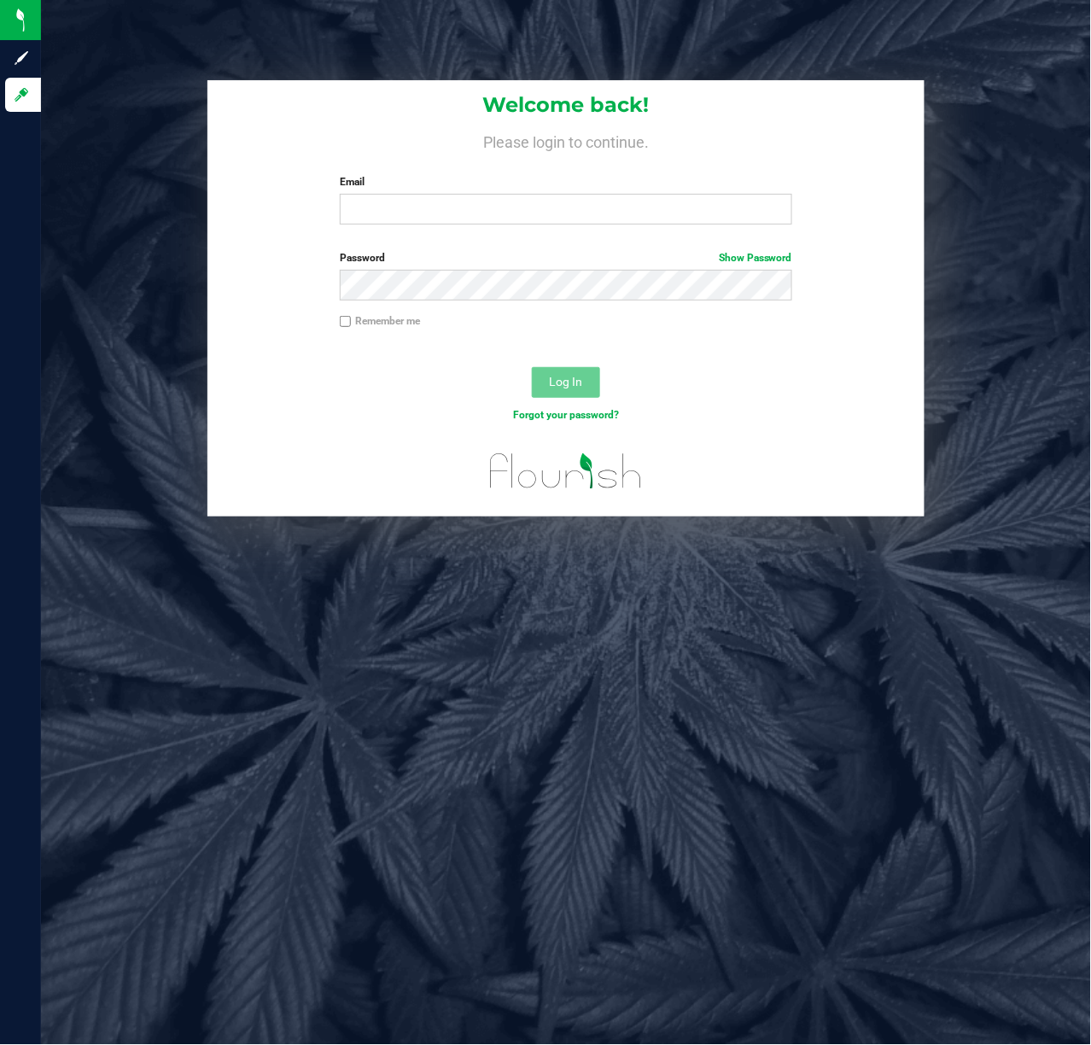
click at [886, 680] on div "Welcome back! Please login to continue. Email Required Please format your email…" at bounding box center [566, 522] width 1050 height 1045
click at [894, 680] on div "Welcome back! Please login to continue. Email Required Please format your email…" at bounding box center [566, 522] width 1050 height 1045
click at [1000, 379] on div "Welcome back! Please login to continue. Email Required Please format your email…" at bounding box center [565, 298] width 1075 height 436
click at [242, 38] on div "Welcome back! Please login to continue. Email Required Please format your email…" at bounding box center [566, 522] width 1050 height 1045
click at [797, 32] on div "Welcome back! Please login to continue. Email Required Please format your email…" at bounding box center [566, 522] width 1050 height 1045
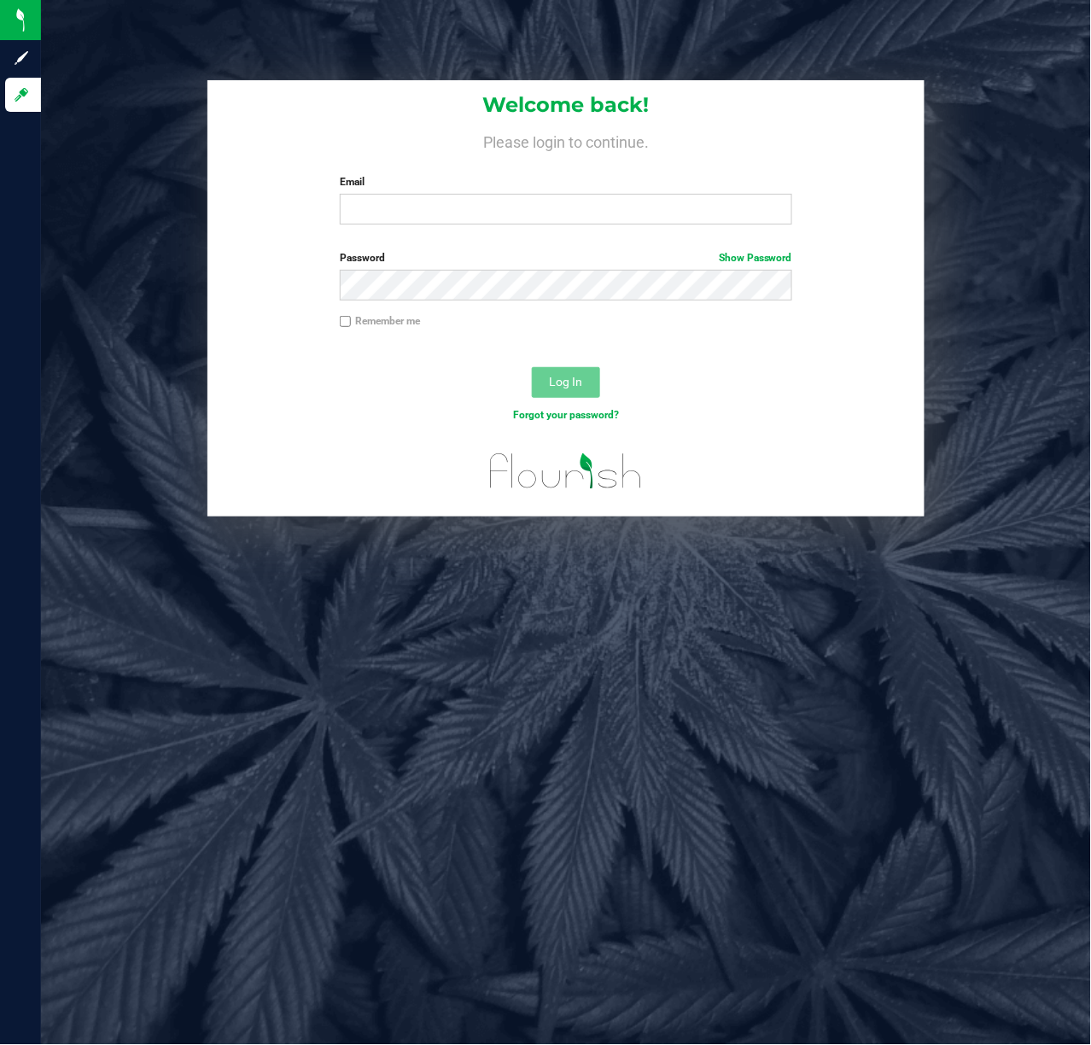
click at [462, 182] on label "Email" at bounding box center [566, 181] width 452 height 15
click at [462, 194] on input "Email" at bounding box center [566, 209] width 452 height 31
type input "[EMAIL_ADDRESS][DOMAIN_NAME]"
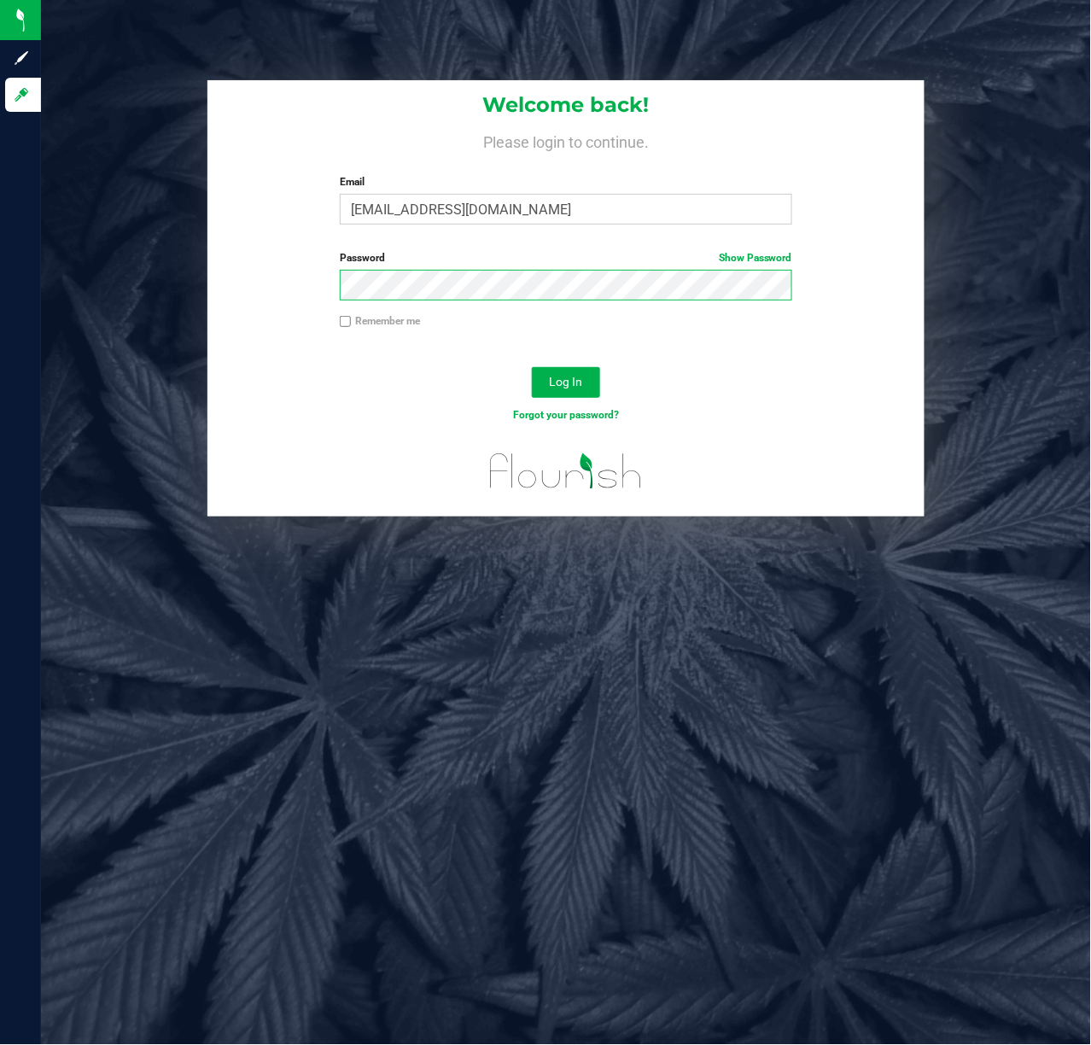
click at [532, 367] on button "Log In" at bounding box center [566, 382] width 68 height 31
